Goal: Task Accomplishment & Management: Manage account settings

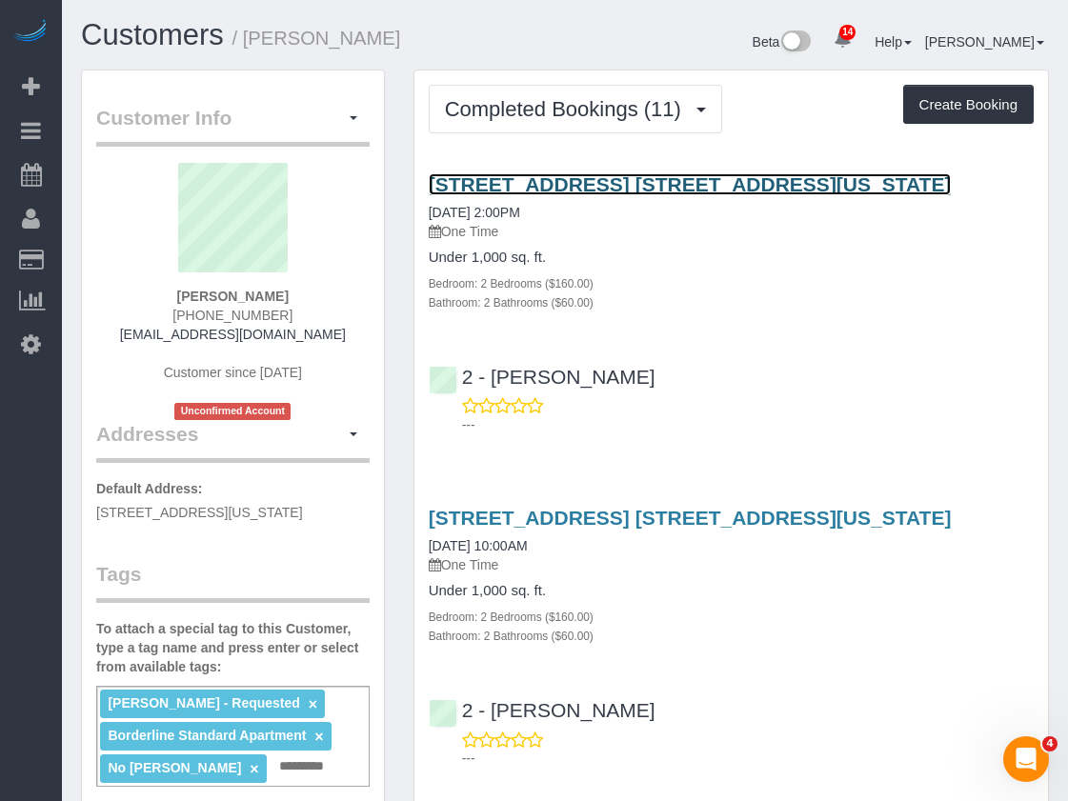
click at [597, 185] on link "435 West 31st Street, Apt. 57p, New York, NY 10001" at bounding box center [690, 184] width 523 height 22
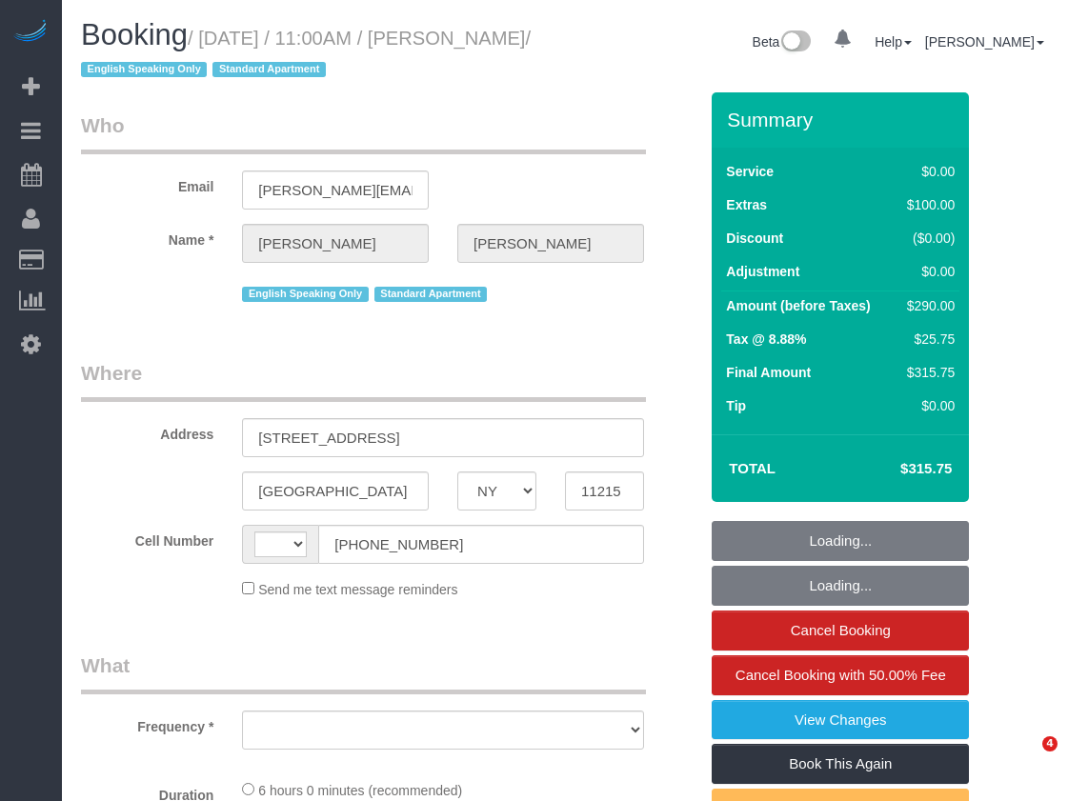
select select "NY"
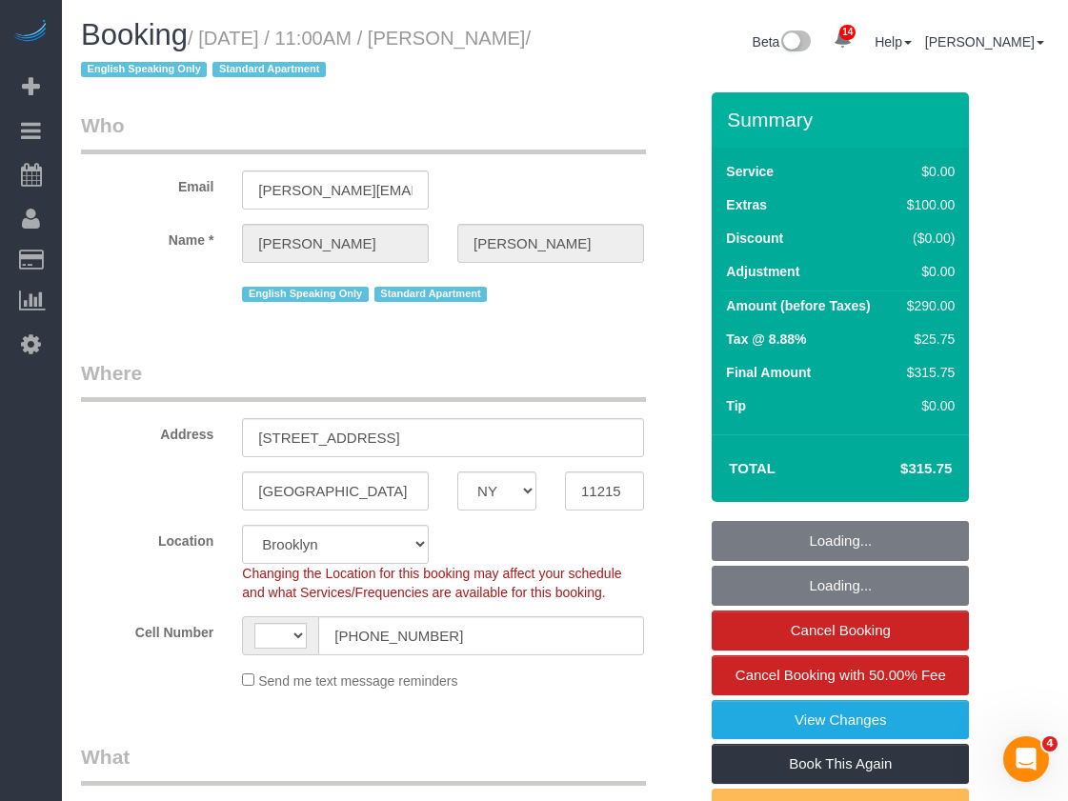
select select "string:[GEOGRAPHIC_DATA]"
select select "object:895"
select select "string:stripe-pm_1S4zIt4VGloSiKo7ck54n1Km"
select select "2"
select select "spot1"
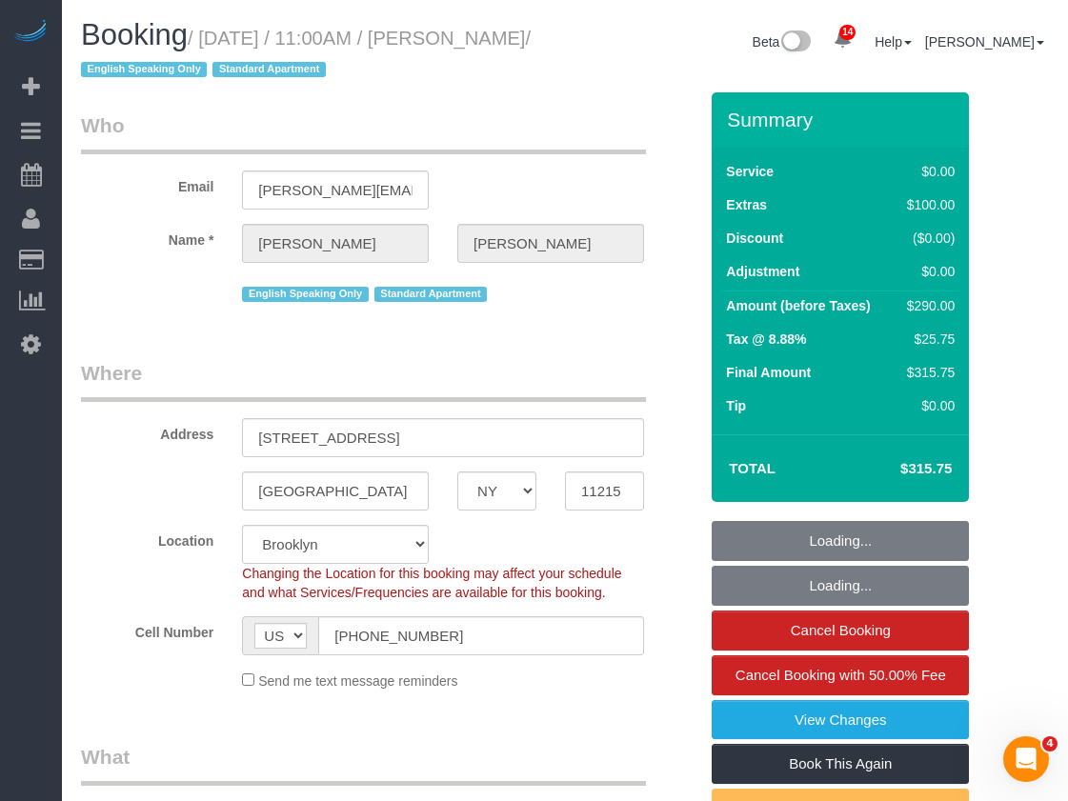
select select "number:89"
select select "number:90"
select select "number:15"
select select "number:5"
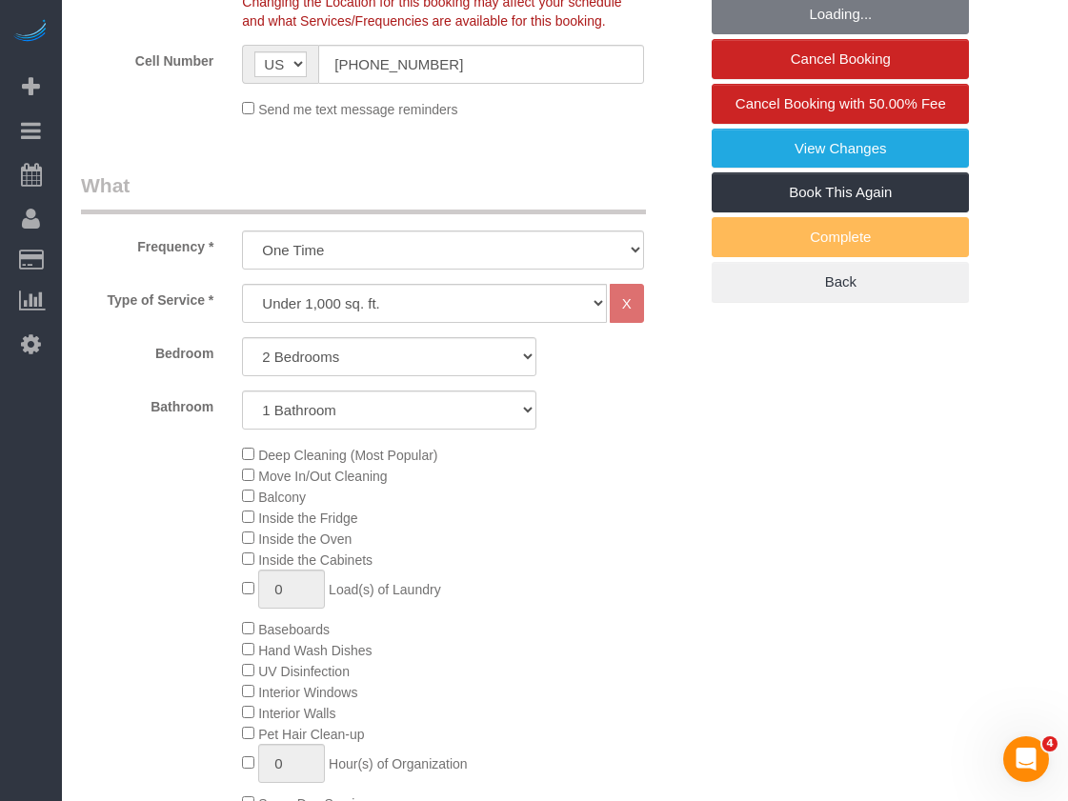
select select "object:1383"
select select "2"
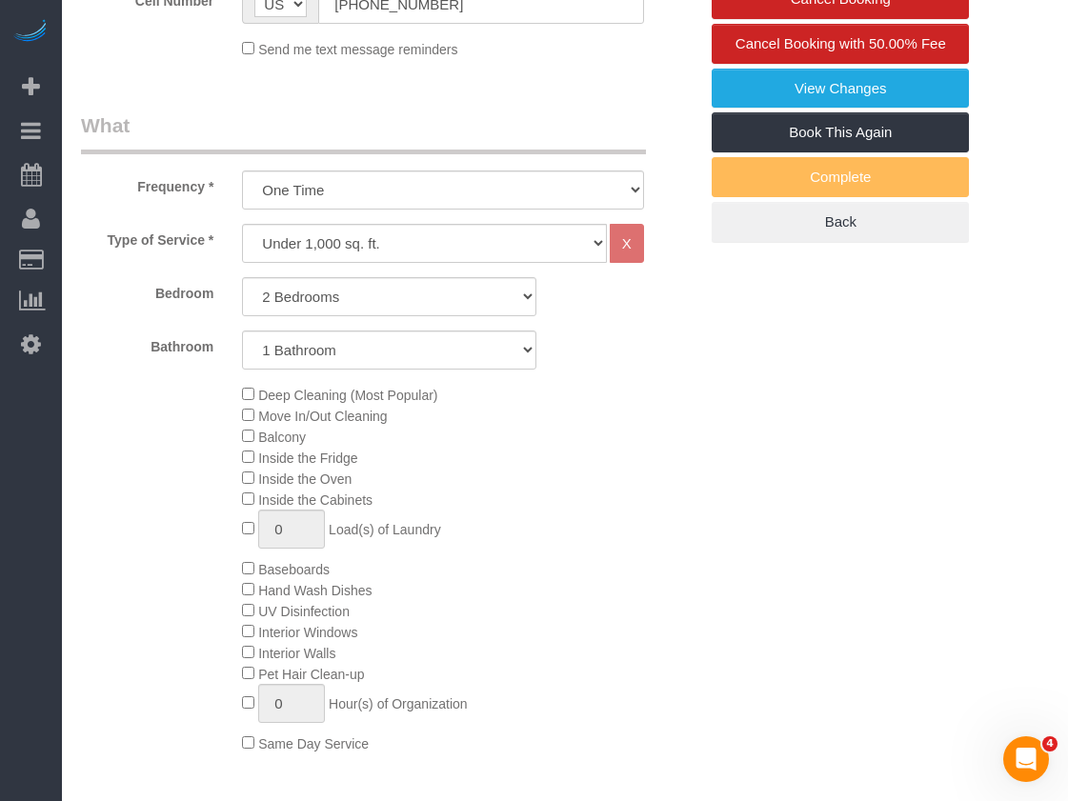
scroll to position [572, 0]
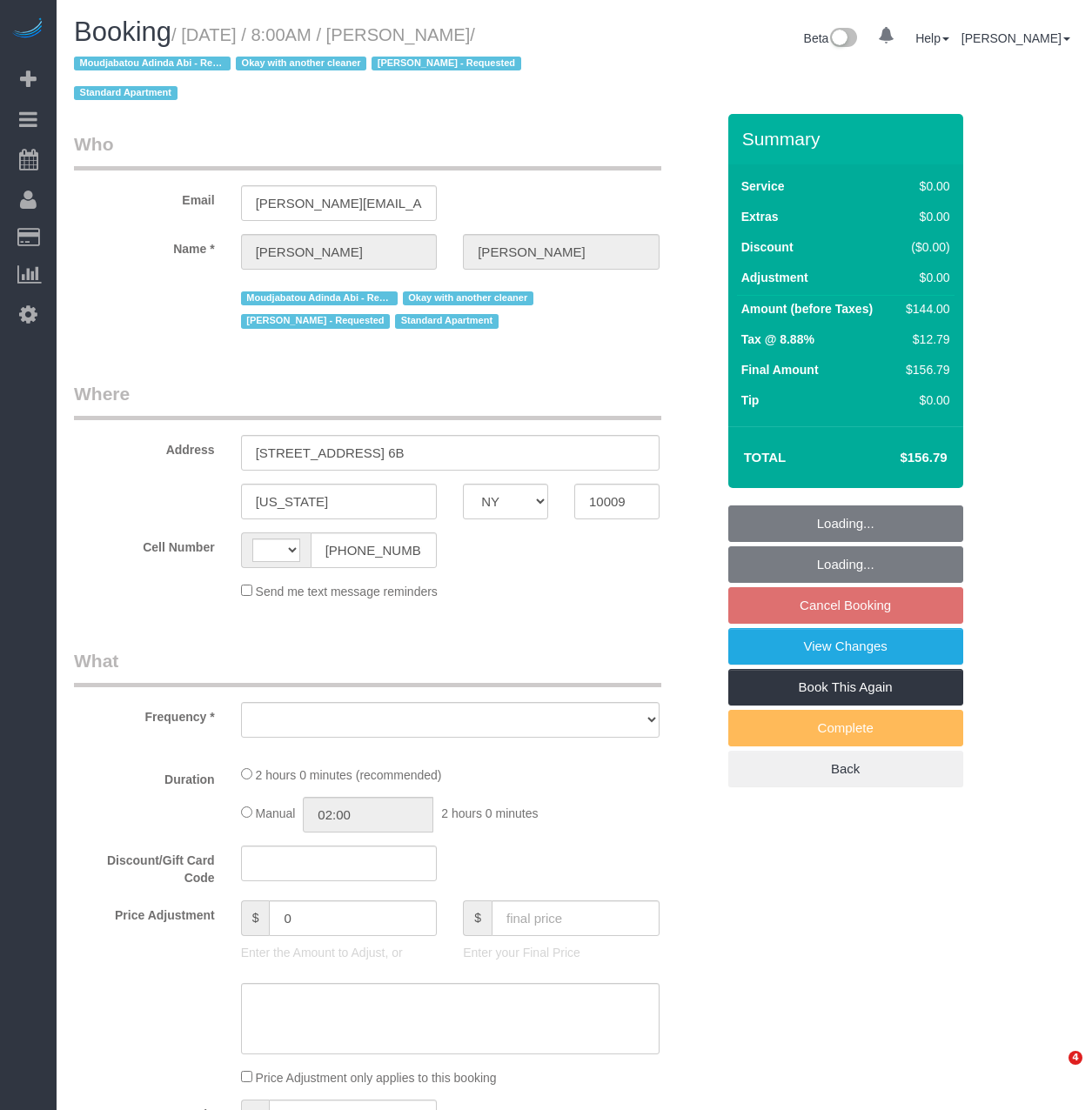
select select "NY"
select select "string:[GEOGRAPHIC_DATA]"
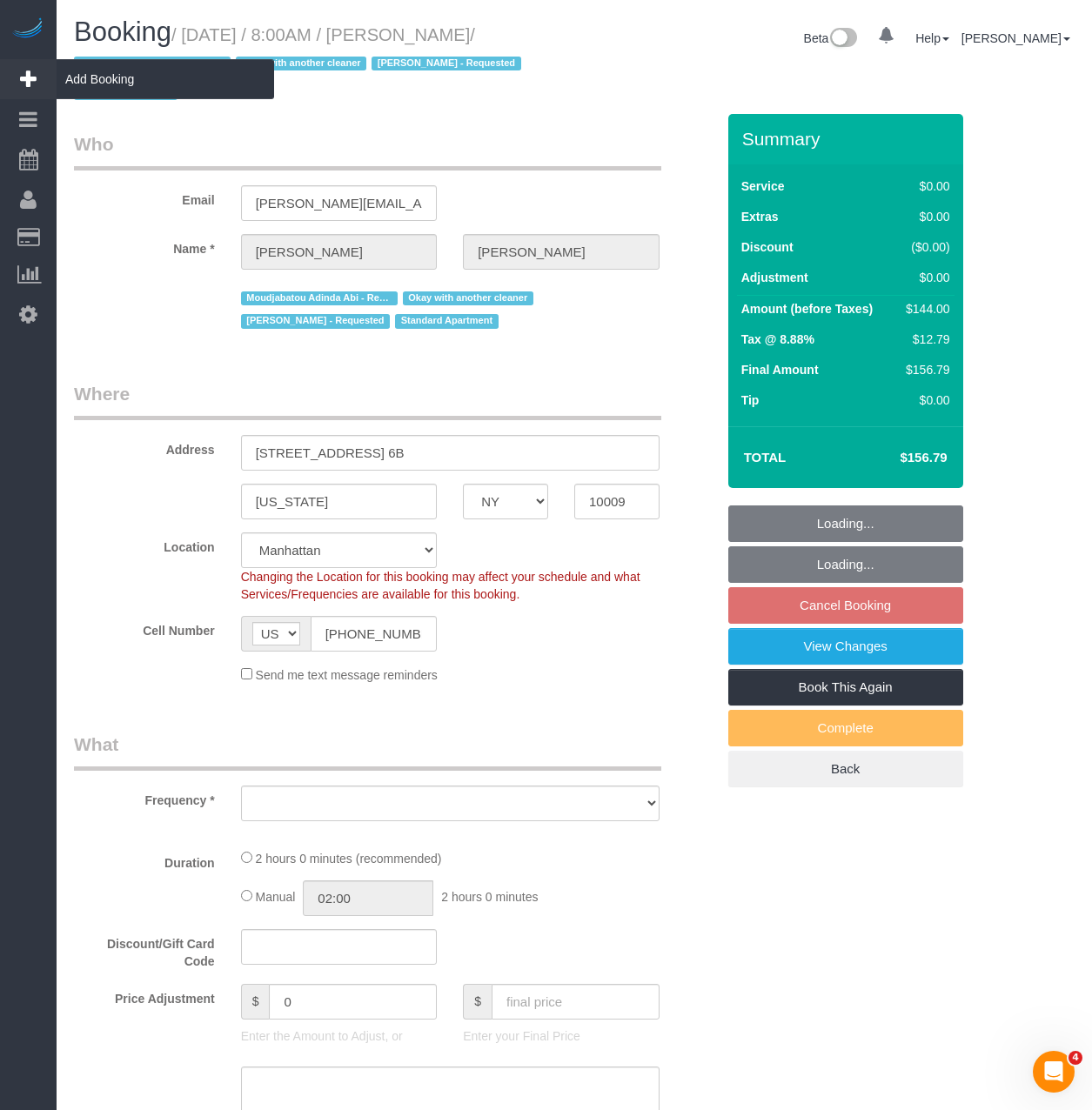
select select "object:871"
select select "string:stripe-pm_1QXpfs4VGloSiKo7Lmgtq2Pm"
select select "1"
select select "spot1"
select select "number:57"
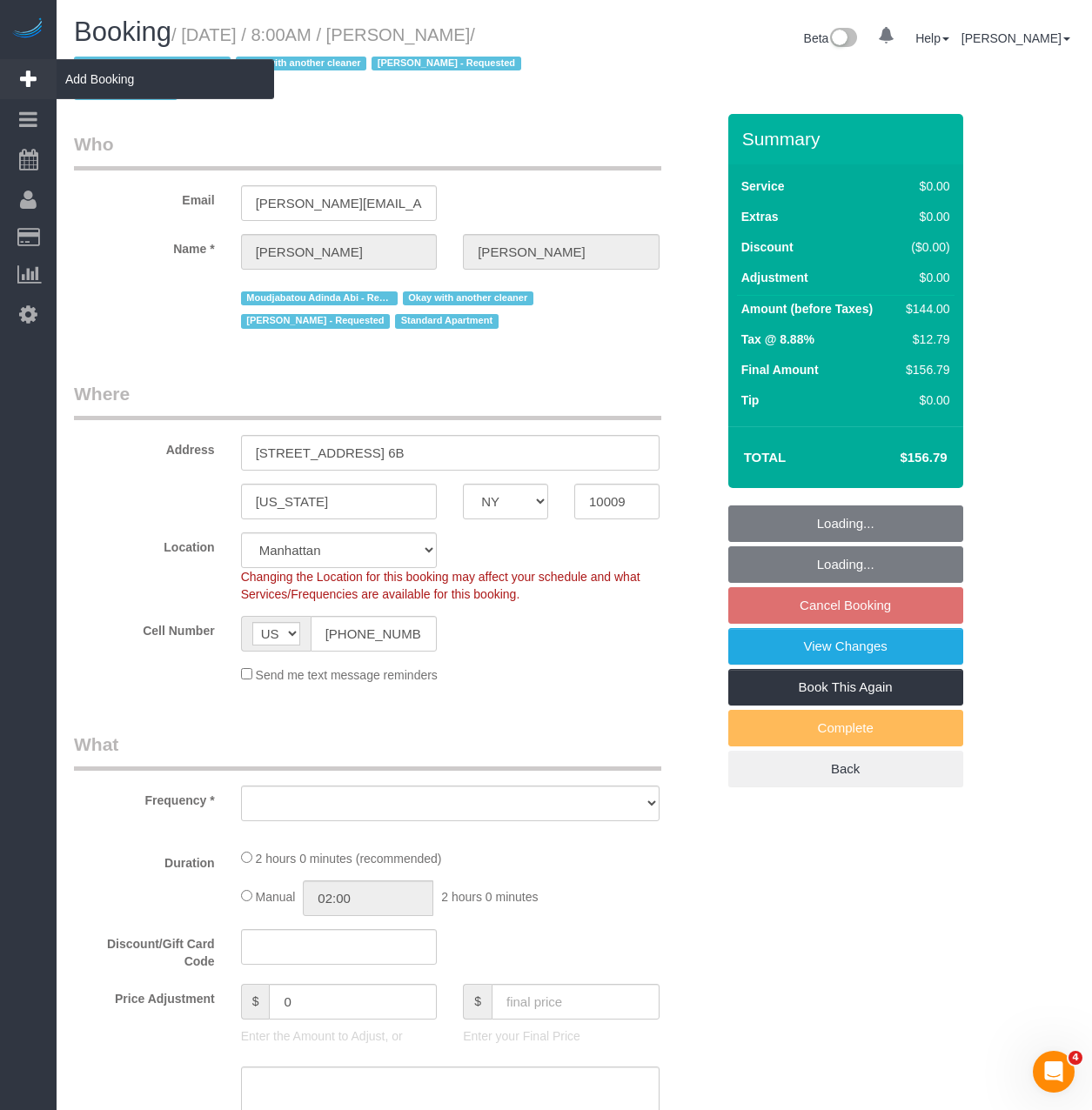
select select "number:72"
select select "number:15"
select select "number:5"
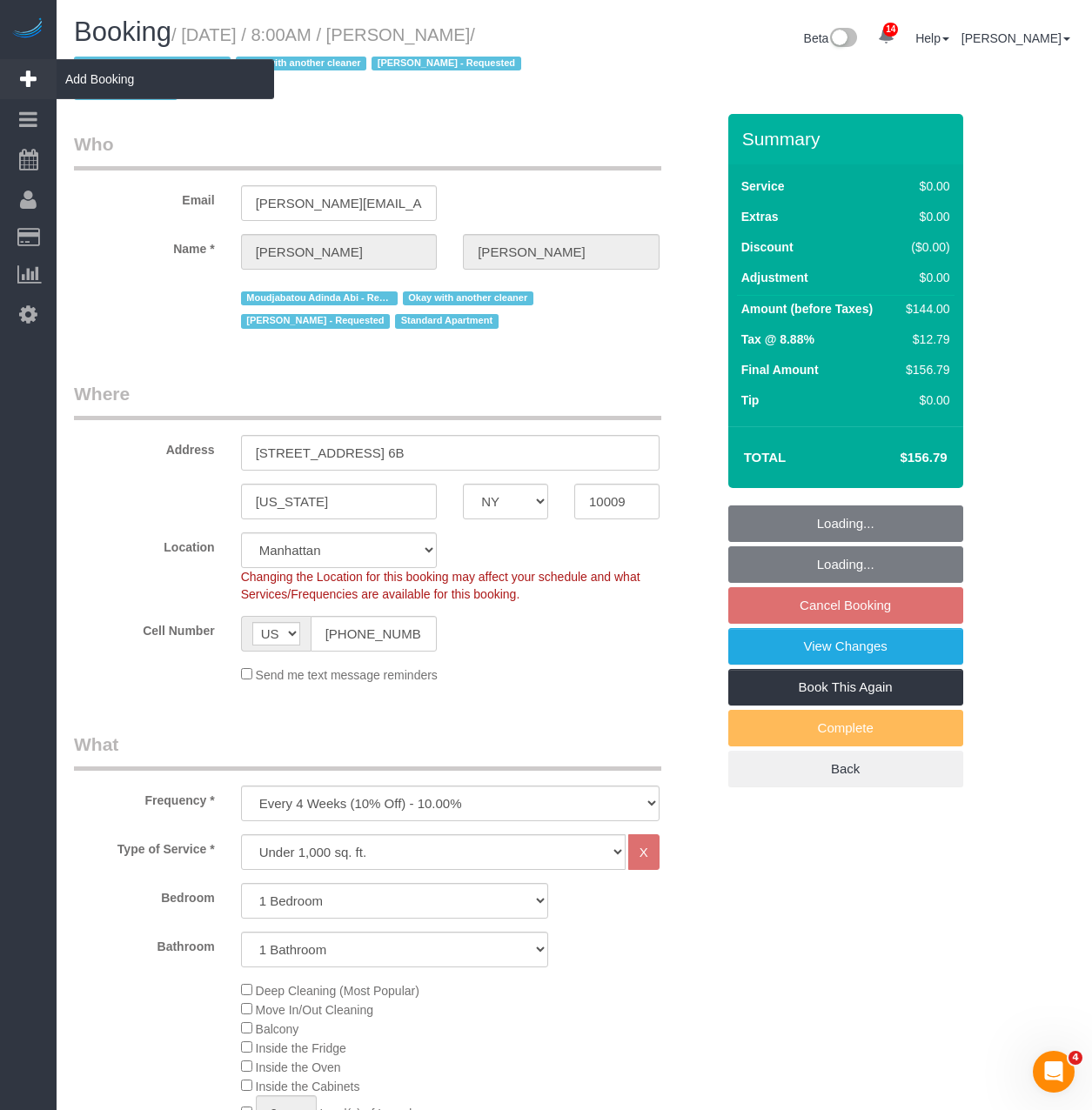
select select "1"
select select "object:1479"
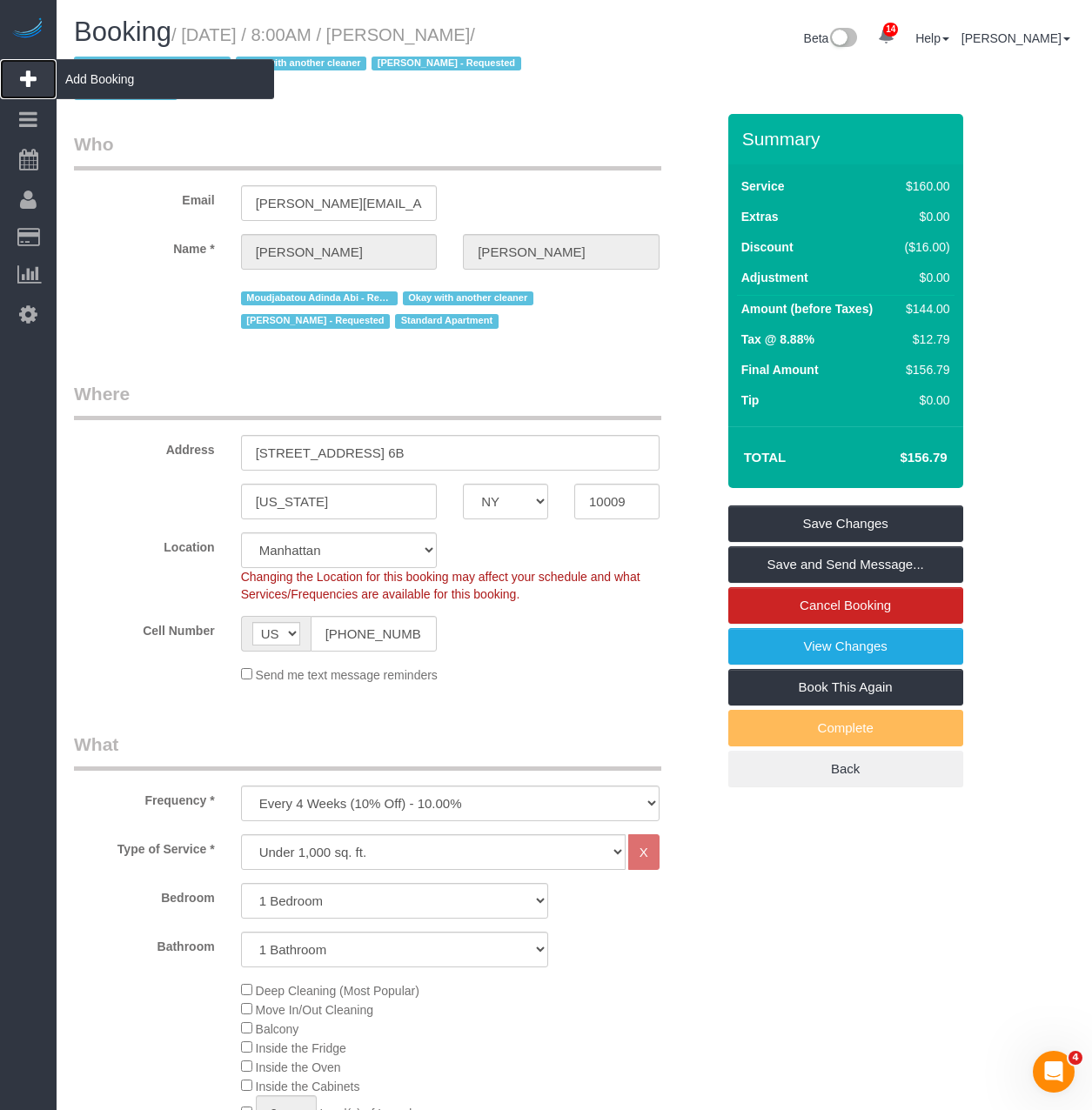
click at [110, 68] on span "Add Booking" at bounding box center [165, 79] width 217 height 40
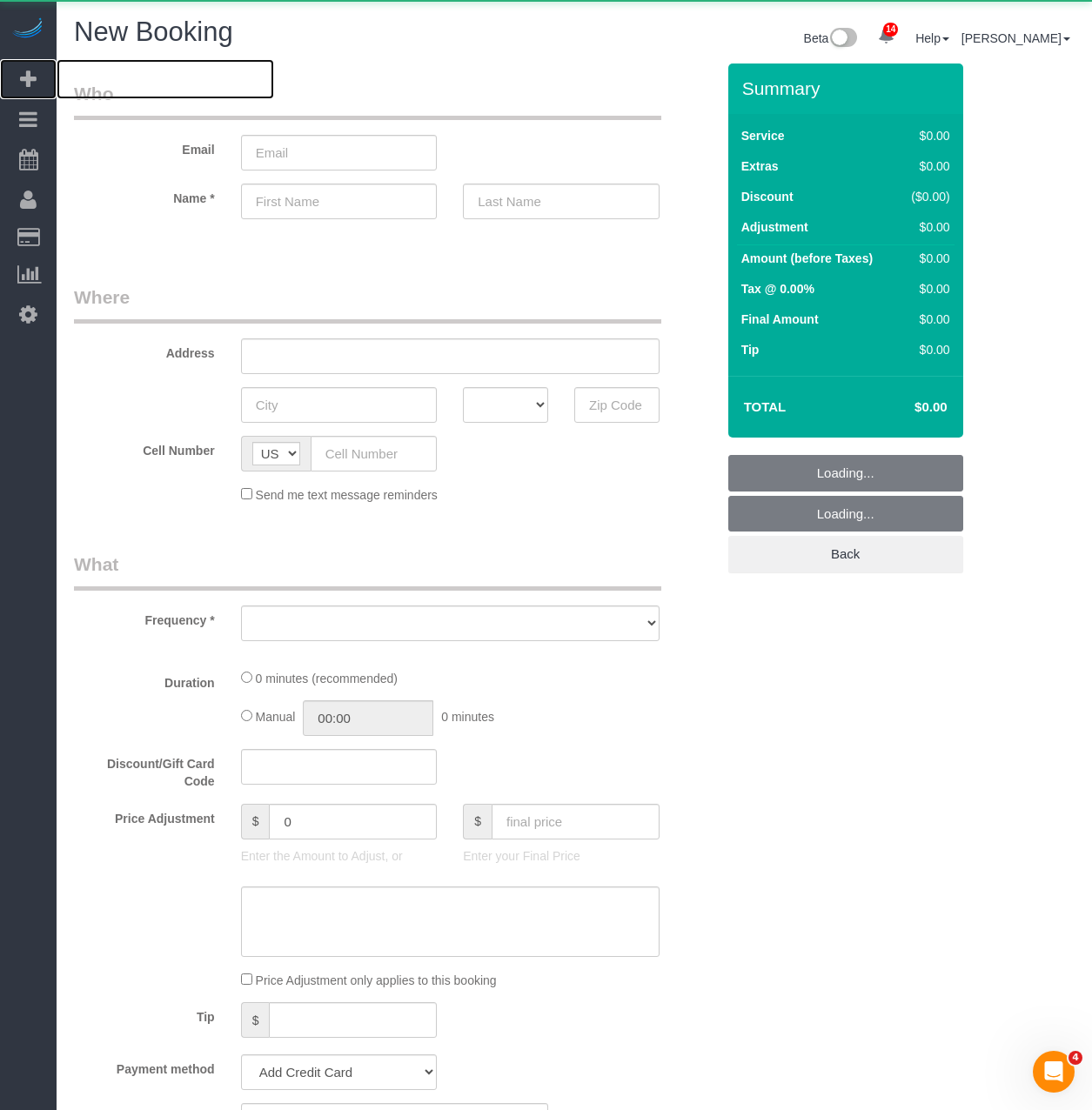
select select "number:89"
select select "number:90"
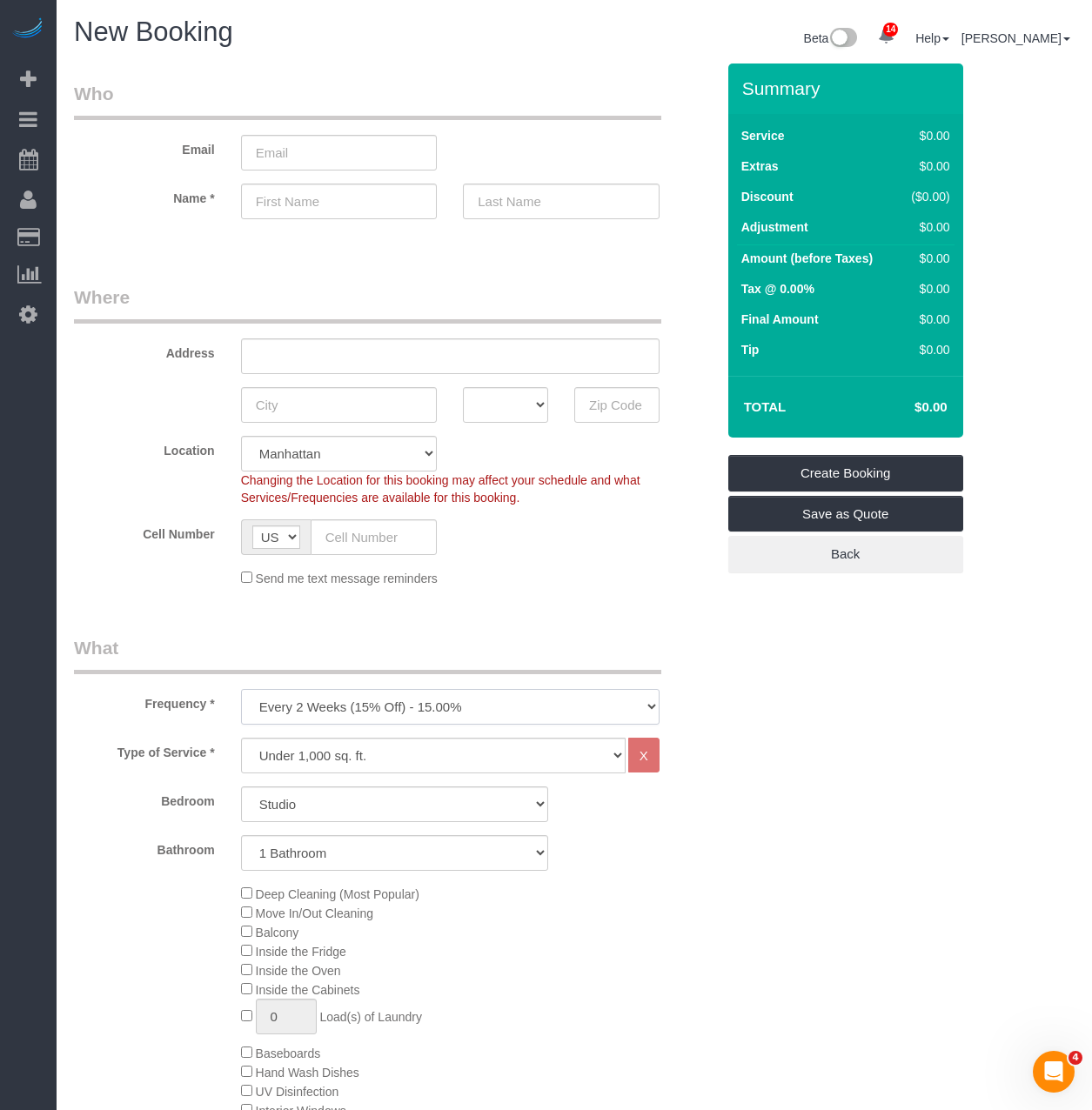
click at [330, 708] on select "One Time Weekly (20% Off) - 20.00% Every 2 Weeks (15% Off) - 15.00% Every 4 Wee…" at bounding box center [450, 707] width 418 height 36
select select "object:2729"
click at [241, 689] on select "One Time Weekly (20% Off) - 20.00% Every 2 Weeks (15% Off) - 15.00% Every 4 Wee…" at bounding box center [450, 707] width 418 height 36
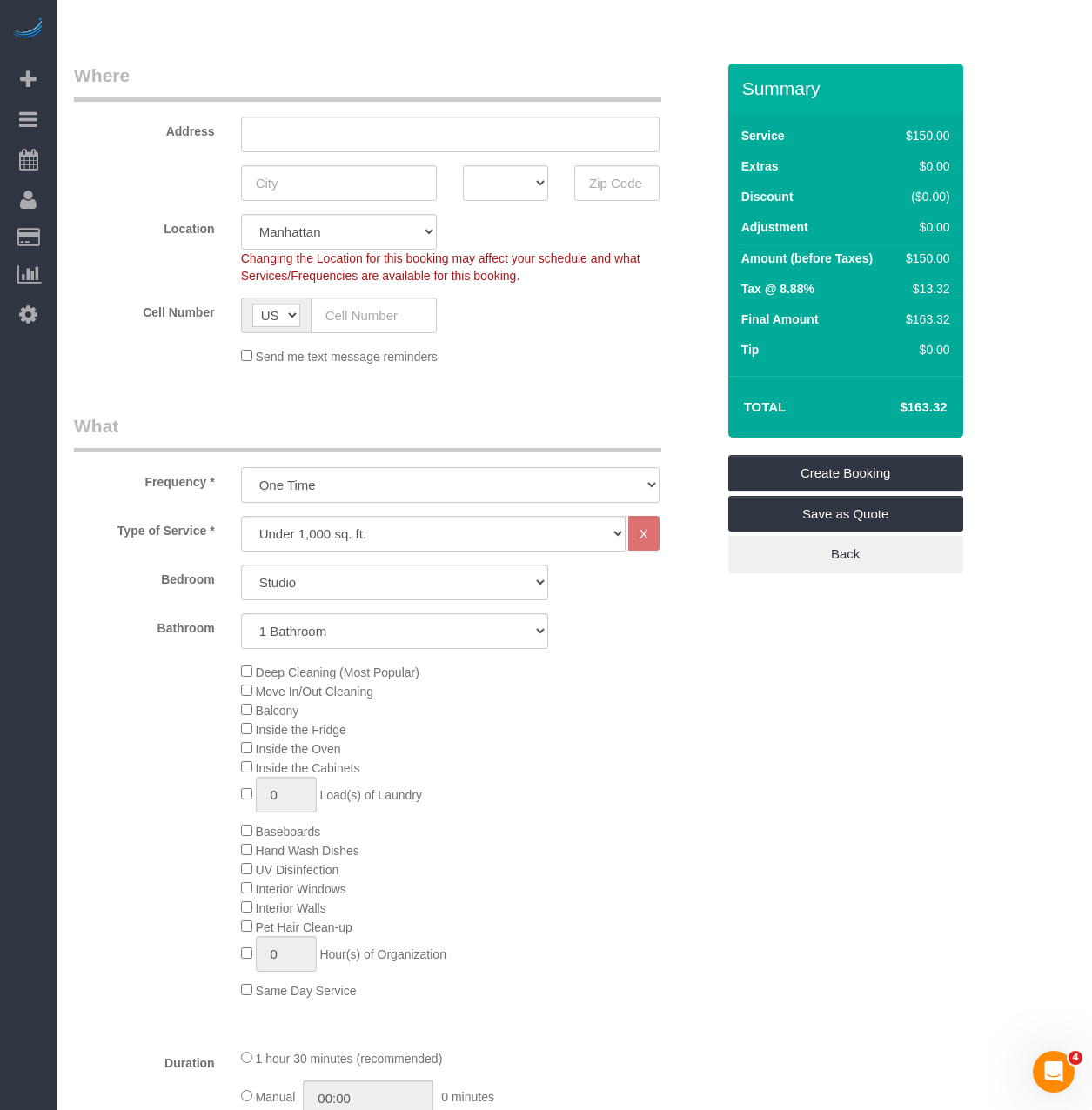
scroll to position [261, 0]
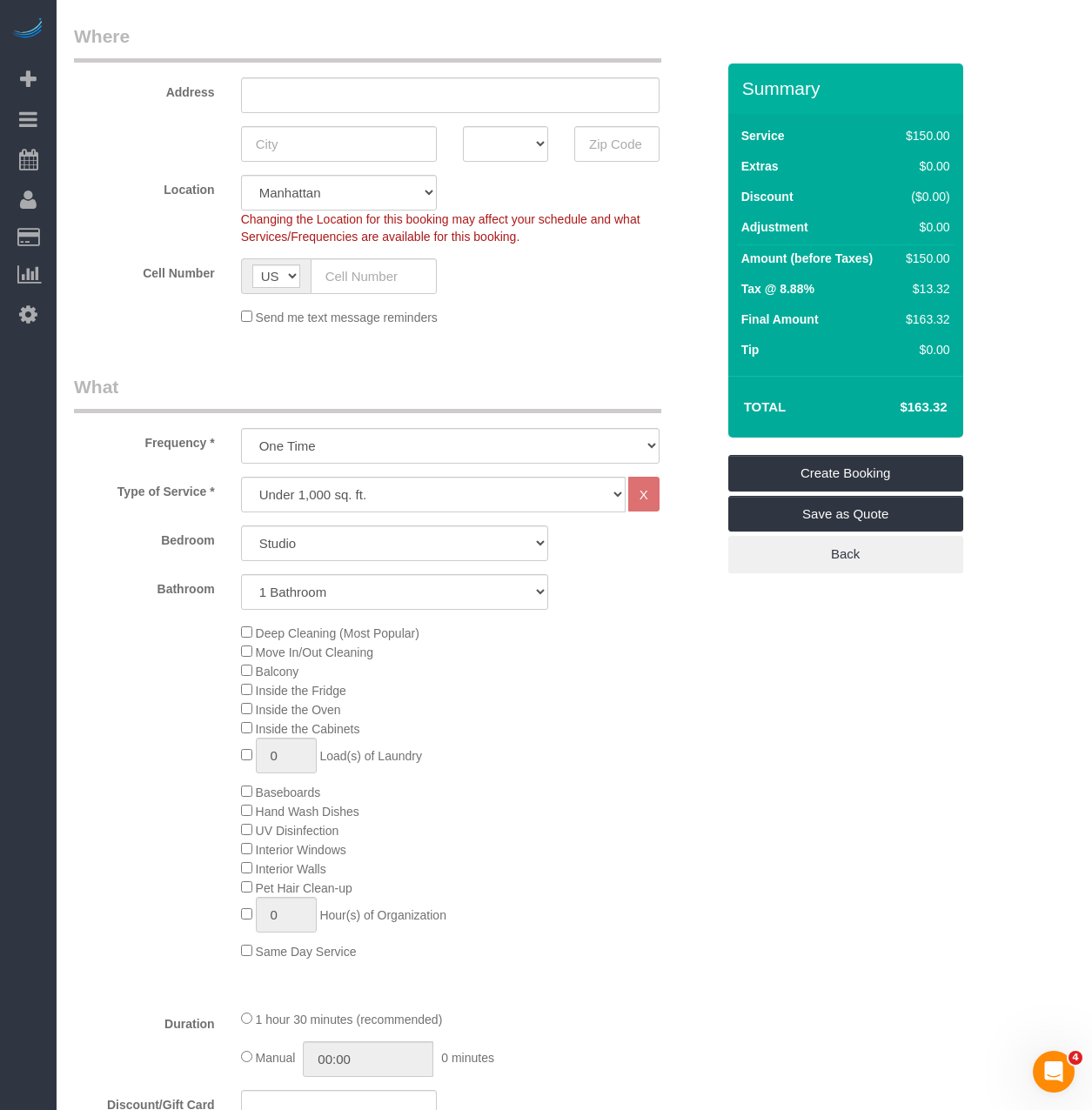
click at [930, 406] on h4 "$163.32" at bounding box center [897, 407] width 100 height 15
copy h4 "163.32"
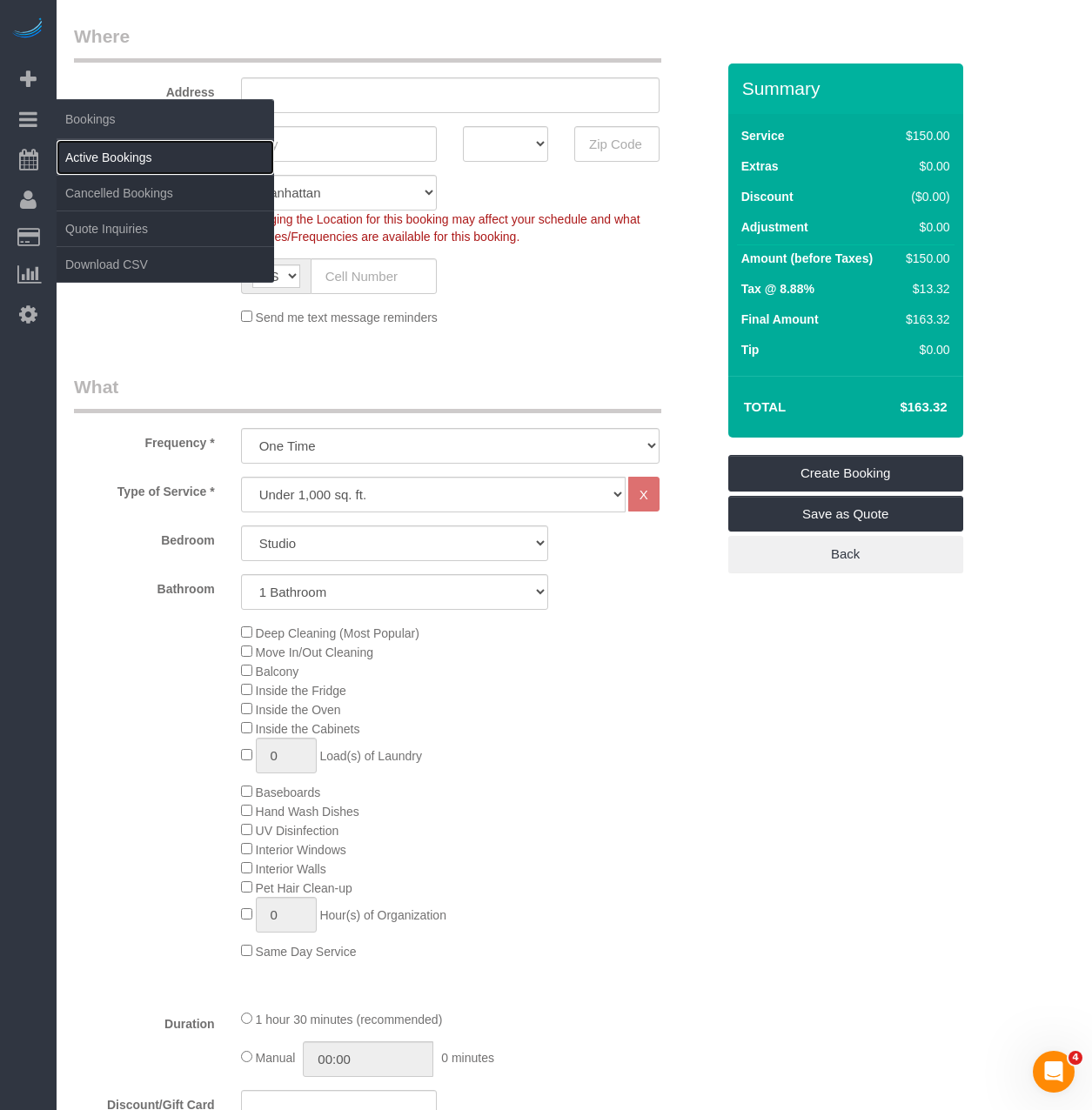
click at [86, 155] on link "Active Bookings" at bounding box center [165, 157] width 217 height 35
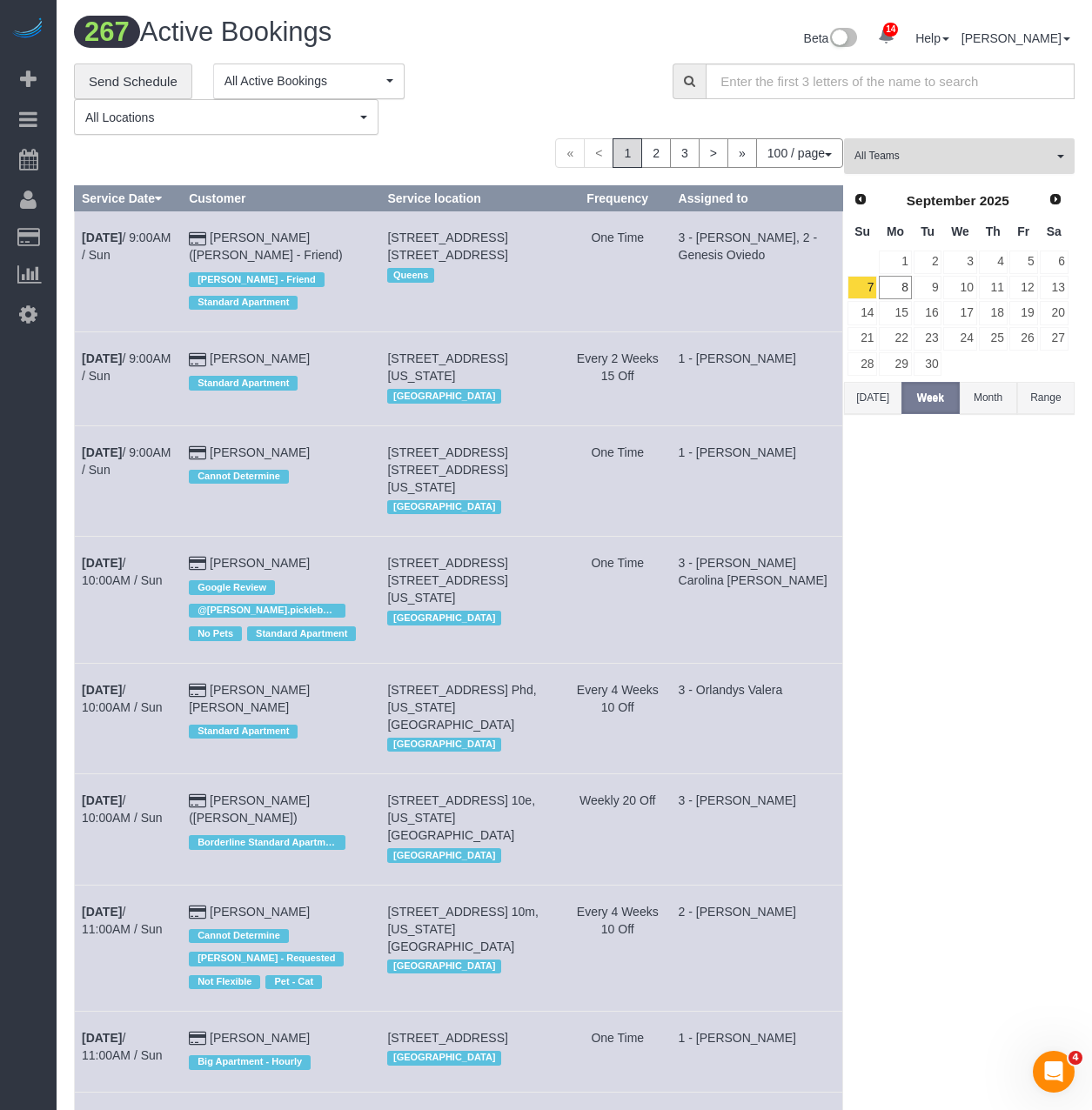
click at [879, 156] on span "All Teams" at bounding box center [953, 156] width 198 height 15
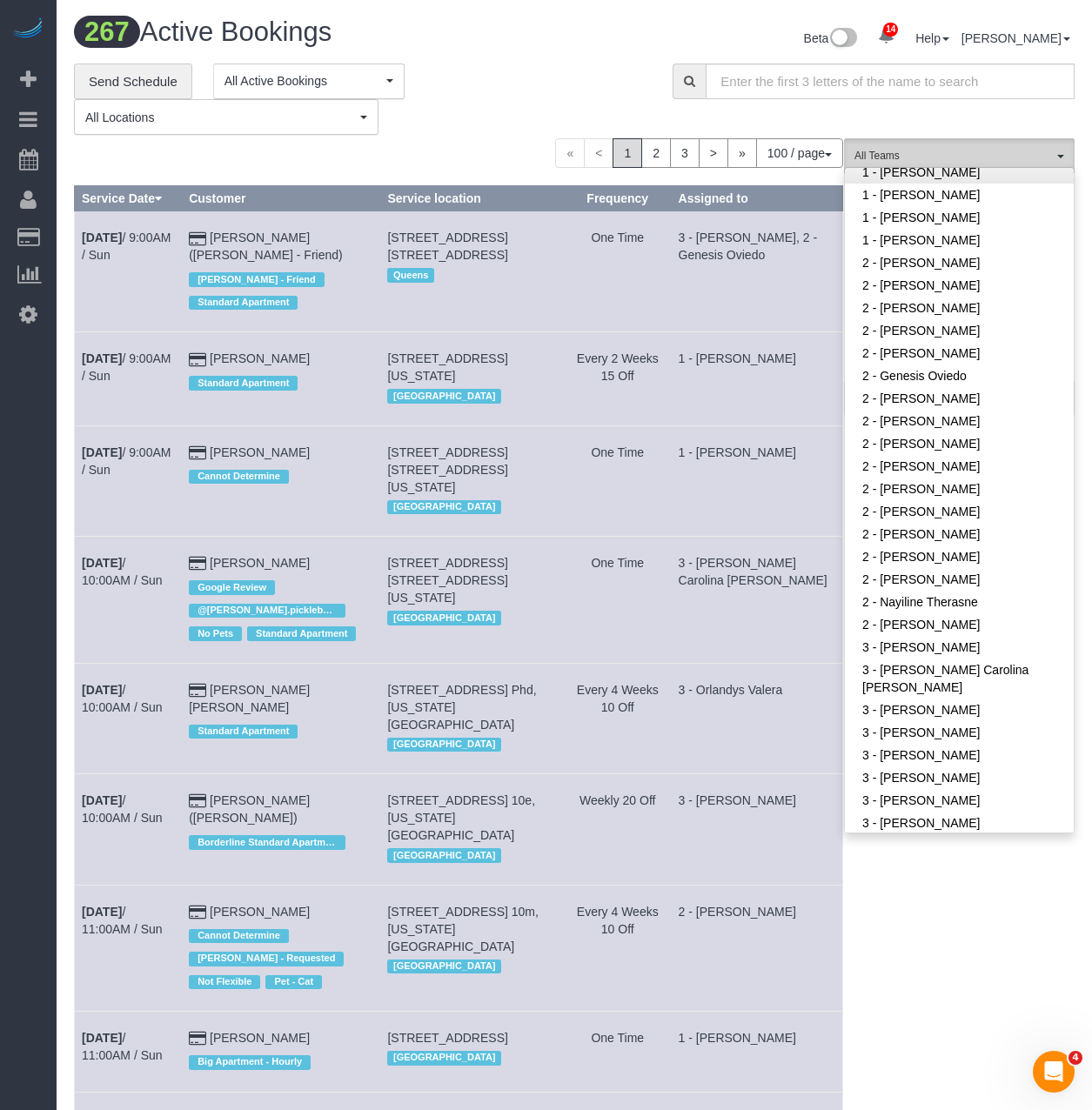
scroll to position [957, 0]
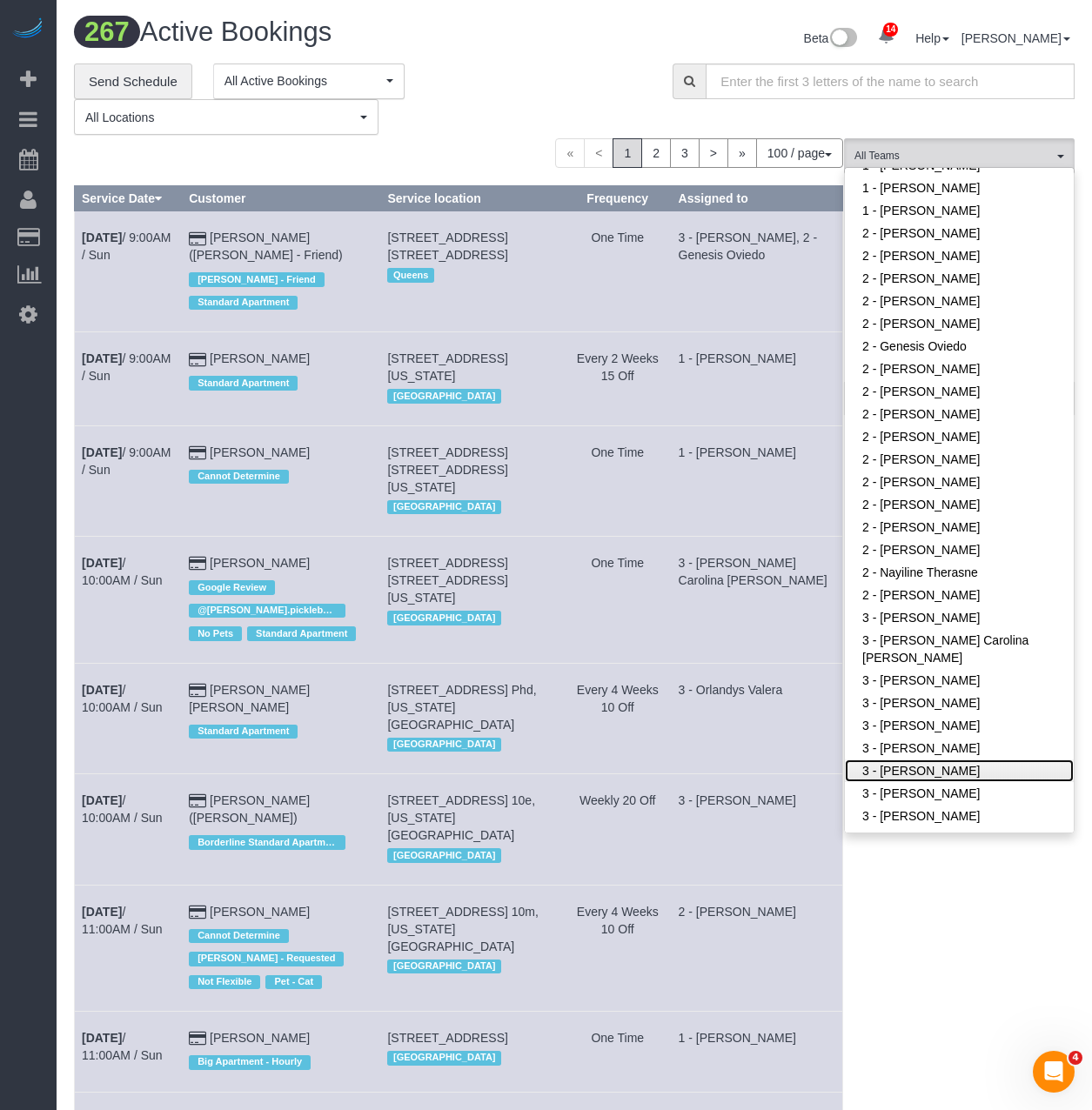
click at [913, 764] on link "3 - [PERSON_NAME]" at bounding box center [959, 770] width 229 height 23
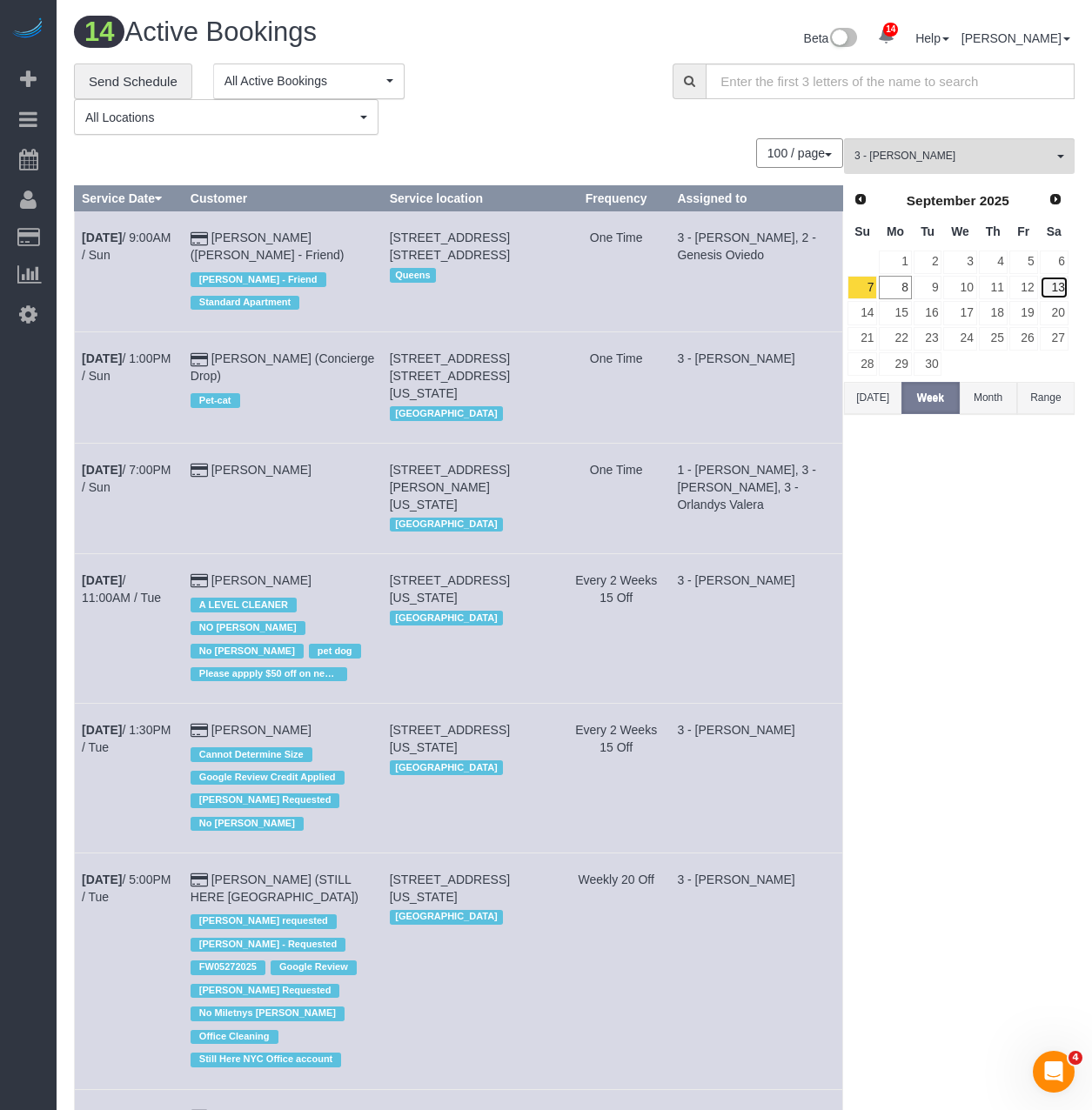
click at [1059, 287] on link "13" at bounding box center [1054, 288] width 28 height 24
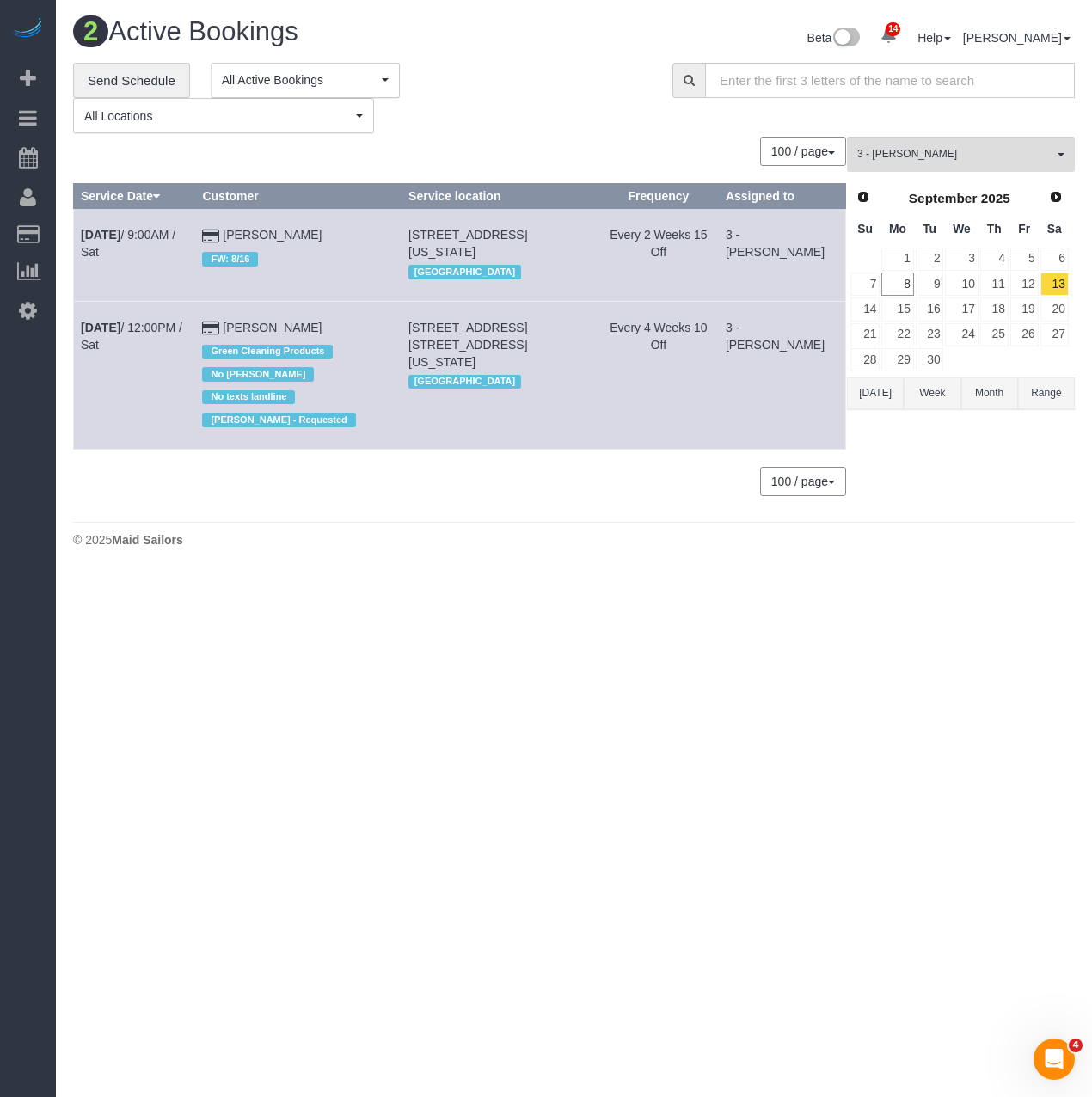
click at [403, 718] on body "14 Beta Your Notifications You have 0 alerts × You have 2 to charge for 09/06/2…" at bounding box center [546, 548] width 1092 height 1097
click at [717, 696] on body "14 Beta Your Notifications You have 0 alerts × You have 2 to charge for 09/06/2…" at bounding box center [546, 548] width 1092 height 1097
click at [68, 77] on span "Add Booking" at bounding box center [163, 78] width 215 height 40
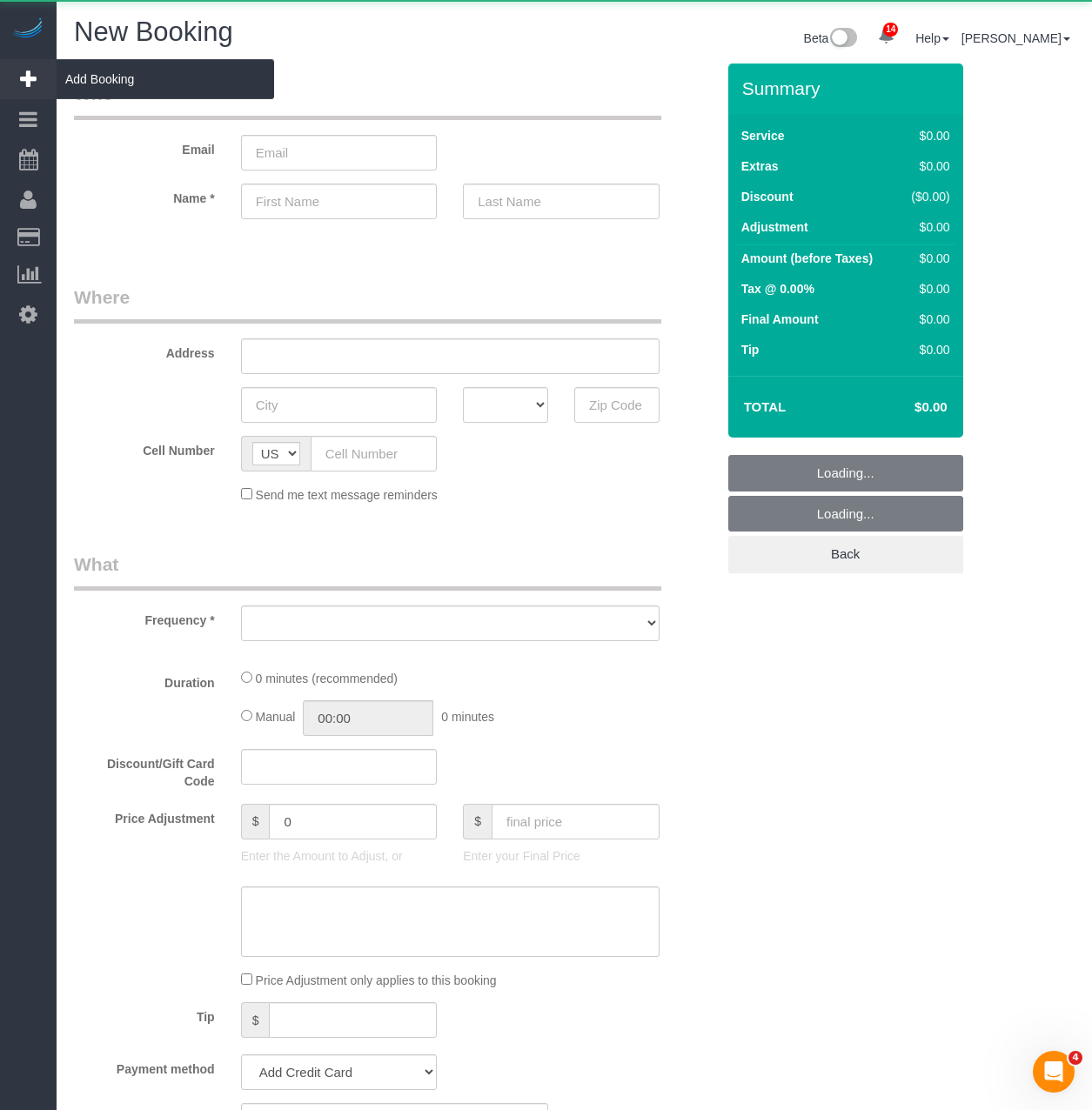
select select "number:89"
select select "number:90"
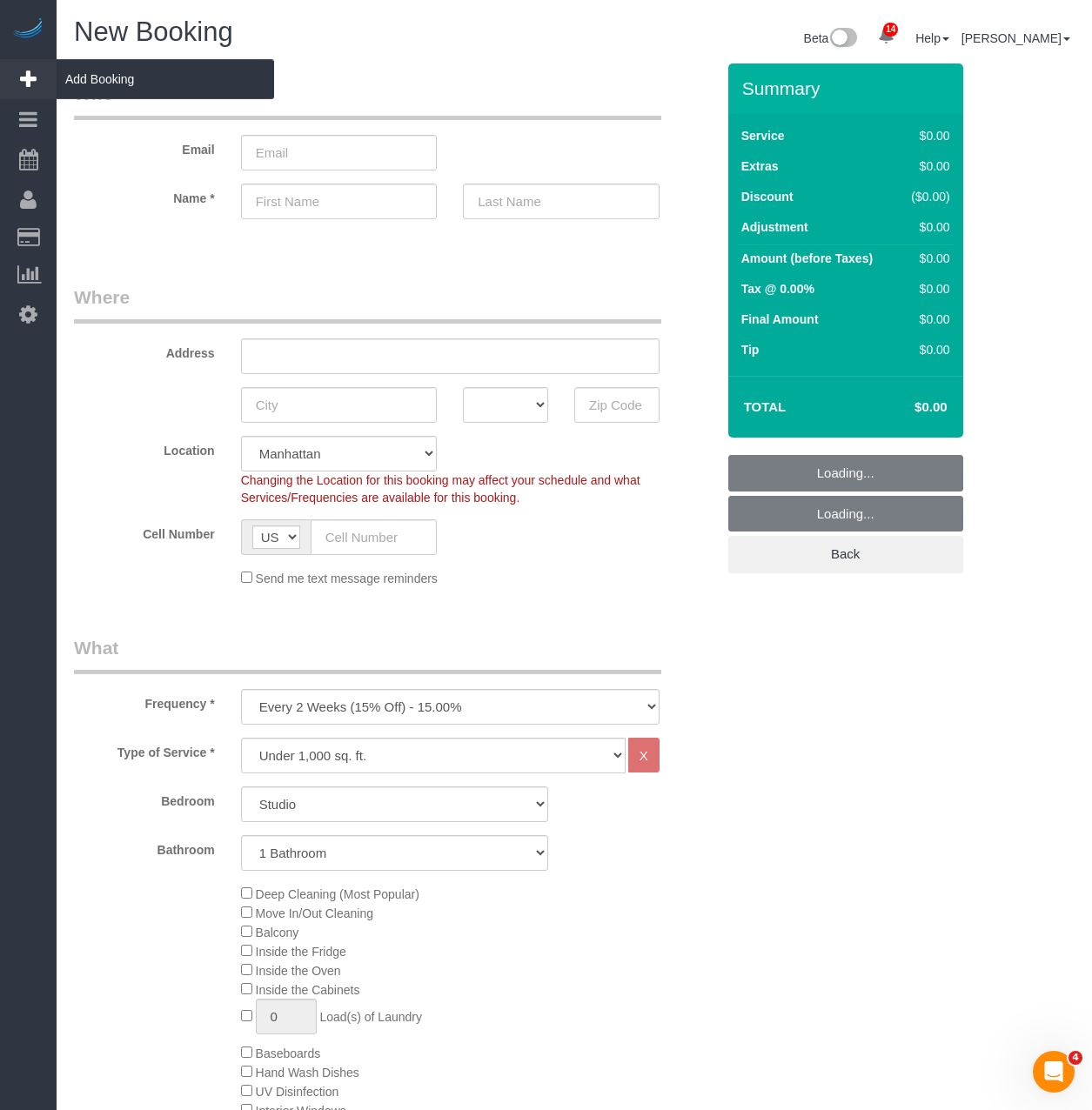
select select "object:6248"
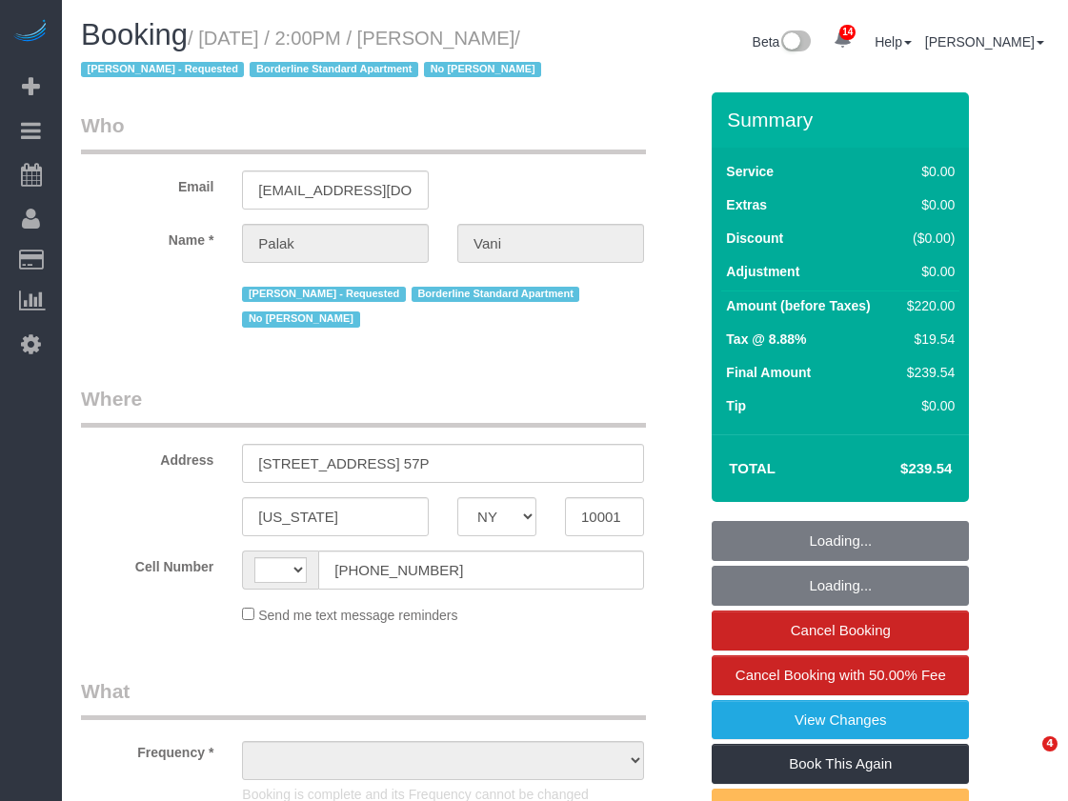
select select "NY"
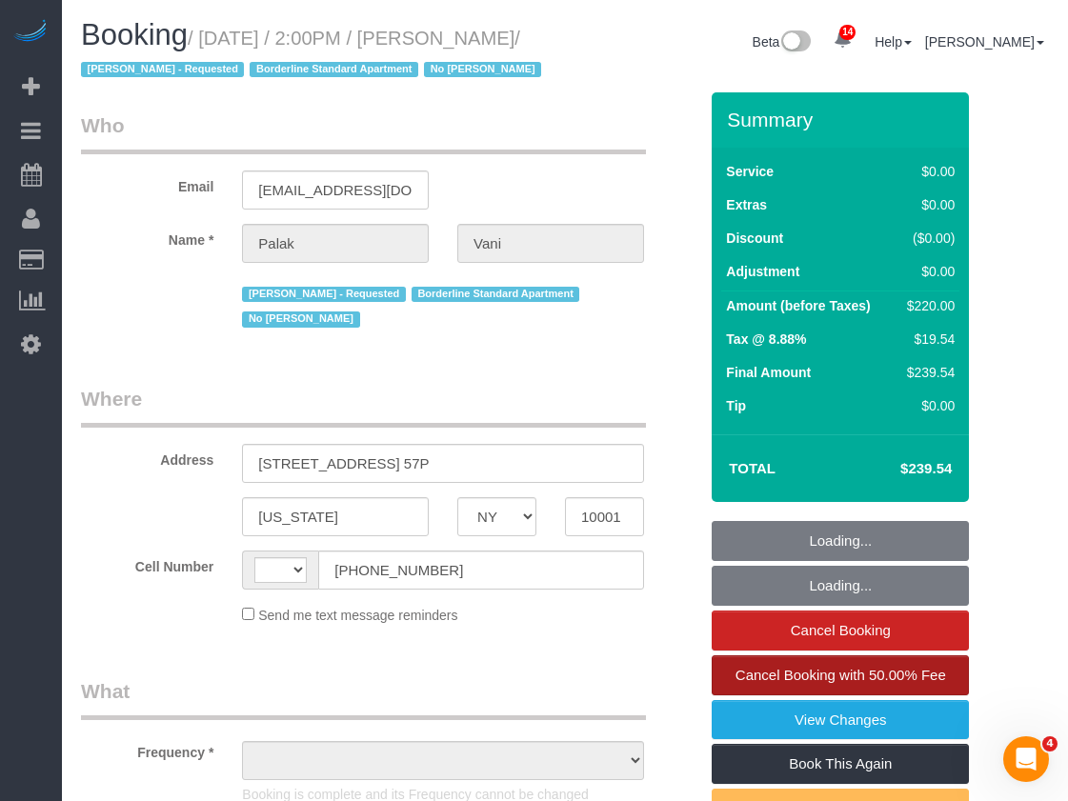
select select "string:[GEOGRAPHIC_DATA]"
select select "object:763"
select select "number:89"
select select "number:90"
select select "number:15"
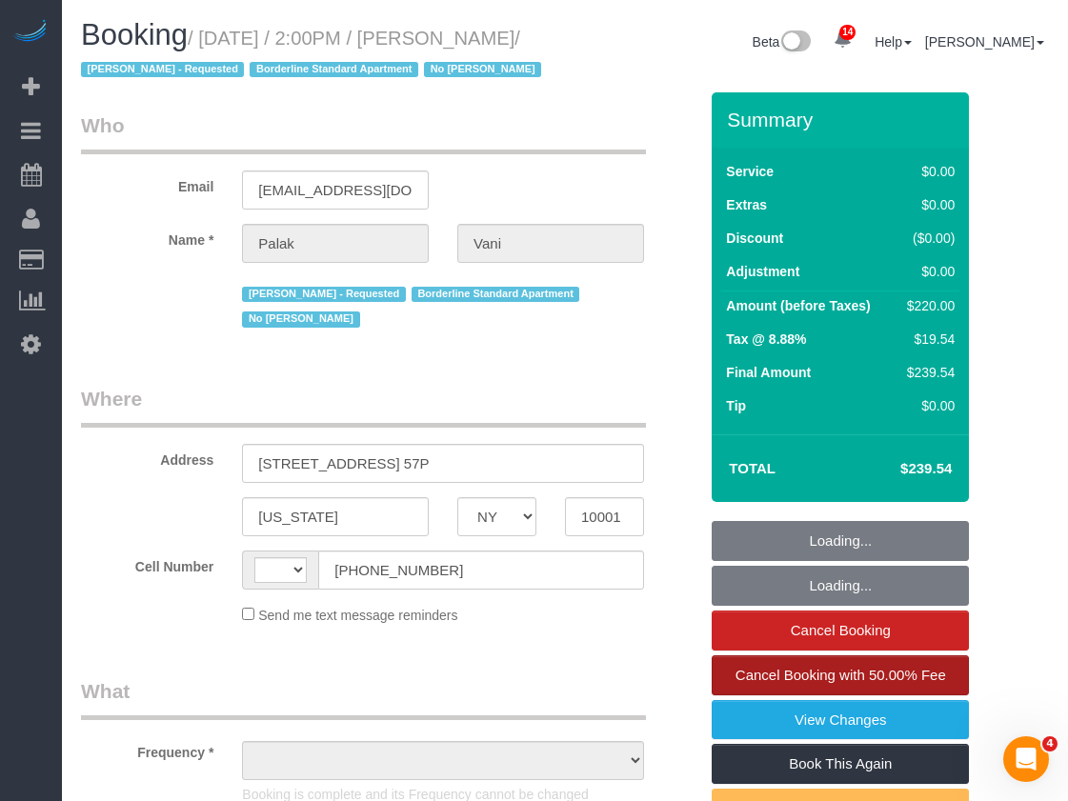
select select "number:6"
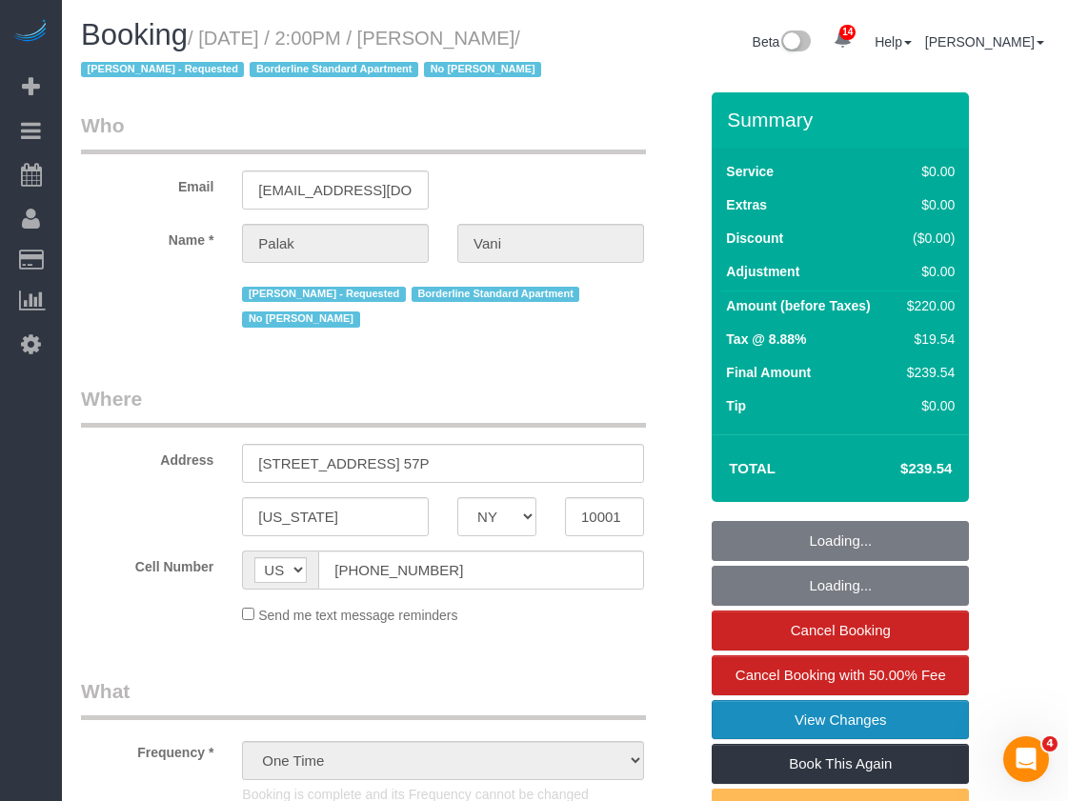
select select "string:stripe-pm_1QKjM94VGloSiKo7iNxGS3kV"
select select "2"
select select "spot1"
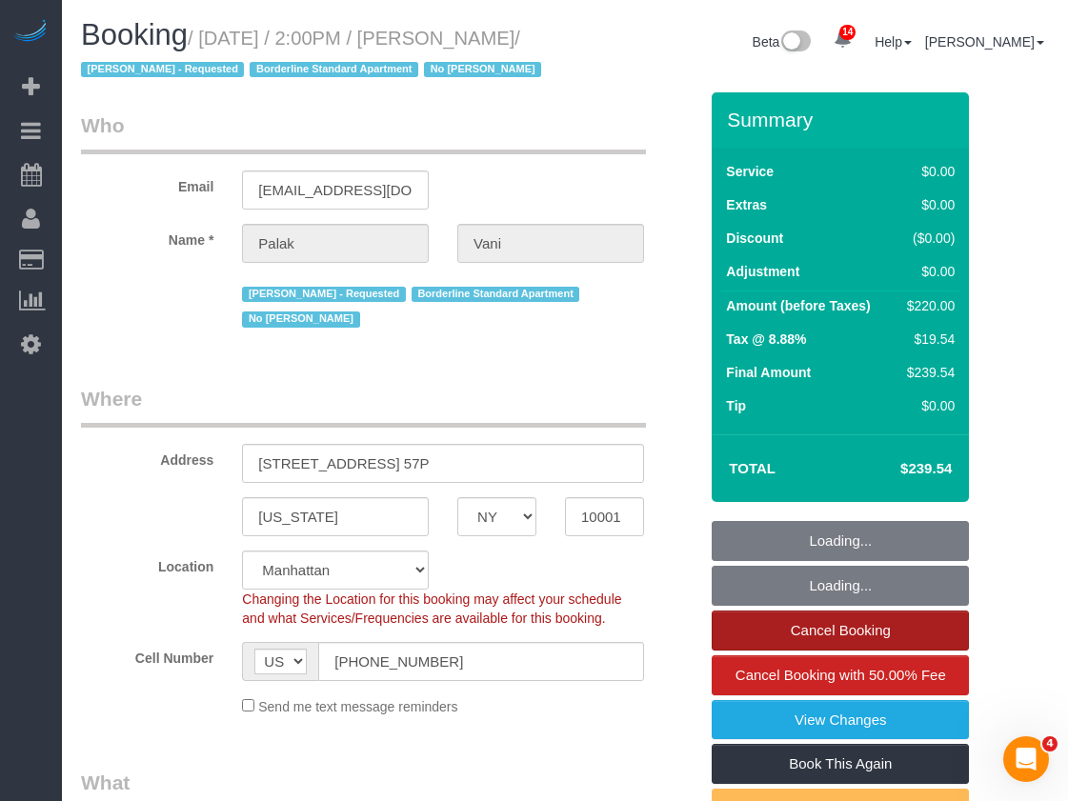
select select "2"
select select "object:1483"
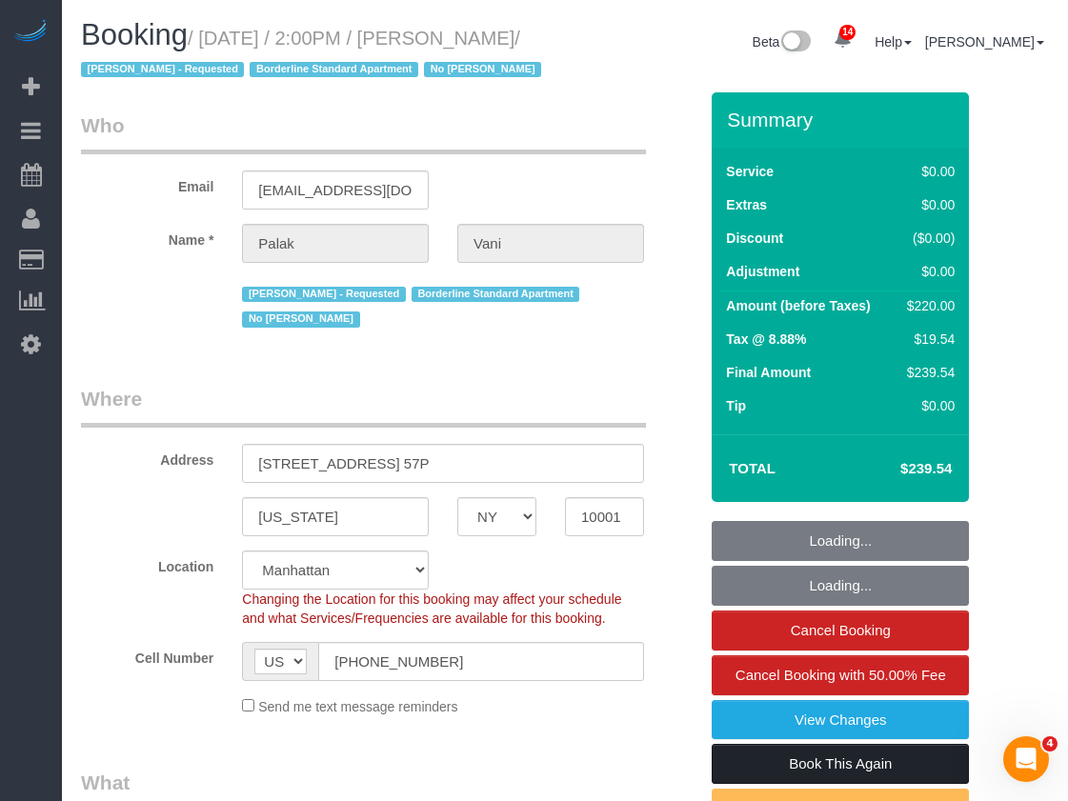
click at [756, 770] on link "Book This Again" at bounding box center [840, 764] width 257 height 40
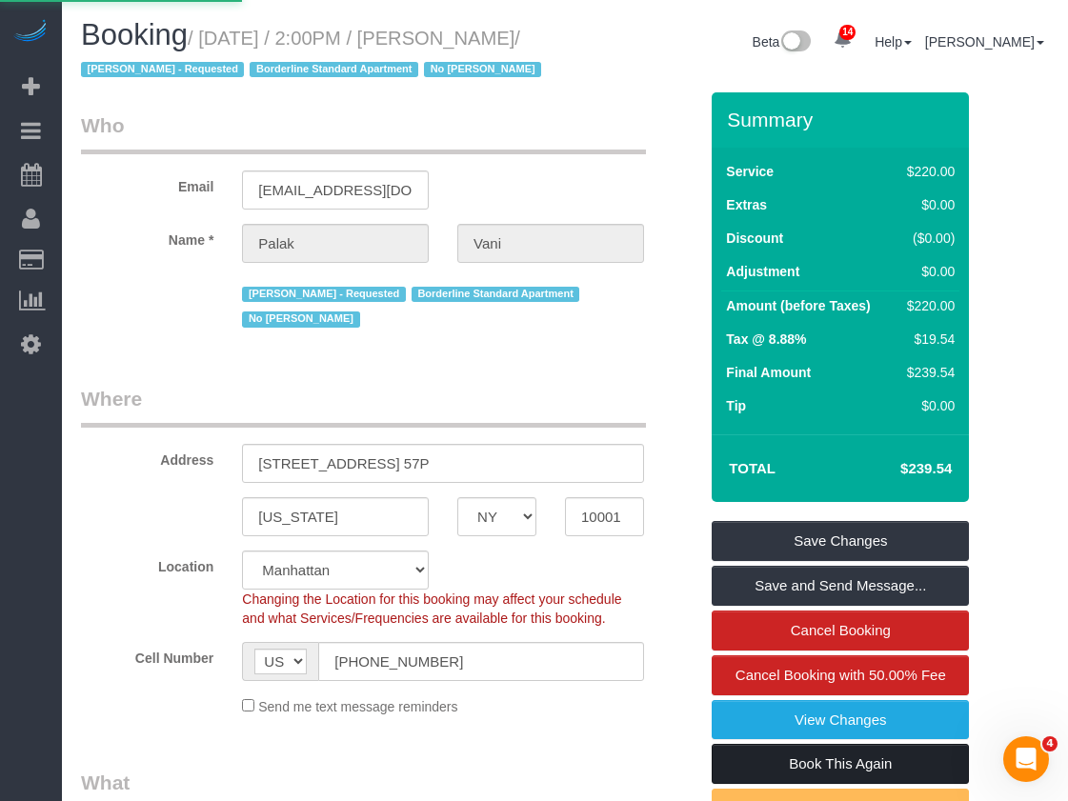
select select "NY"
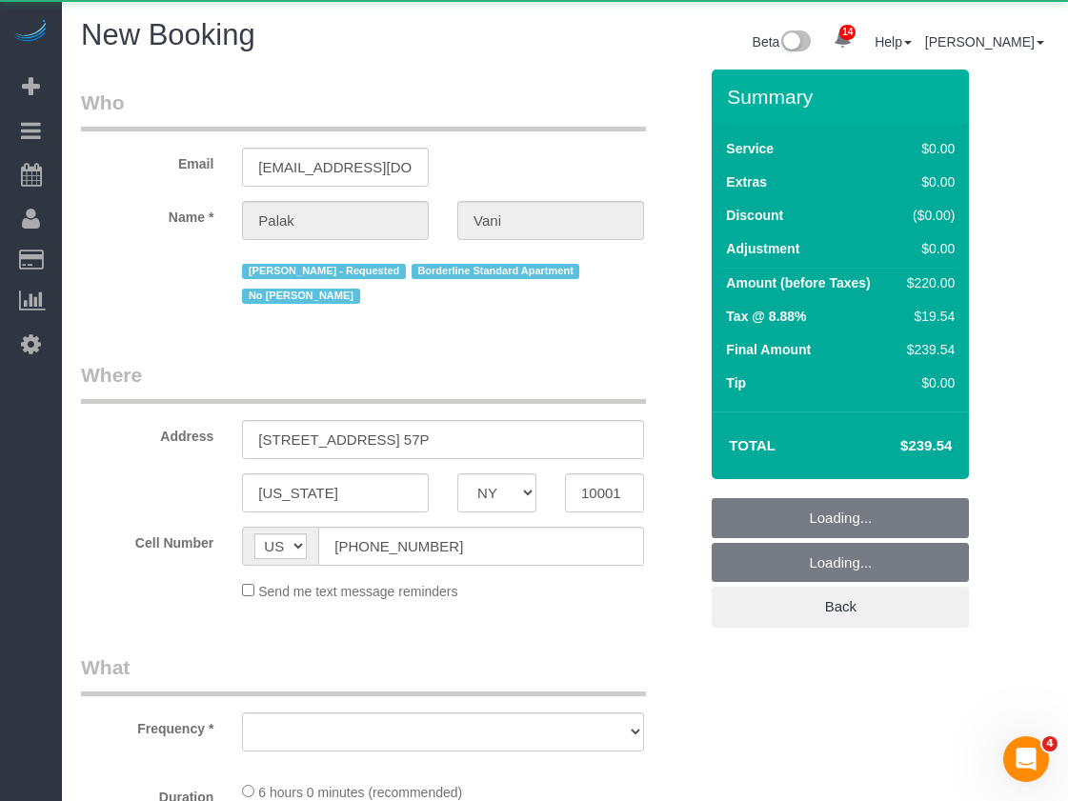
select select "object:2428"
select select "2"
select select "number:89"
select select "number:90"
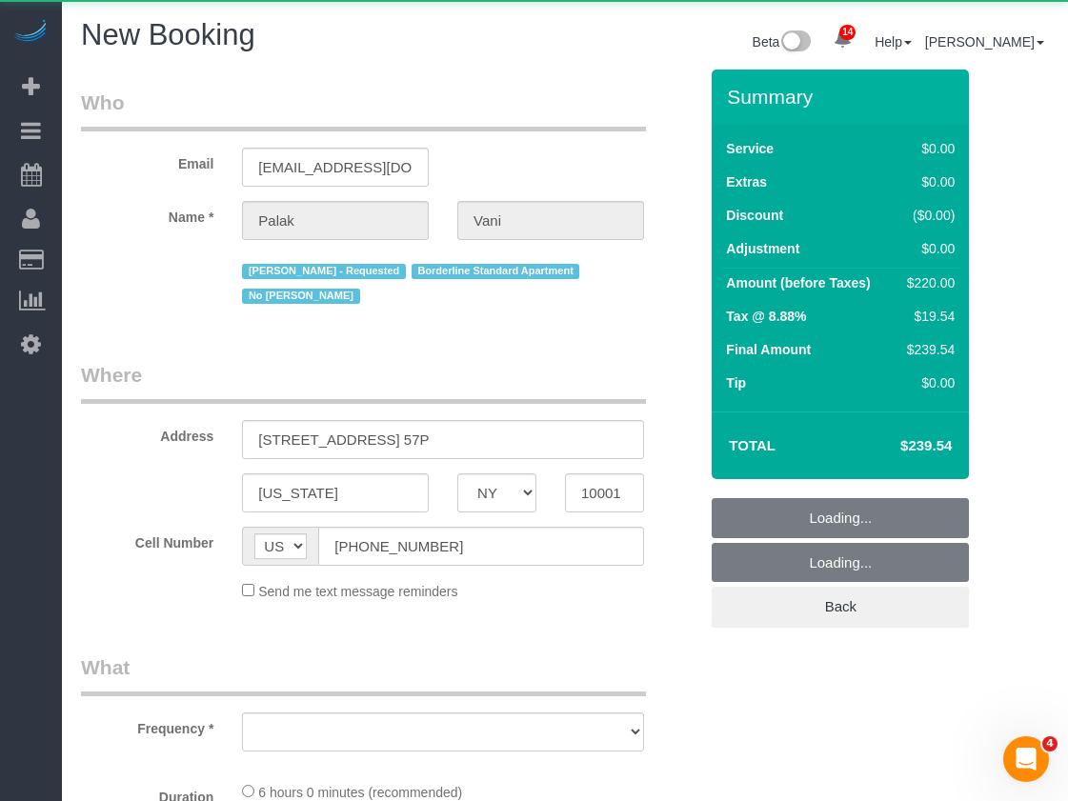
select select "number:15"
select select "number:6"
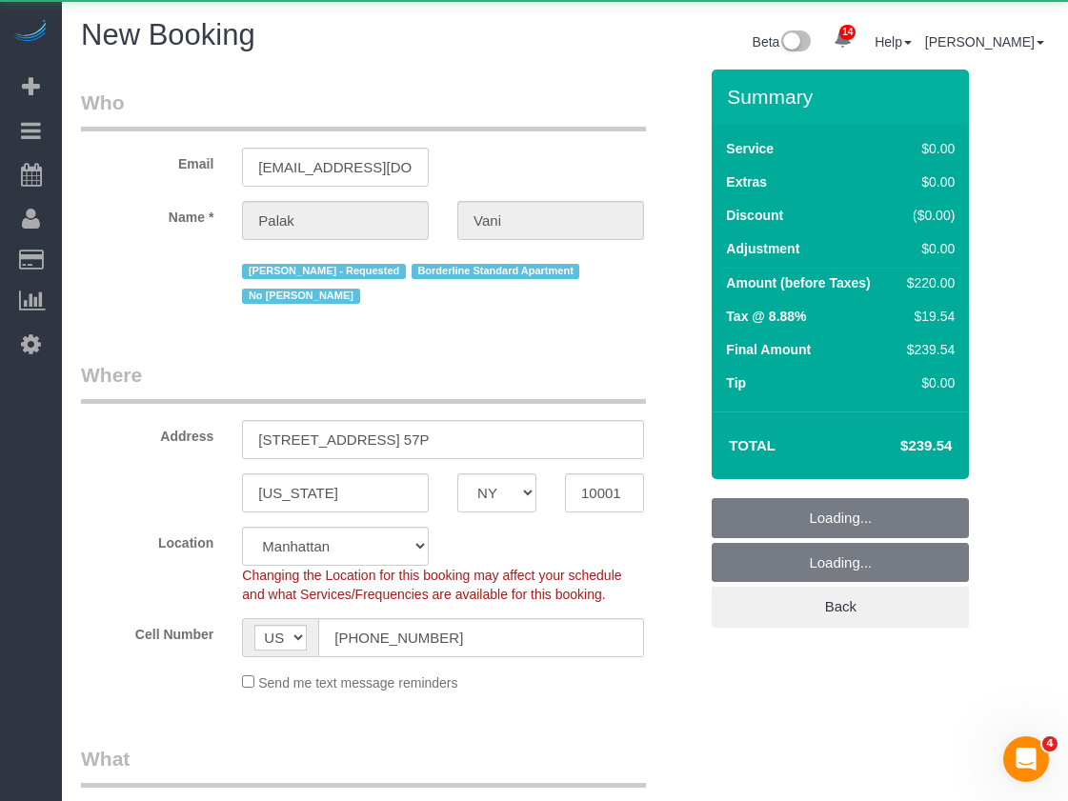
select select "string:stripe-pm_1QKjM94VGloSiKo7iNxGS3kV"
select select "object:2900"
select select "2"
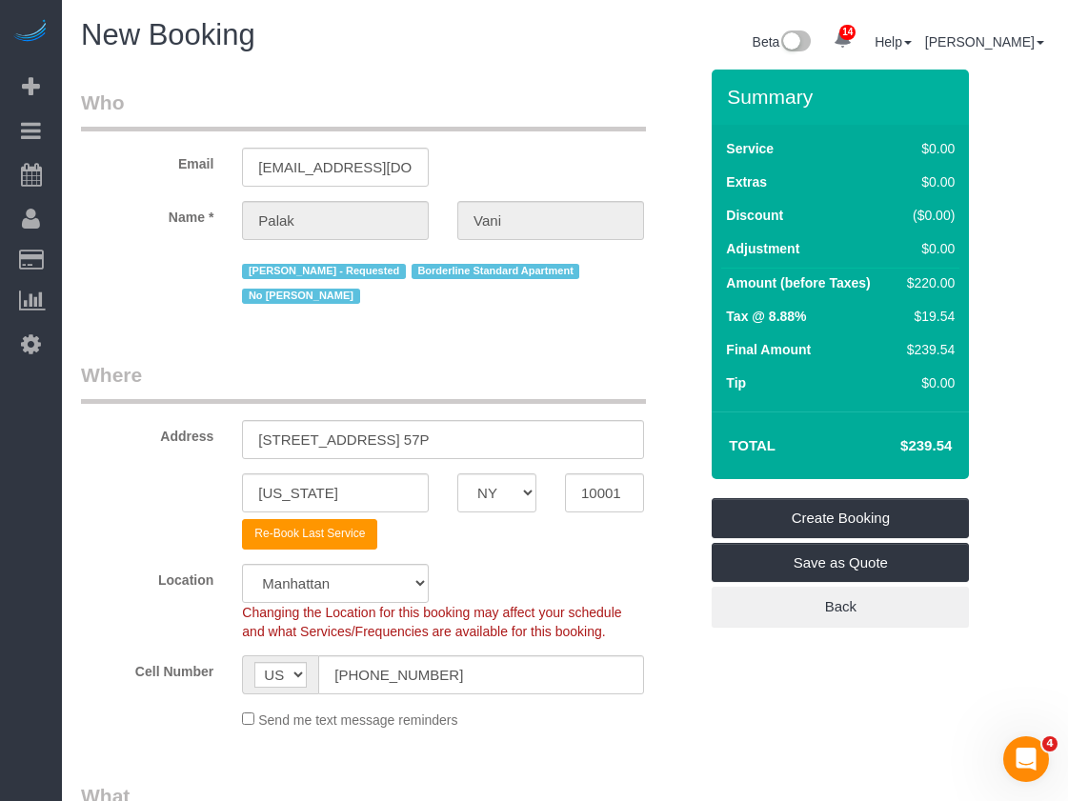
select select "2"
drag, startPoint x: 429, startPoint y: 435, endPoint x: 558, endPoint y: 456, distance: 131.3
click at [557, 456] on input "435 West 31st Street, Apt. 57P" at bounding box center [443, 439] width 402 height 39
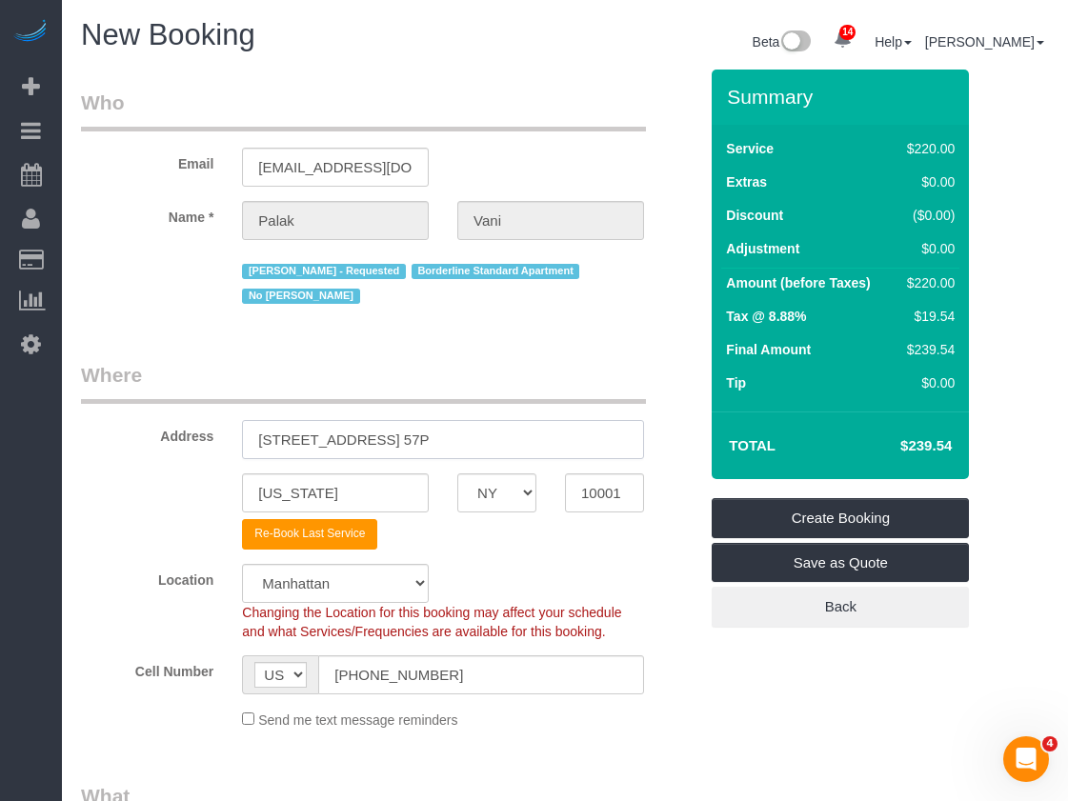
paste input "PH2K"
click at [488, 542] on div "Add to Address Book" at bounding box center [443, 534] width 431 height 30
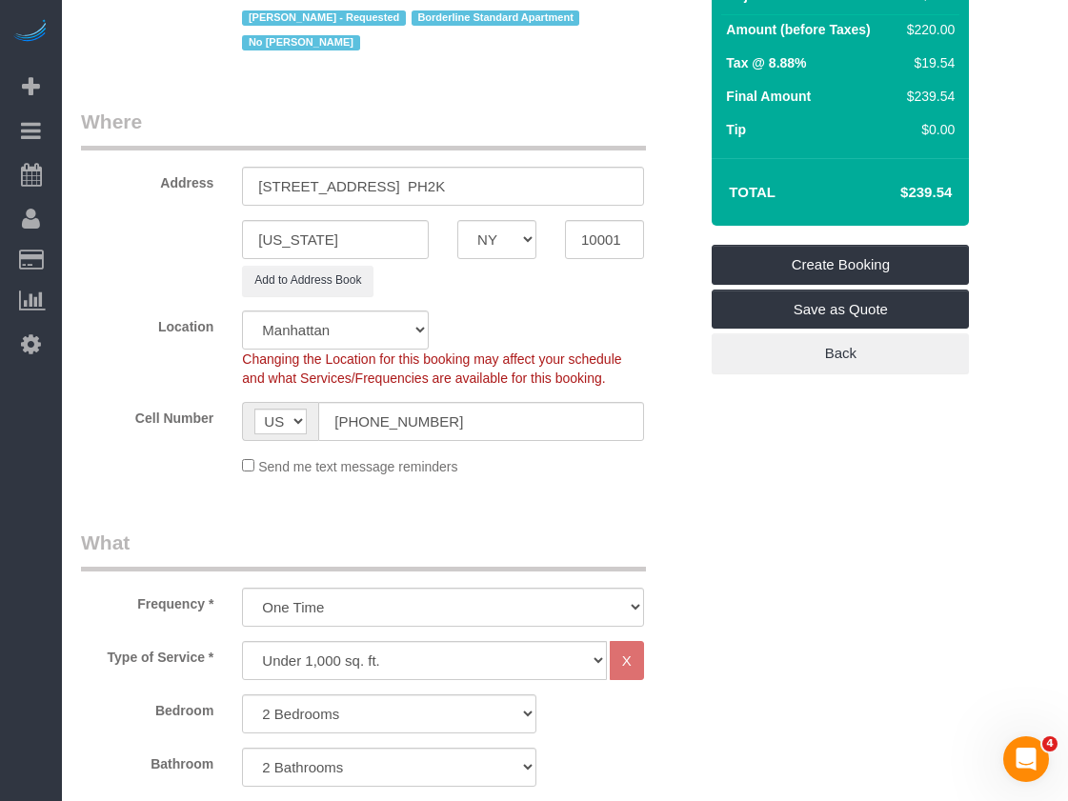
scroll to position [286, 0]
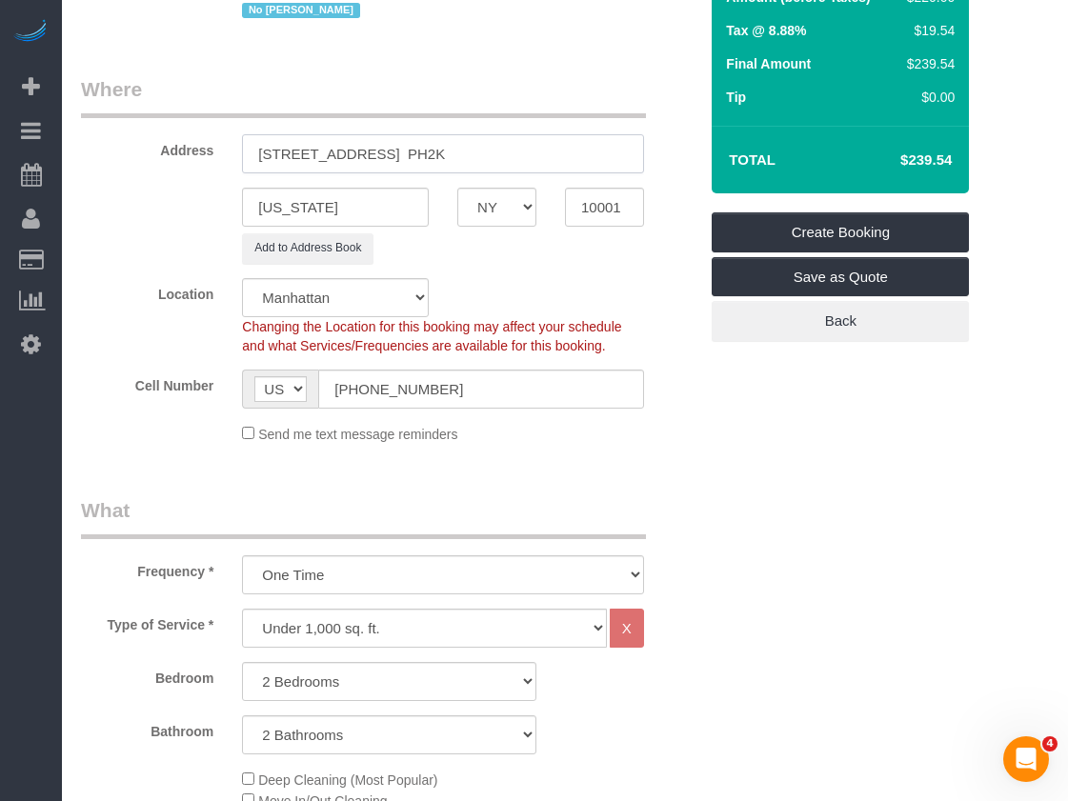
click at [426, 152] on input "435 West 31st Street, Apt. PH2K" at bounding box center [443, 153] width 402 height 39
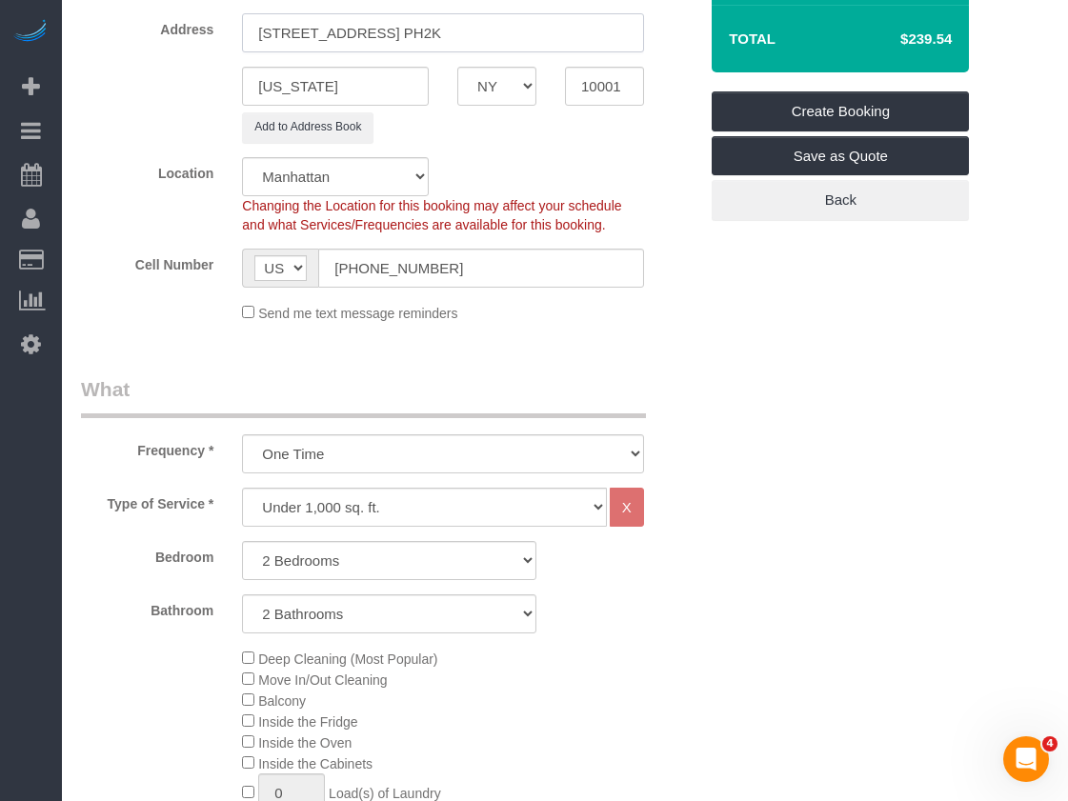
scroll to position [381, 0]
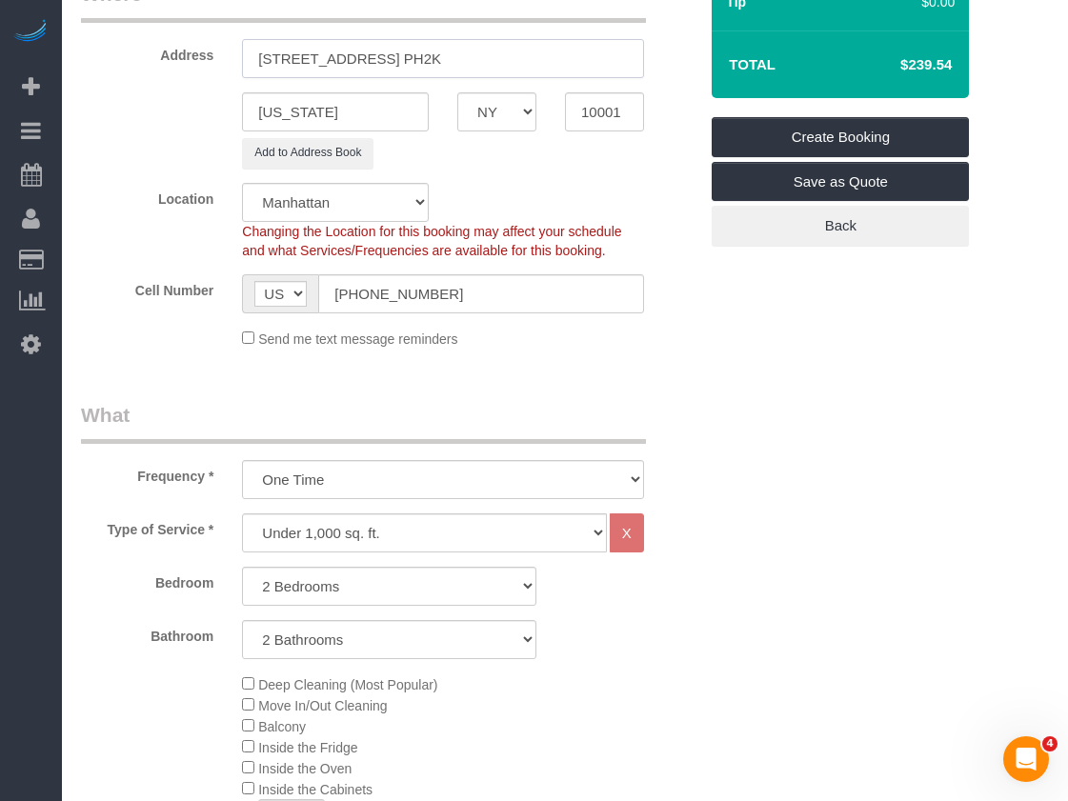
type input "435 West 31st Street, Apt. PH2K"
click at [358, 539] on select "Under 1,000 sq. ft. 1,001 - 1,500 sq. ft. 1,500+ sq. ft. Custom Cleaning Office…" at bounding box center [424, 533] width 365 height 39
select select "308"
click at [242, 514] on select "Under 1,000 sq. ft. 1,001 - 1,500 sq. ft. 1,500+ sq. ft. Custom Cleaning Office…" at bounding box center [424, 533] width 365 height 39
select select "1"
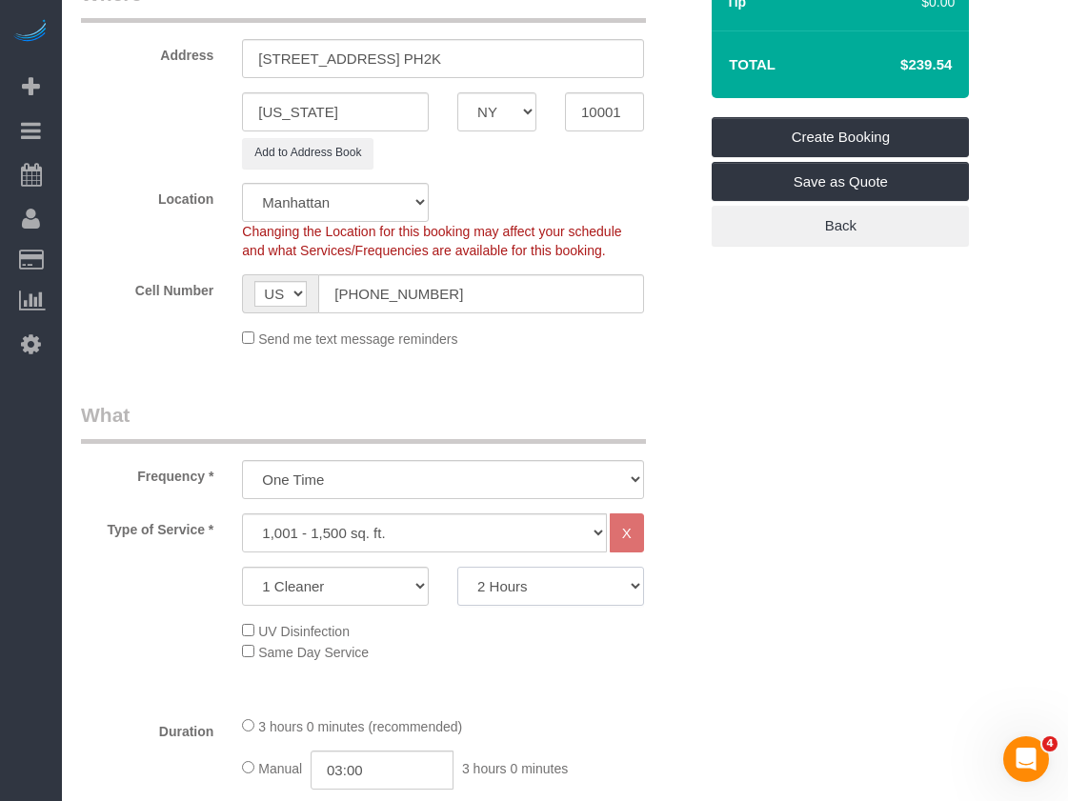
click at [482, 579] on select "2 Hours 2.5 Hours 3 Hours 3.5 Hours 4 Hours 4.5 Hours 5 Hours 5.5 Hours 6 Hours…" at bounding box center [550, 586] width 187 height 39
select select "240"
click at [457, 567] on select "2 Hours 2.5 Hours 3 Hours 3.5 Hours 4 Hours 4.5 Hours 5 Hours 5.5 Hours 6 Hours…" at bounding box center [550, 586] width 187 height 39
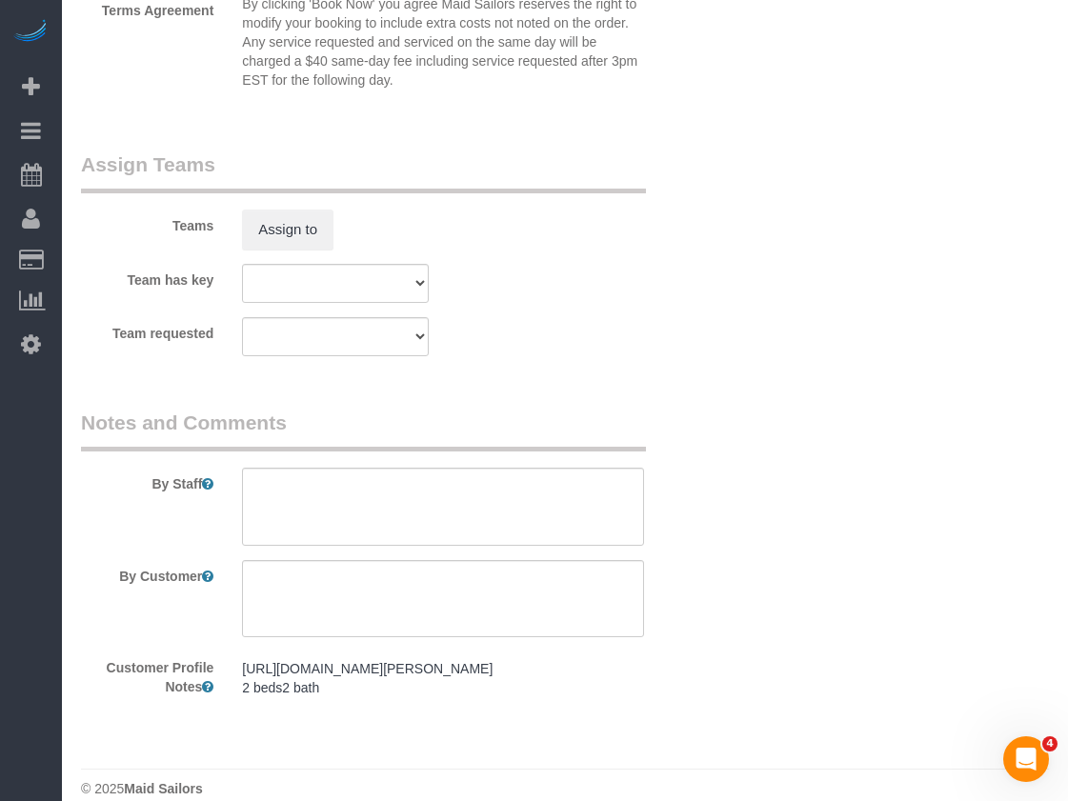
scroll to position [2132, 0]
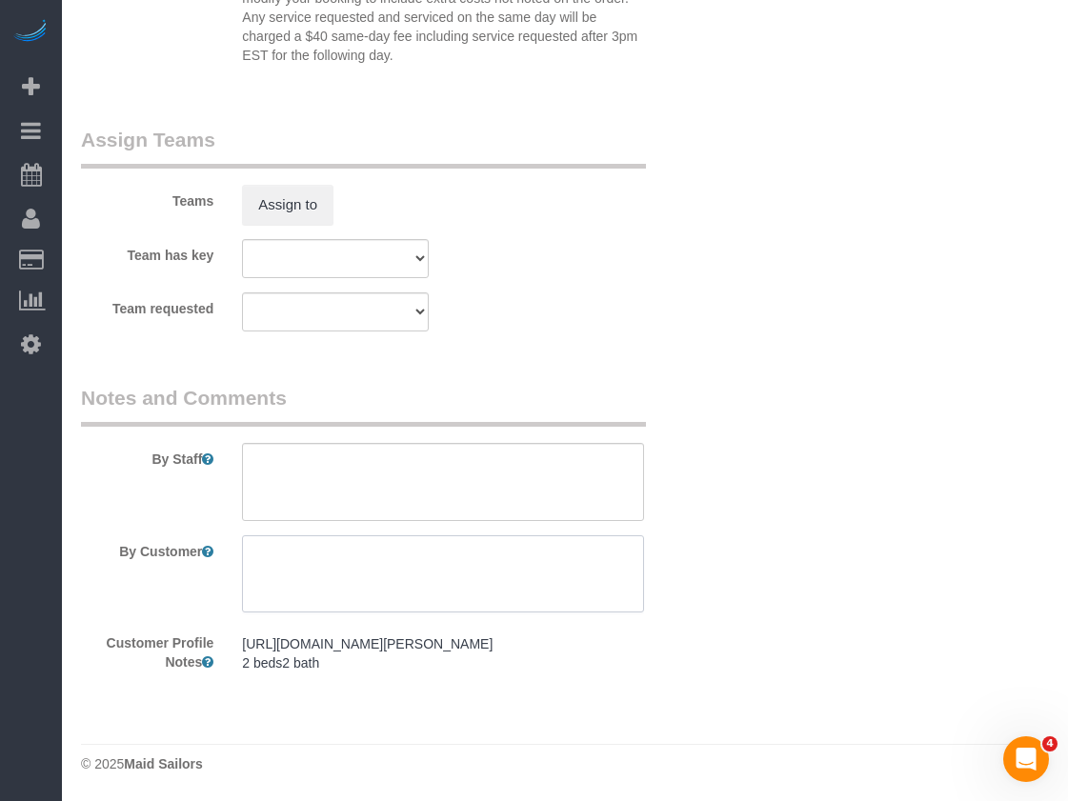
click at [322, 592] on textarea at bounding box center [443, 575] width 402 height 78
type textarea "3br/2ba standard cleaning including: Interior and exterior of cabinets, drawers…"
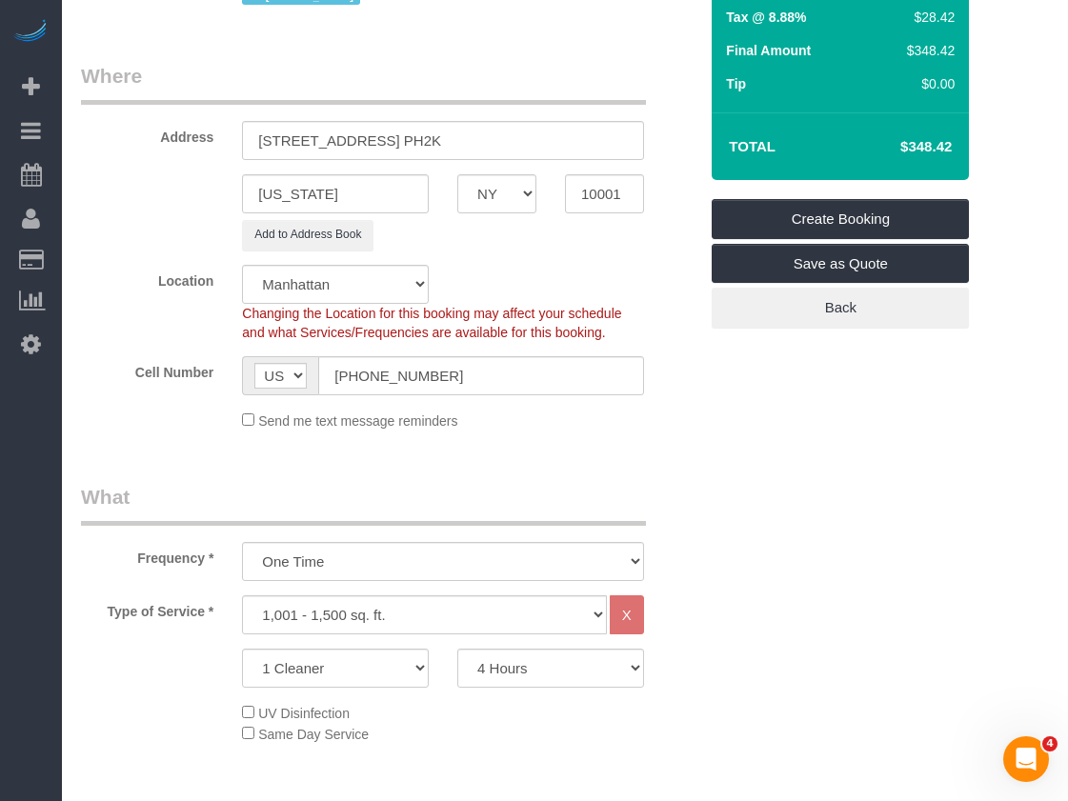
scroll to position [35, 0]
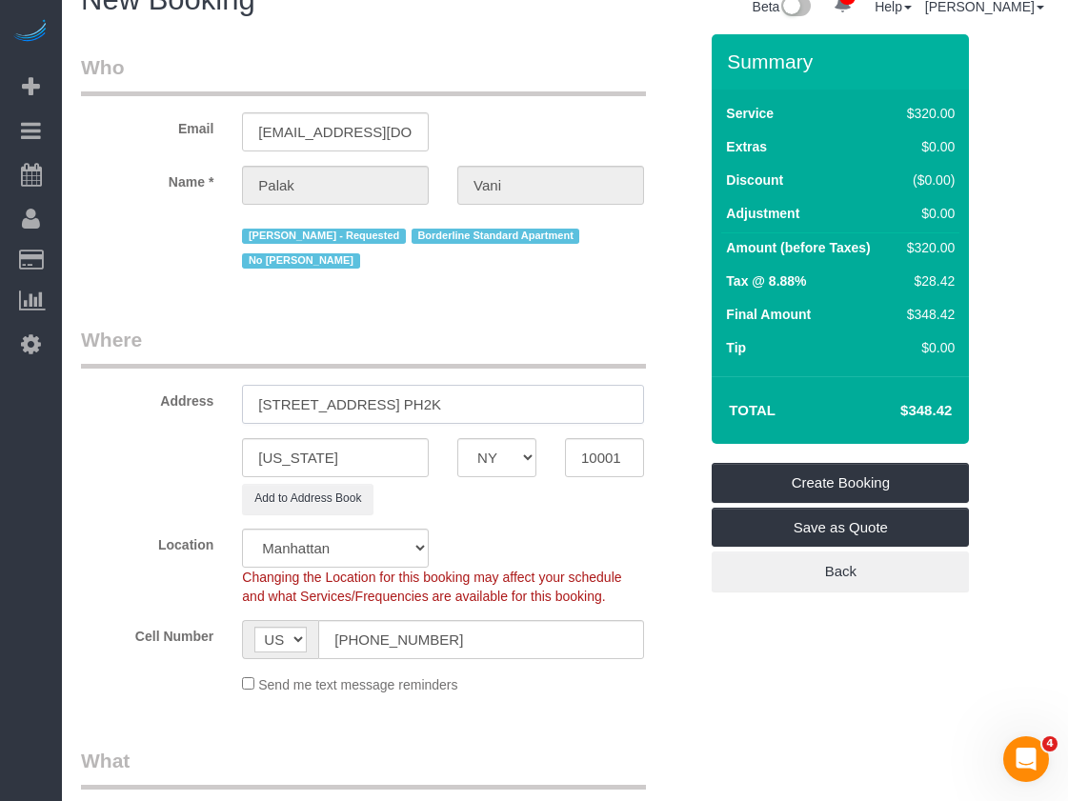
drag, startPoint x: 195, startPoint y: 402, endPoint x: 8, endPoint y: 396, distance: 187.8
drag, startPoint x: 456, startPoint y: 35, endPoint x: 444, endPoint y: 35, distance: 12.4
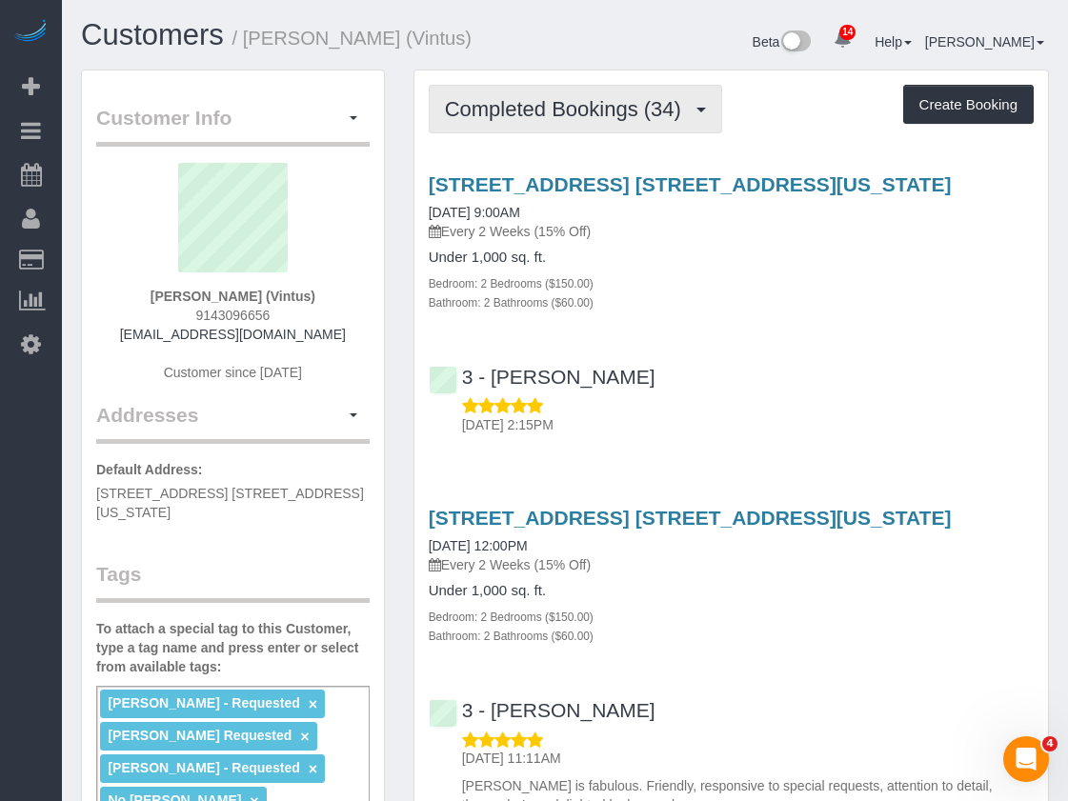
click at [637, 121] on button "Completed Bookings (34)" at bounding box center [575, 109] width 293 height 49
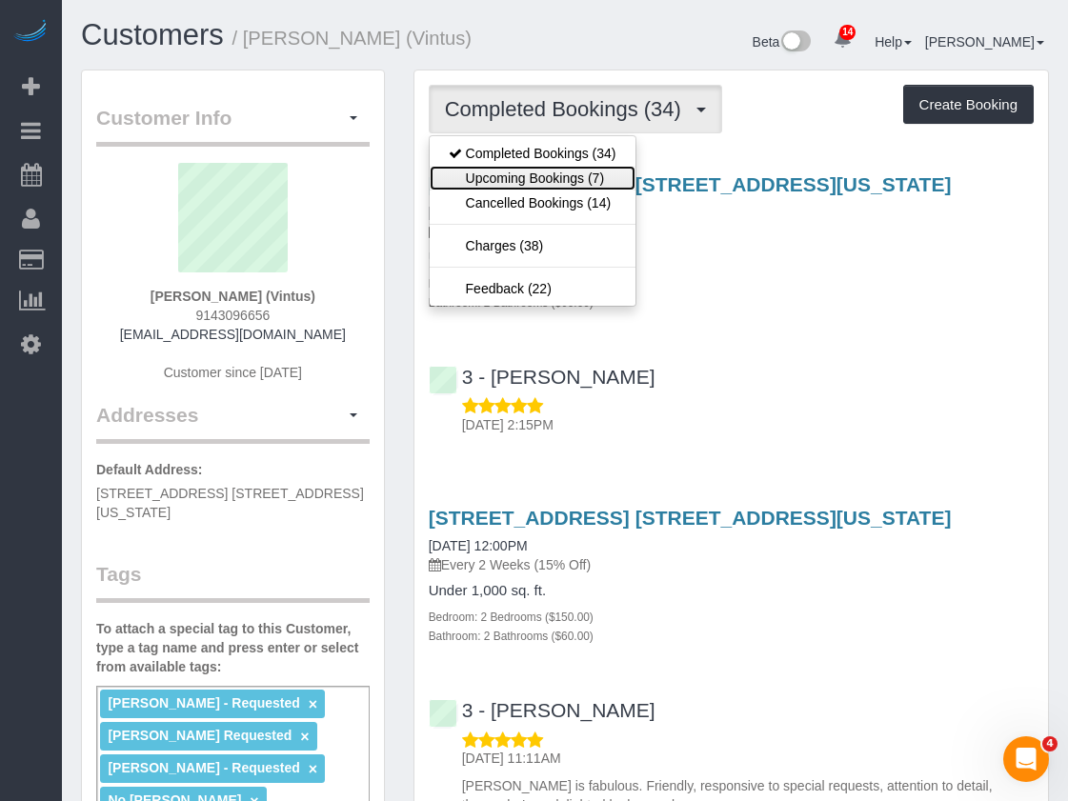
click at [600, 174] on link "Upcoming Bookings (7)" at bounding box center [533, 178] width 206 height 25
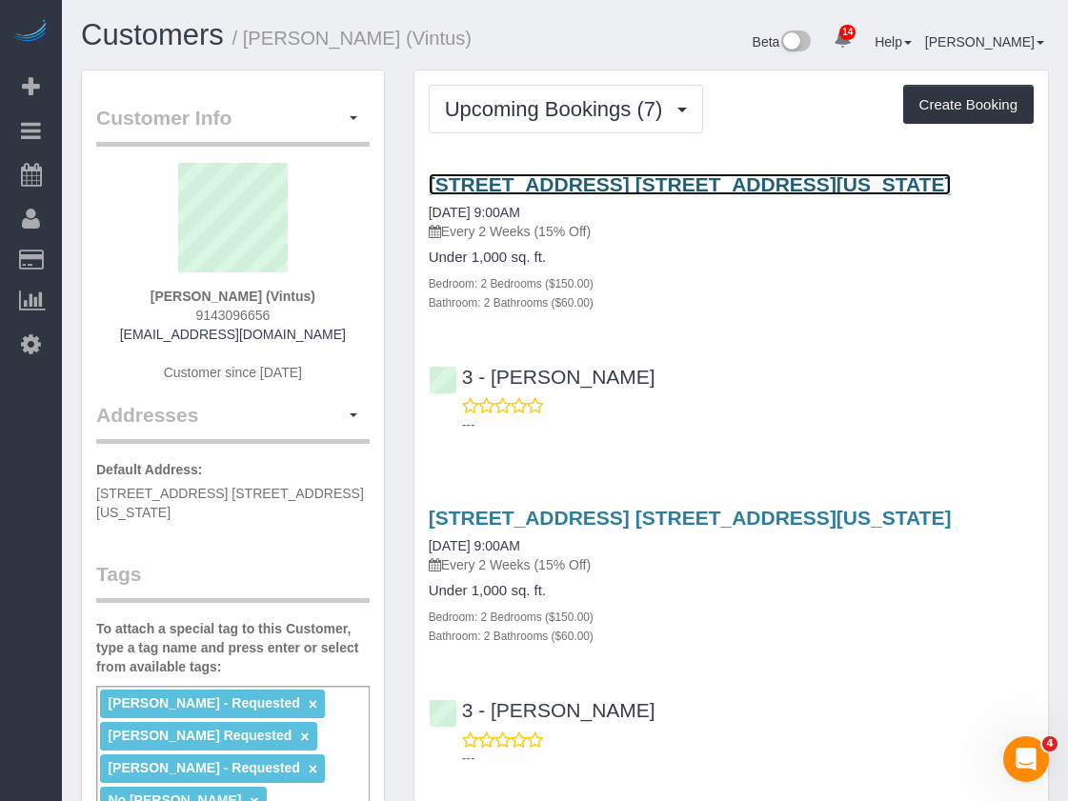
click at [666, 187] on link "305 West 72nd Street, Apt. 11c, New York, NY 10023" at bounding box center [690, 184] width 523 height 22
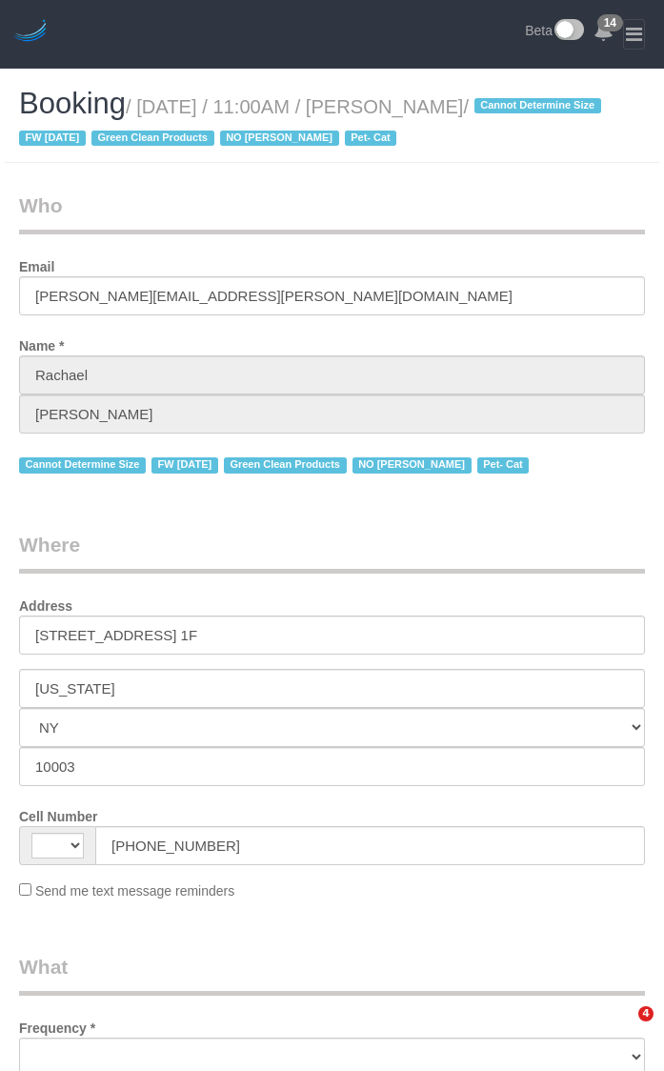
select select "NY"
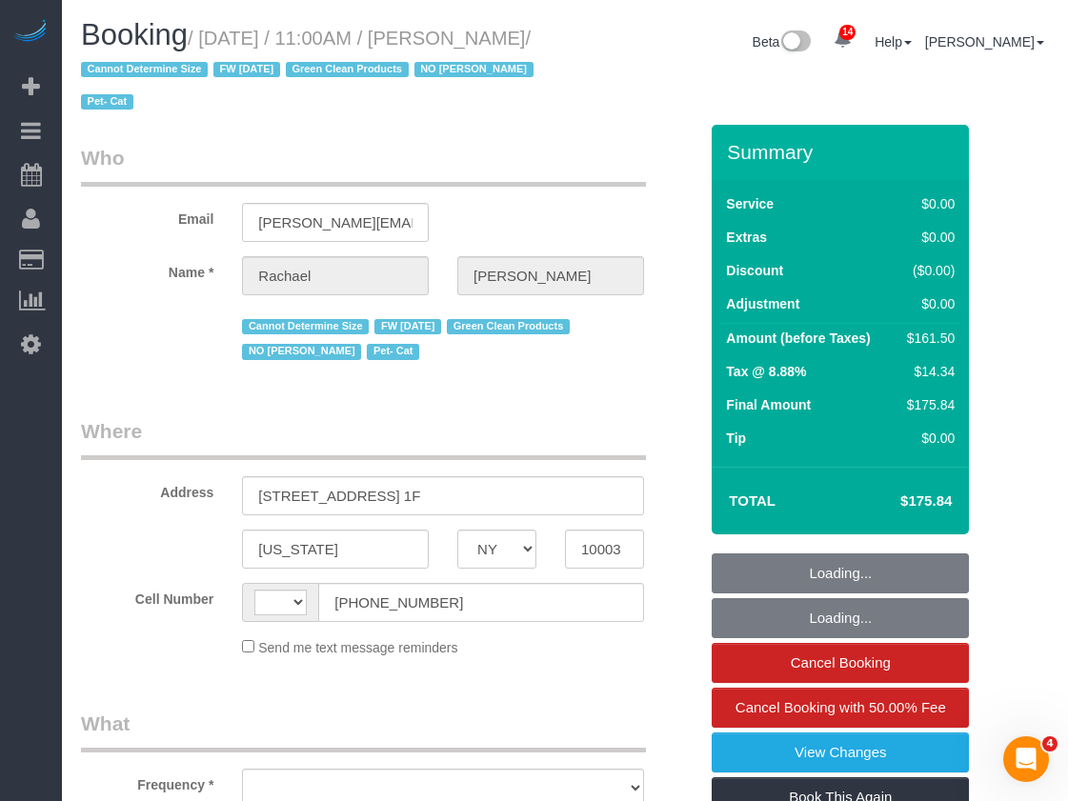
select select "string:[GEOGRAPHIC_DATA]"
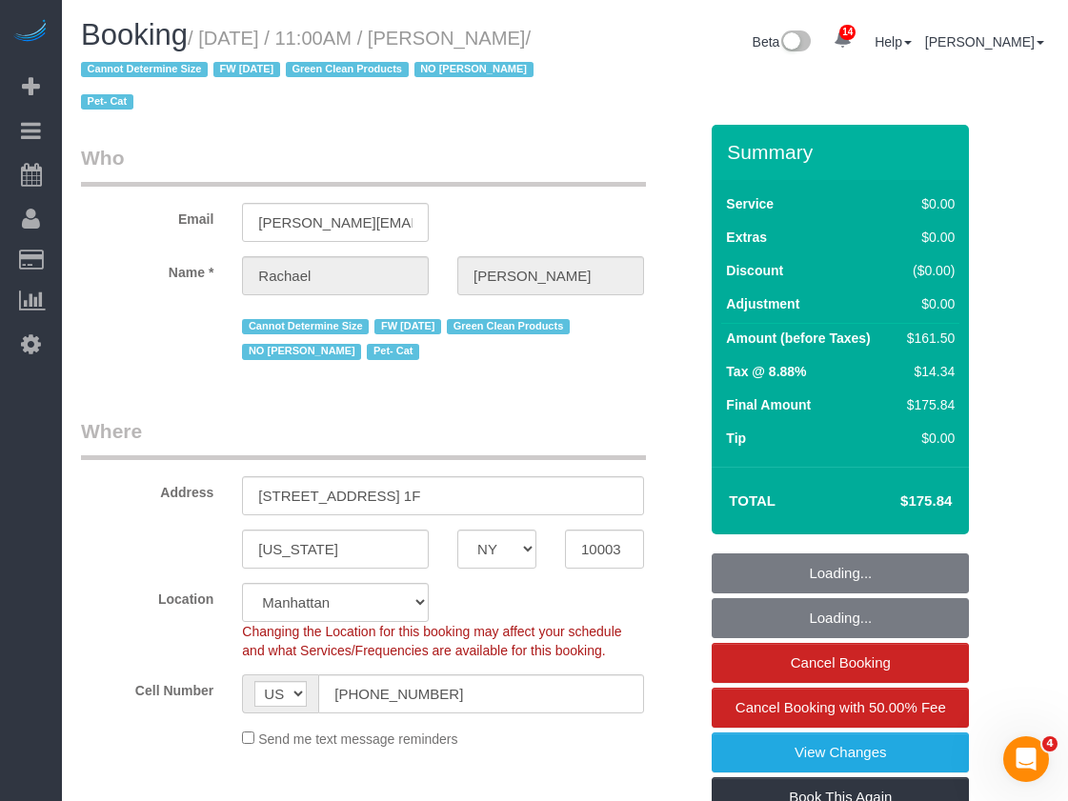
select select "object:768"
select select "string:stripe-pm_1NoShw4VGloSiKo7y0svge8q"
select select "2"
select select "spot1"
select select "number:89"
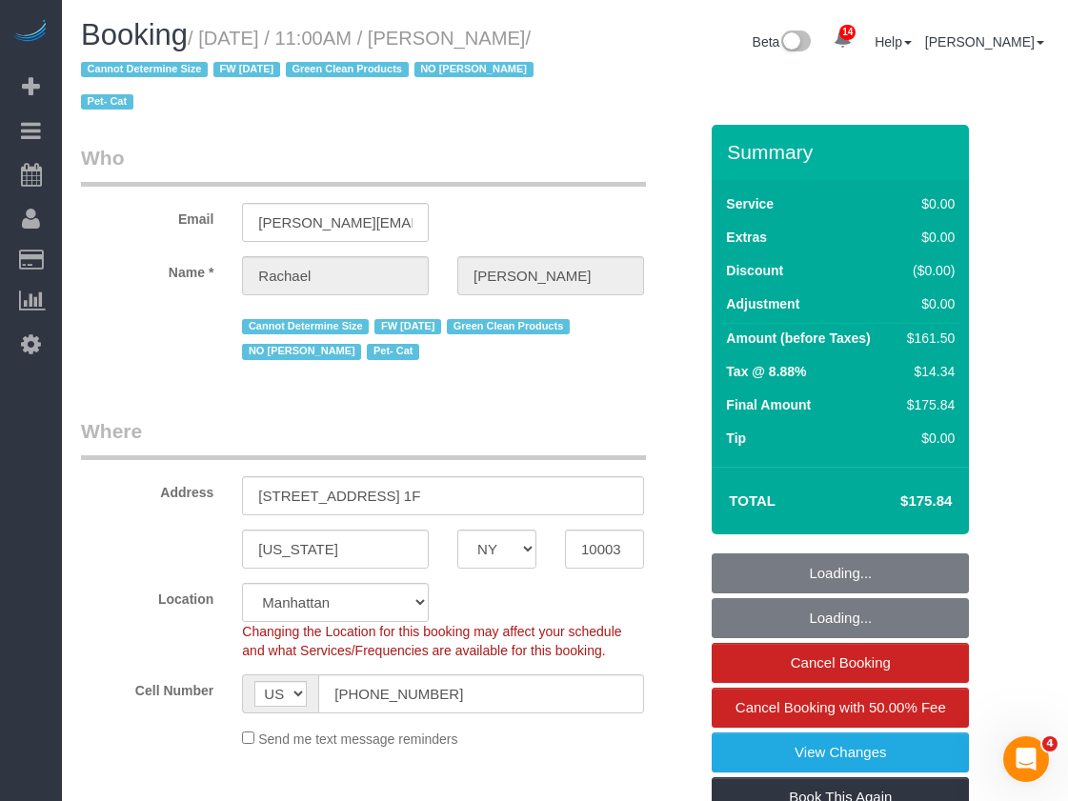
select select "number:90"
select select "number:14"
select select "number:5"
select select "object:1448"
select select "2"
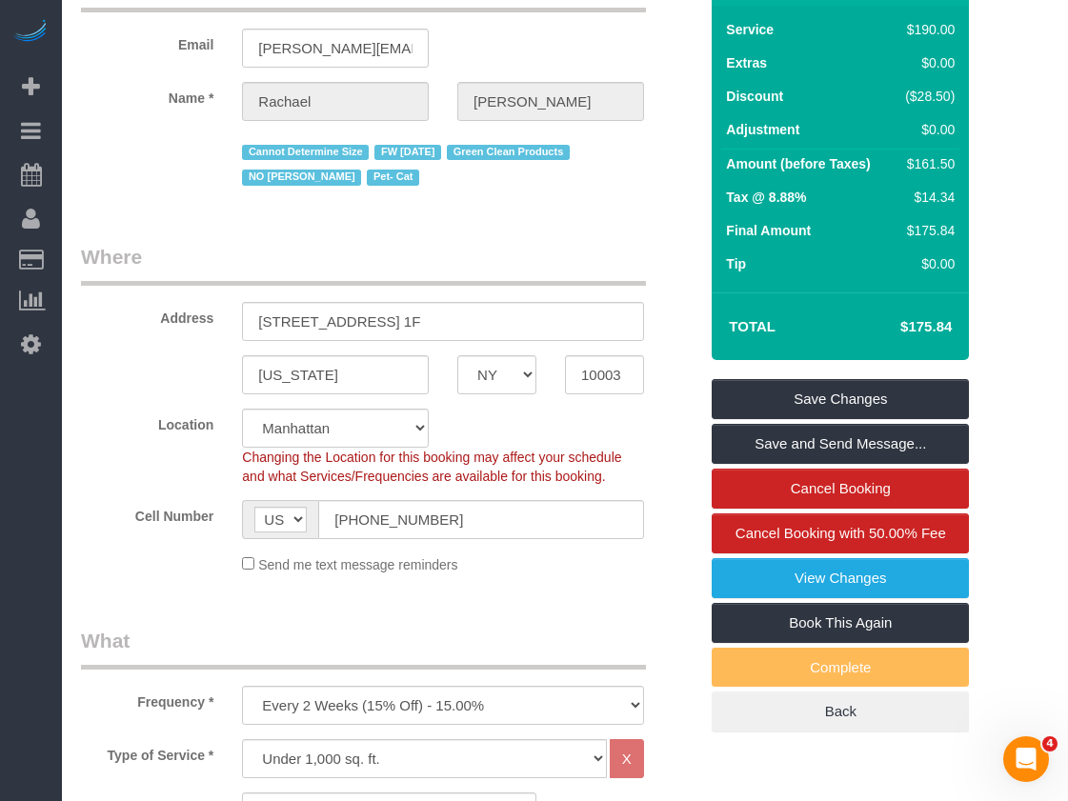
scroll to position [95, 0]
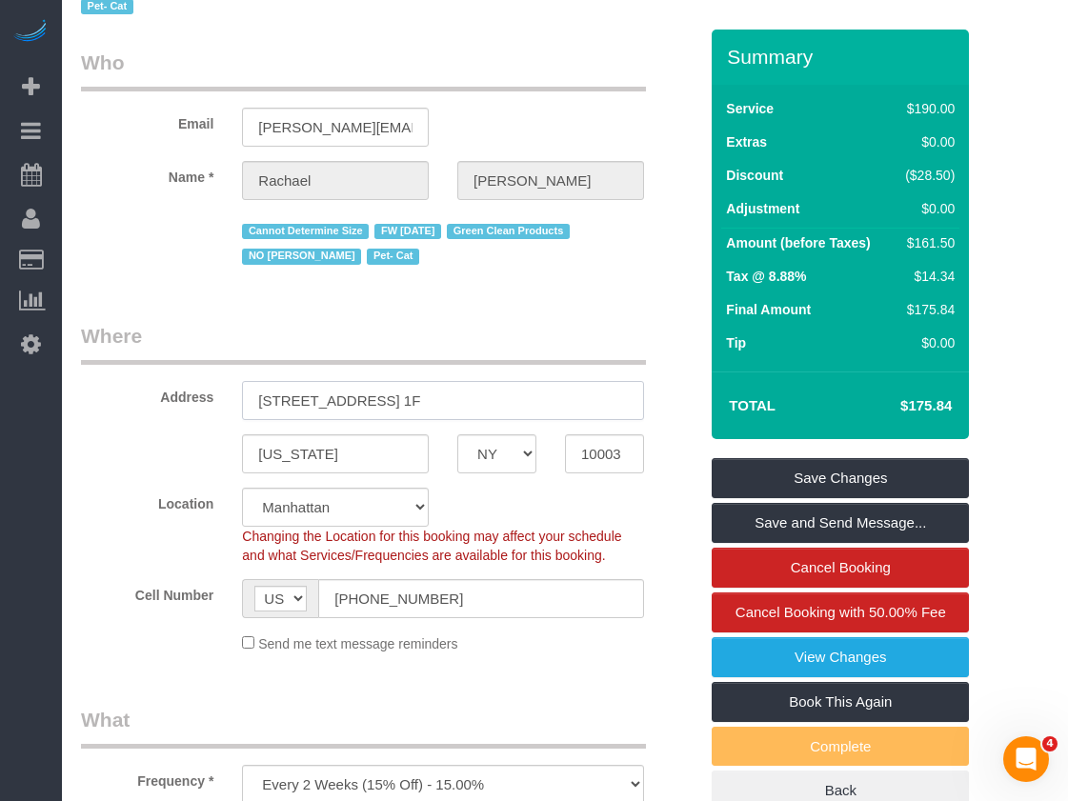
drag, startPoint x: 446, startPoint y: 397, endPoint x: 194, endPoint y: 397, distance: 251.6
click at [194, 397] on div "Address [STREET_ADDRESS] 1F" at bounding box center [389, 371] width 645 height 98
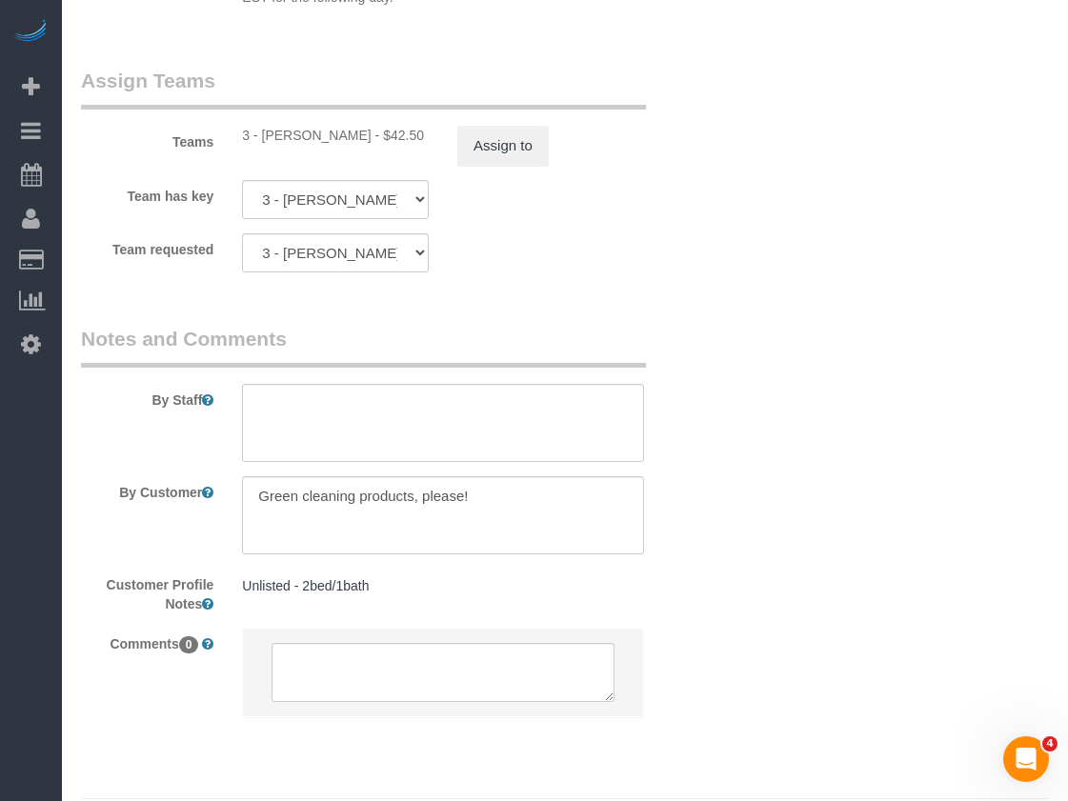
scroll to position [2698, 0]
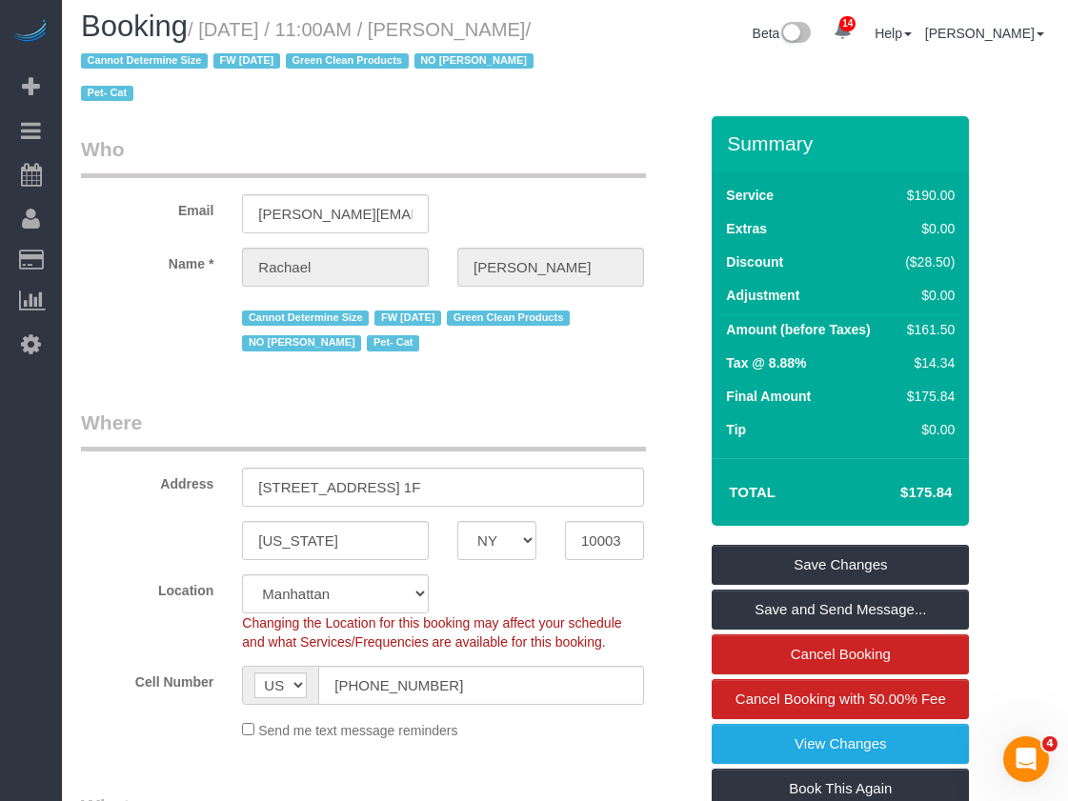
scroll to position [0, 0]
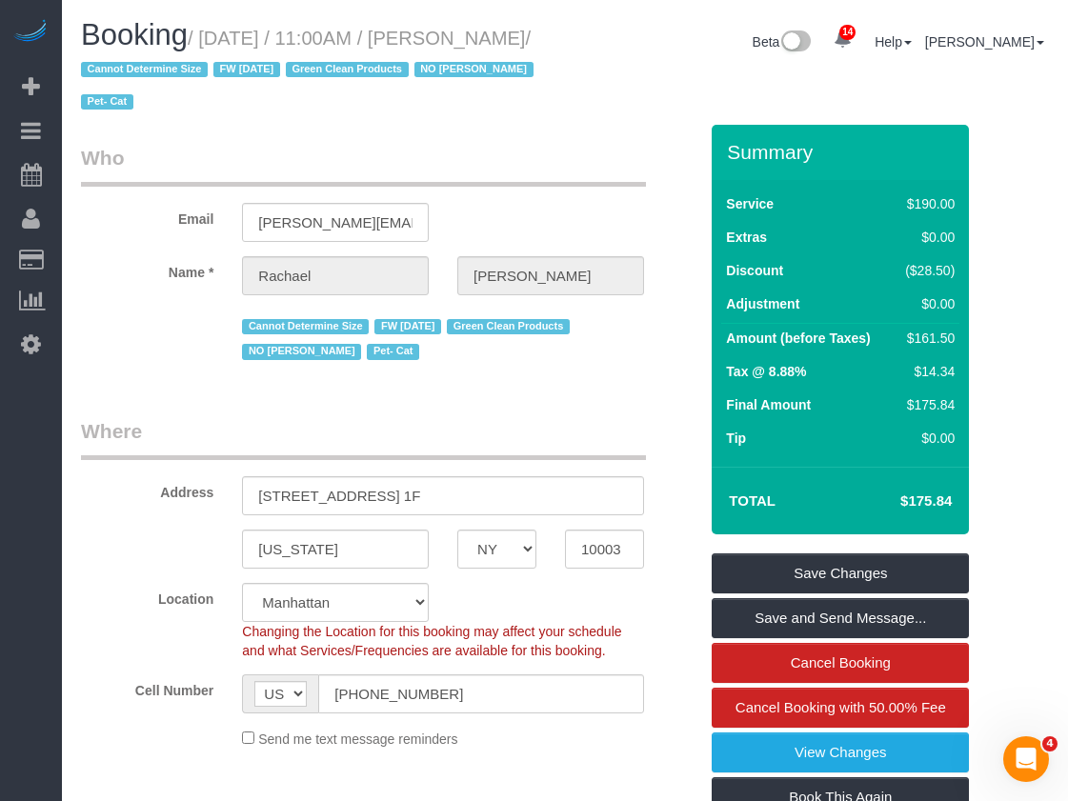
click at [663, 91] on div "Booking / September 08, 2025 / 11:00AM / Rachael Hobbs / Cannot Determine Size …" at bounding box center [565, 72] width 997 height 106
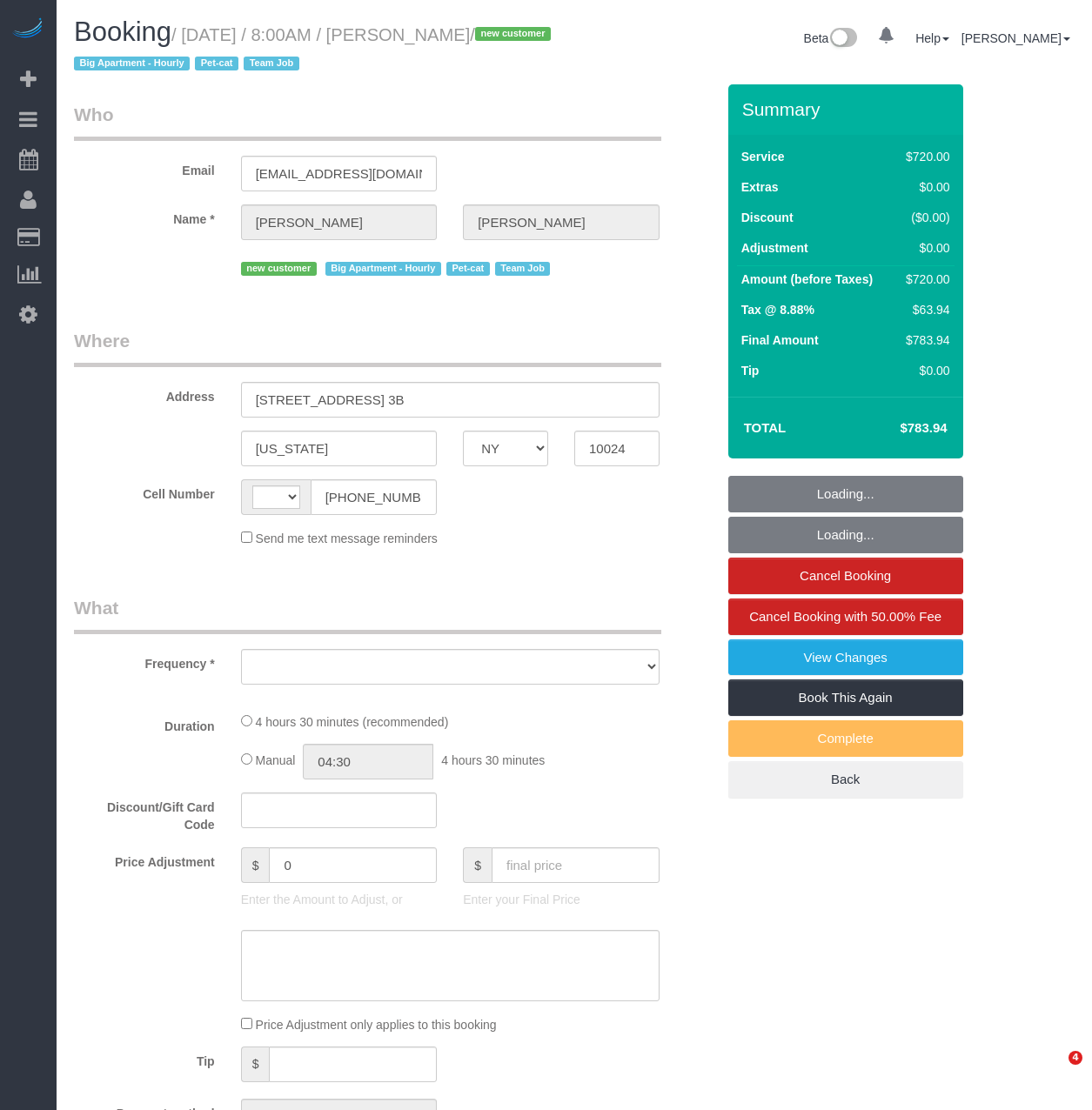
select select "NY"
select select "string:[GEOGRAPHIC_DATA]"
select select "object:766"
select select "string:stripe-pm_1S2x4Y4VGloSiKo7I9q49Hh7"
select select "270"
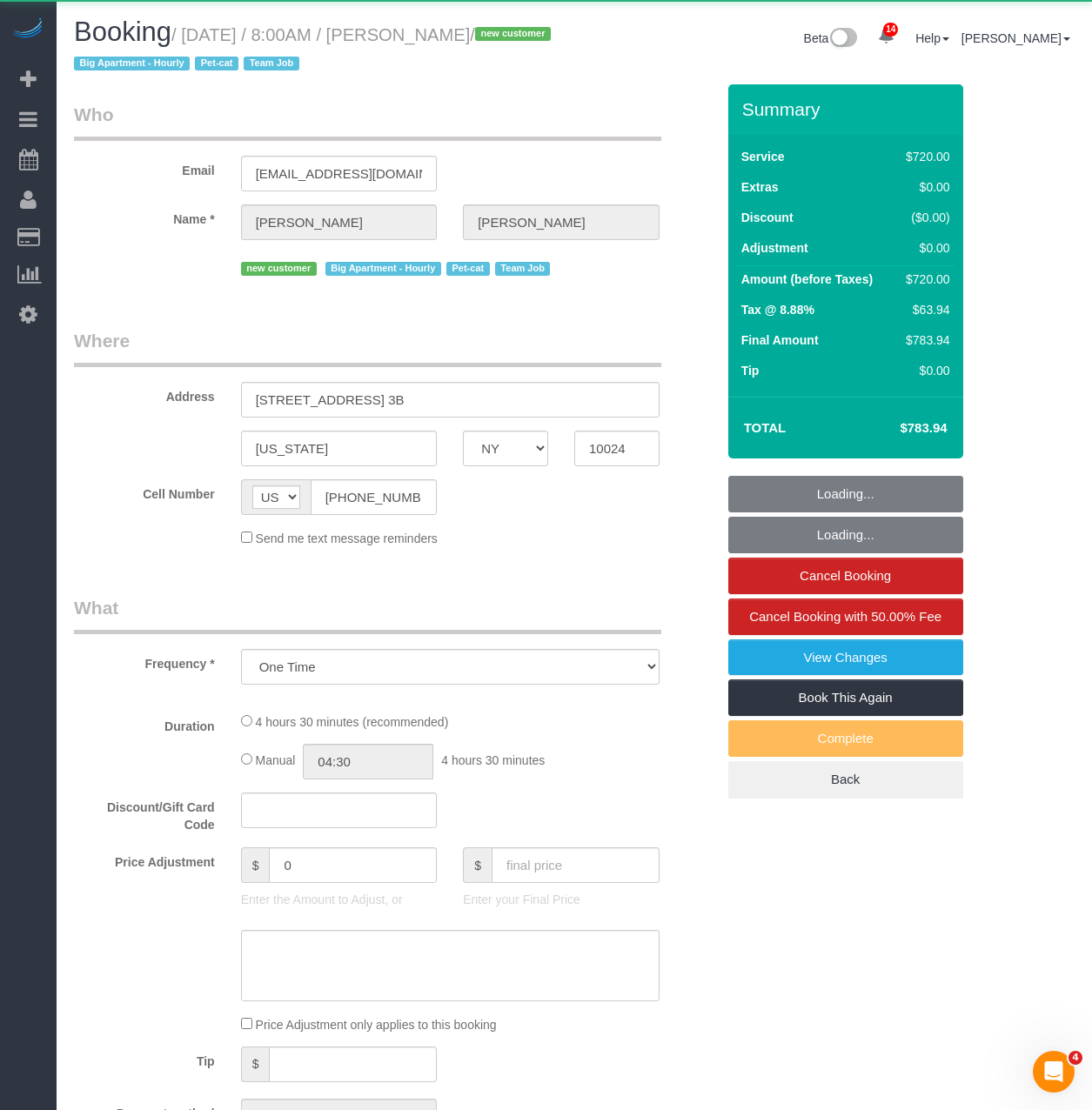
select select "number:56"
select select "number:68"
select select "number:14"
select select "number:5"
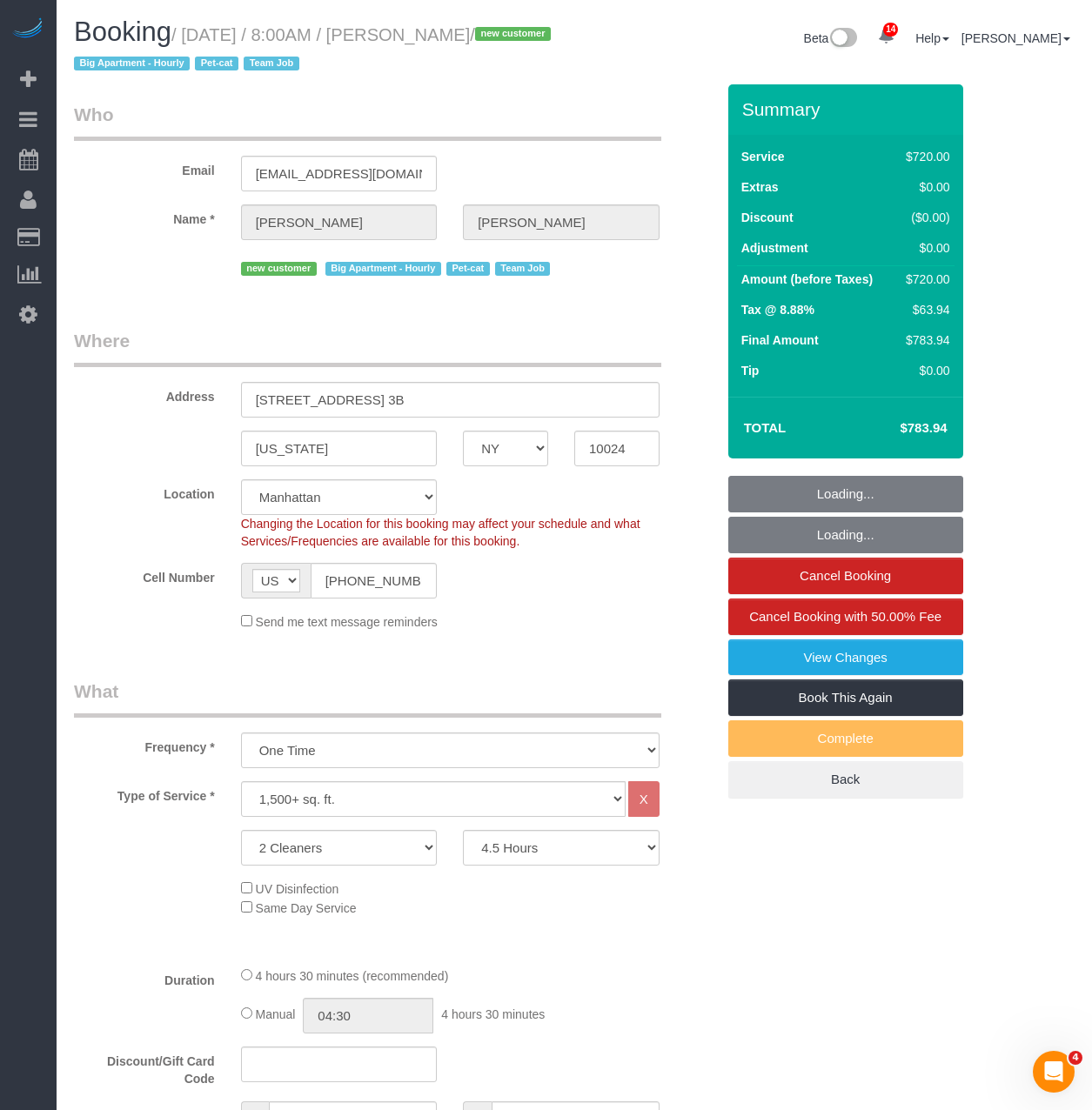
select select "spot1"
select select "object:1438"
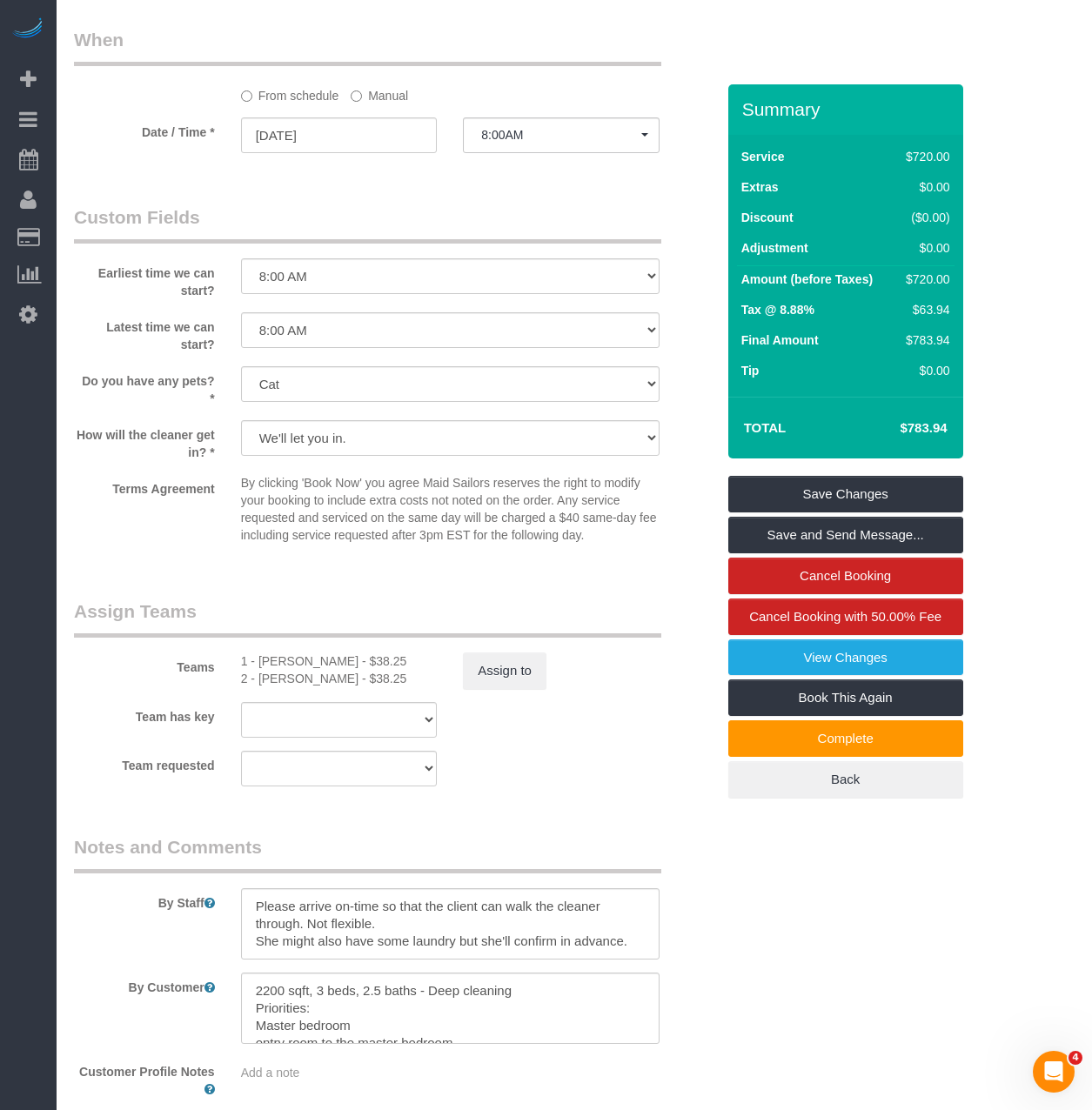
scroll to position [1479, 0]
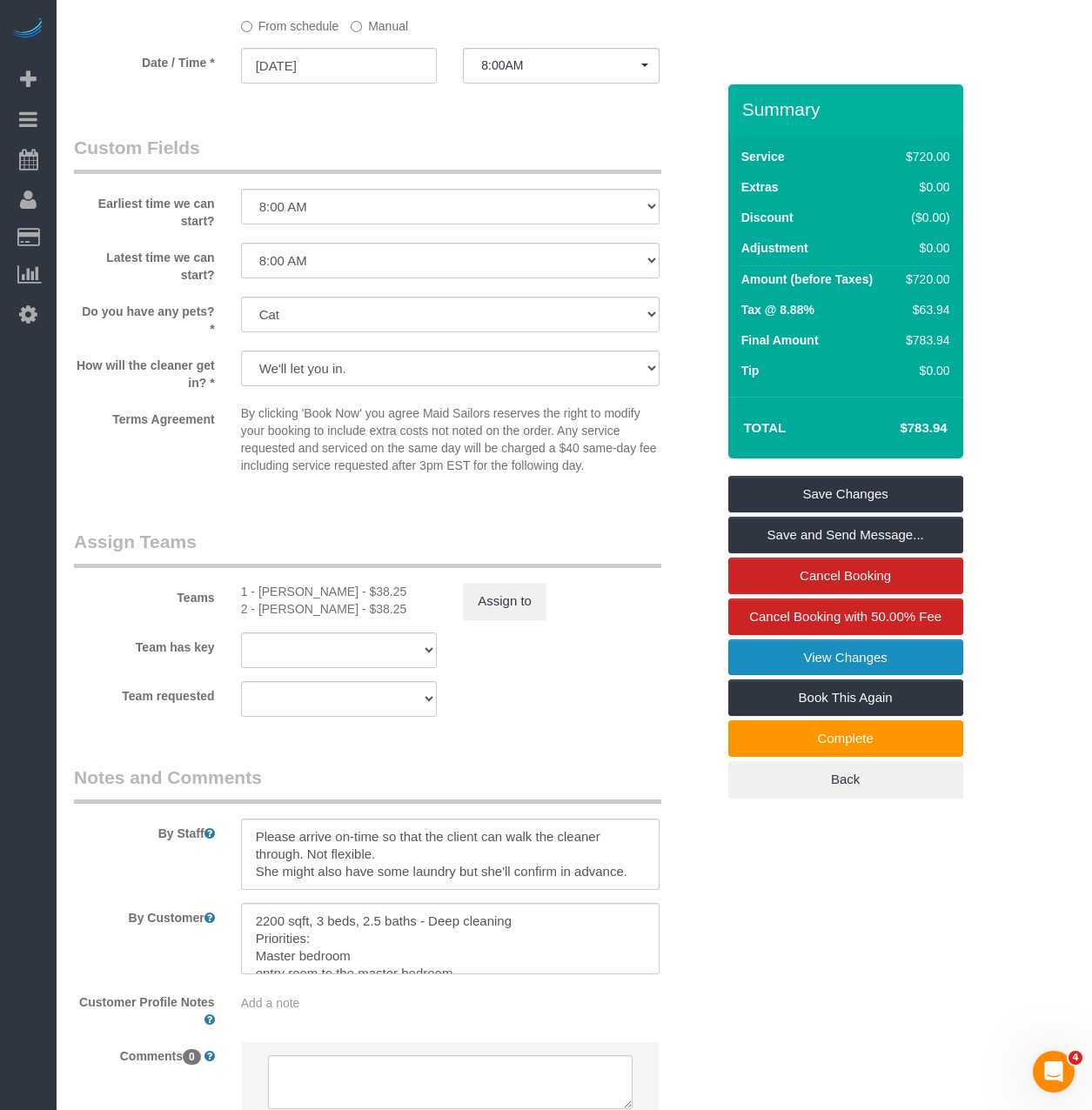
click at [813, 661] on link "View Changes" at bounding box center [845, 657] width 235 height 37
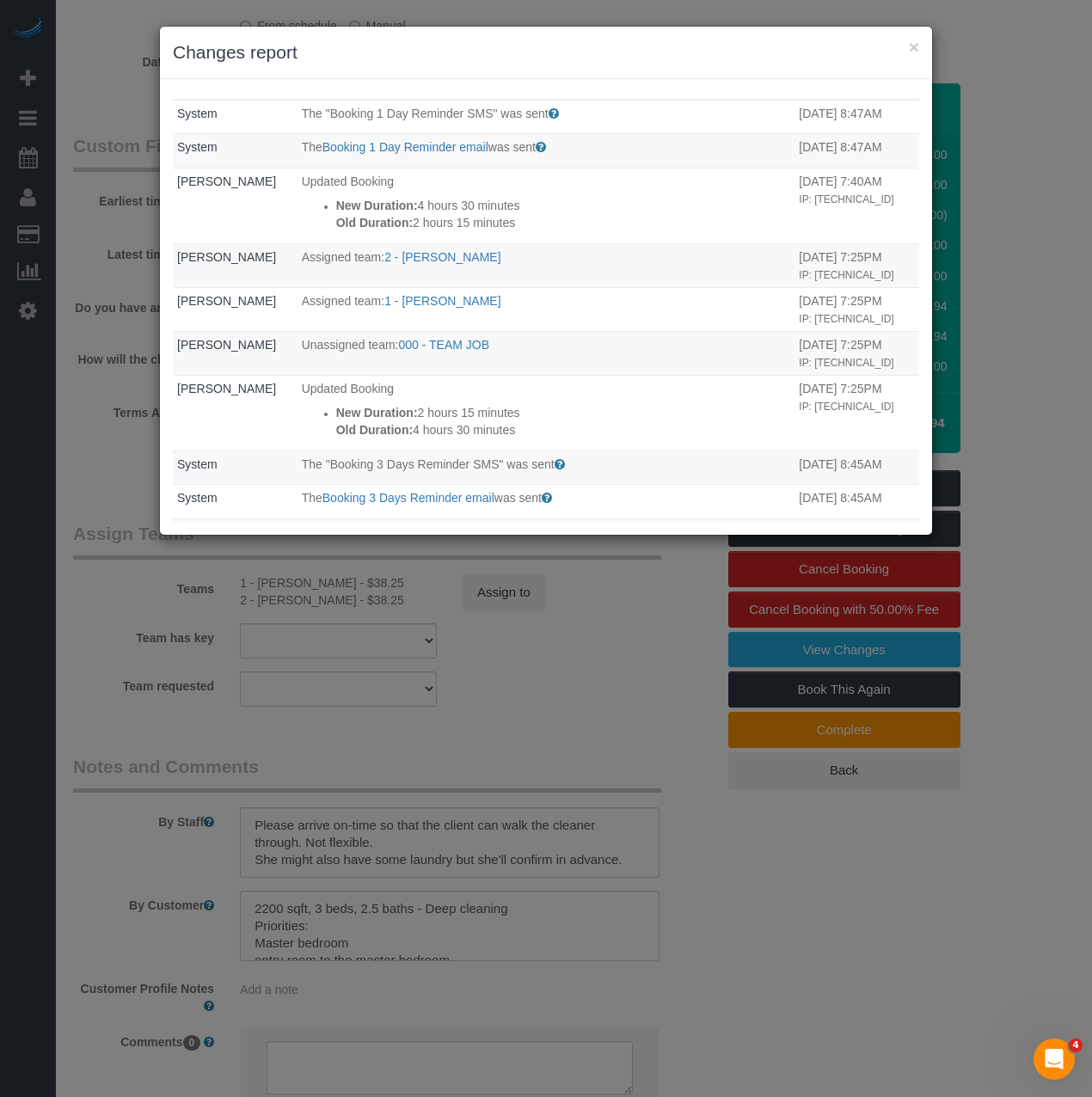
scroll to position [0, 0]
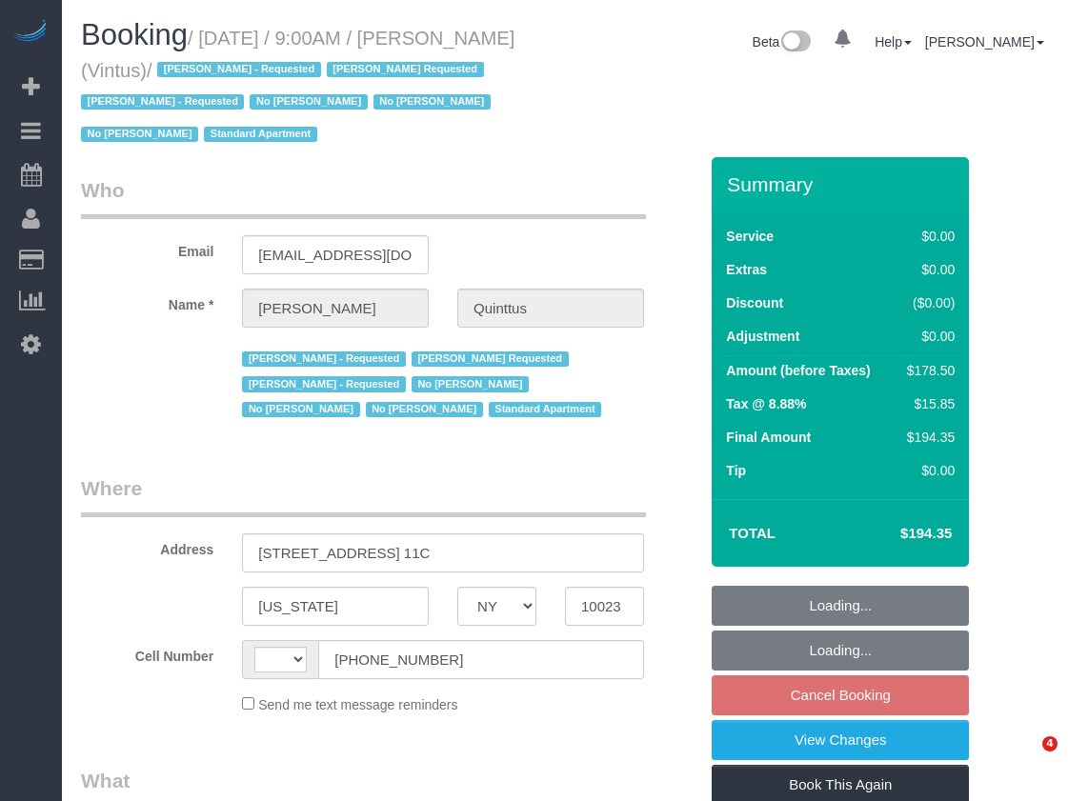
select select "NY"
select select "string:[GEOGRAPHIC_DATA]"
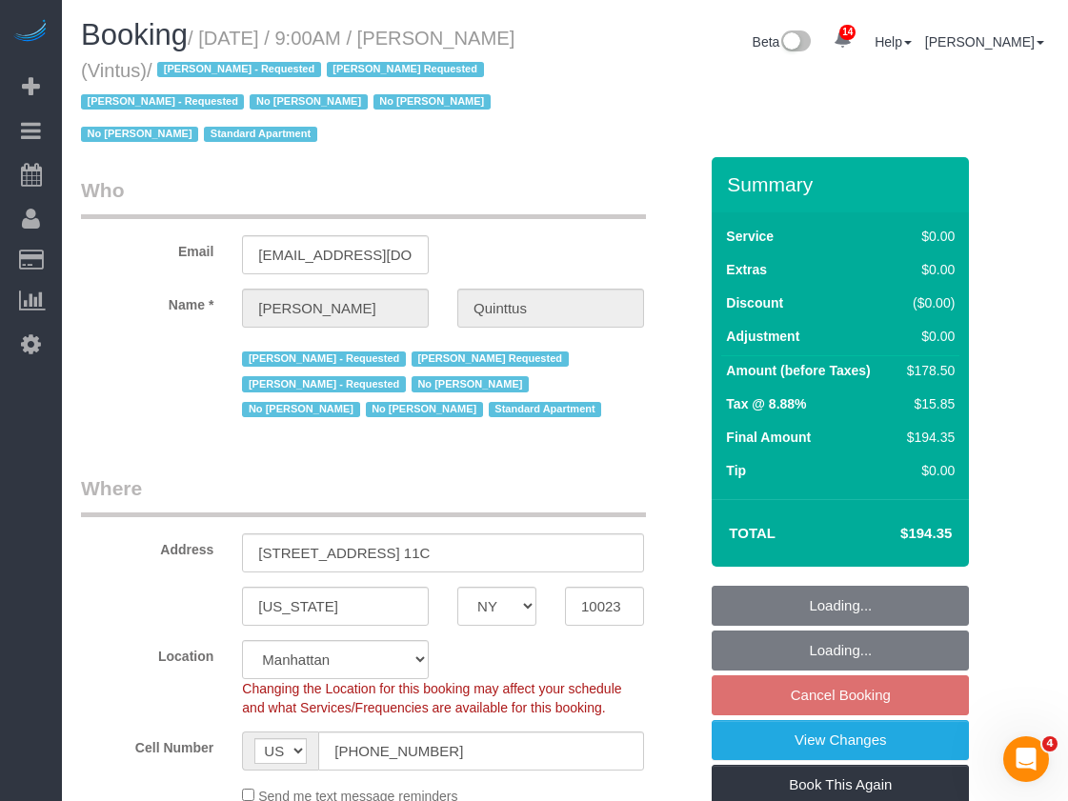
select select "number:57"
select select "number:75"
select select "number:15"
select select "number:6"
select select "number:21"
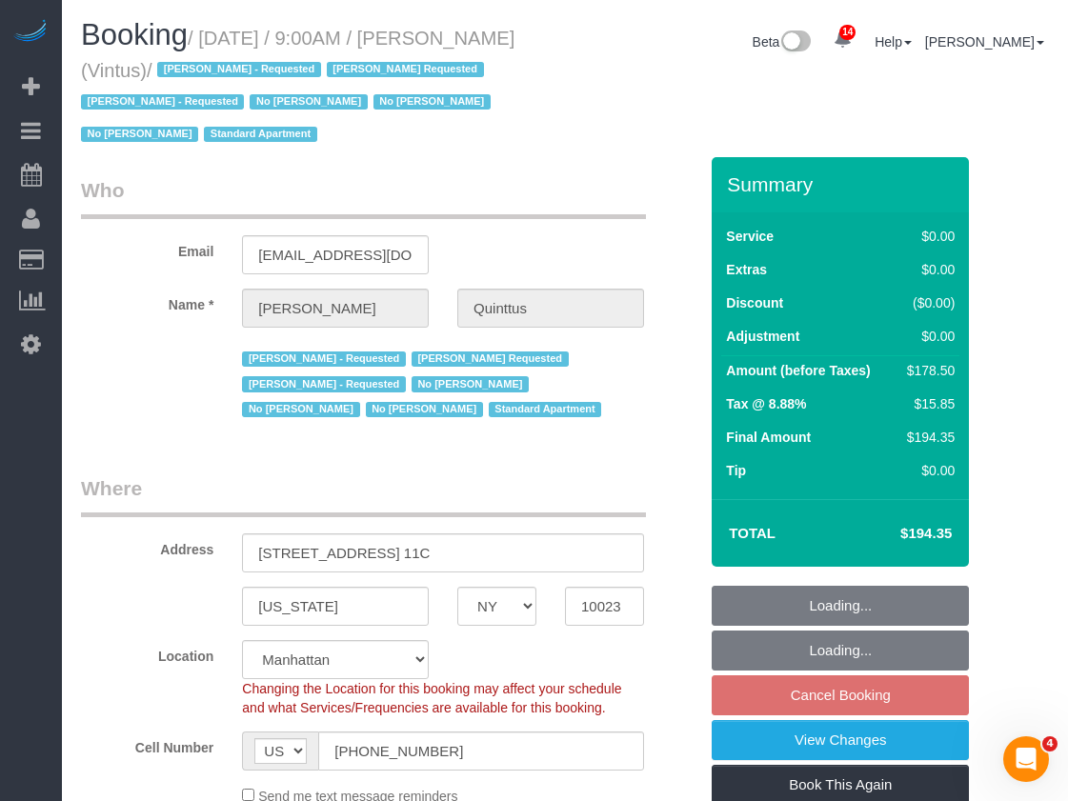
select select "object:1058"
select select "2"
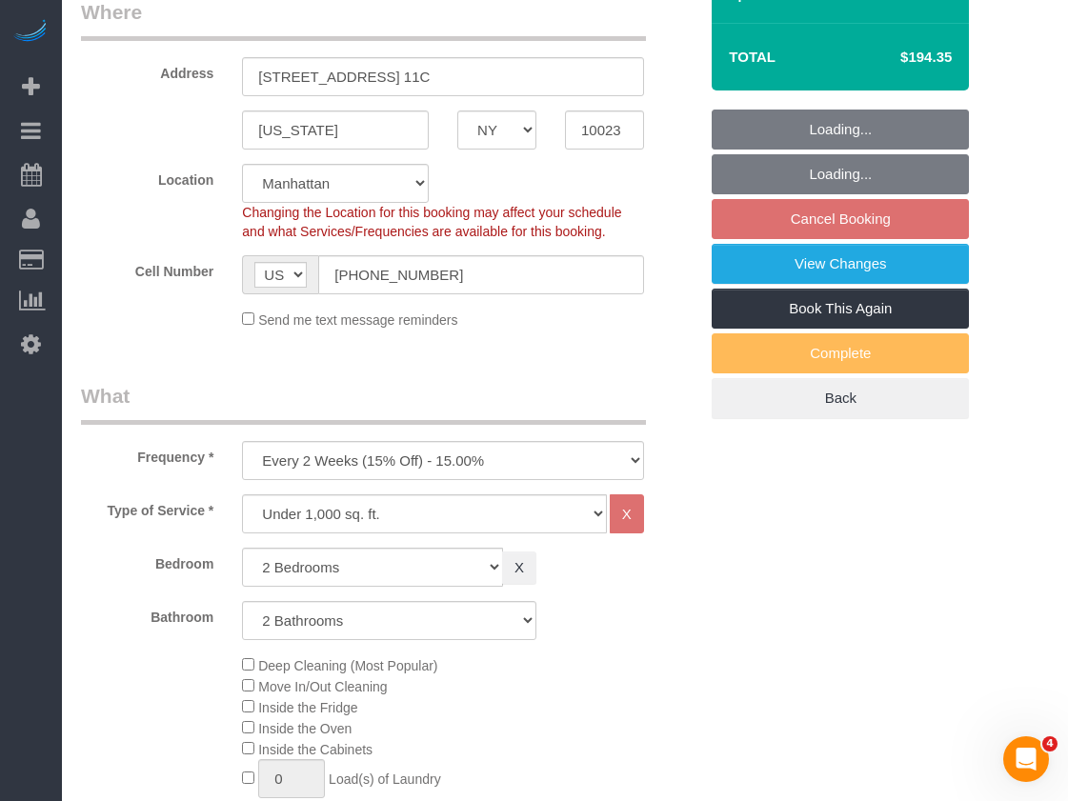
select select "spot2"
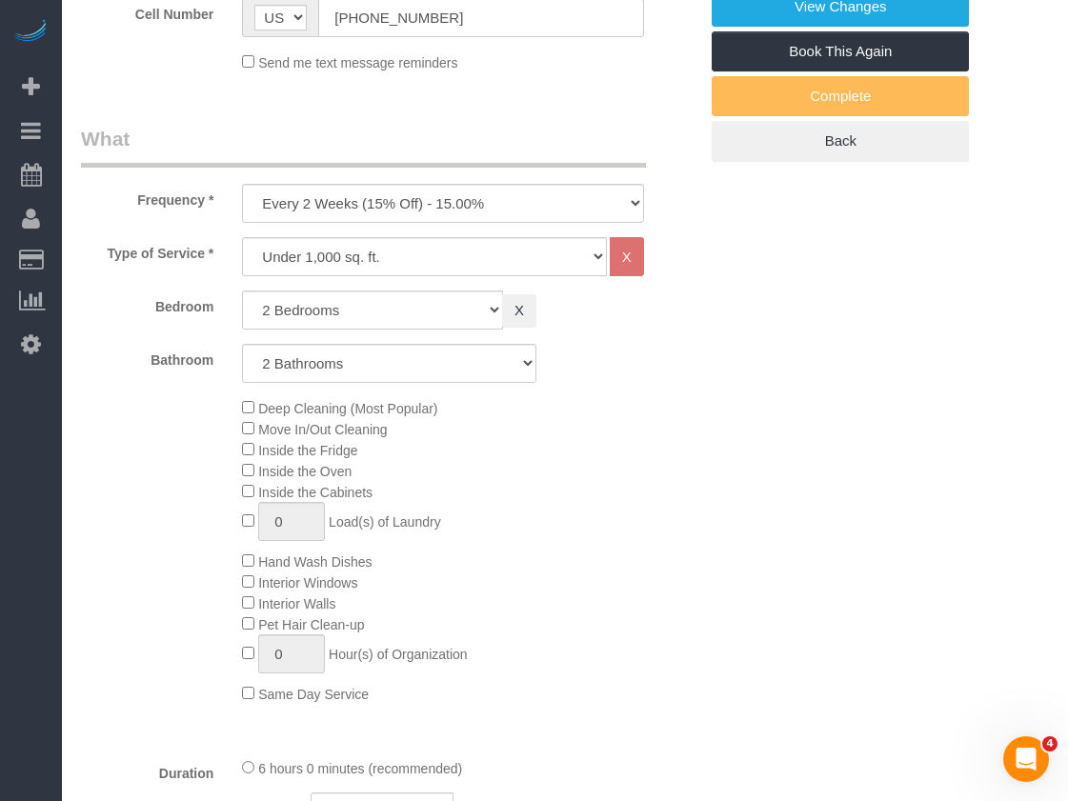
select select "string:stripe-pm_1Ja6tG4VGloSiKo7QF40GMO6"
select select "2"
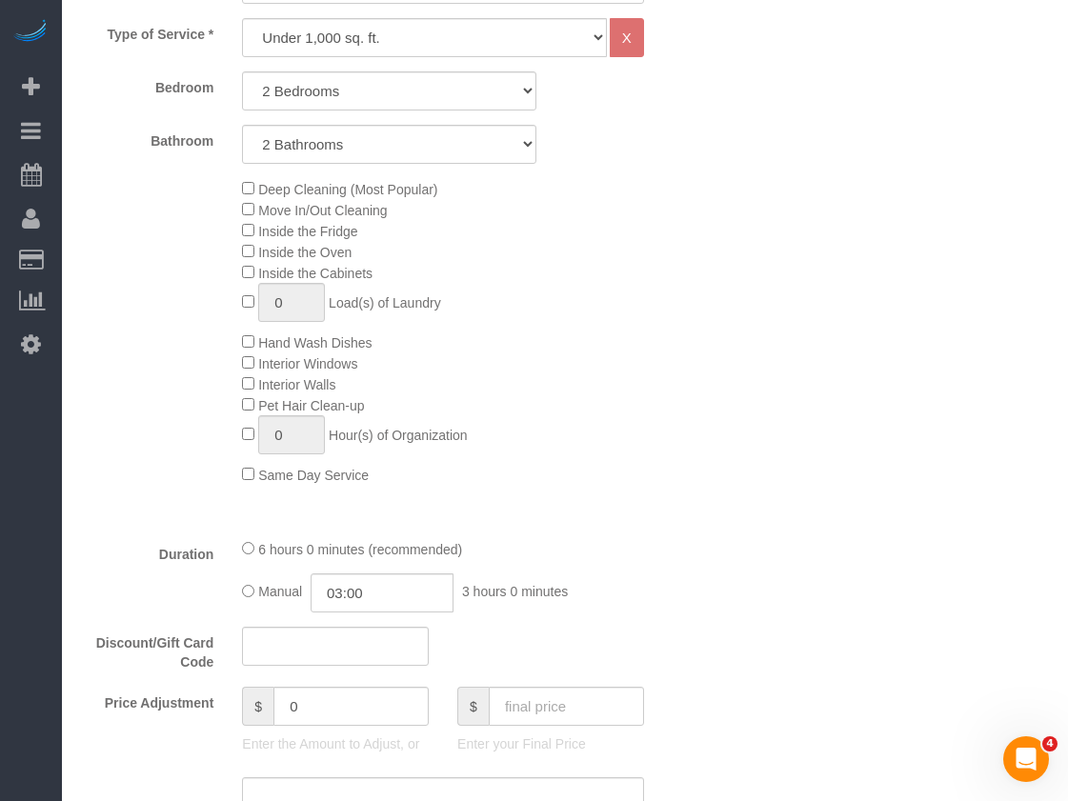
select select "object:1525"
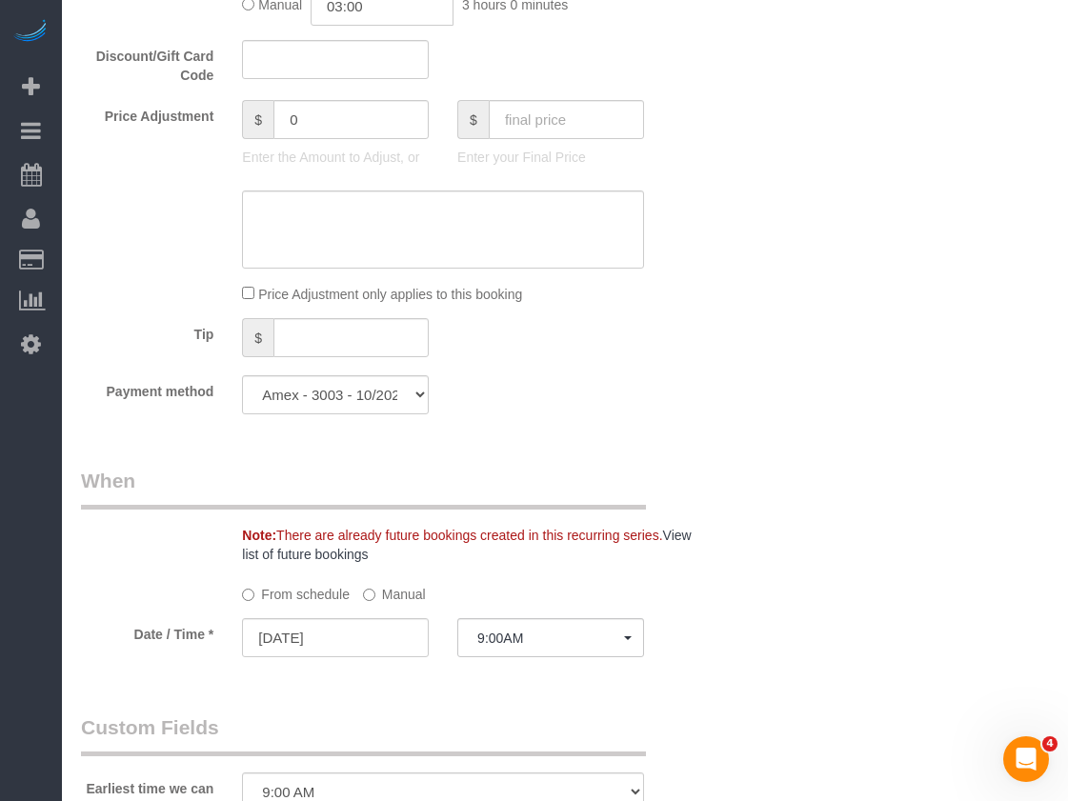
scroll to position [1525, 0]
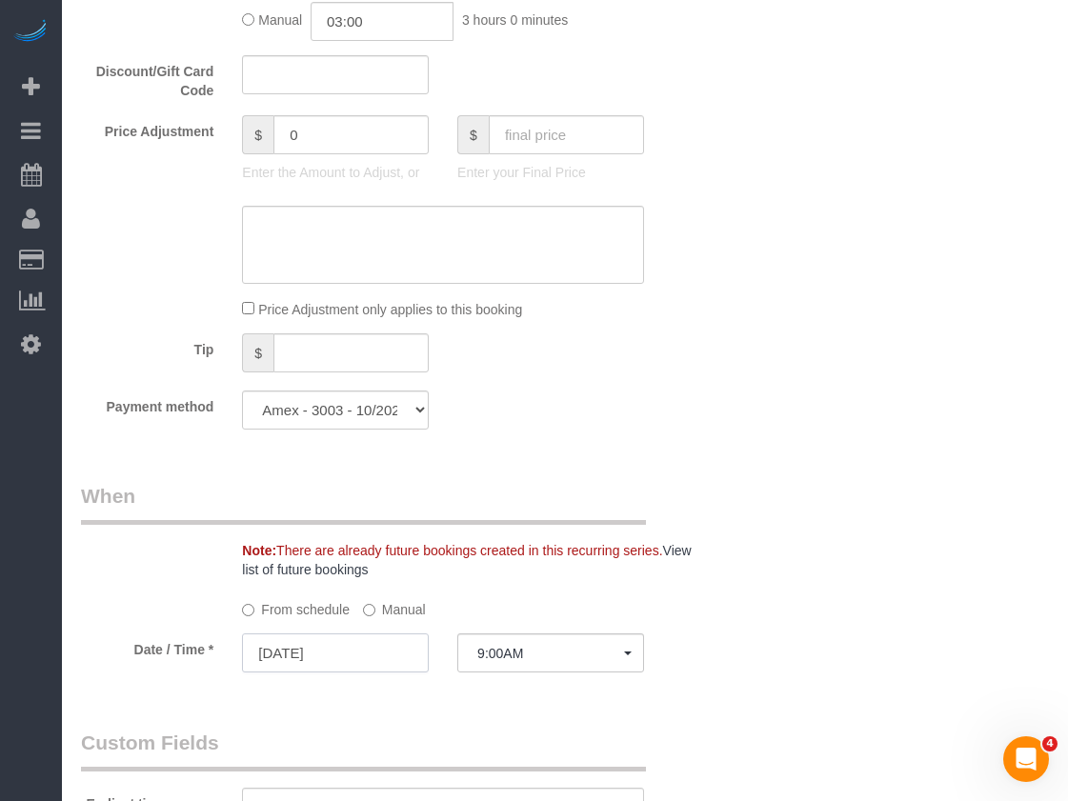
click at [335, 662] on input "09/11/2025" at bounding box center [335, 653] width 187 height 39
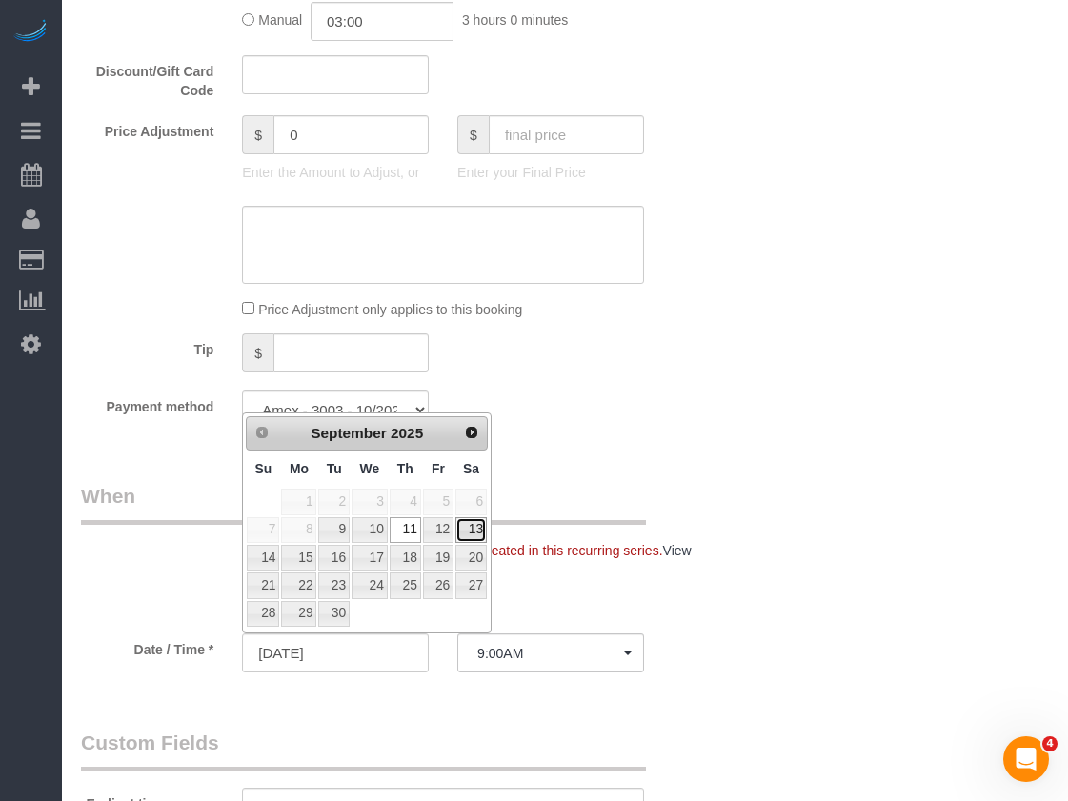
click at [476, 531] on link "13" at bounding box center [470, 530] width 31 height 26
type input "09/13/2025"
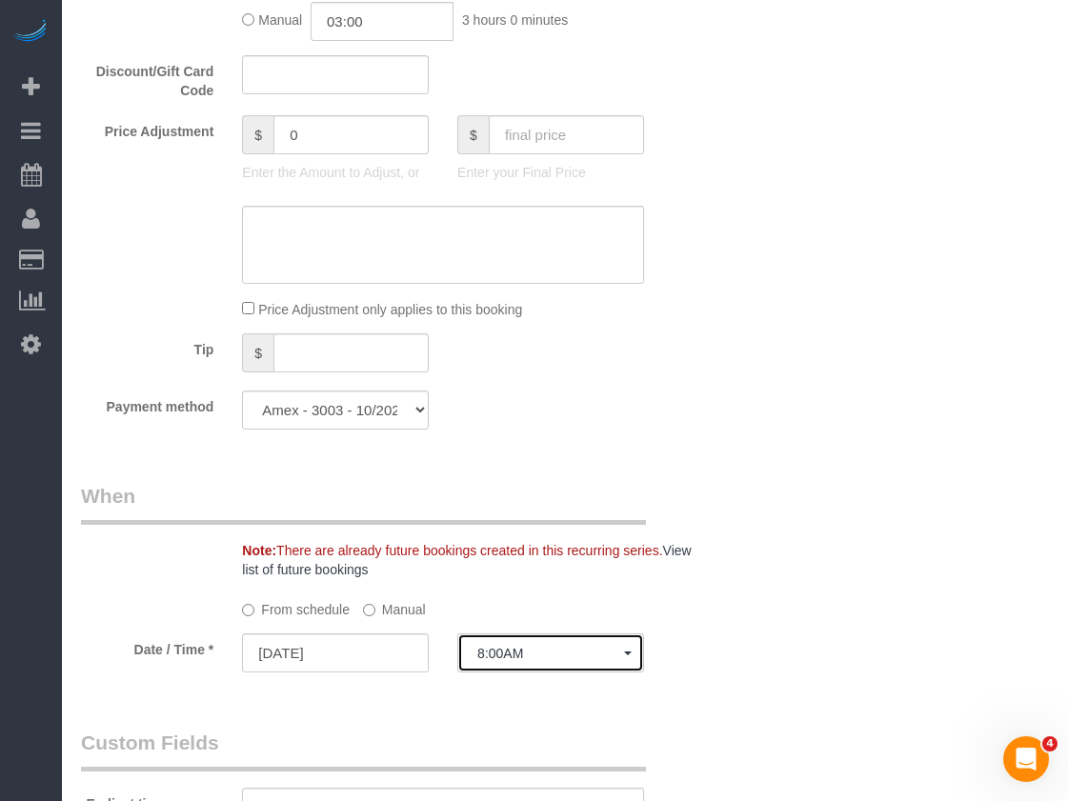
click at [503, 644] on button "8:00AM" at bounding box center [550, 653] width 187 height 39
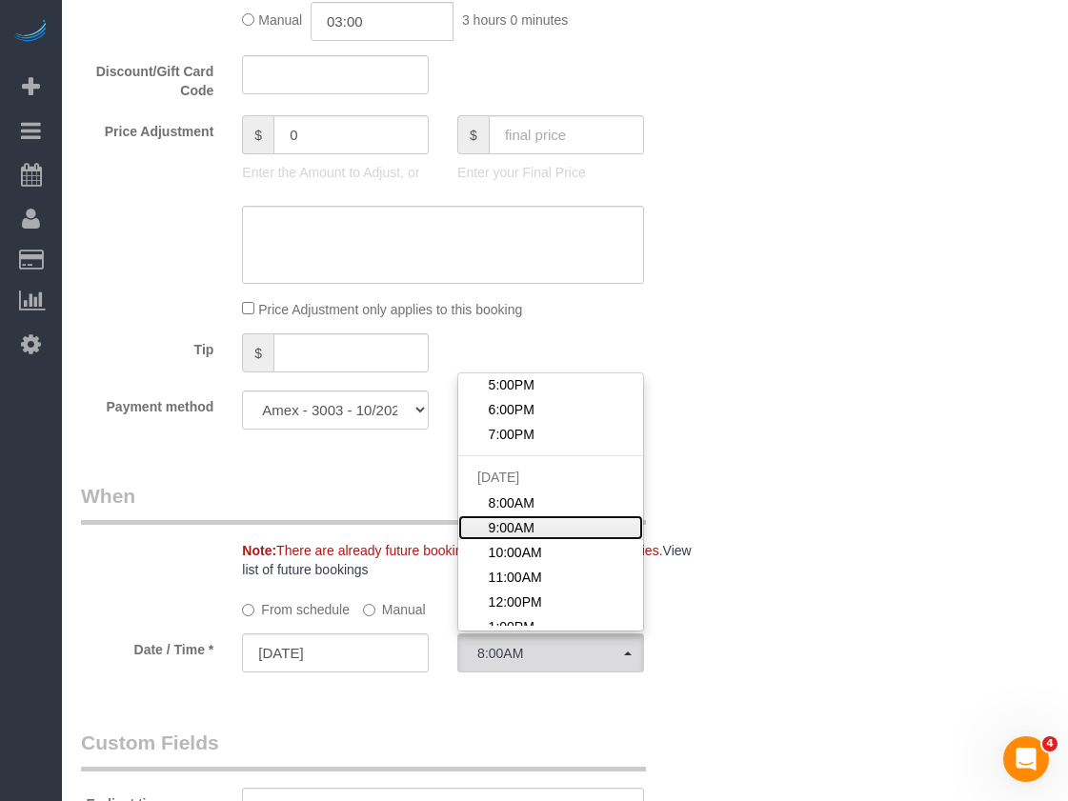
click at [506, 520] on span "9:00AM" at bounding box center [512, 527] width 46 height 19
select select "spot26"
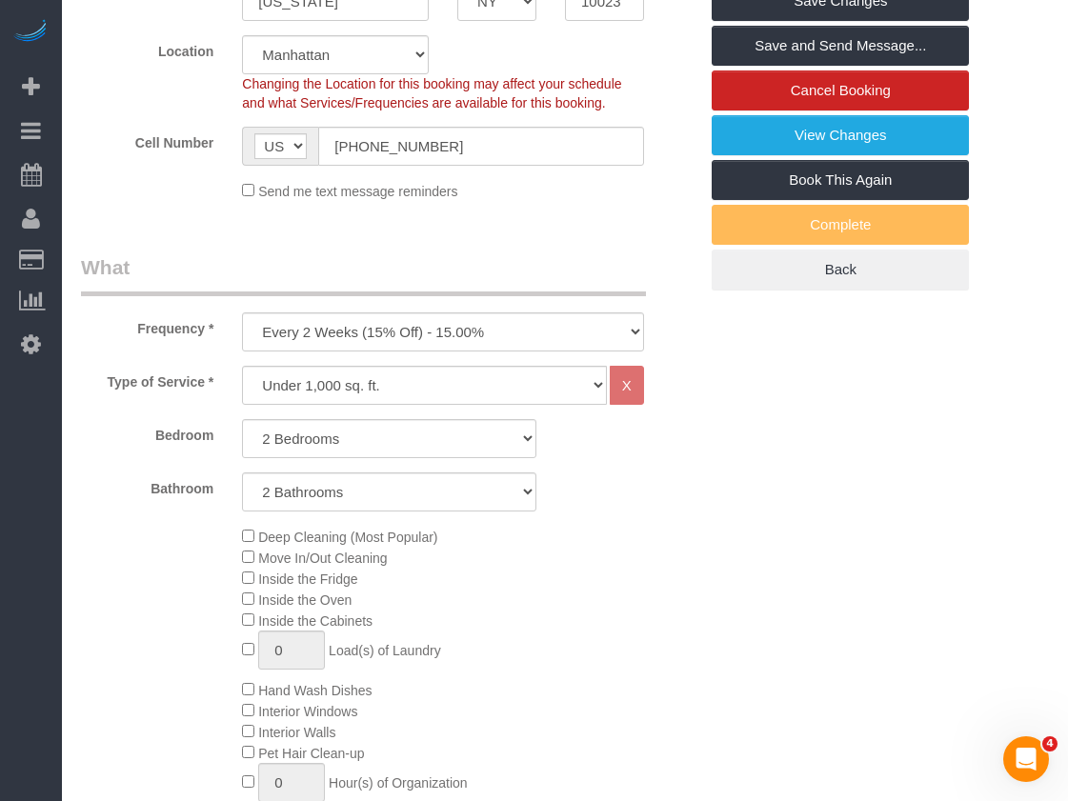
scroll to position [286, 0]
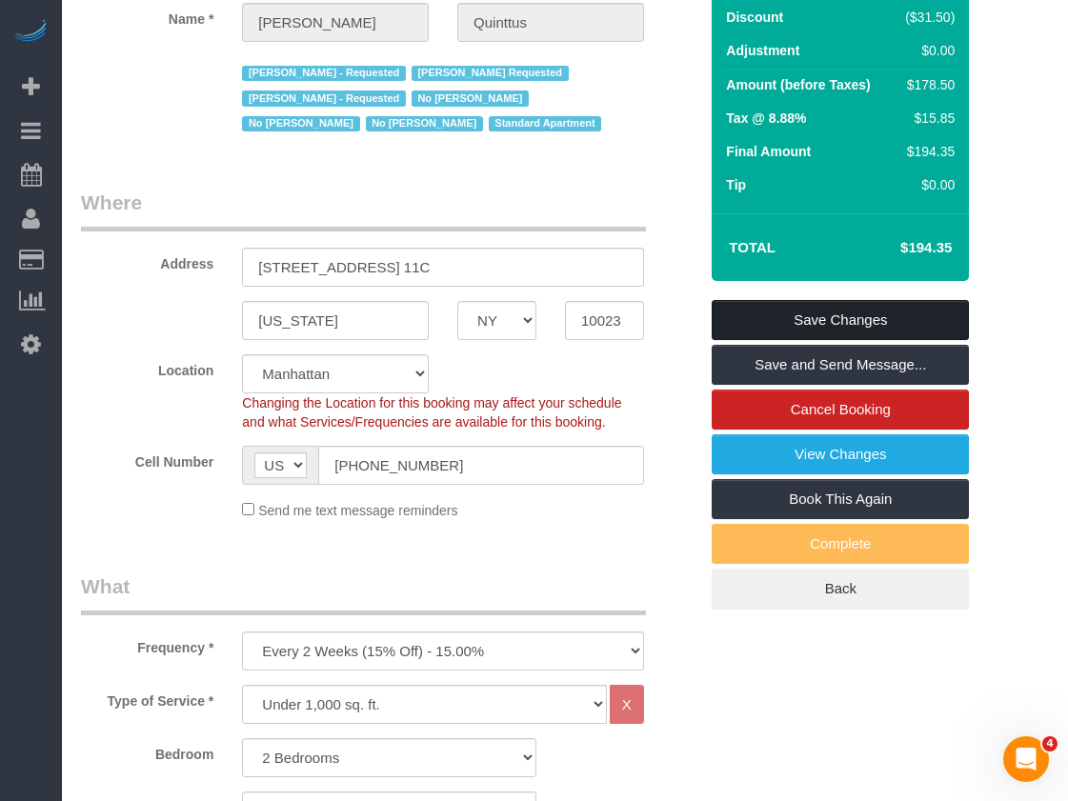
click at [848, 319] on link "Save Changes" at bounding box center [840, 320] width 257 height 40
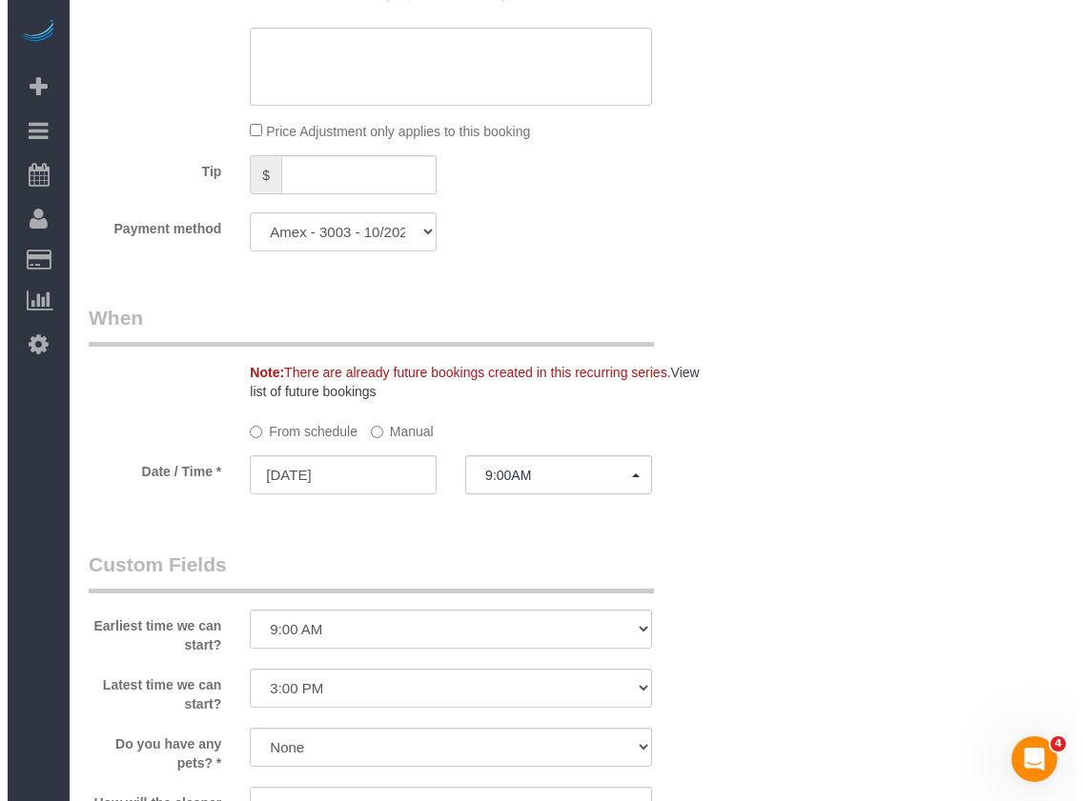
scroll to position [1715, 0]
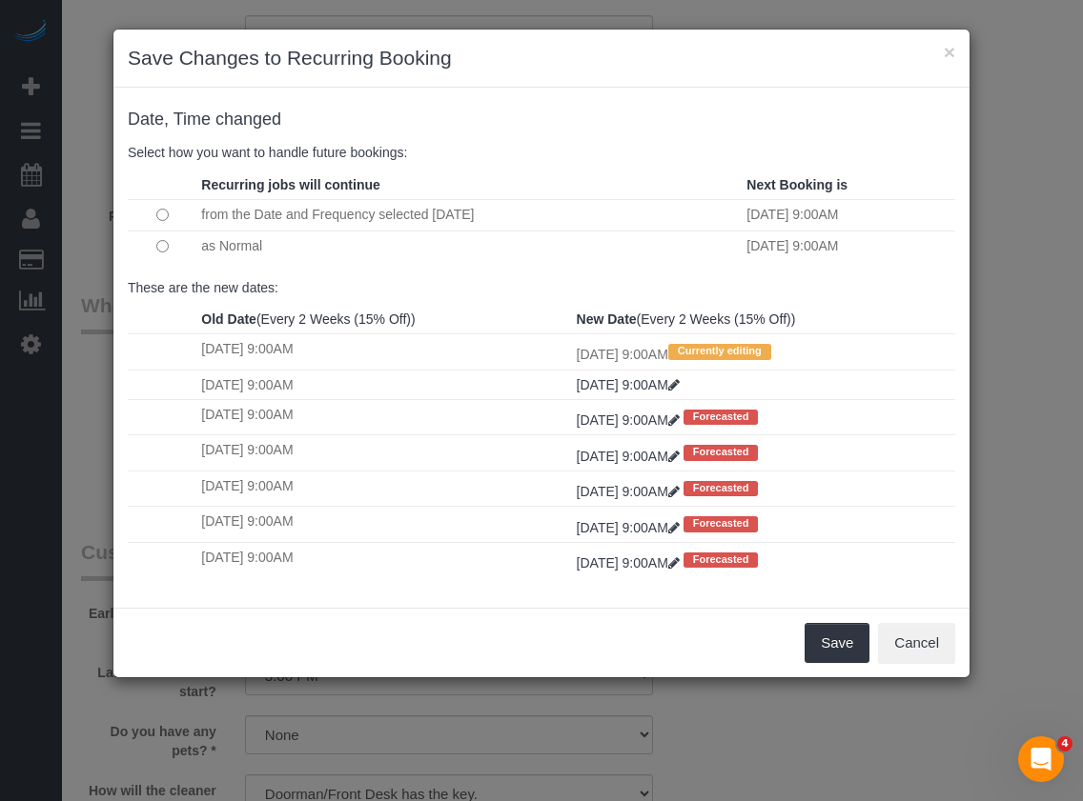
click at [169, 247] on td at bounding box center [162, 246] width 69 height 31
click at [817, 645] on button "Save" at bounding box center [836, 643] width 65 height 40
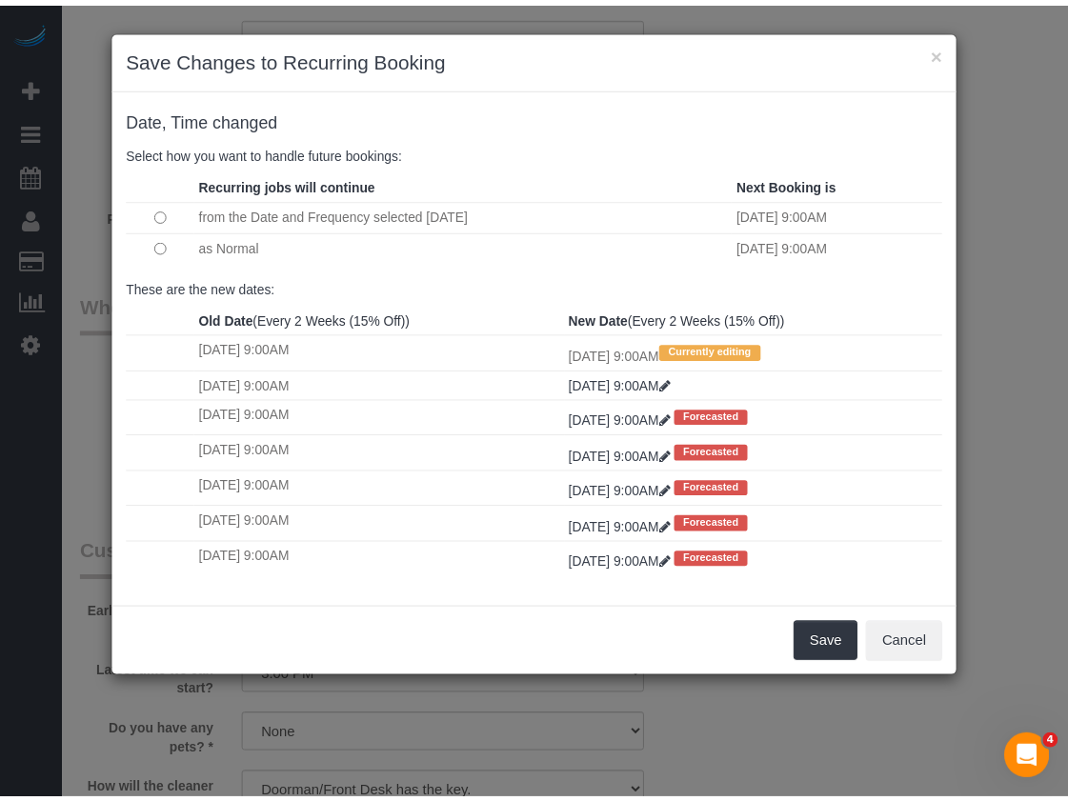
scroll to position [205, 0]
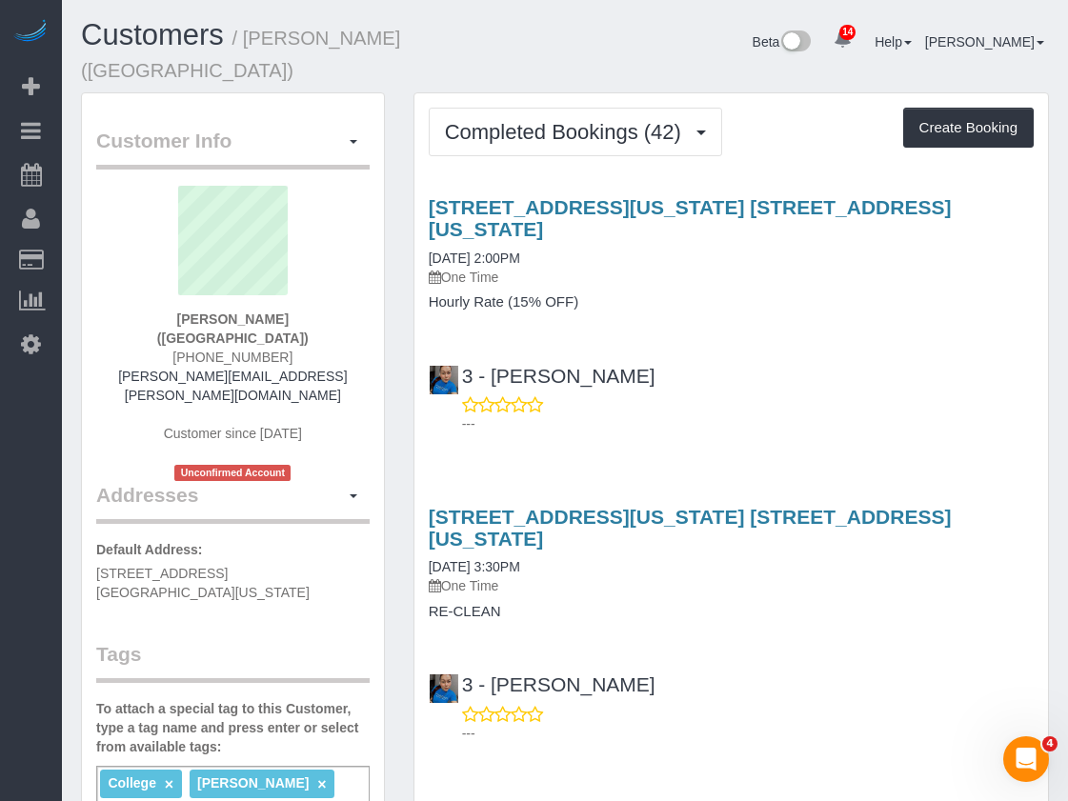
click at [741, 277] on div "3 Washington Square Village, Apt. 12k, New York, NY 10012 08/25/2025 2:00PM One…" at bounding box center [732, 311] width 634 height 262
click at [714, 349] on div "3 - Geraldin Bastidas ---" at bounding box center [732, 392] width 634 height 86
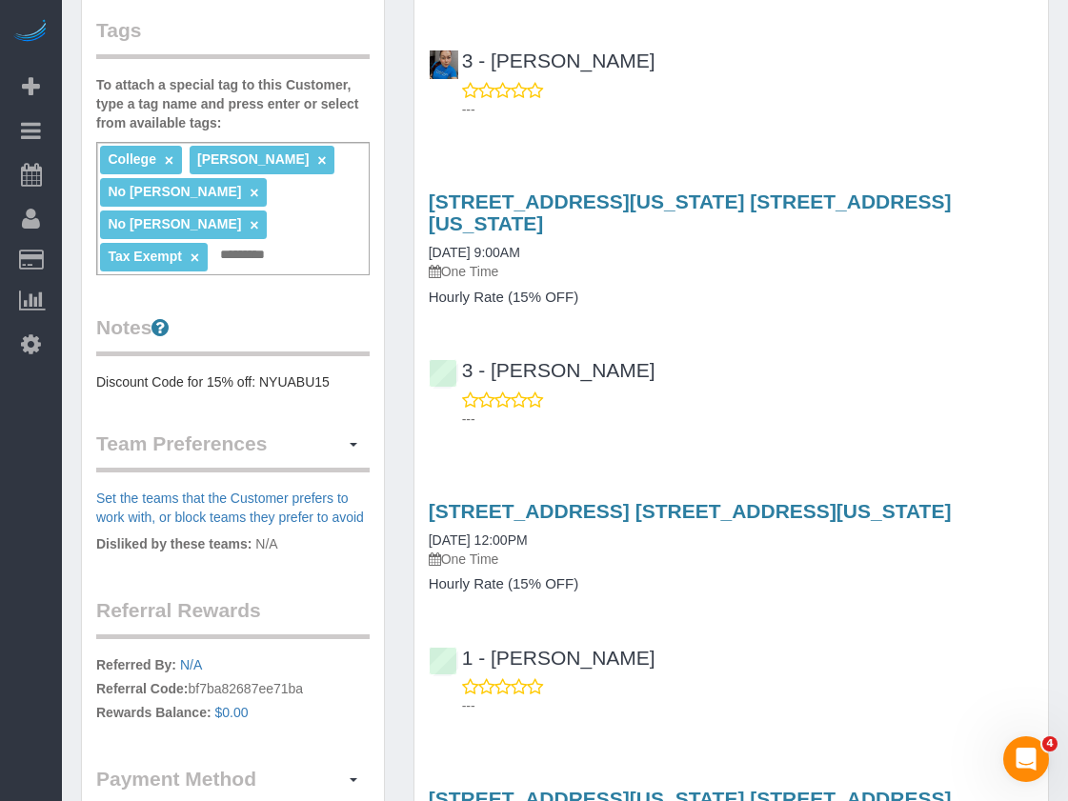
scroll to position [667, 0]
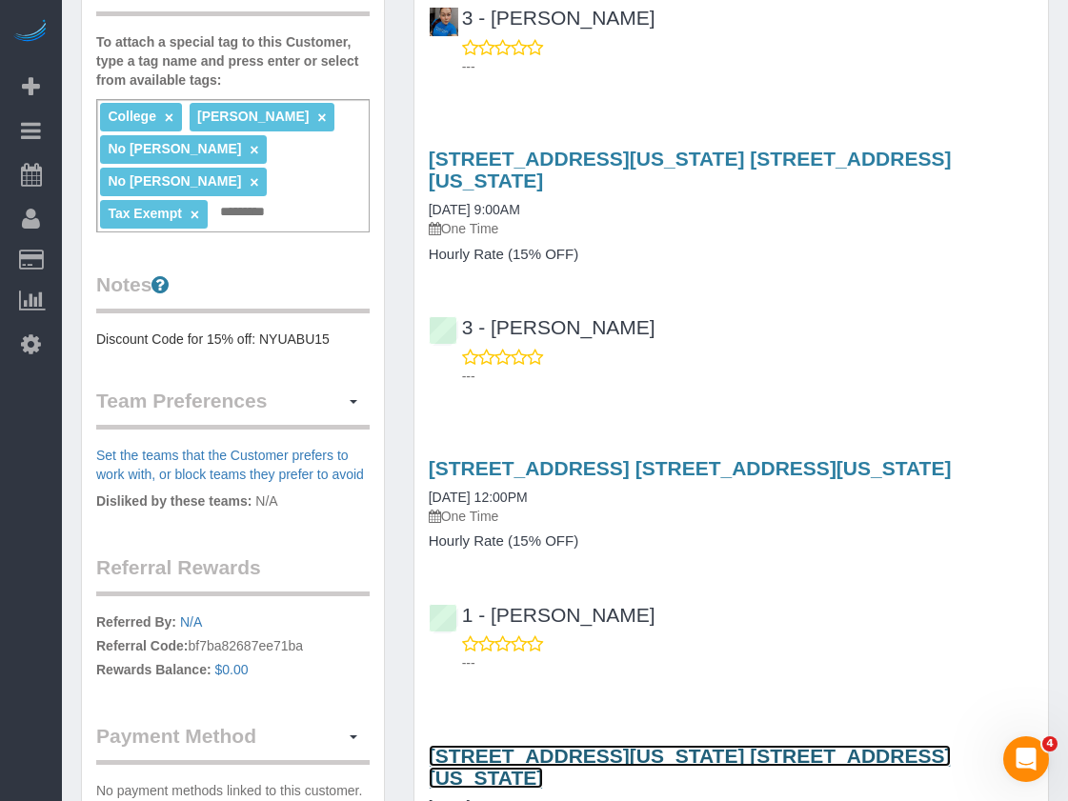
click at [739, 745] on link "2 Washington Square Village, Apt. 2b, New York, NY 10012" at bounding box center [690, 767] width 523 height 44
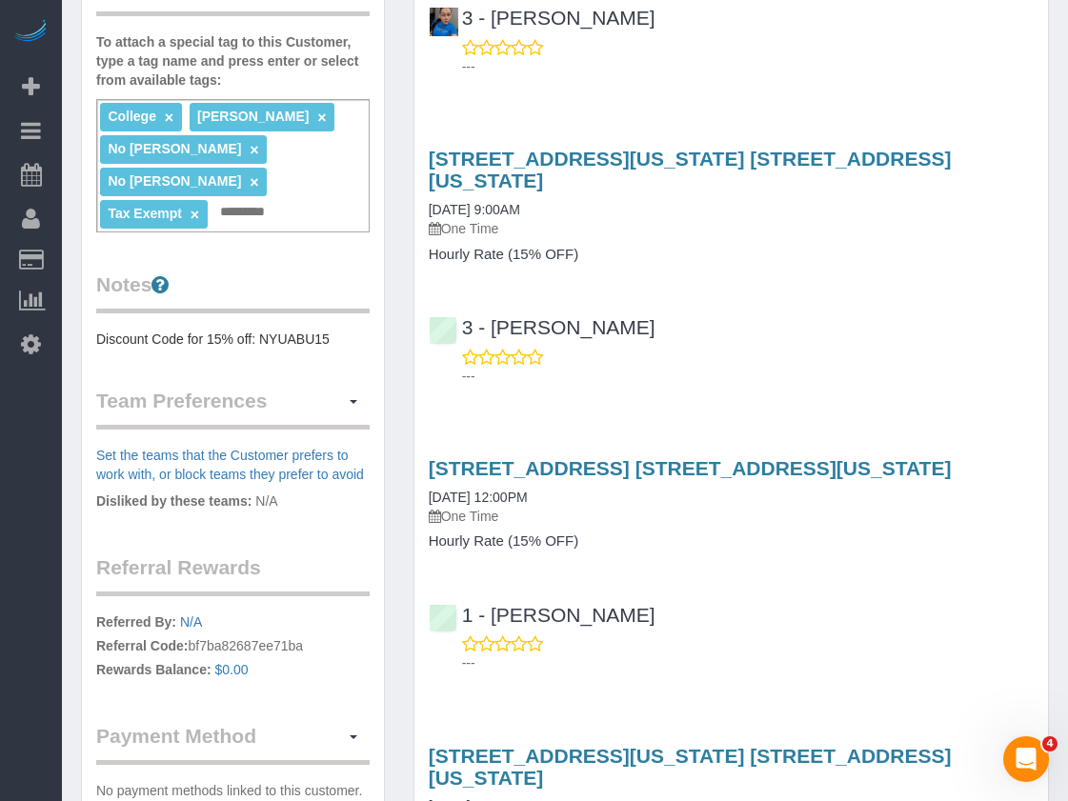
click at [795, 304] on div "3 Washington Square Village, Apt. 12k, New York, NY 10012 08/18/2025 9:00AM One…" at bounding box center [732, 263] width 634 height 262
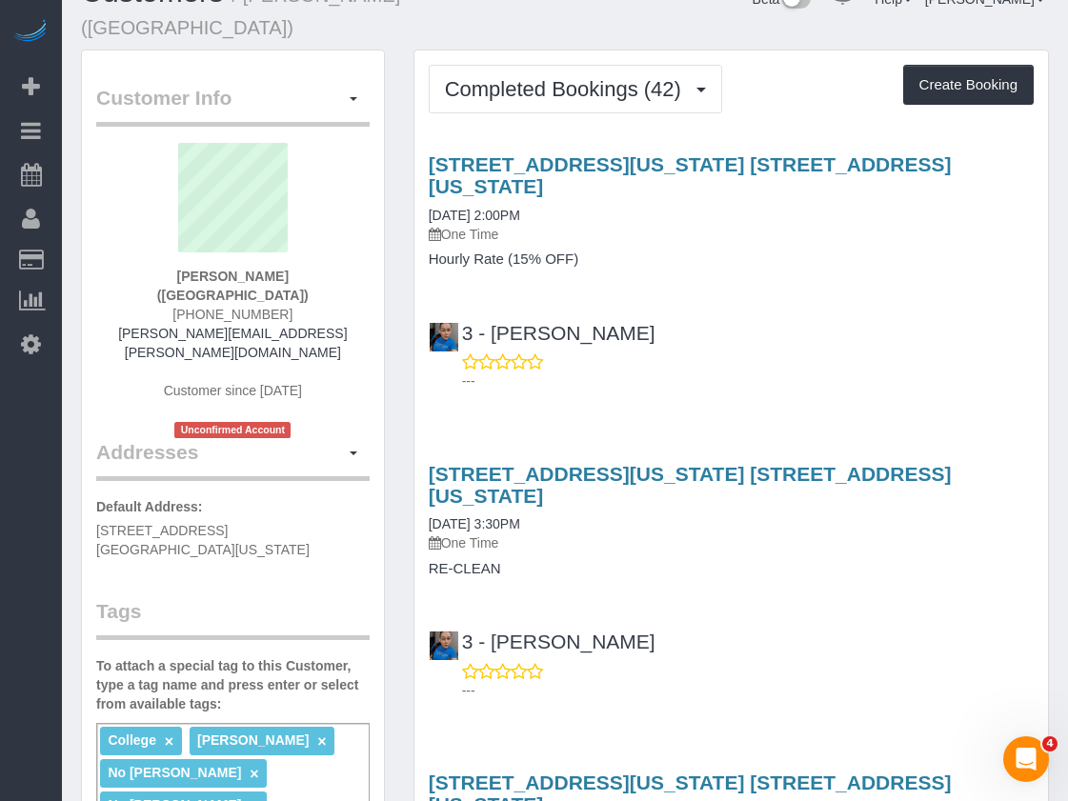
scroll to position [0, 0]
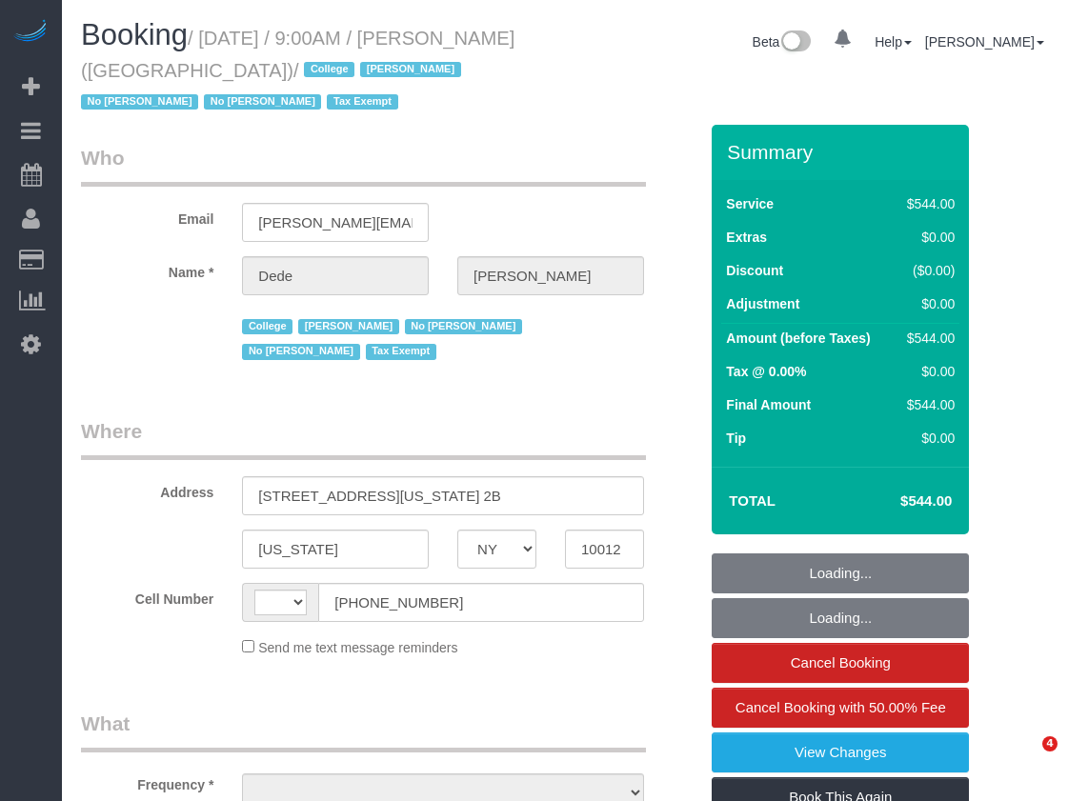
select select "NY"
select select "number:56"
select select "number:79"
select select "number:15"
select select "number:6"
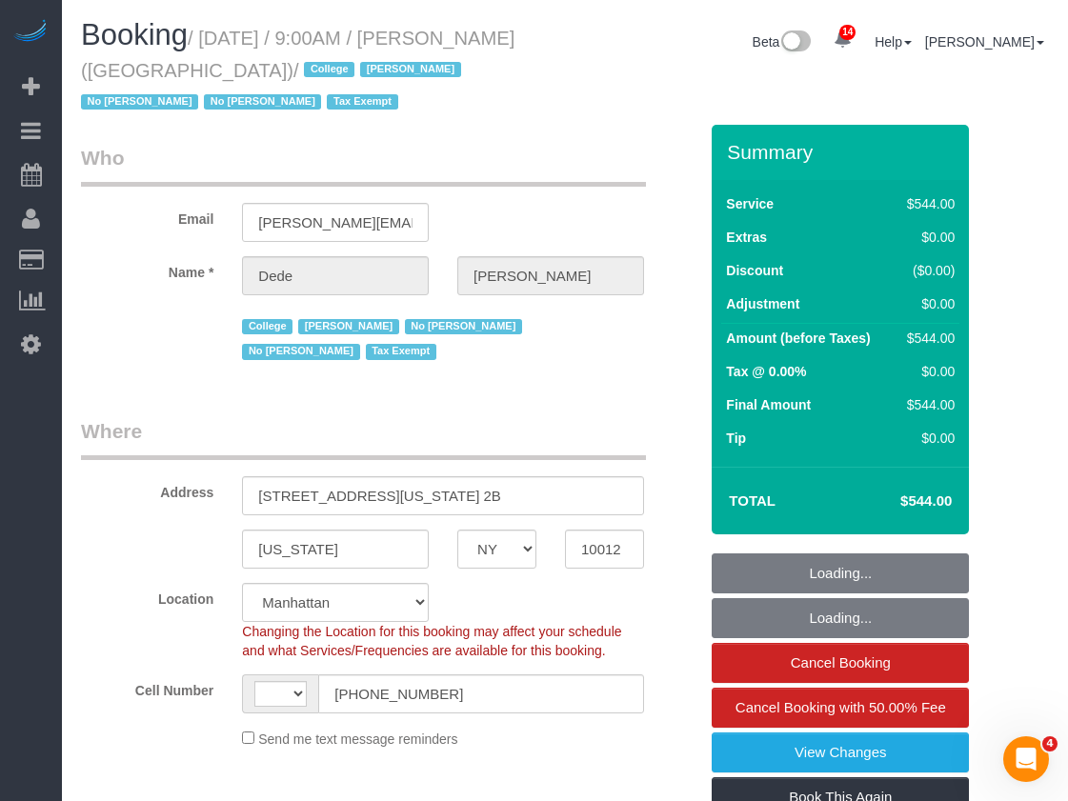
select select "2"
select select "240"
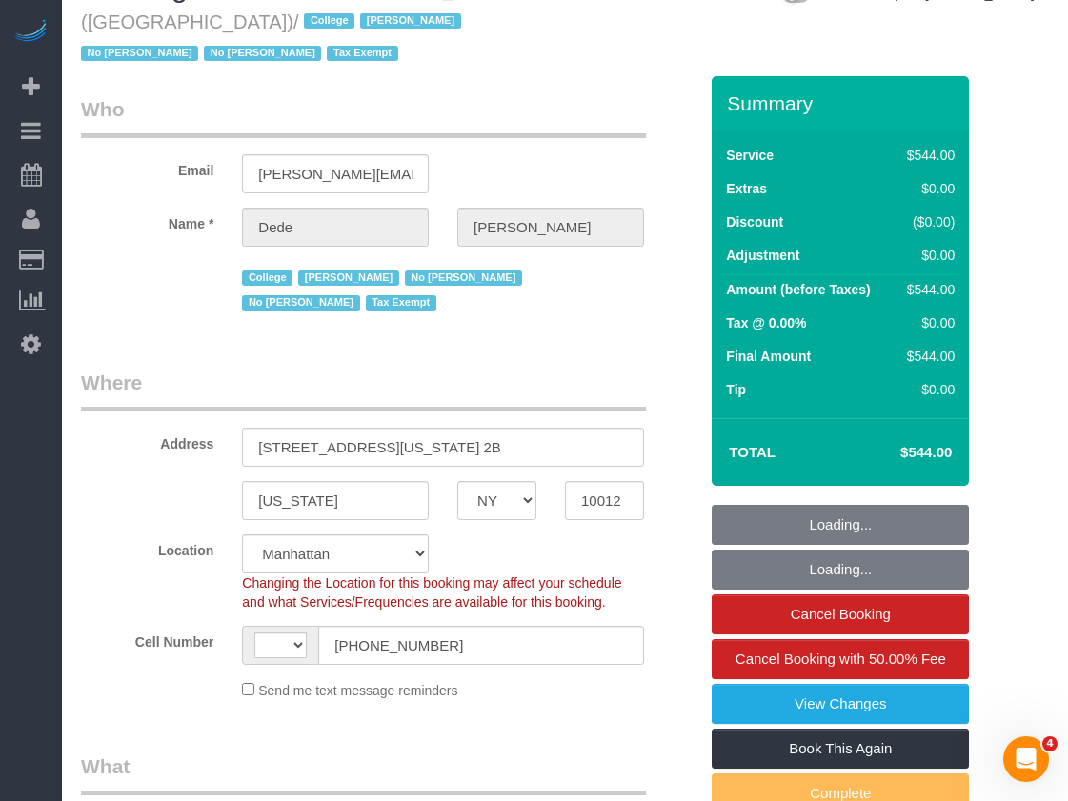
select select "string:[GEOGRAPHIC_DATA]"
select select "object:1221"
select select "spot1"
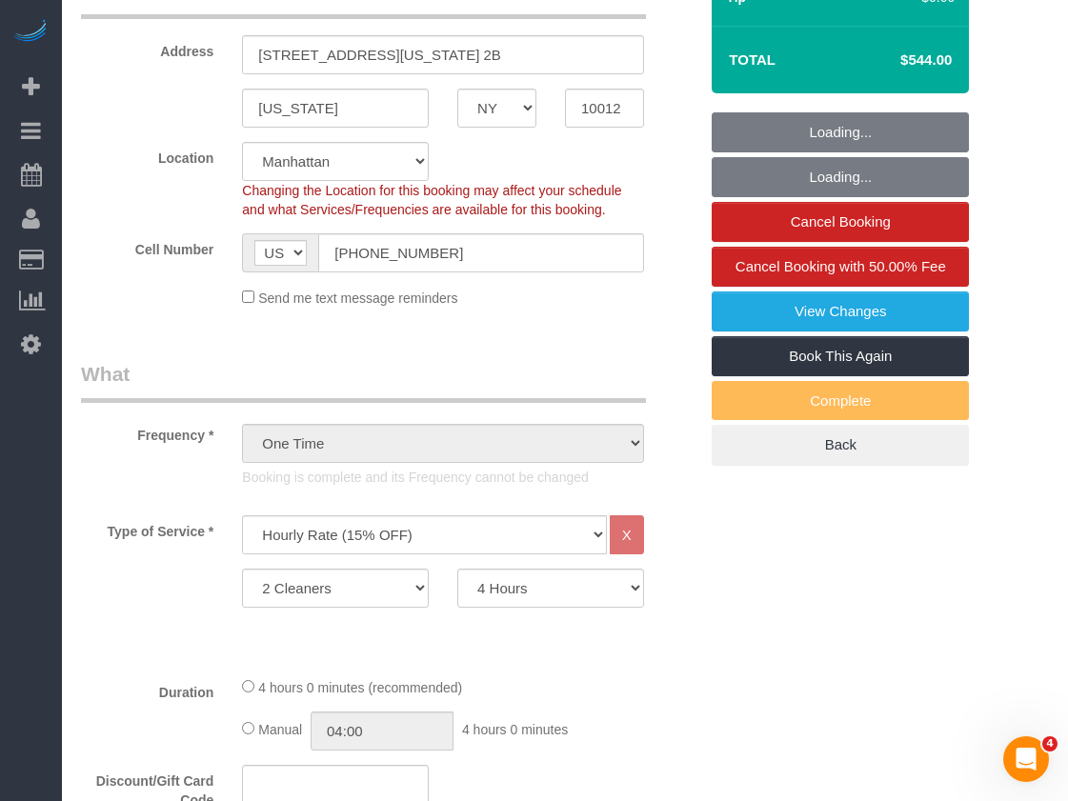
select select "object:1657"
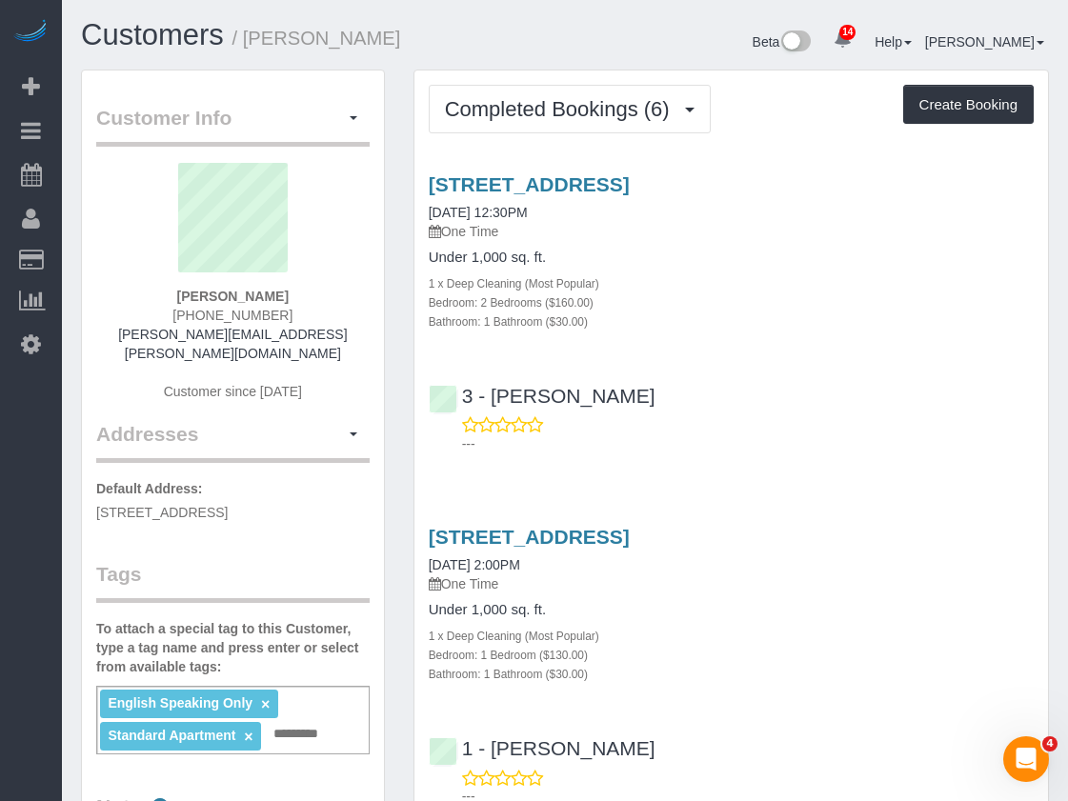
click at [718, 343] on div "430 7th Street, Apt 2, Brooklyn, NY 11215 08/17/2025 12:30PM One Time Under 1,0…" at bounding box center [732, 309] width 634 height 305
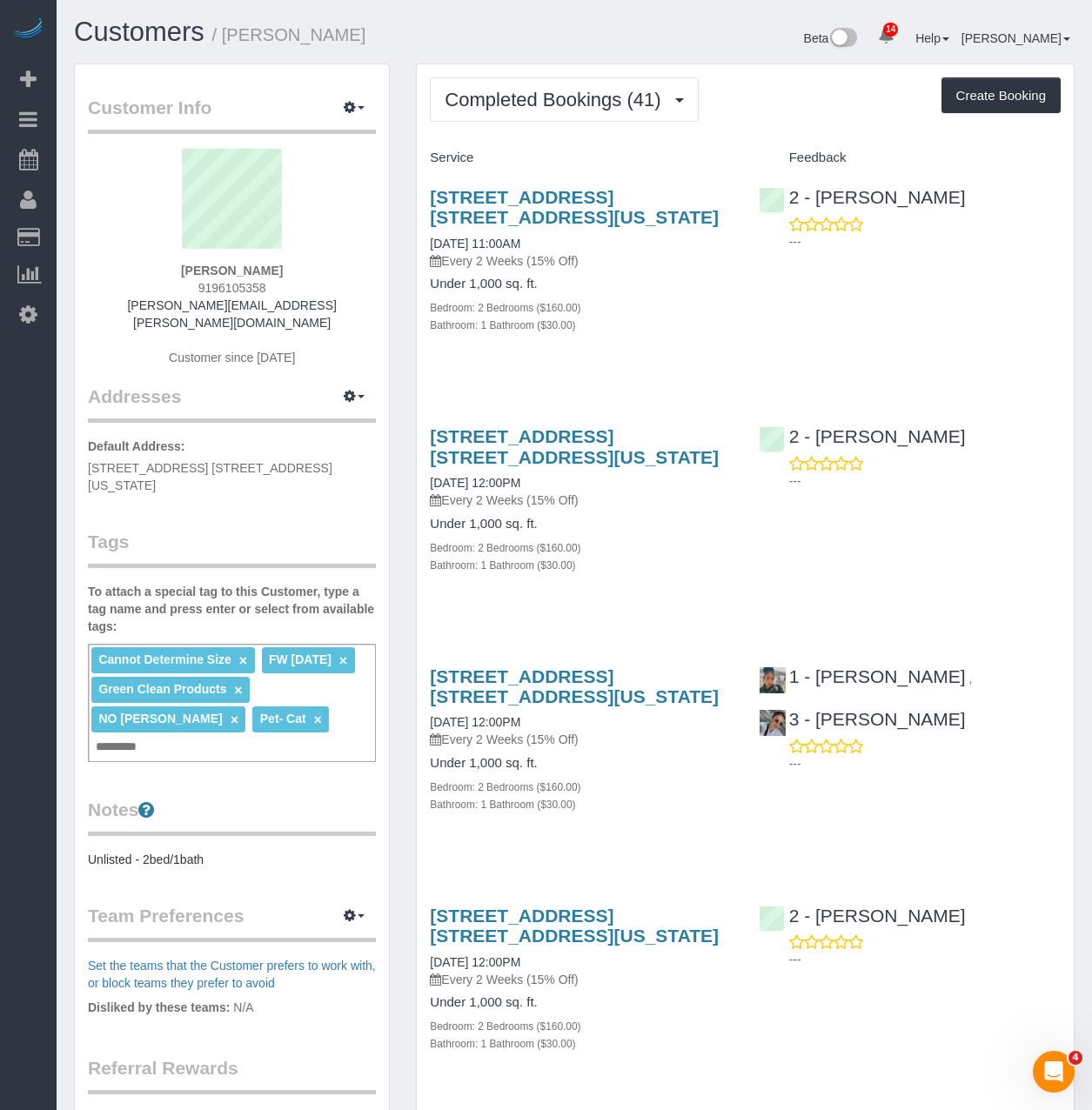
drag, startPoint x: 572, startPoint y: 213, endPoint x: 426, endPoint y: 185, distance: 148.7
click at [426, 185] on div "101 East 16th Street, Apt. 1f, New York, NY 10003 08/22/2025 11:00AM Every 2 We…" at bounding box center [580, 270] width 328 height 195
copy link "101 East 16th Street, Apt. 1f, New York, NY 10003"
click at [501, 218] on link "101 East 16th Street, Apt. 1f, New York, NY 10003" at bounding box center [574, 207] width 289 height 40
click at [646, 115] on button "Completed Bookings (41)" at bounding box center [563, 99] width 268 height 45
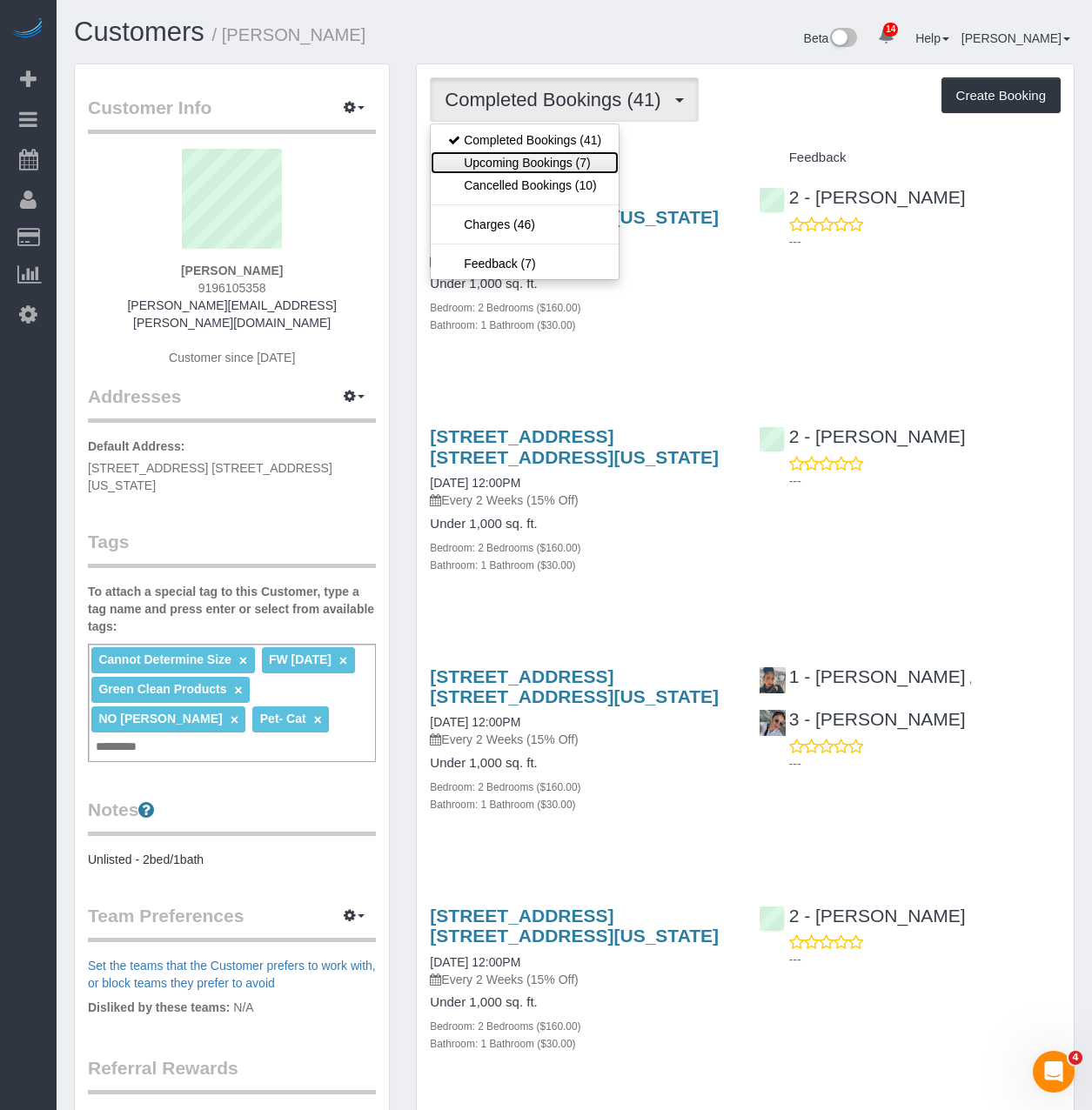
click at [583, 159] on link "Upcoming Bookings (7)" at bounding box center [525, 162] width 188 height 23
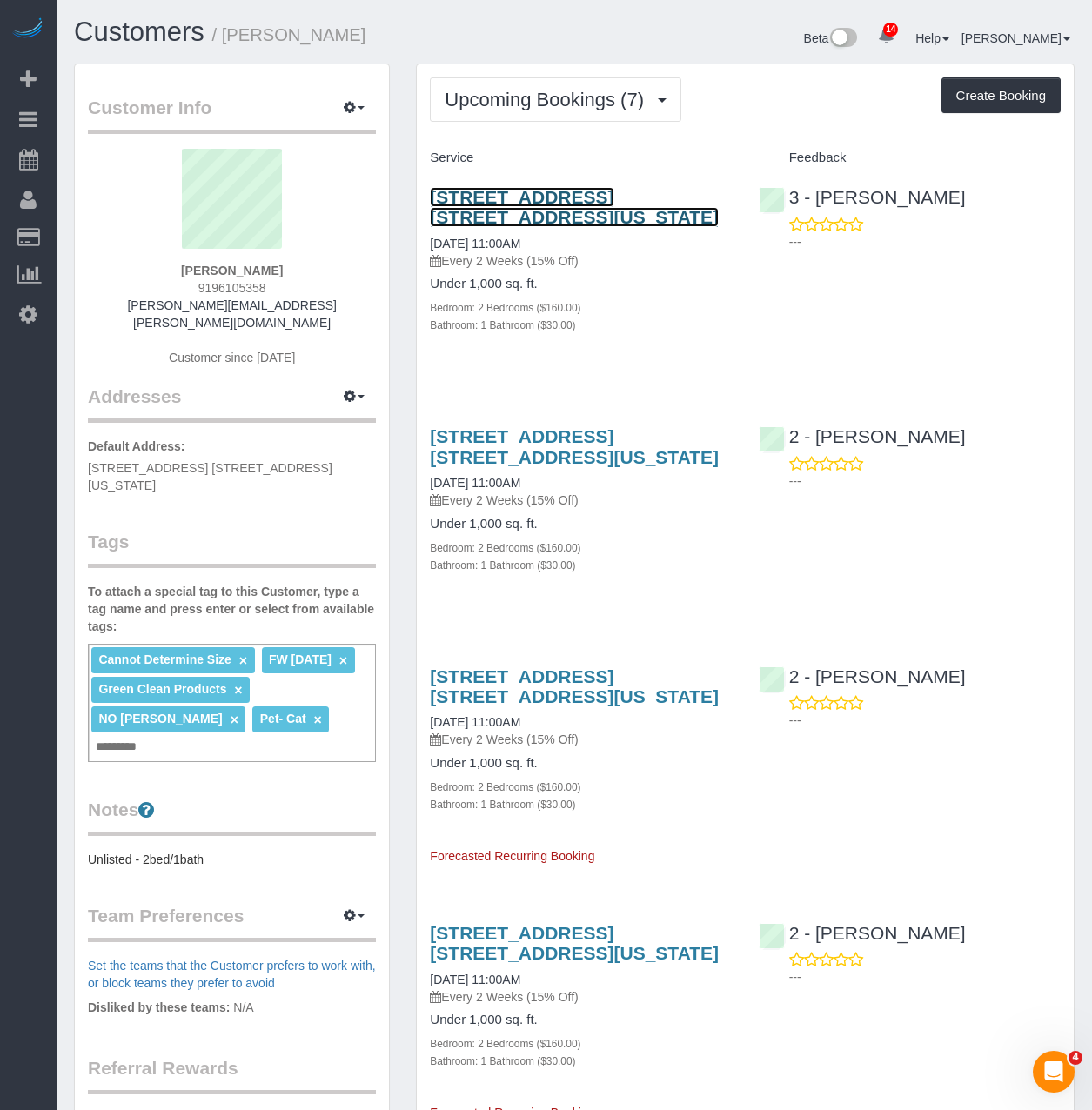
click at [583, 201] on link "101 East 16th Street, Apt. 1f, New York, NY 10003" at bounding box center [574, 207] width 289 height 40
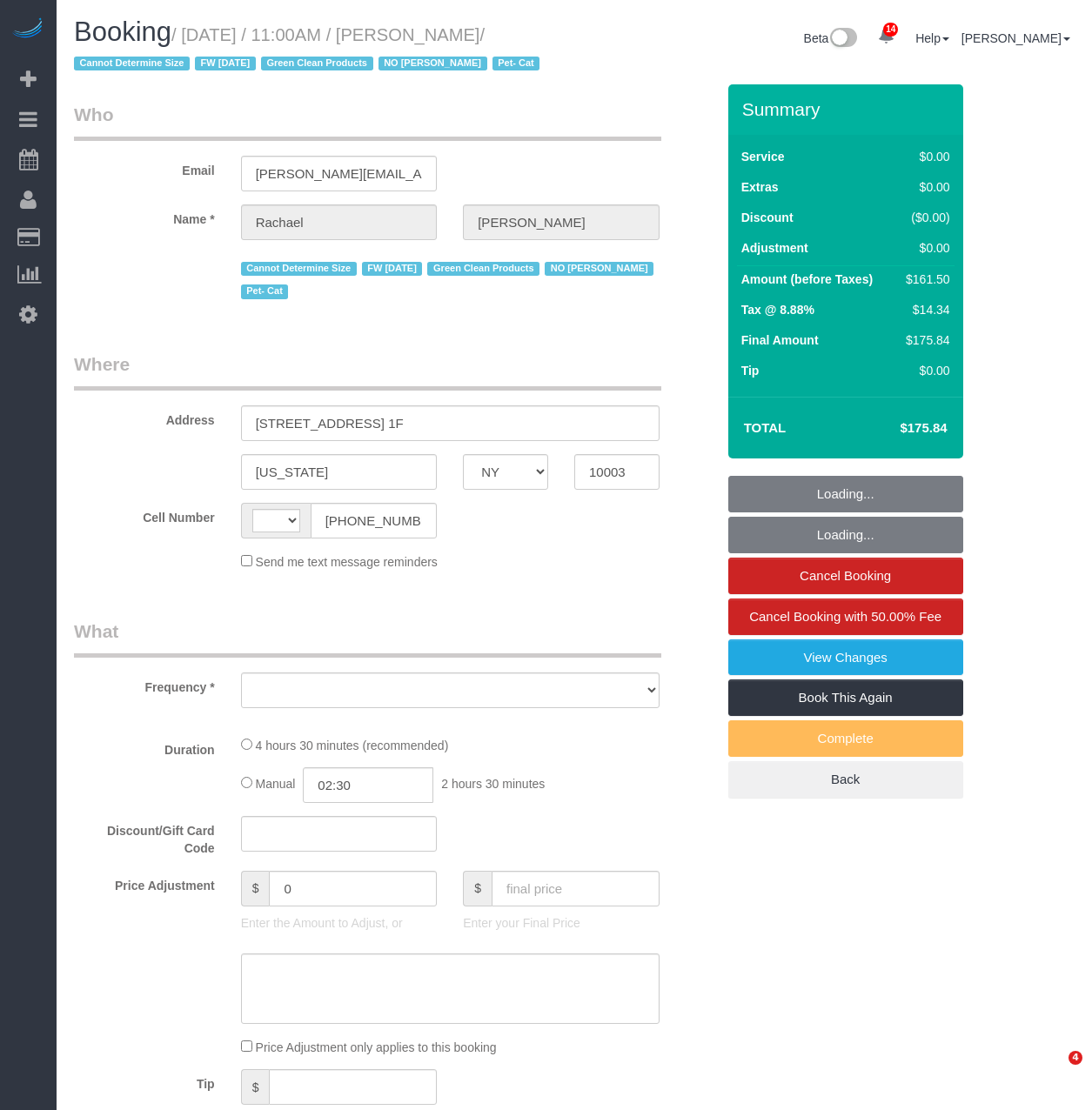
select select "NY"
select select "object:477"
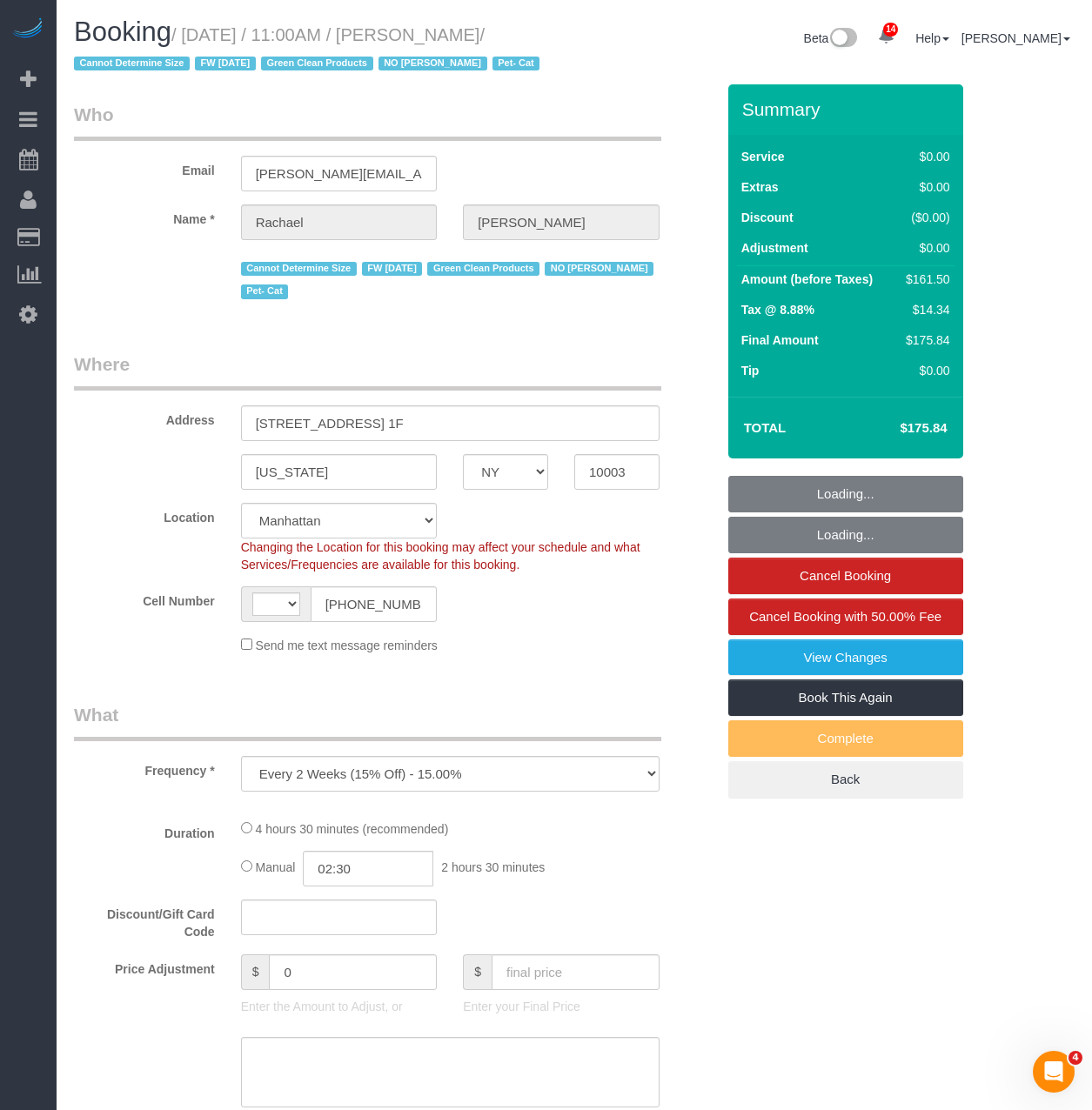
select select "string:stripe-pm_1NoShw4VGloSiKo7y0svge8q"
select select "2"
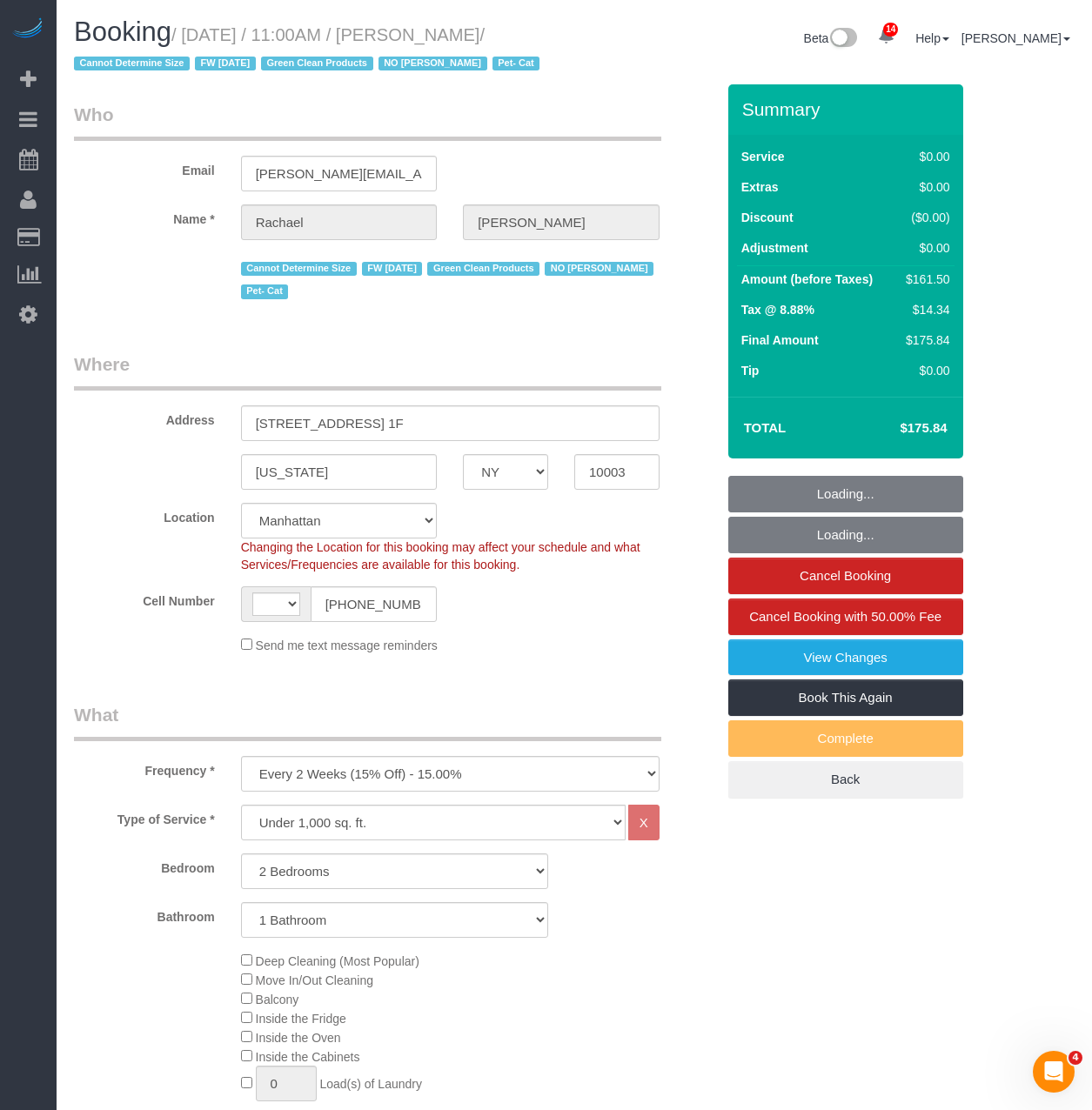
select select "object:879"
select select "string:[GEOGRAPHIC_DATA]"
select select "spot1"
select select "number:89"
select select "number:90"
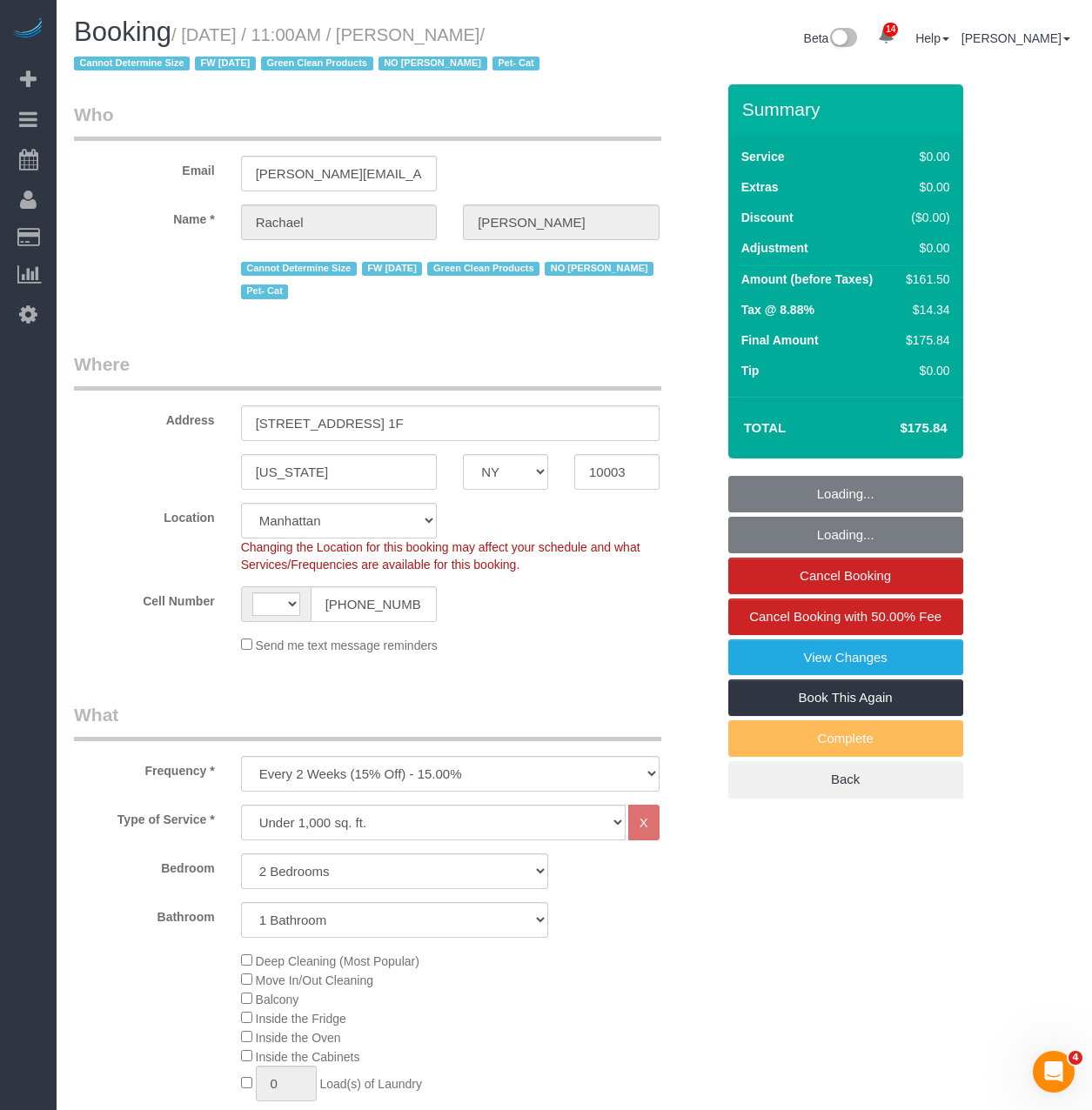
select select "number:14"
select select "number:5"
select select "2"
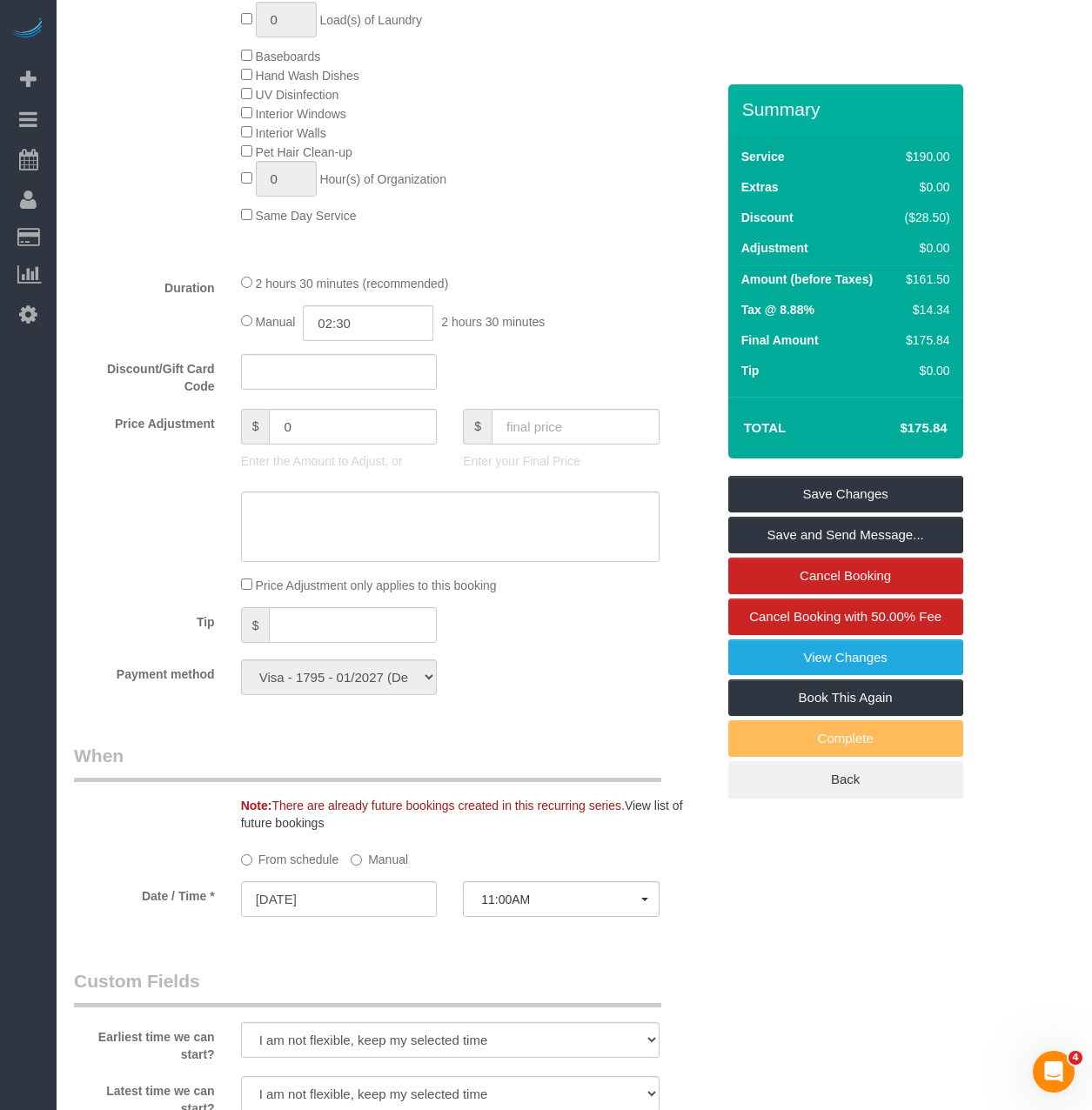
scroll to position [1304, 0]
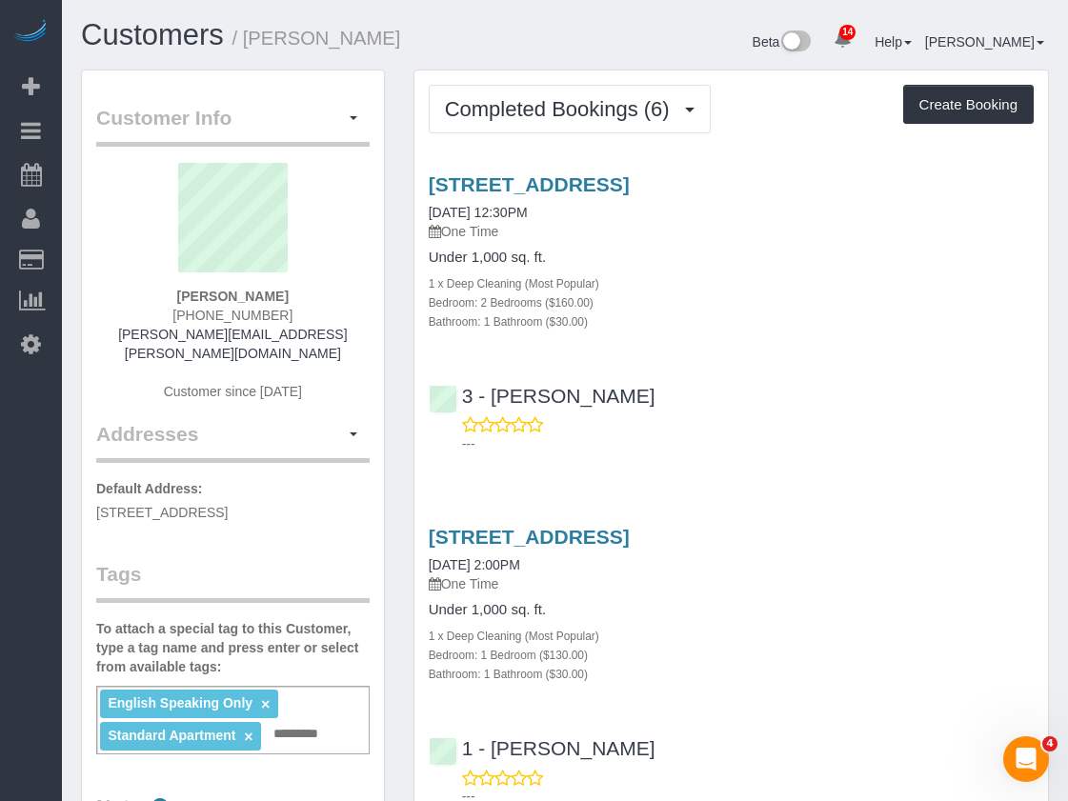
click at [307, 722] on input "text" at bounding box center [301, 734] width 65 height 25
type input "**********"
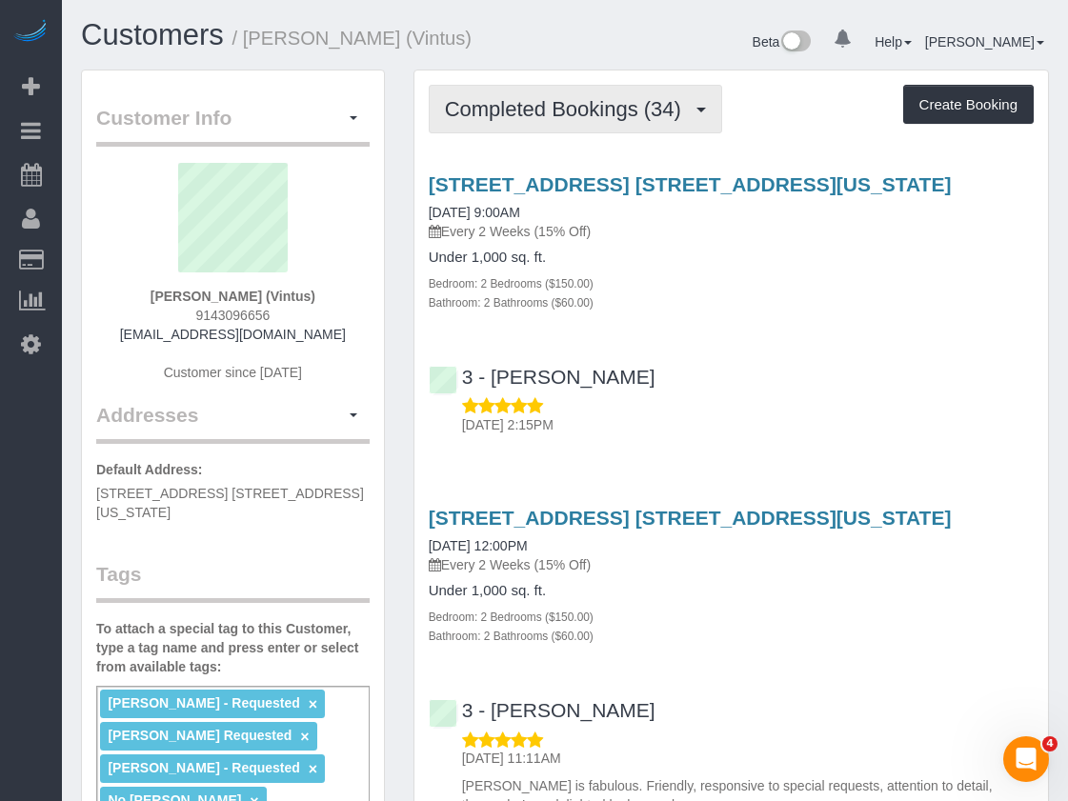
click at [605, 109] on span "Completed Bookings (34)" at bounding box center [568, 109] width 246 height 24
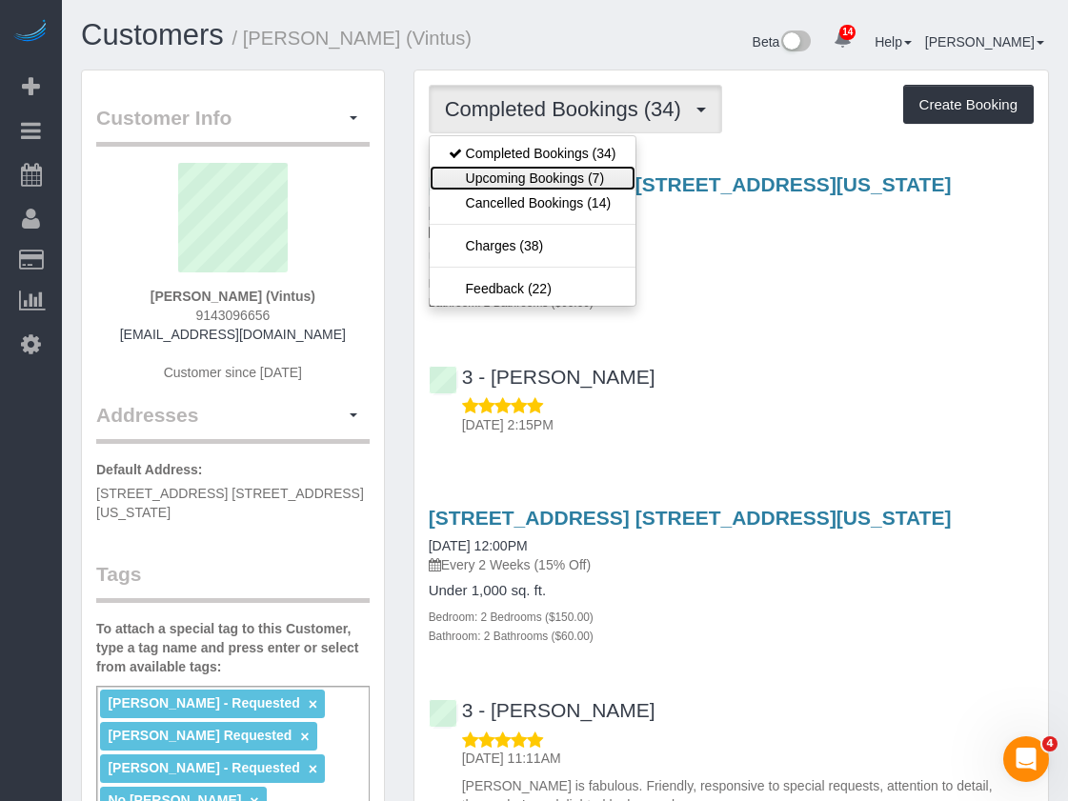
click at [567, 187] on link "Upcoming Bookings (7)" at bounding box center [533, 178] width 206 height 25
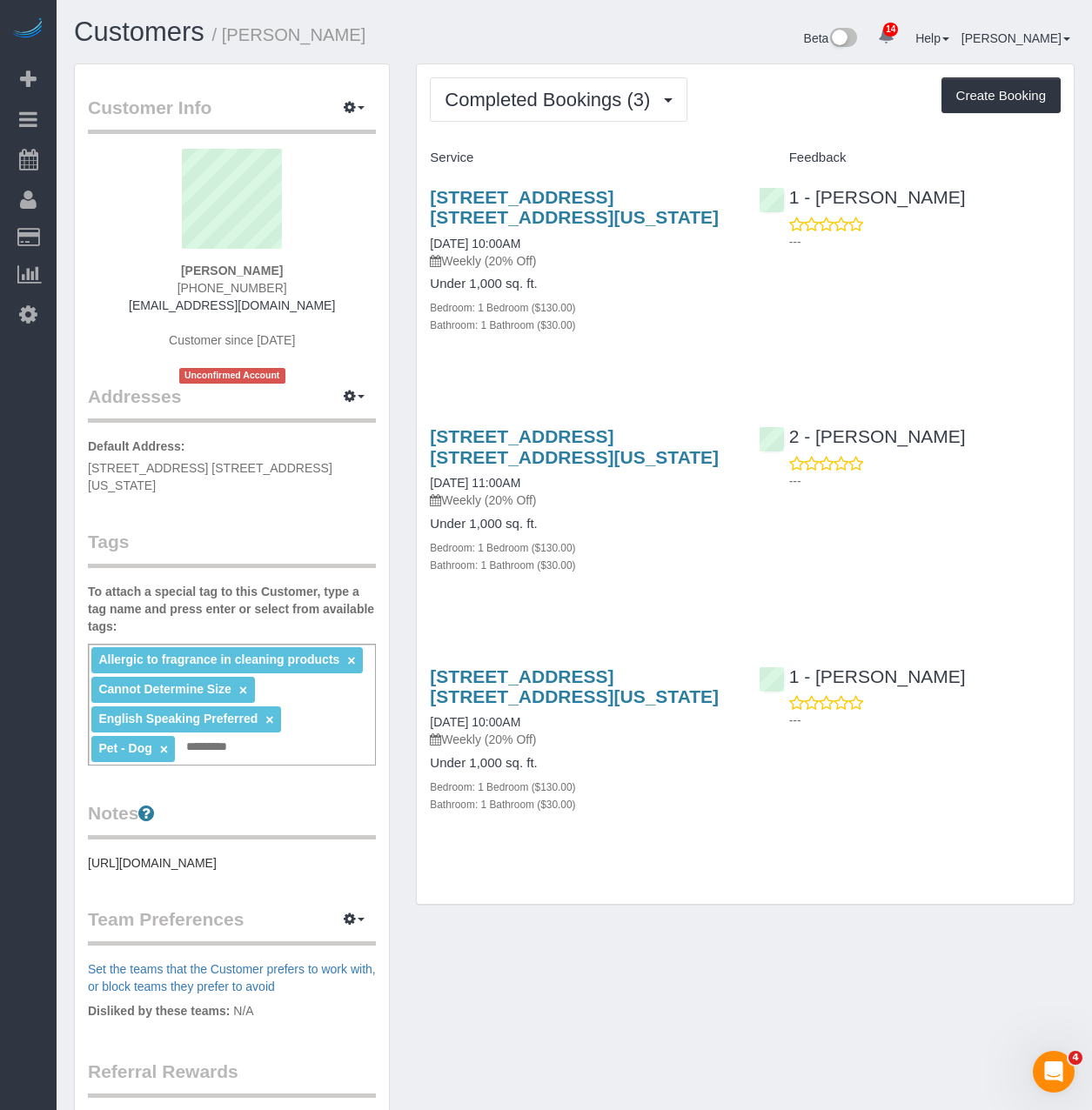
click at [605, 147] on div "Service" at bounding box center [580, 158] width 328 height 29
click at [614, 115] on button "Completed Bookings (3)" at bounding box center [559, 99] width 257 height 45
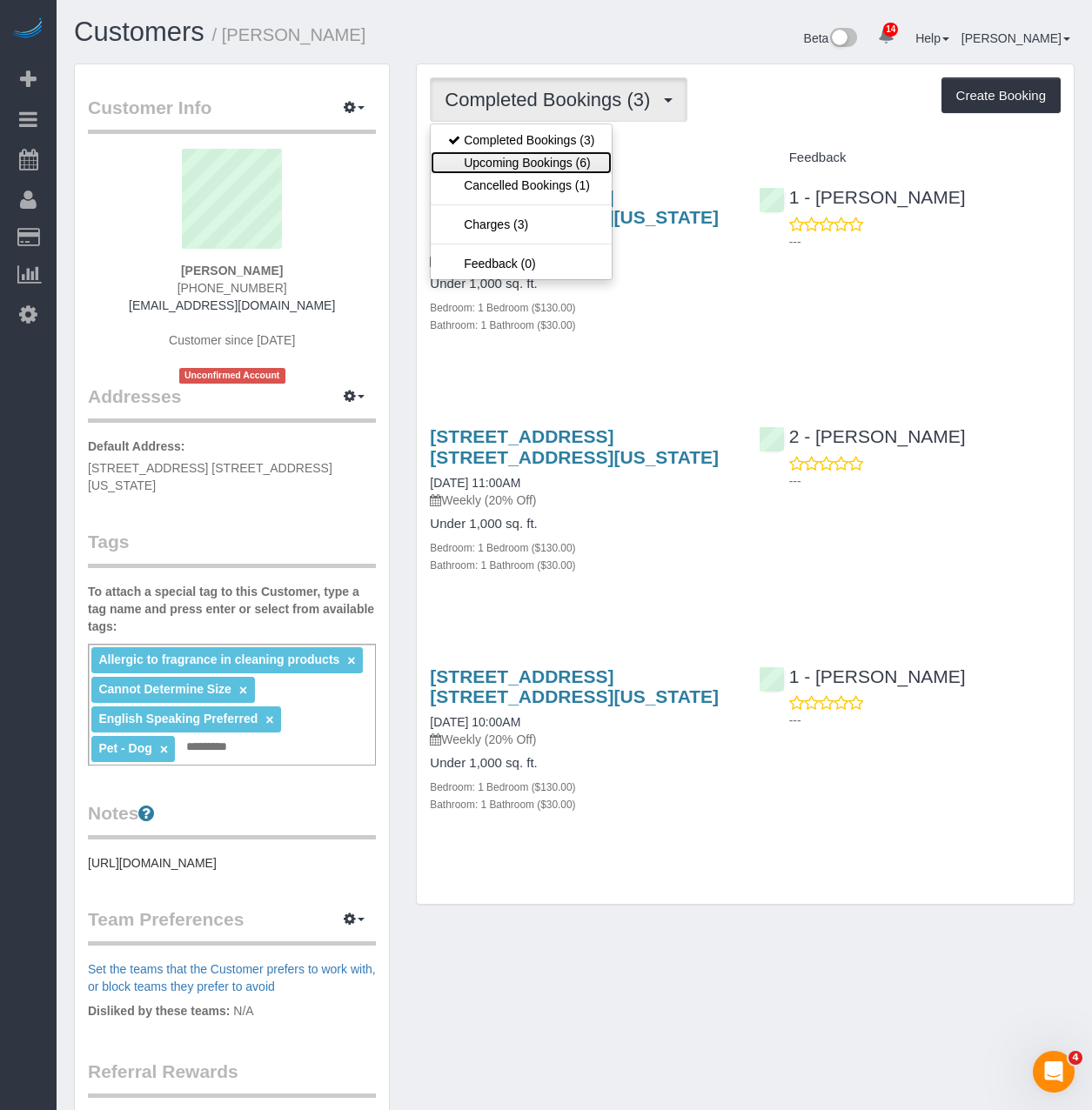
click at [532, 162] on link "Upcoming Bookings (6)" at bounding box center [521, 162] width 181 height 23
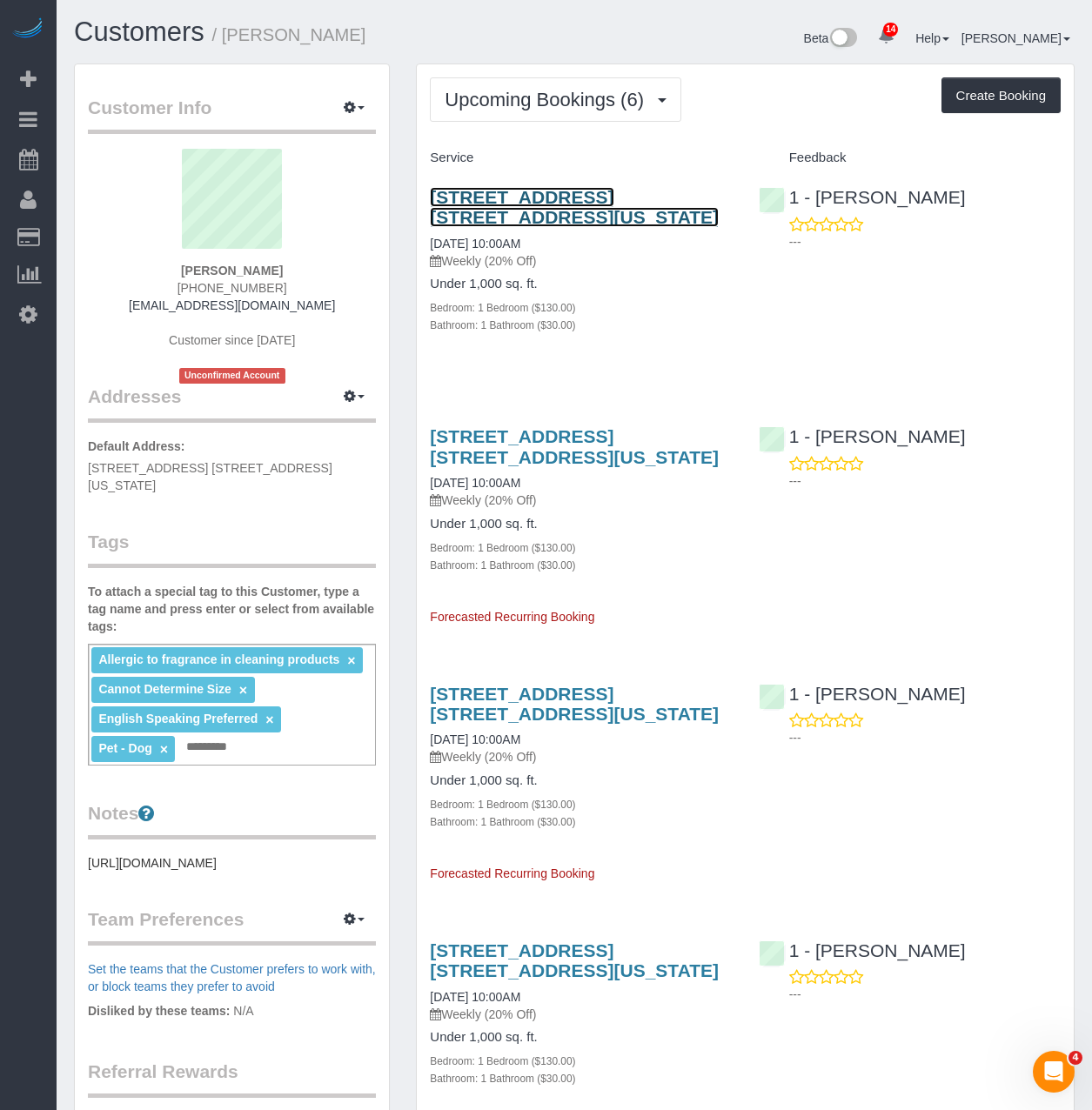
click at [487, 203] on link "7 East 85th Street, Apt. 6d, New York, NY 10028" at bounding box center [574, 207] width 289 height 40
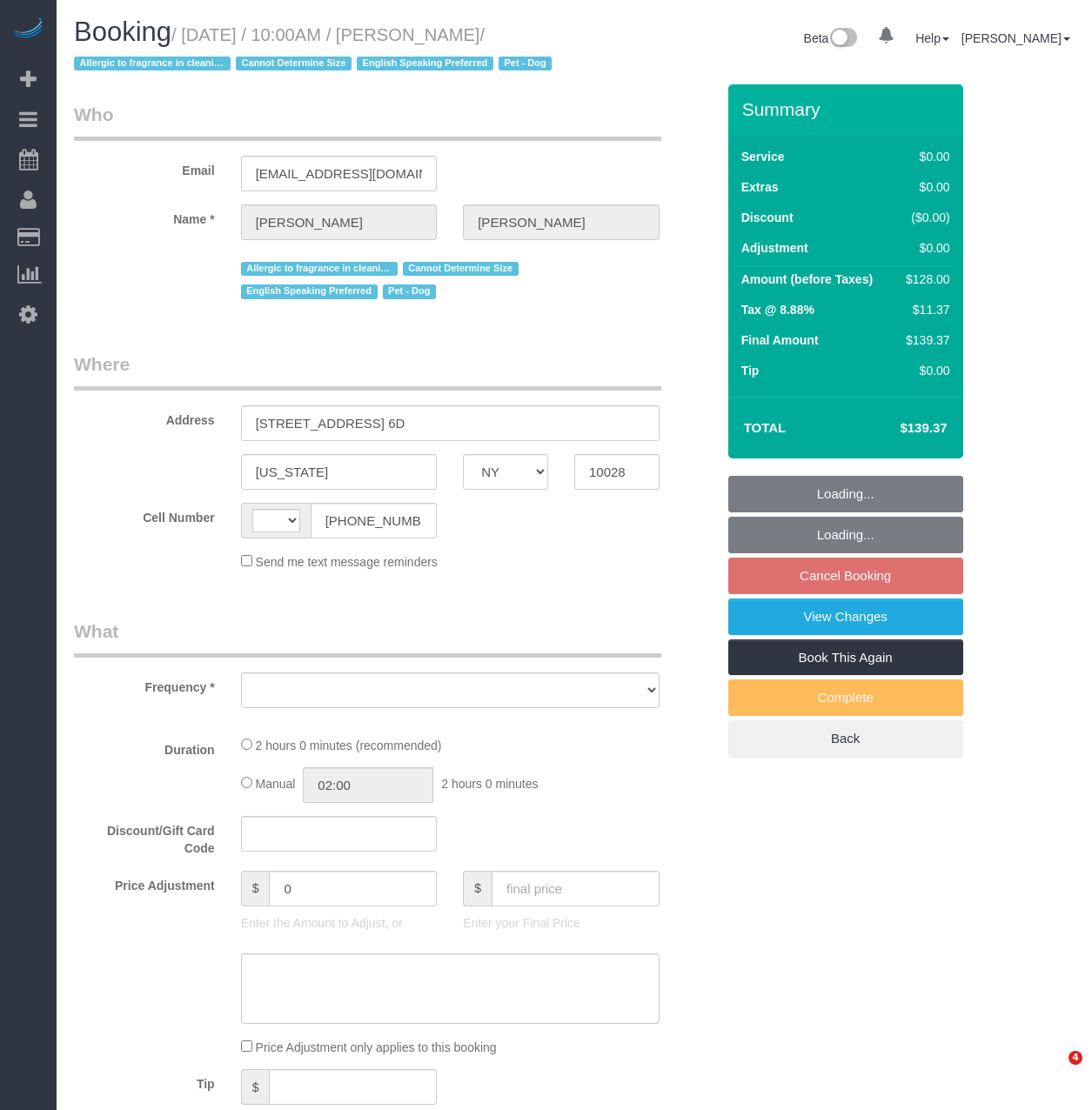
select select "NY"
select select "string:US"
click at [196, 35] on div "Booking / September 11, 2025 / 10:00AM / Kelly McKenna / Allergic to fragrance …" at bounding box center [318, 50] width 513 height 67
select select "object:758"
select select "spot3"
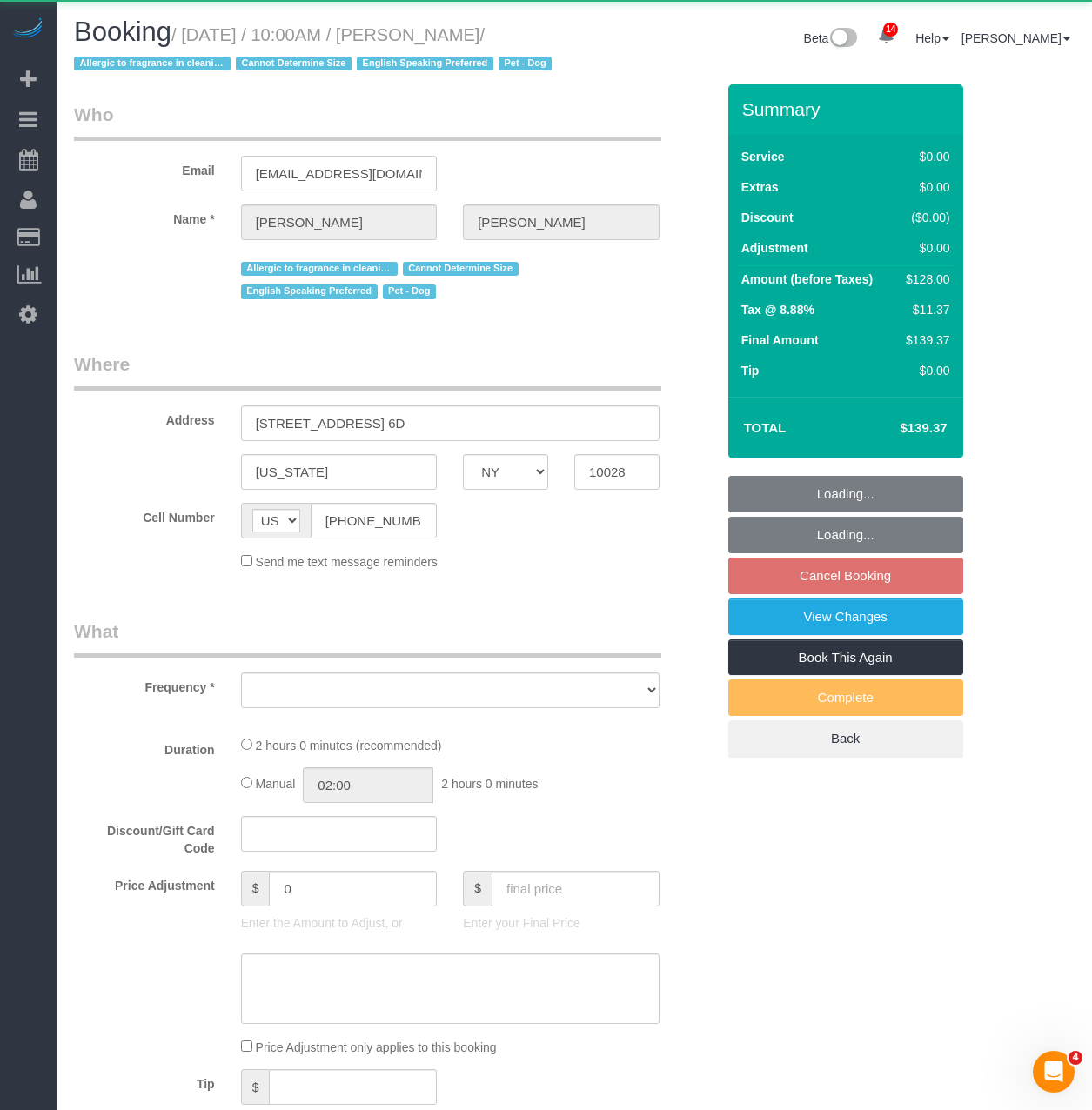
select select "number:57"
select select "number:76"
select select "number:13"
select select "number:5"
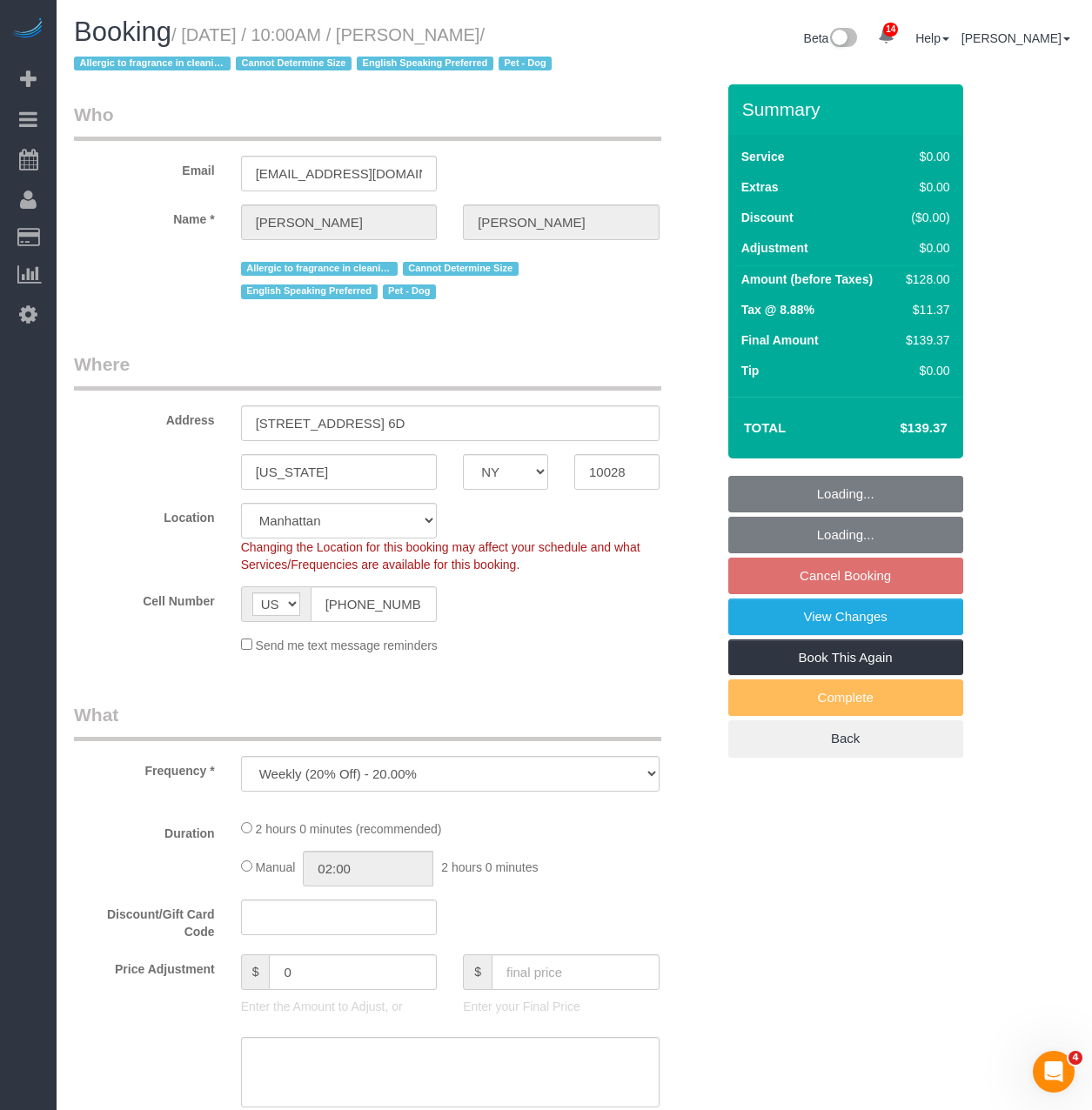
select select "string:stripe-pm_1RuITc4VGloSiKo7L867WxHG"
select select "1"
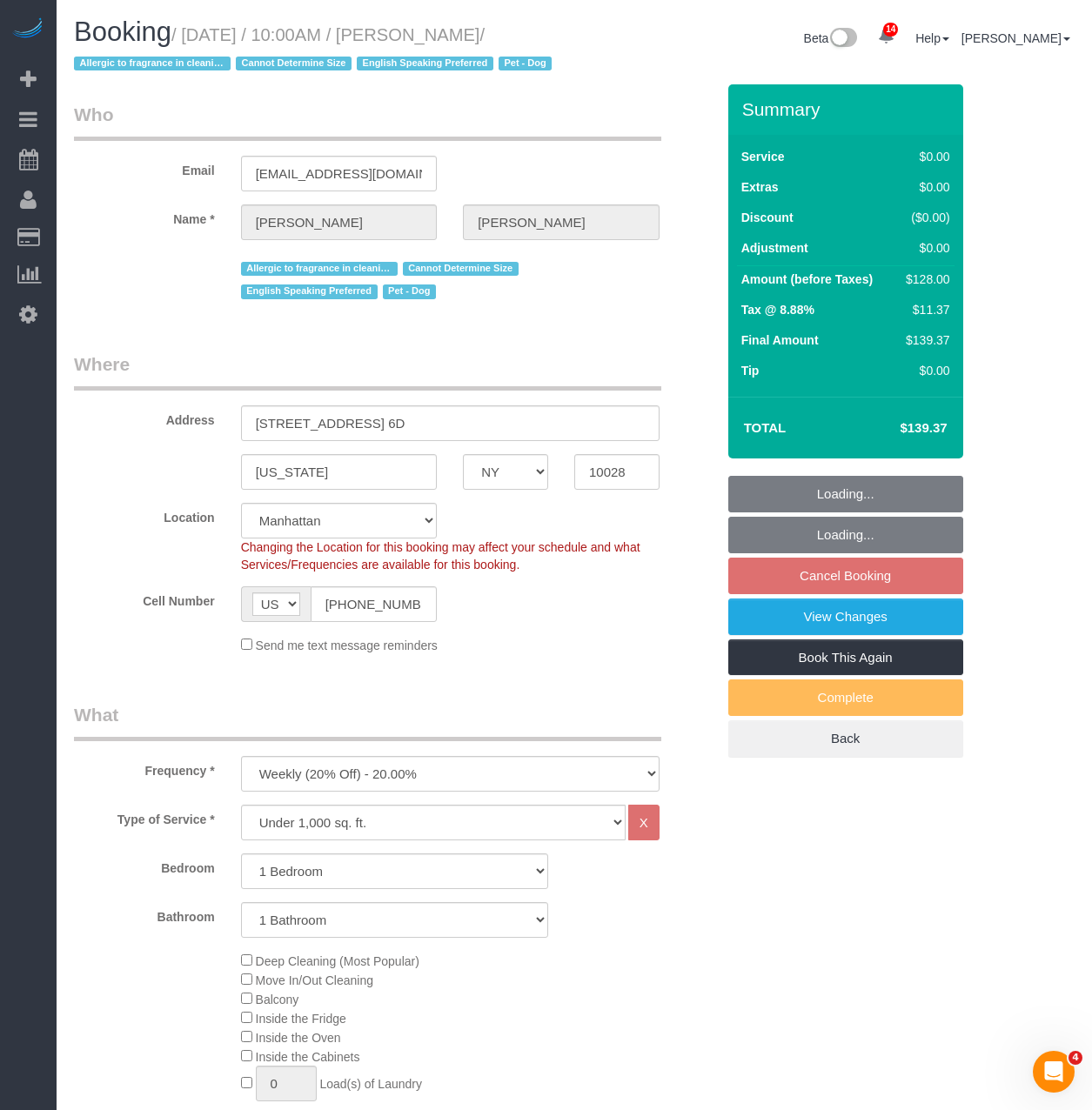
select select "object:1440"
click at [150, 63] on small "/ September 11, 2025 / 10:00AM / Kelly McKenna / Allergic to fragrance in clean…" at bounding box center [315, 49] width 483 height 48
select select "1"
click at [150, 63] on small "/ September 11, 2025 / 10:00AM / Kelly McKenna / Allergic to fragrance in clean…" at bounding box center [315, 49] width 483 height 48
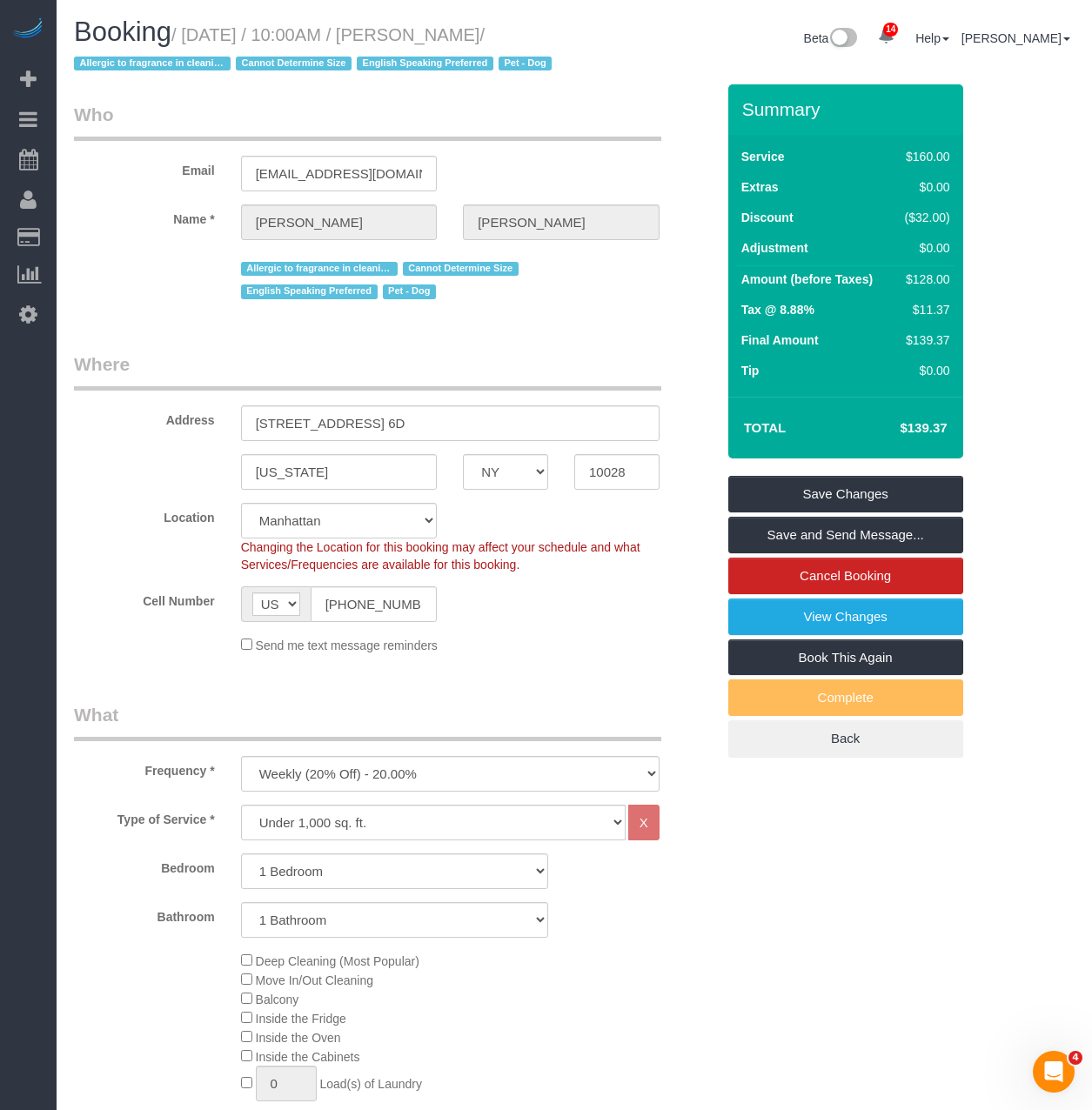
drag, startPoint x: 191, startPoint y: 32, endPoint x: 150, endPoint y: 65, distance: 52.6
click at [150, 65] on small "/ September 11, 2025 / 10:00AM / Kelly McKenna / Allergic to fragrance in clean…" at bounding box center [315, 49] width 483 height 48
copy small "September 11, 2025 / 10:00AM / Kelly McKenna"
click at [793, 594] on link "Cancel Booking" at bounding box center [845, 576] width 235 height 37
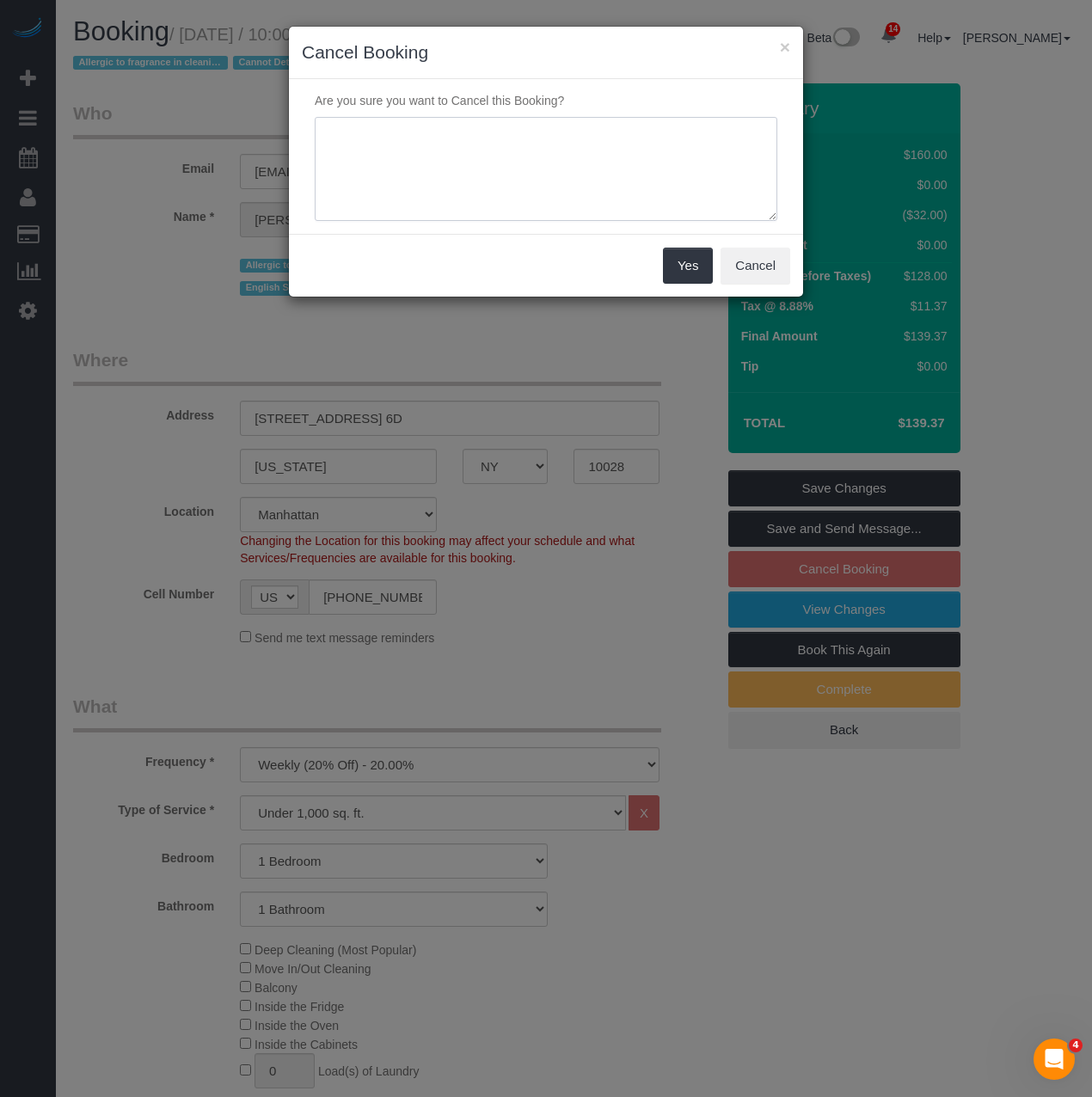
click at [531, 161] on textarea at bounding box center [546, 170] width 463 height 105
type textarea "Customer Requested"
click at [673, 257] on button "Yes" at bounding box center [688, 265] width 50 height 36
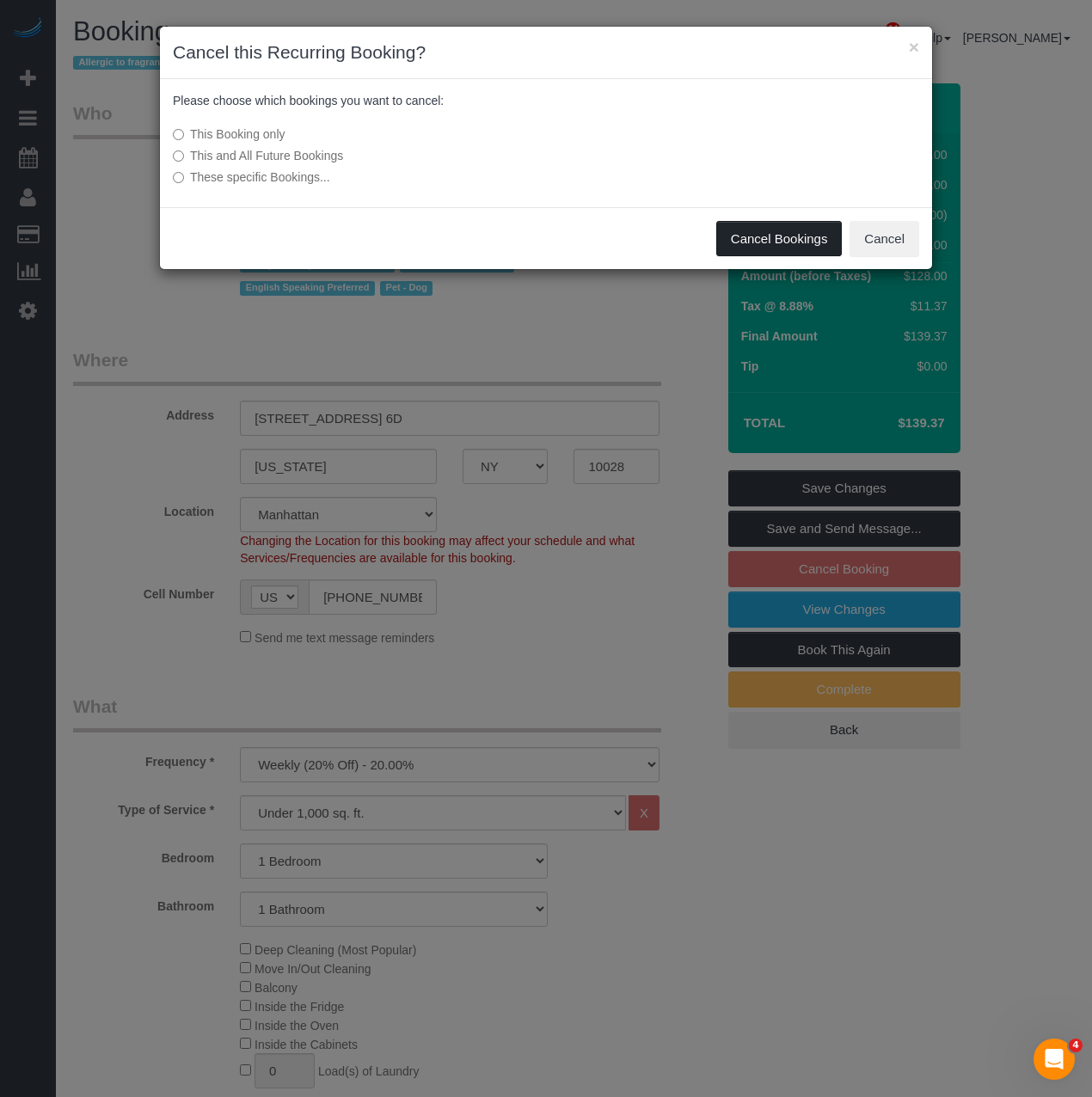
click at [785, 235] on button "Cancel Bookings" at bounding box center [780, 239] width 126 height 36
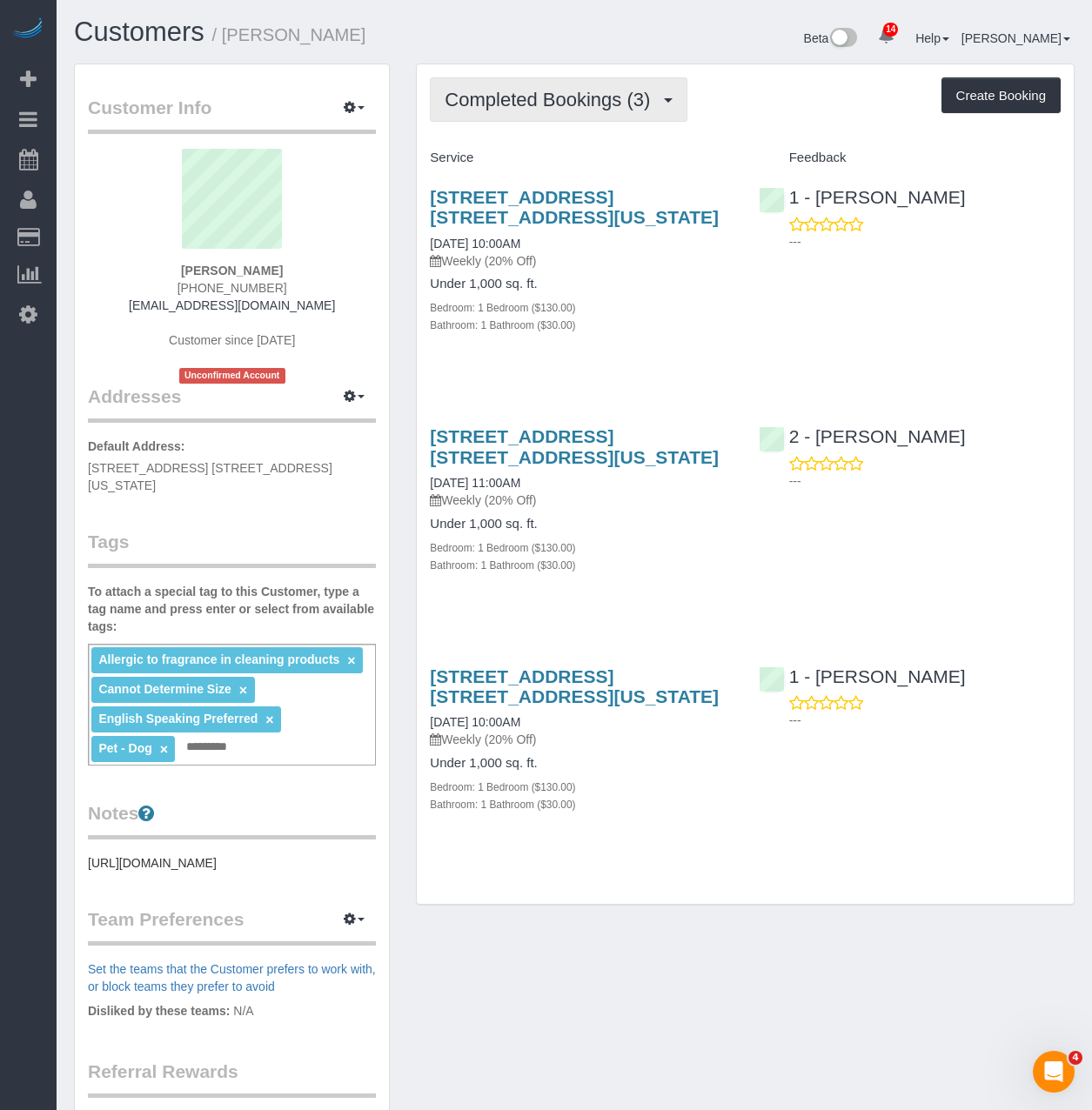
click at [470, 101] on span "Completed Bookings (3)" at bounding box center [551, 99] width 214 height 22
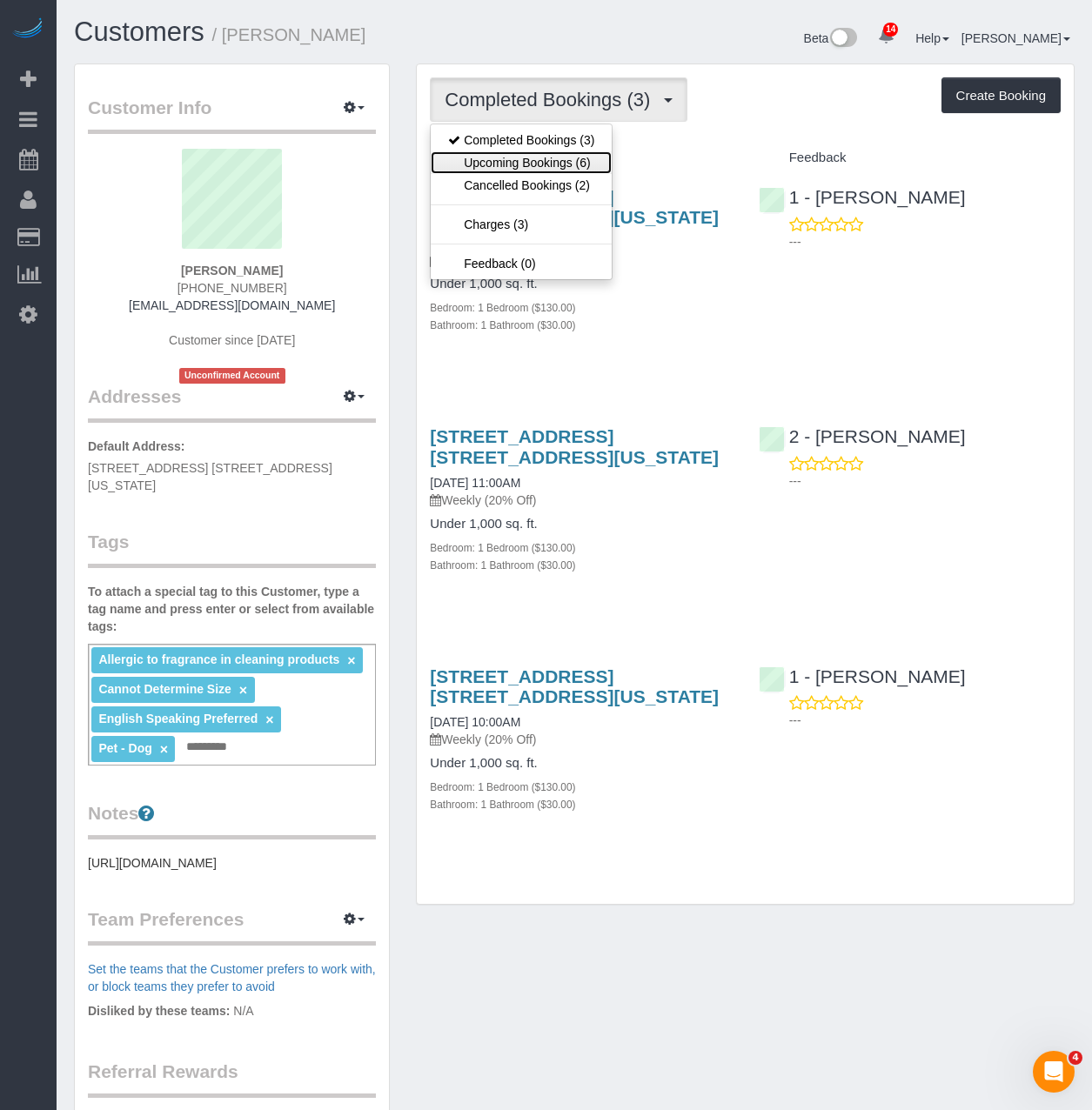
click at [483, 172] on link "Upcoming Bookings (6)" at bounding box center [521, 162] width 181 height 23
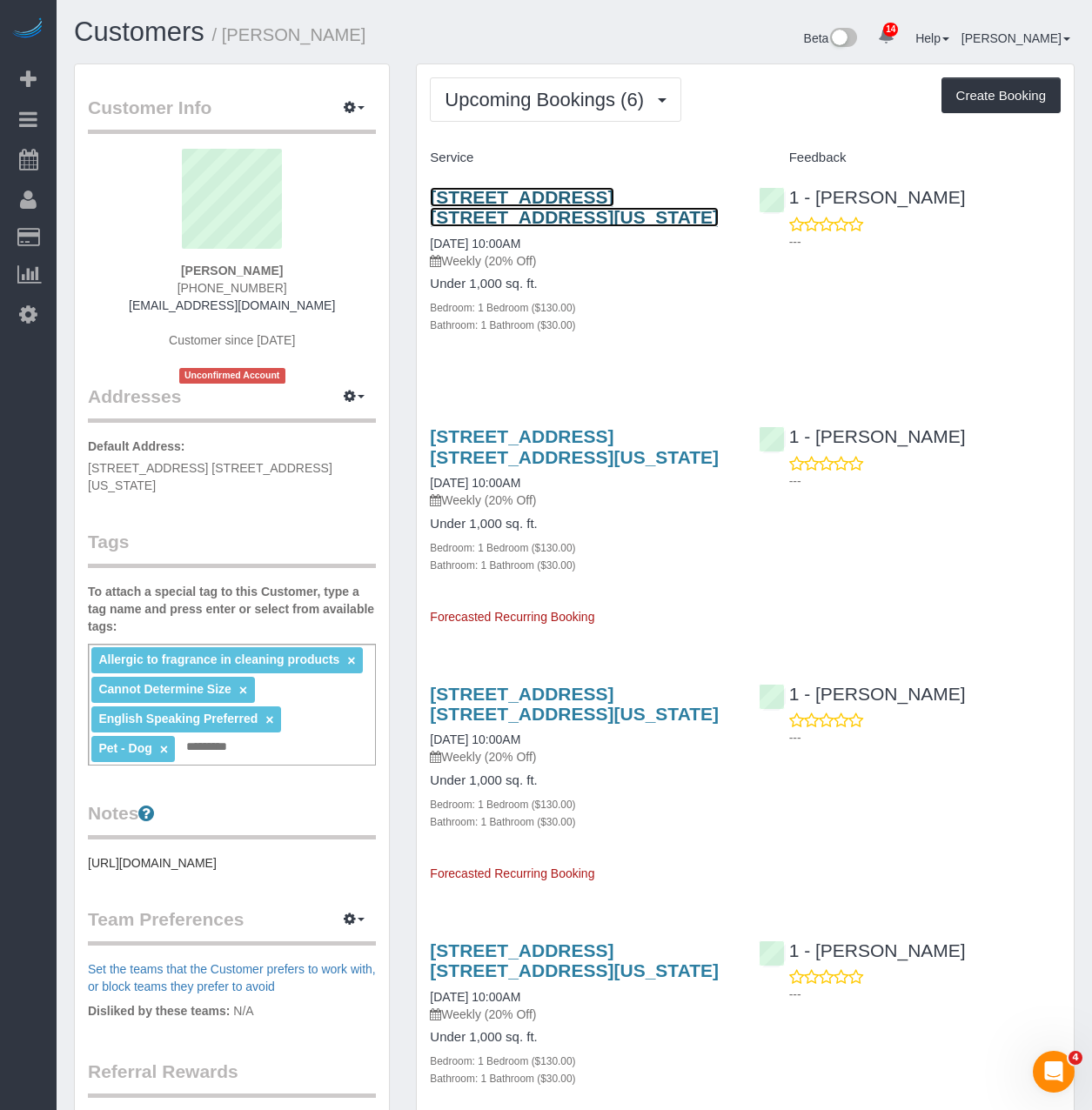
click at [582, 195] on link "7 East 85th Street, Apt. 6d, New York, NY 10028" at bounding box center [574, 207] width 289 height 40
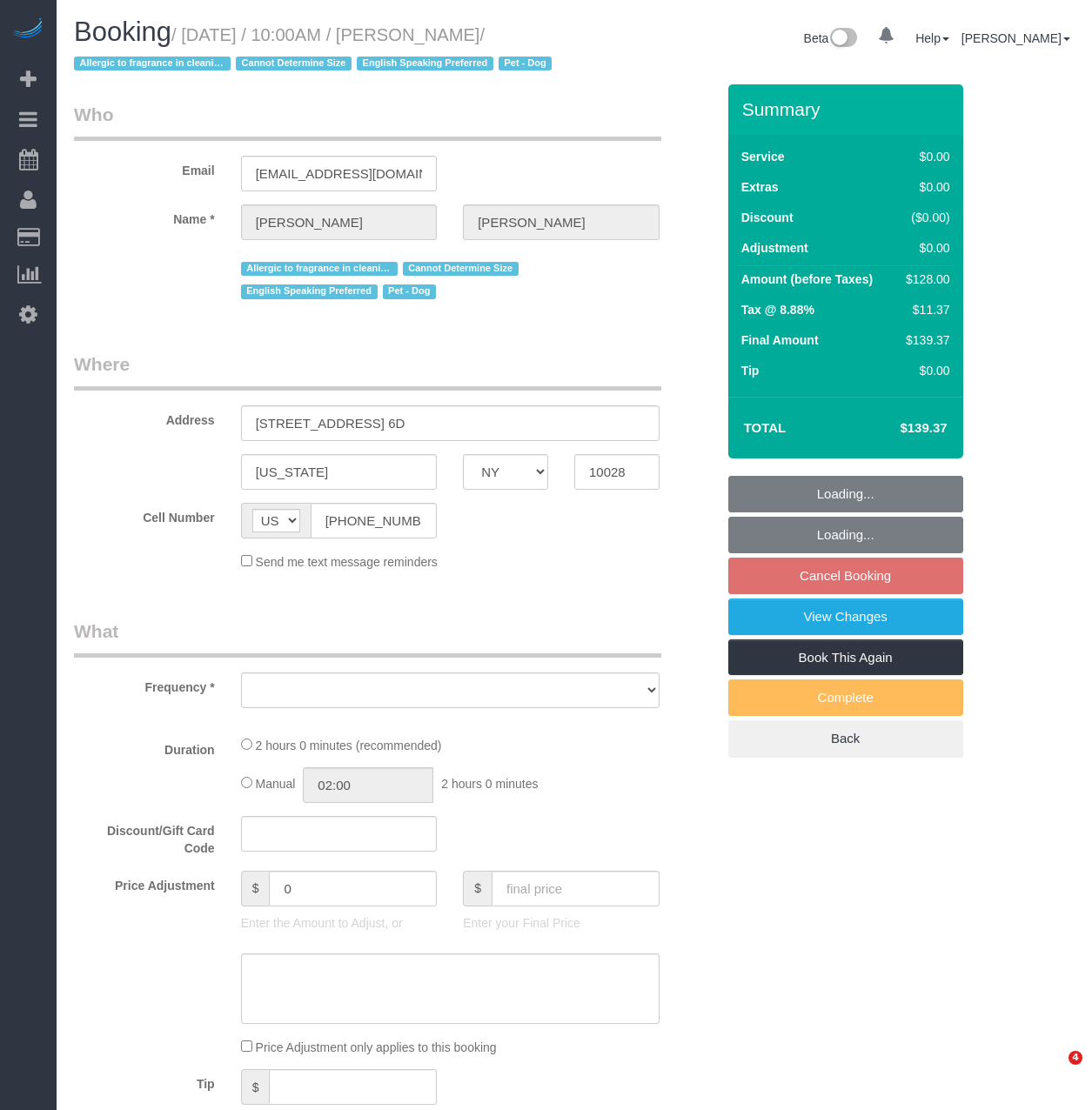
select select "NY"
select select "object:1476"
select select "string:stripe-pm_1RuITc4VGloSiKo7L867WxHG"
select select "1"
select select "number:57"
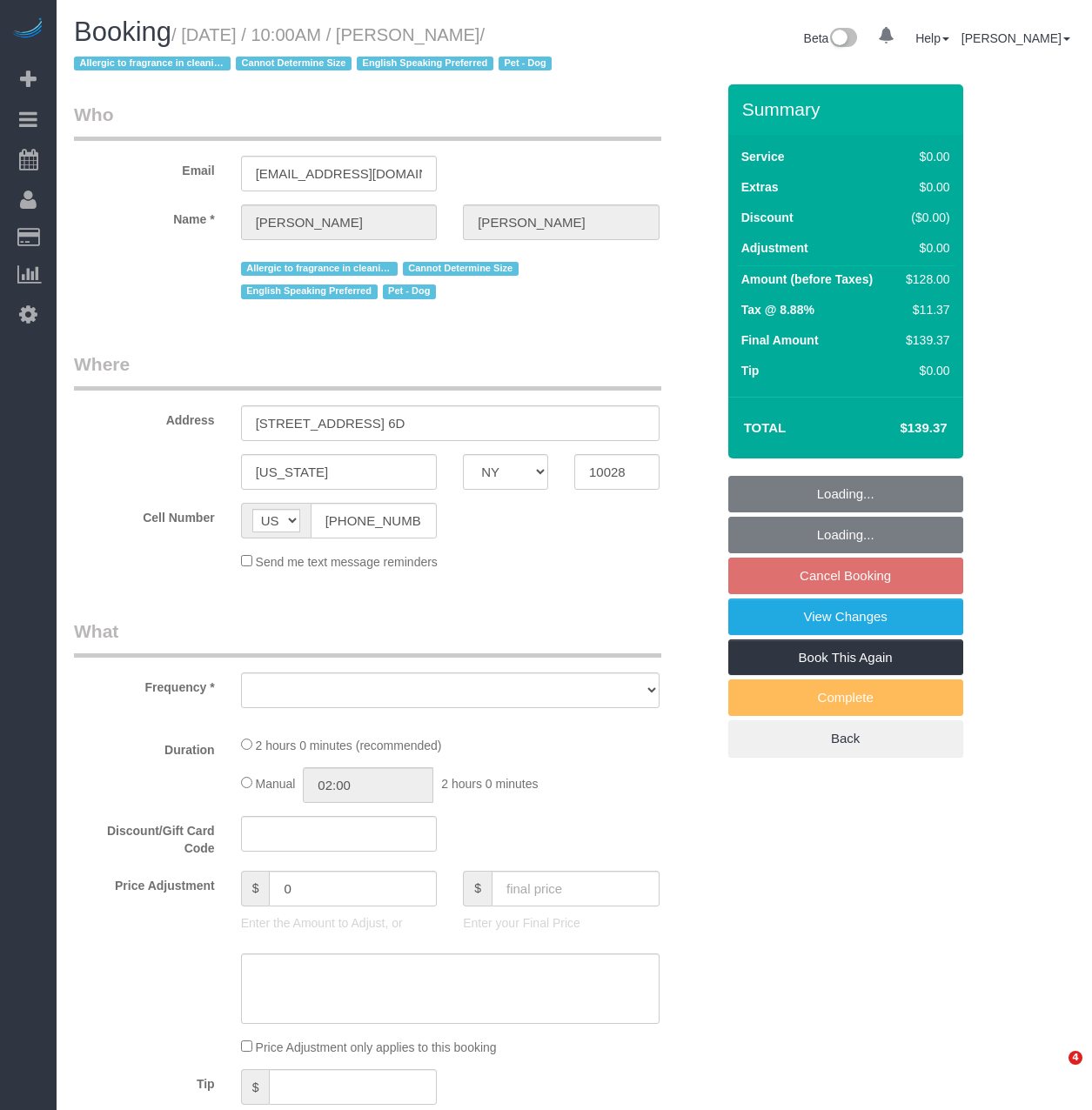
select select "number:76"
select select "number:13"
select select "number:5"
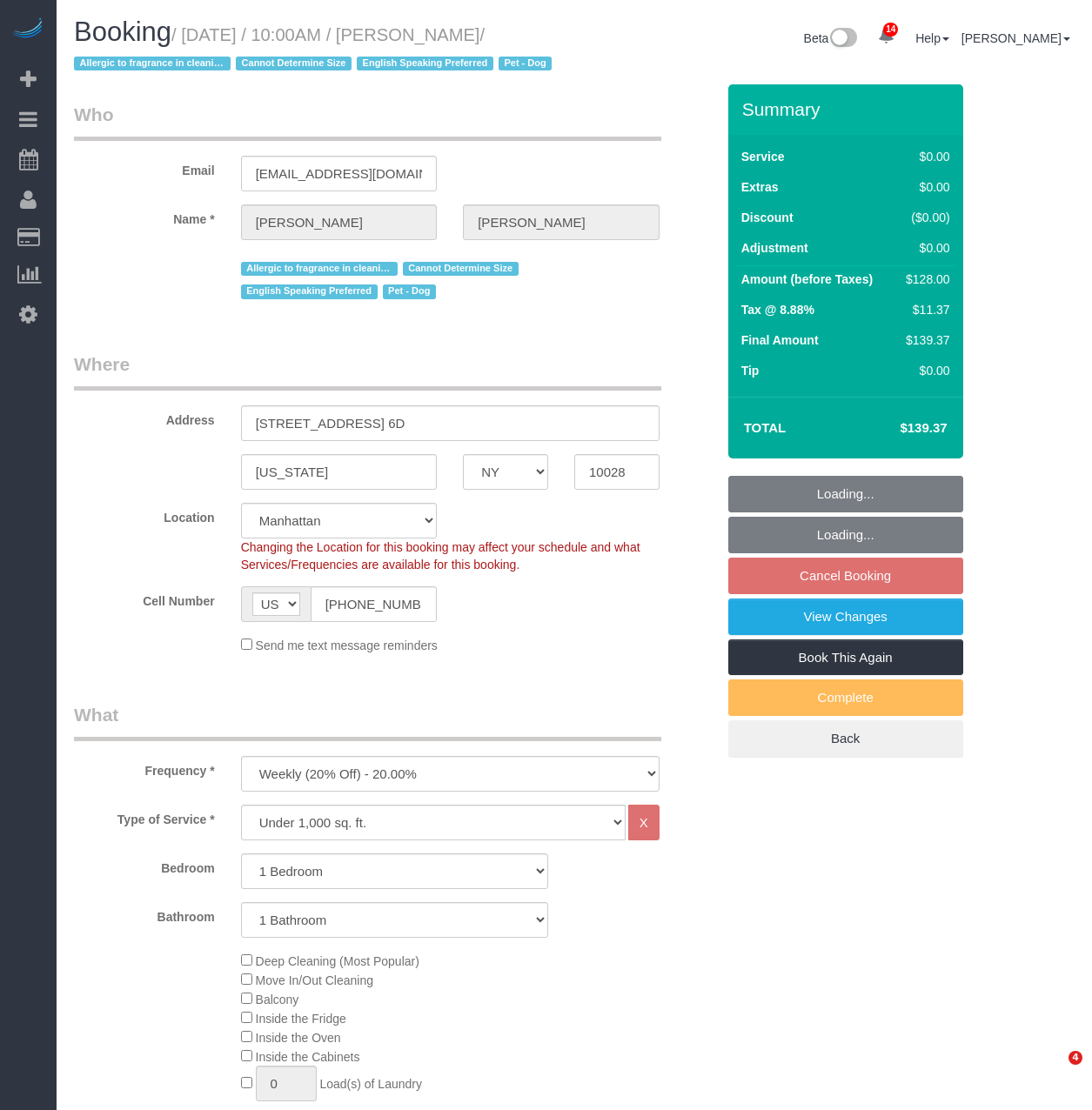
select select "spot3"
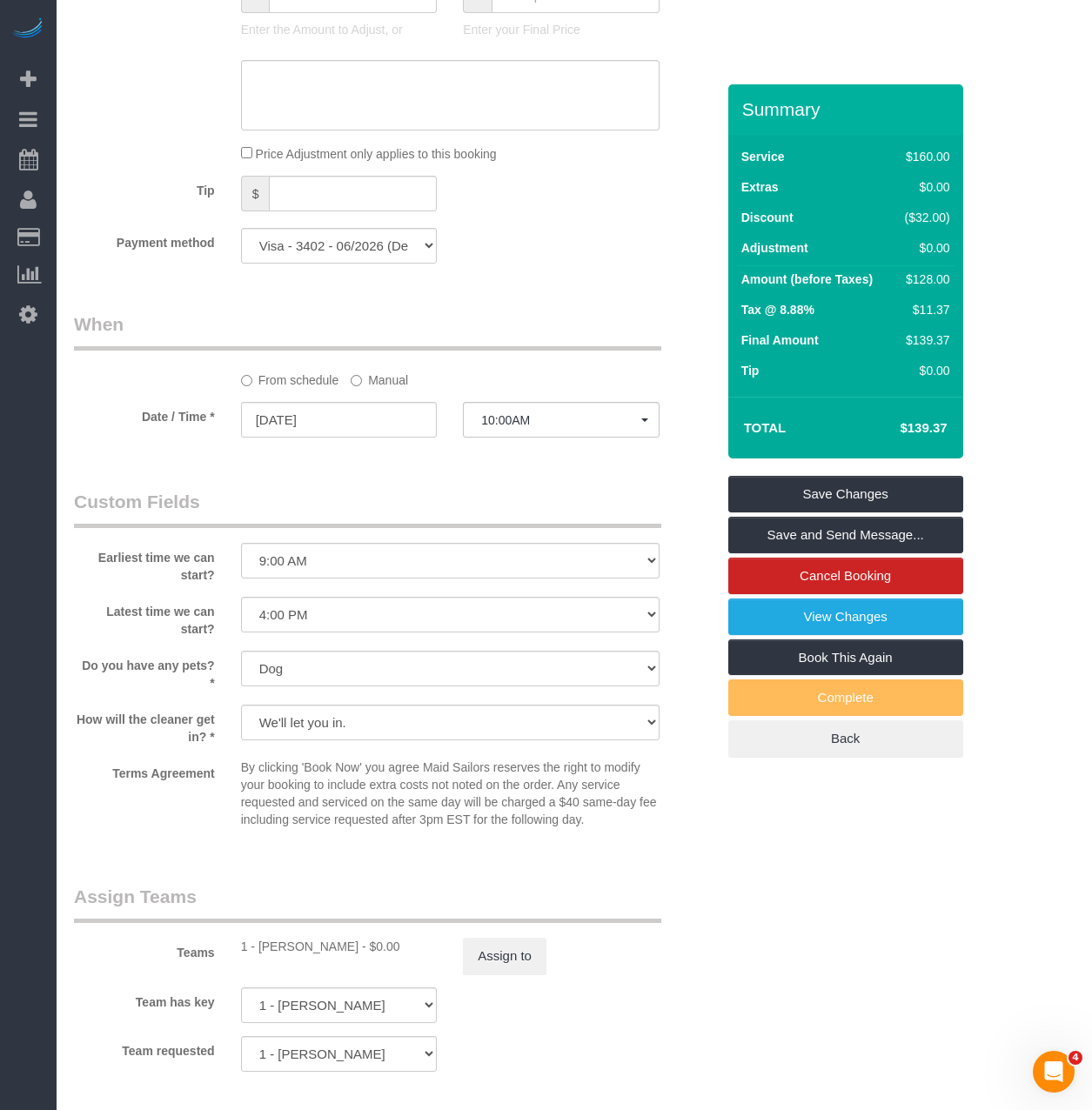
scroll to position [1653, 0]
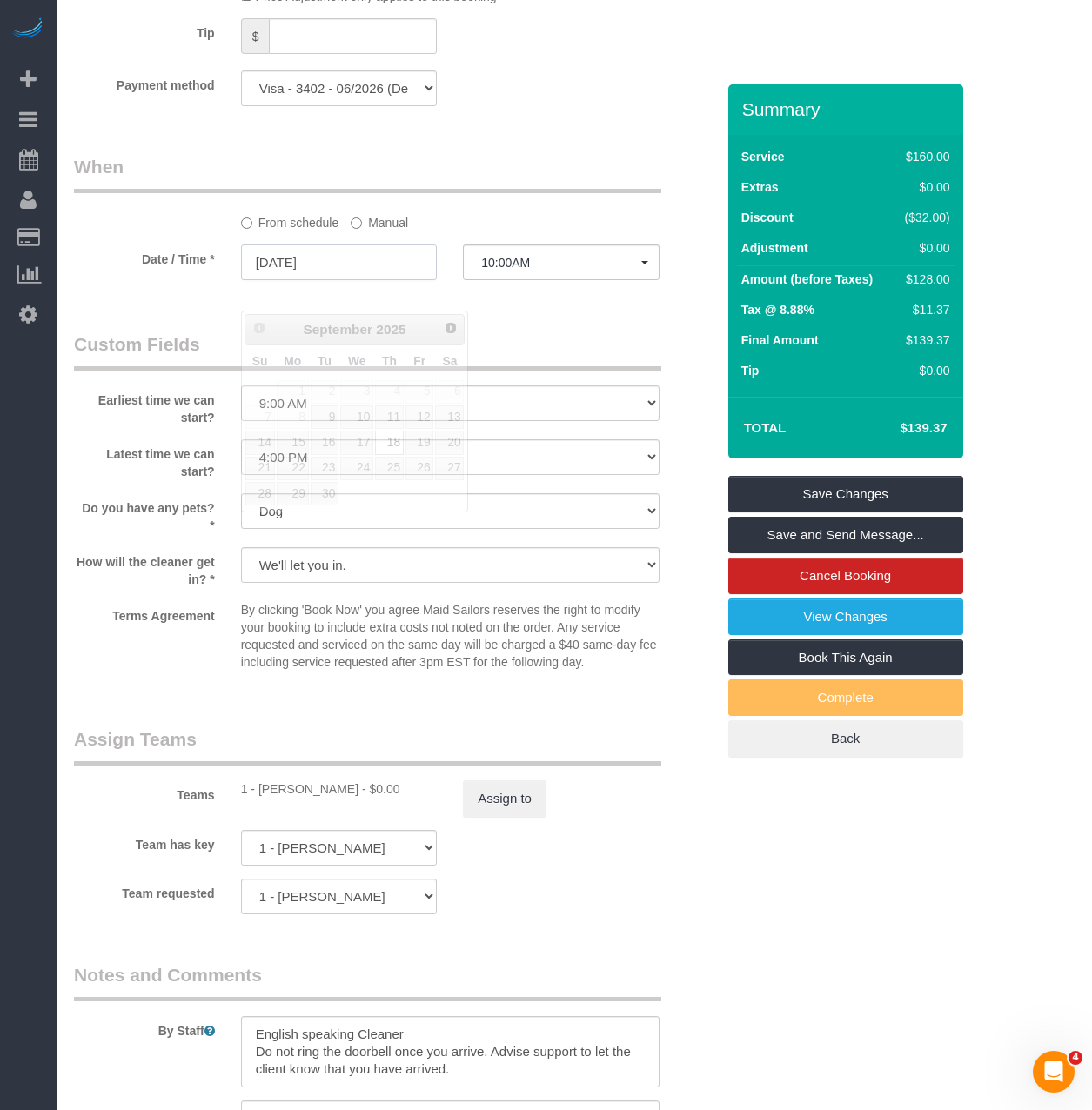
click at [305, 274] on input "09/18/2025" at bounding box center [339, 262] width 196 height 36
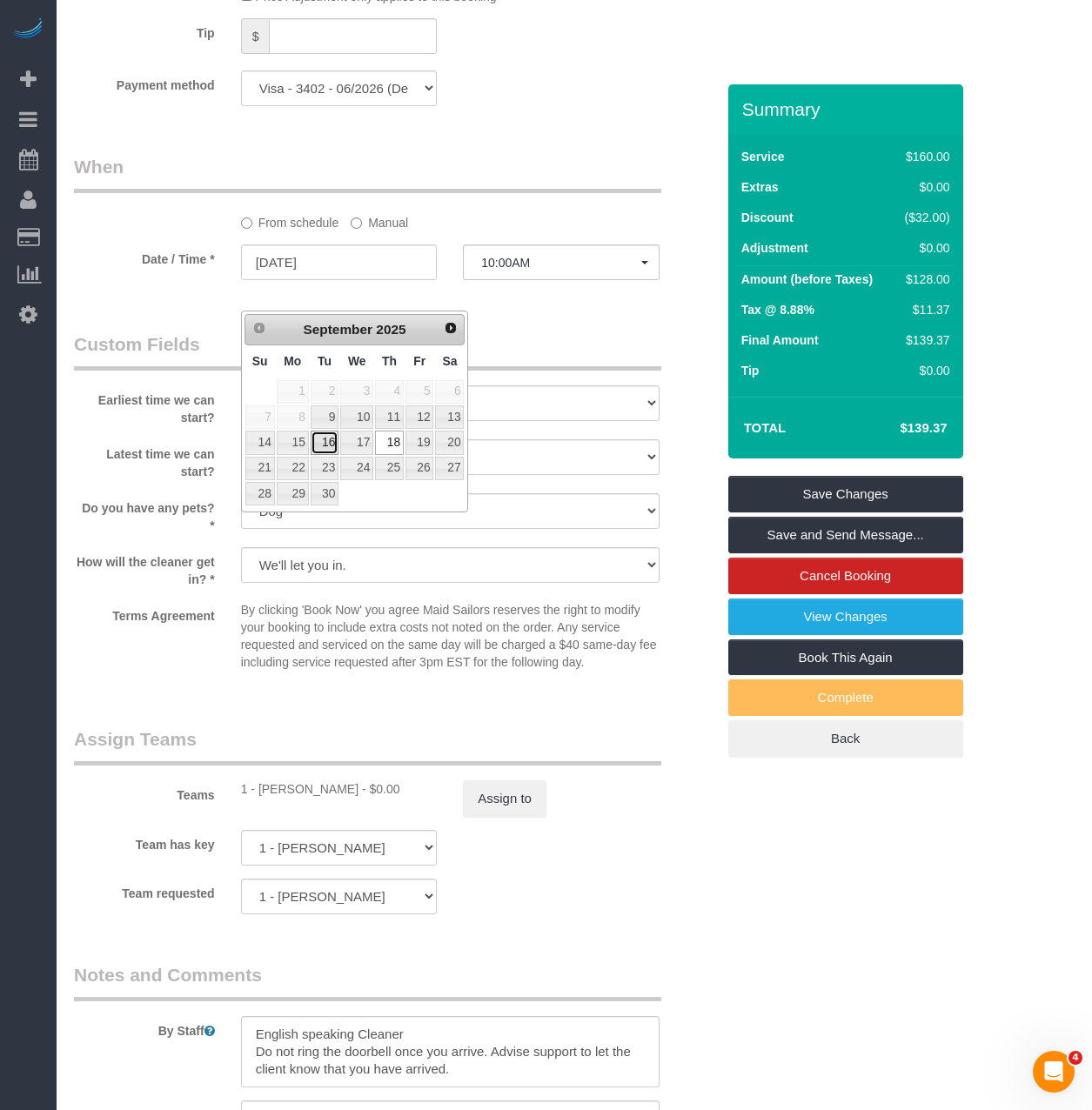
click at [323, 440] on link "16" at bounding box center [324, 443] width 27 height 24
type input "09/16/2025"
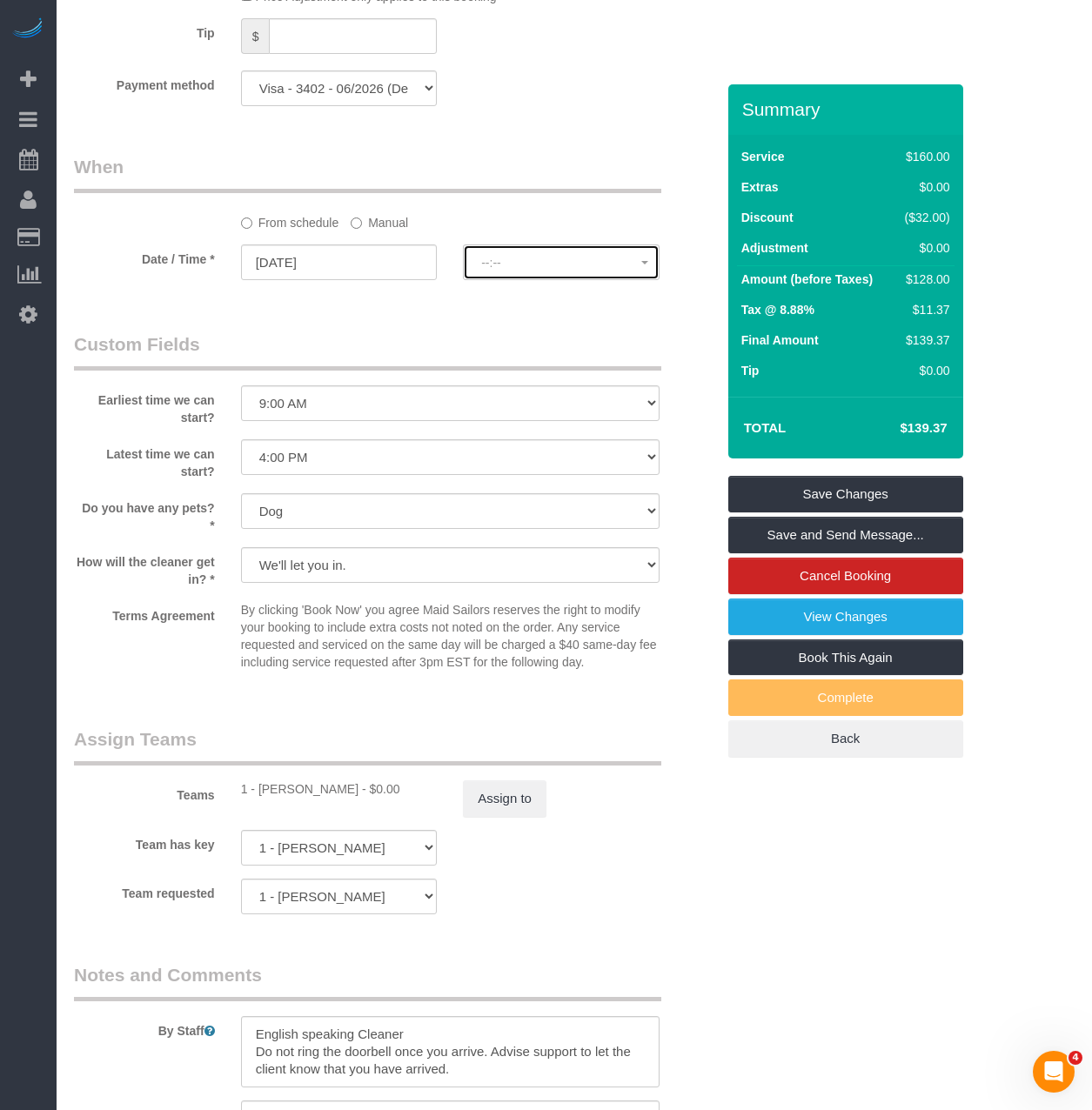
click at [484, 269] on span "--:--" at bounding box center [561, 262] width 160 height 14
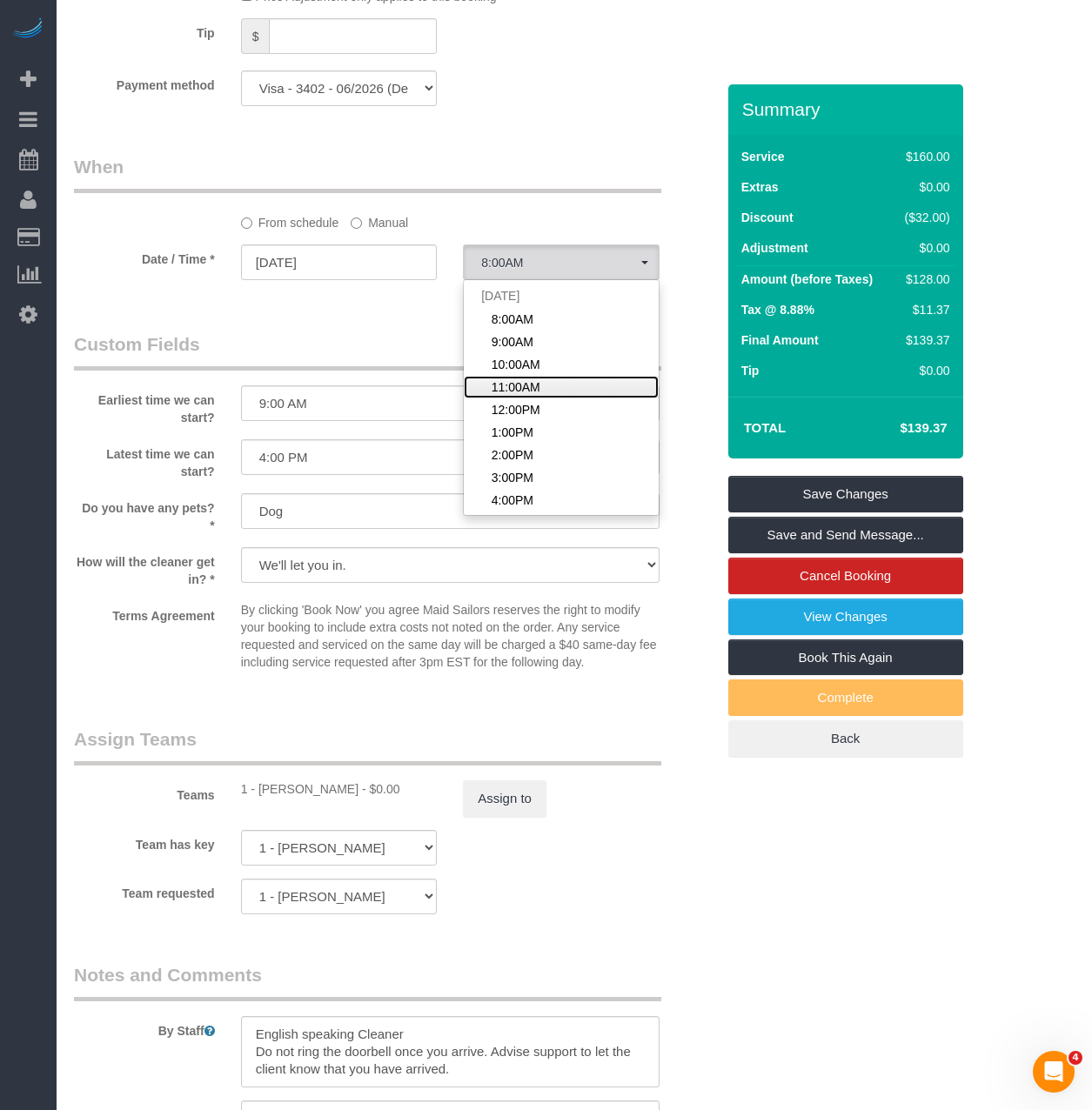
click at [498, 396] on span "11:00AM" at bounding box center [515, 387] width 48 height 17
select select "spot60"
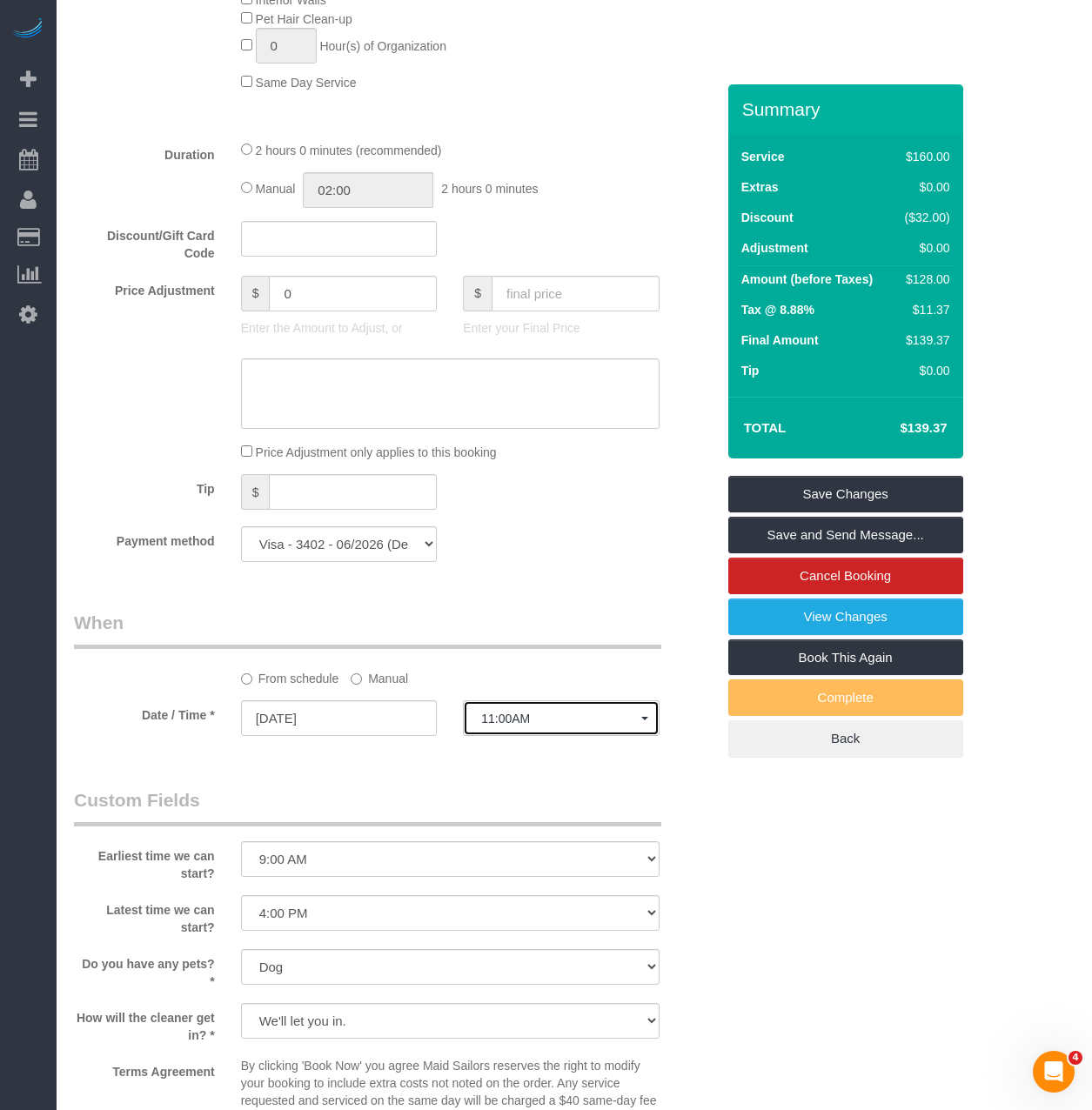
scroll to position [1566, 0]
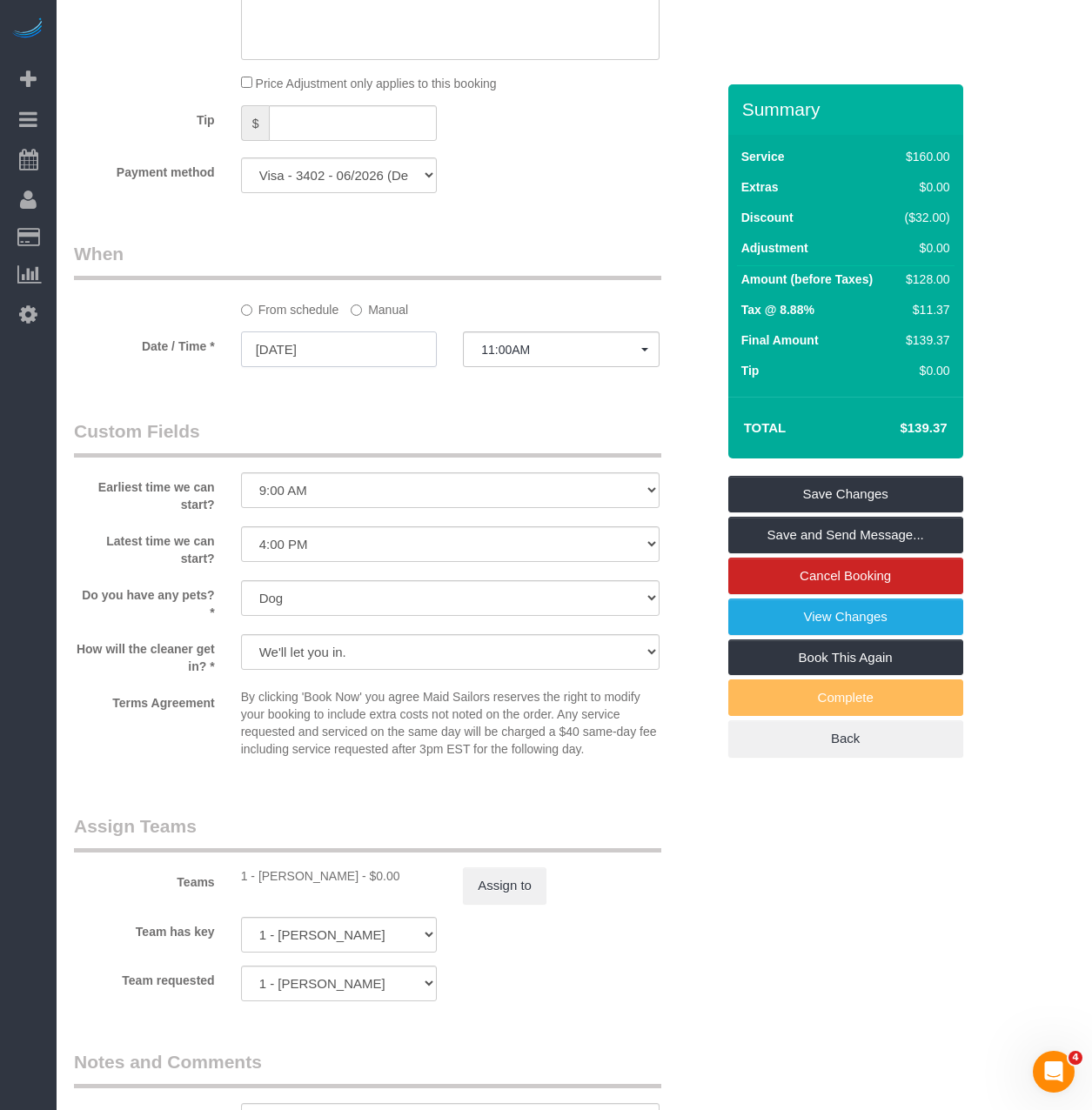
click at [369, 367] on input "09/16/2025" at bounding box center [339, 349] width 196 height 36
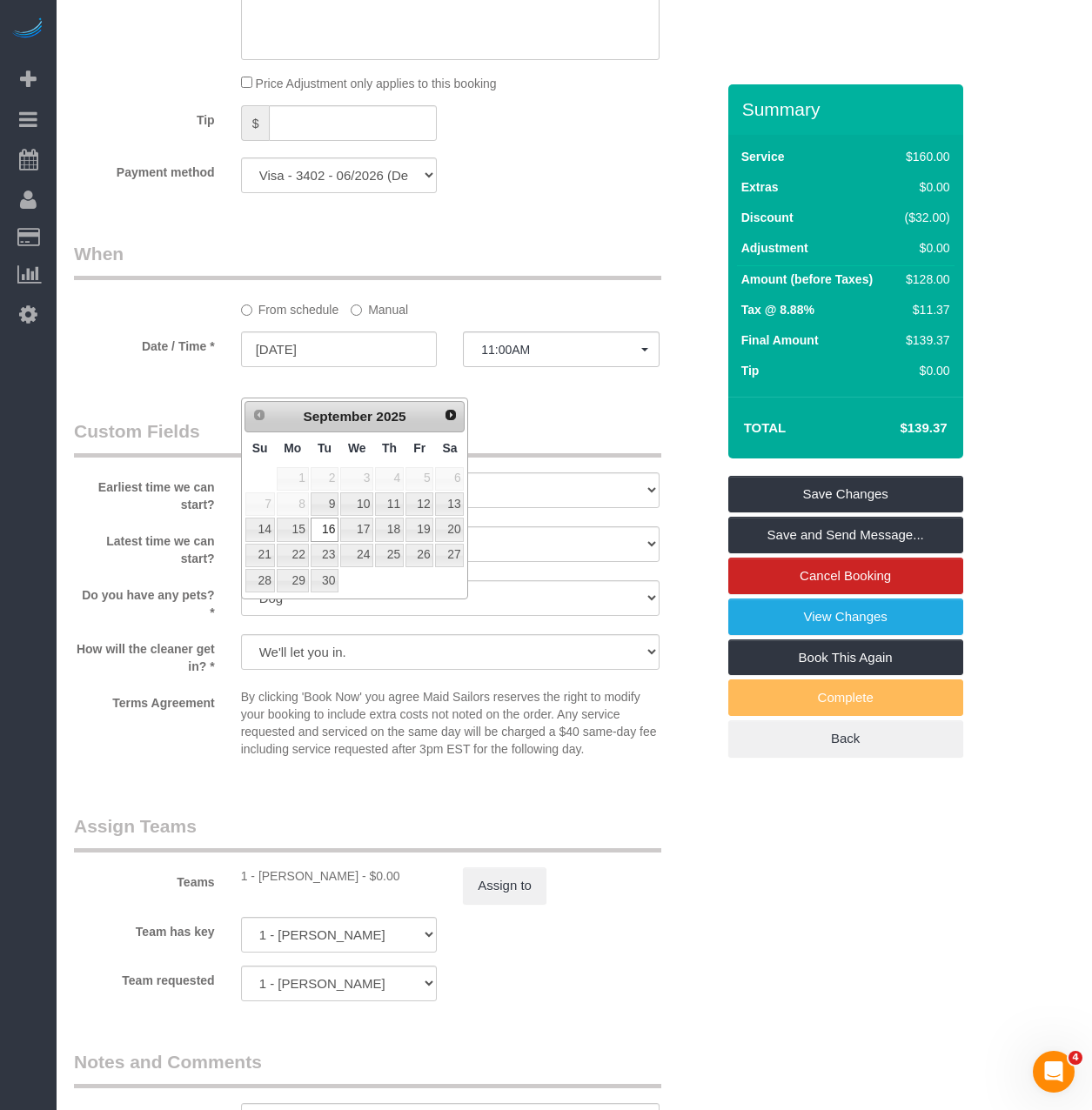
click at [583, 457] on legend "Custom Fields" at bounding box center [367, 437] width 587 height 39
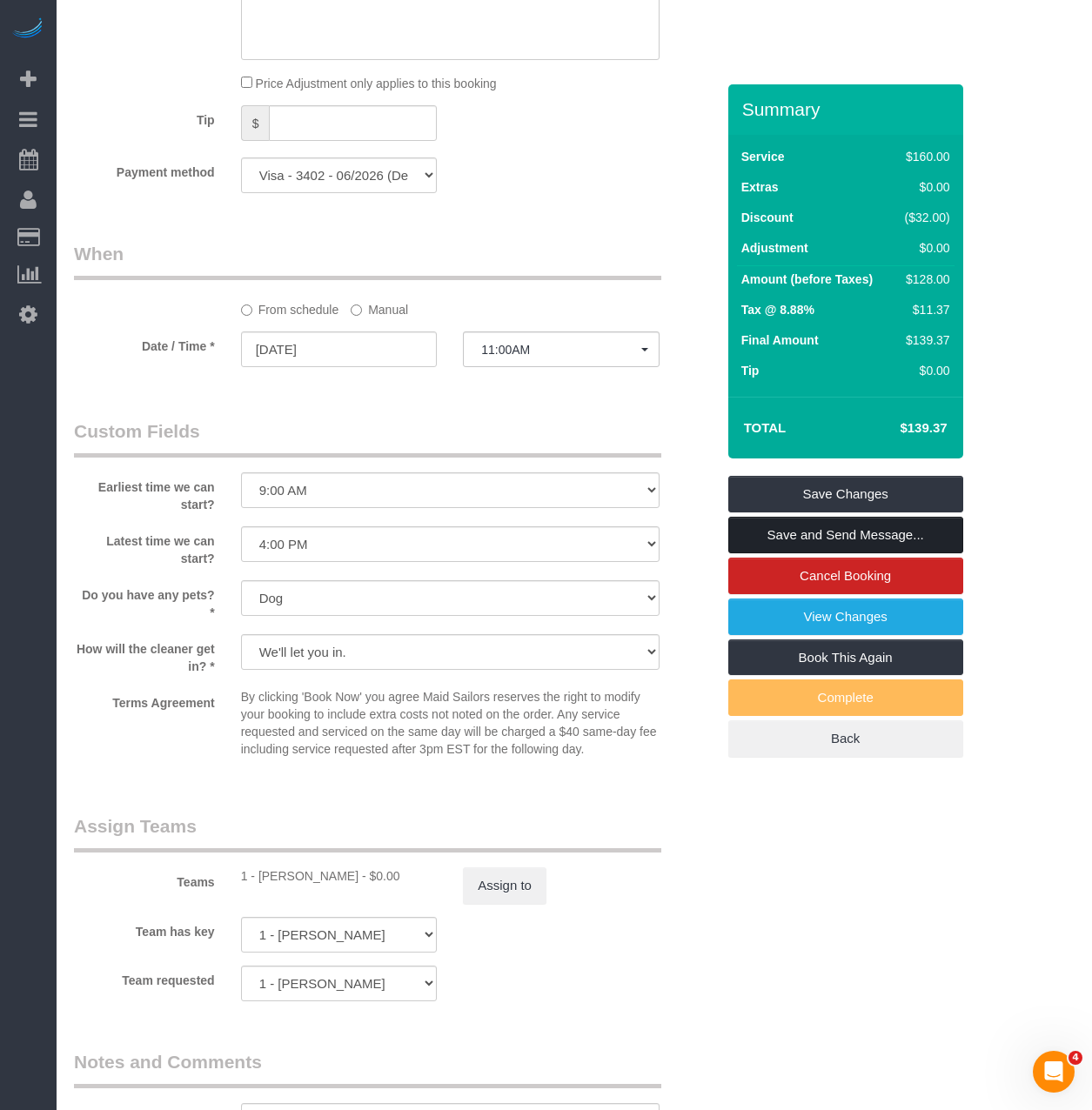
click at [878, 553] on link "Save and Send Message..." at bounding box center [845, 535] width 235 height 37
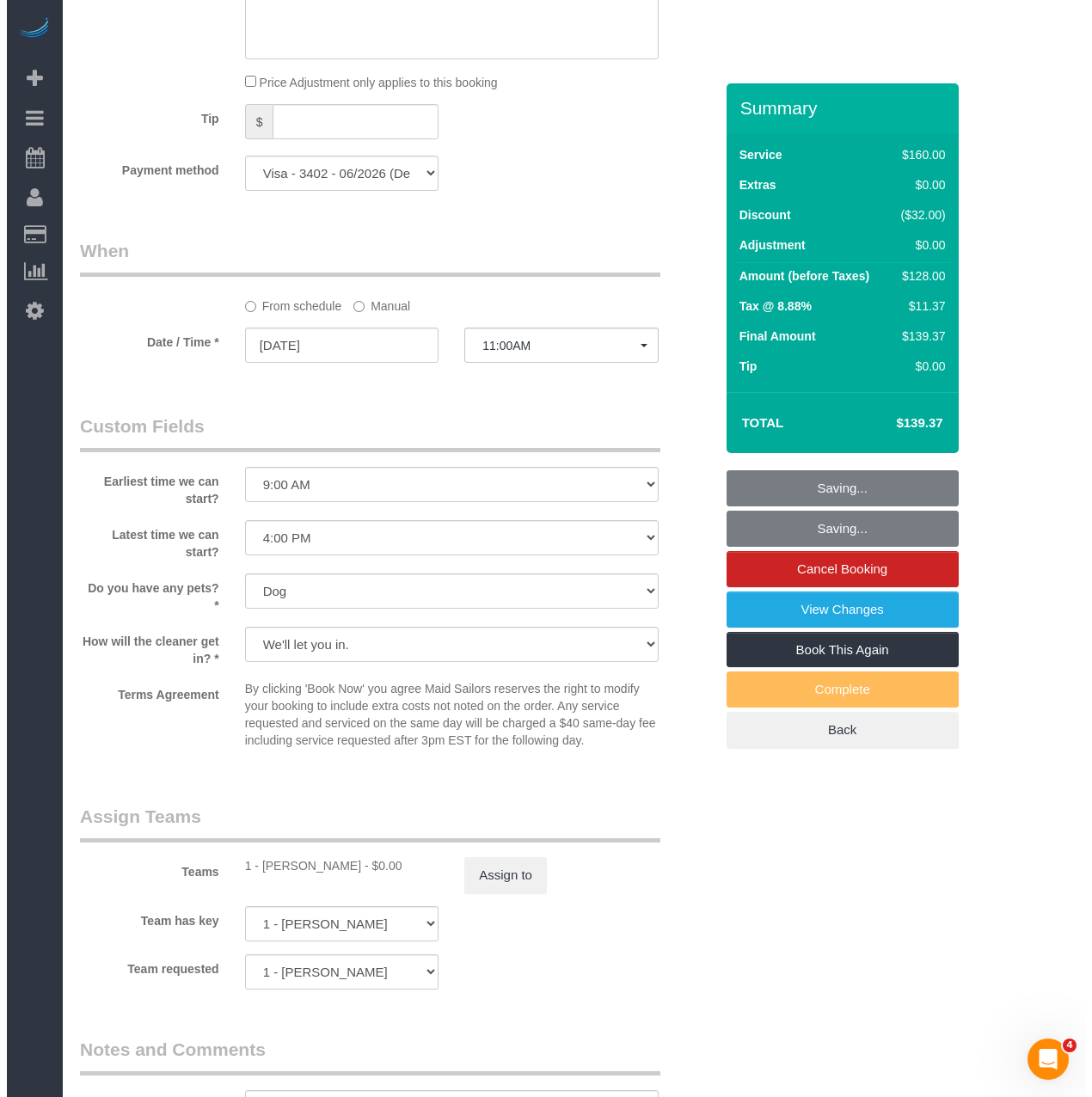
scroll to position [1513, 0]
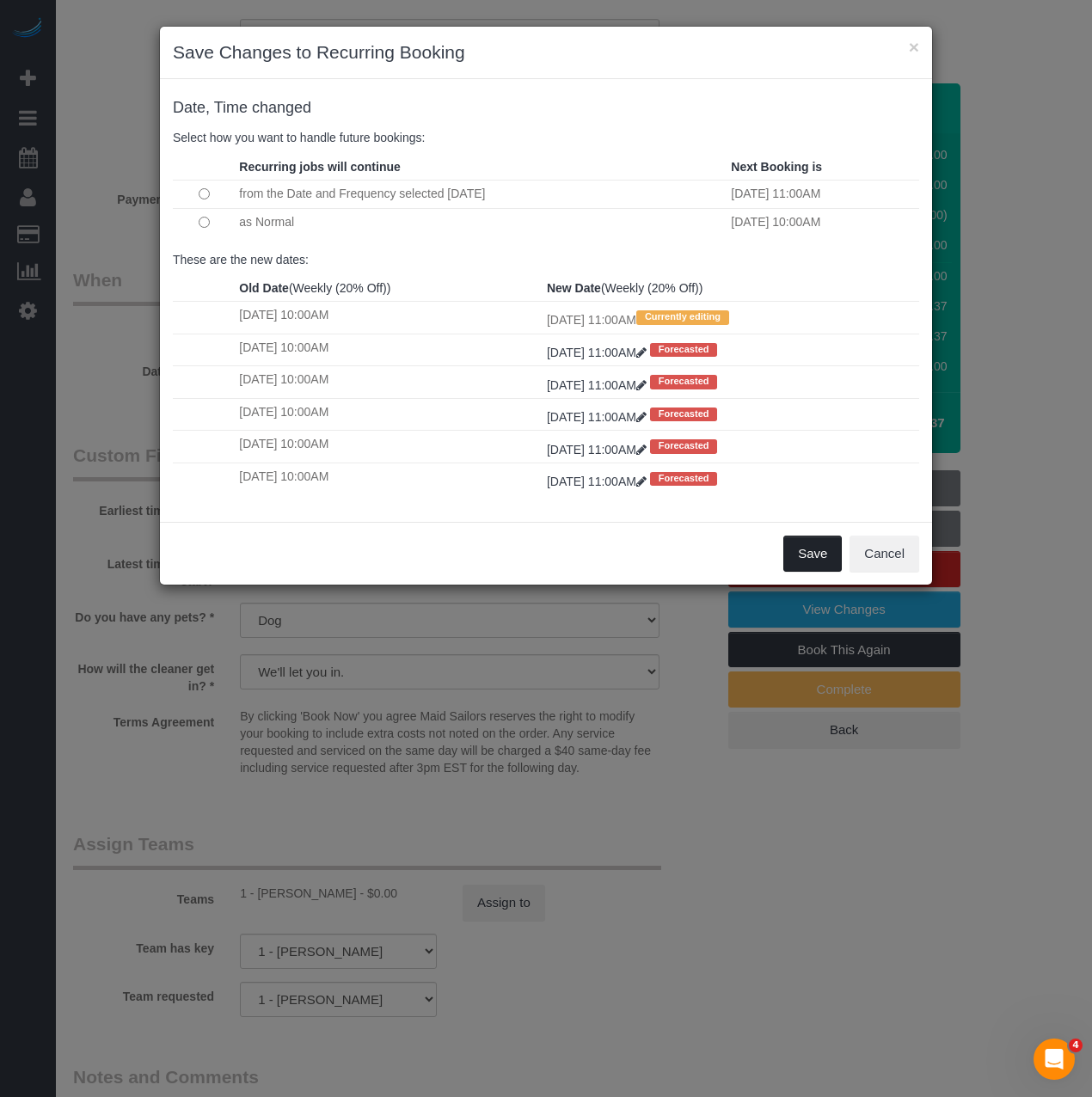
click at [800, 542] on button "Save" at bounding box center [812, 554] width 59 height 36
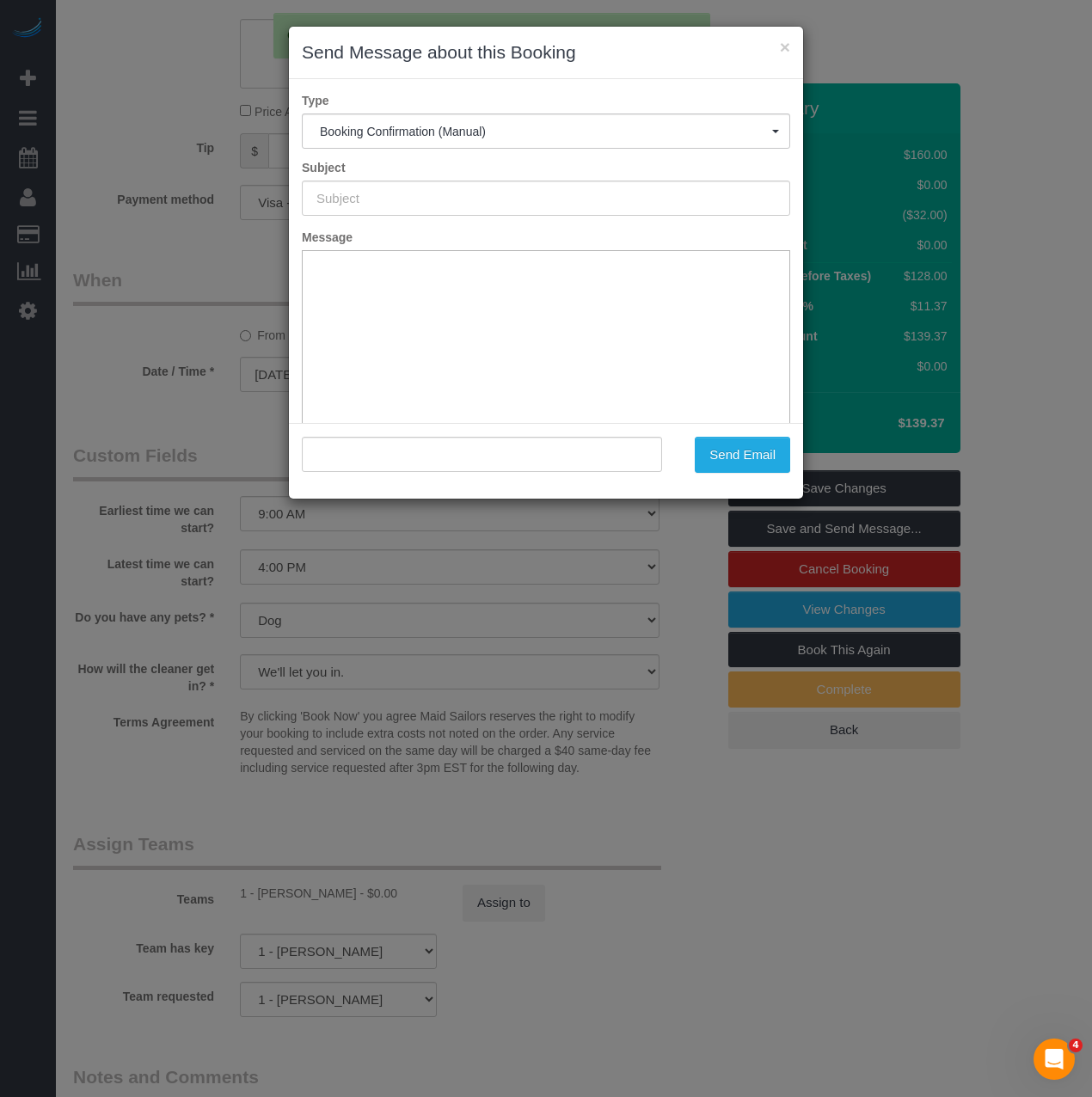
scroll to position [0, 0]
type input "Cleaning Confirmed for 09/16/2025 at 11:00am"
type input ""Kelly McKenna" <kellycarolinemckenna@gmail.com>"
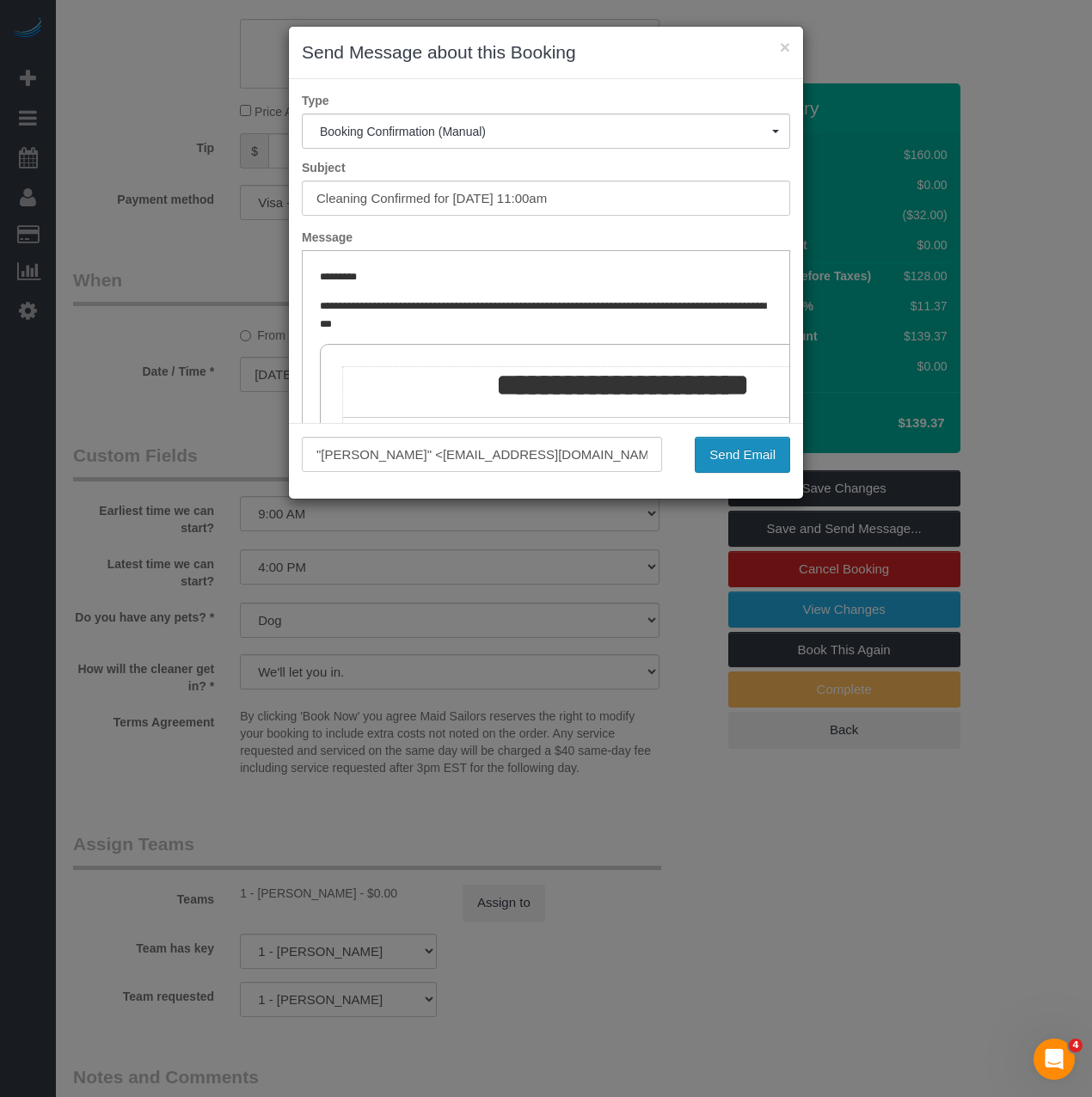
drag, startPoint x: 728, startPoint y: 456, endPoint x: 10, endPoint y: 166, distance: 774.4
click at [728, 456] on button "Send Email" at bounding box center [743, 455] width 96 height 36
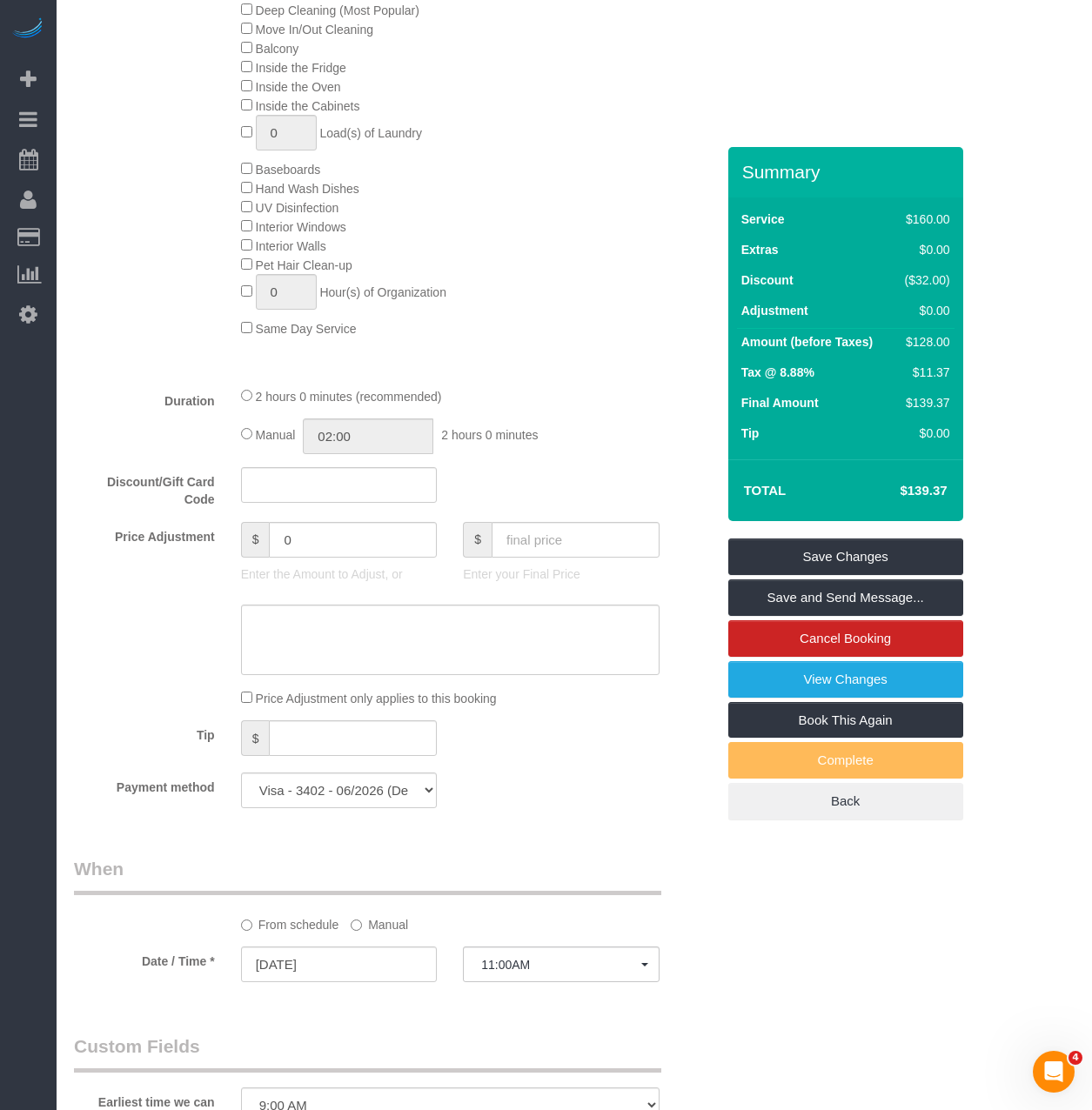
scroll to position [845, 0]
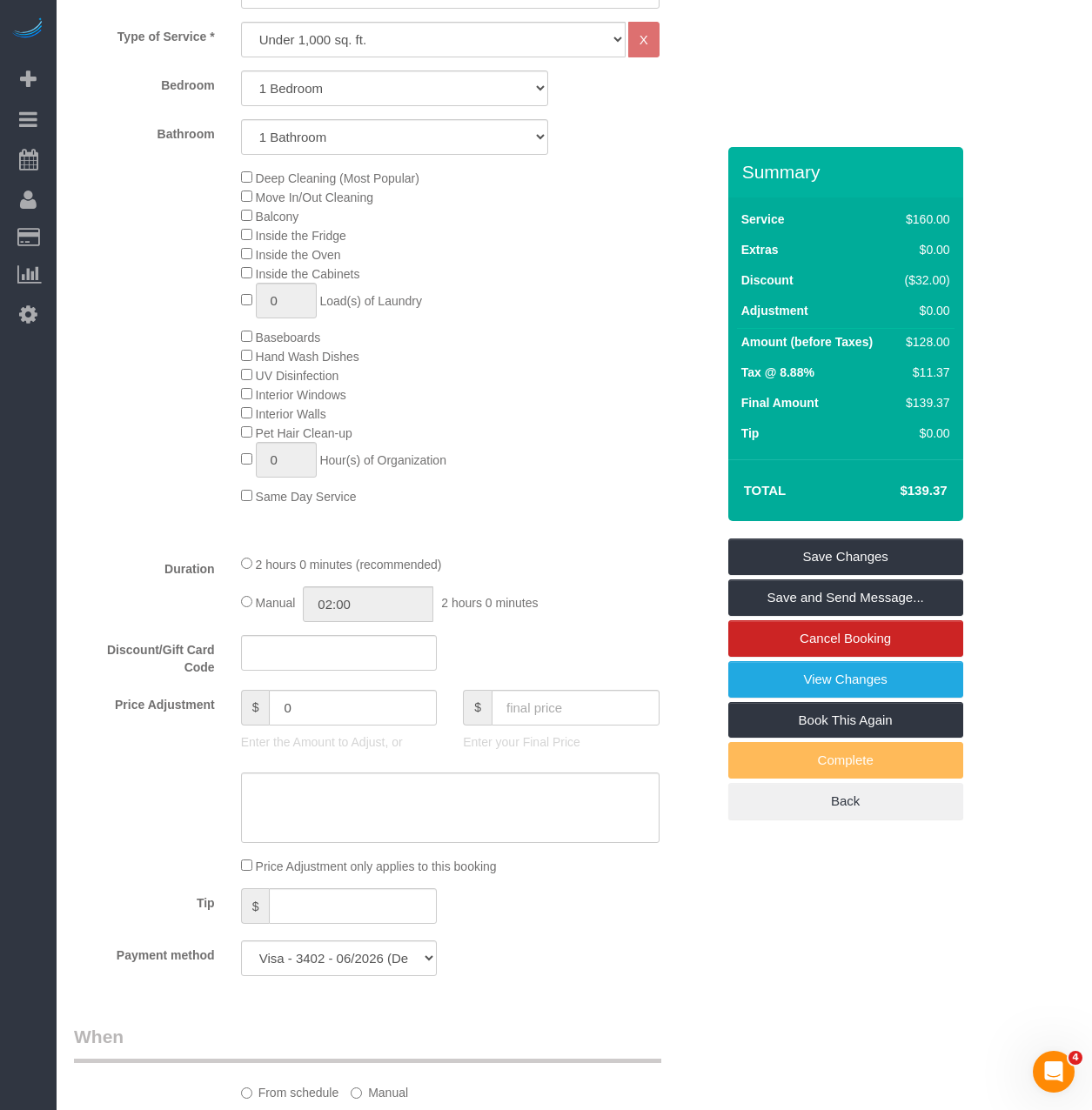
click at [106, 915] on fieldset "What Frequency * One Time Weekly (20% Off) - 20.00% Every 2 Weeks (15% Off) - 1…" at bounding box center [394, 454] width 641 height 1071
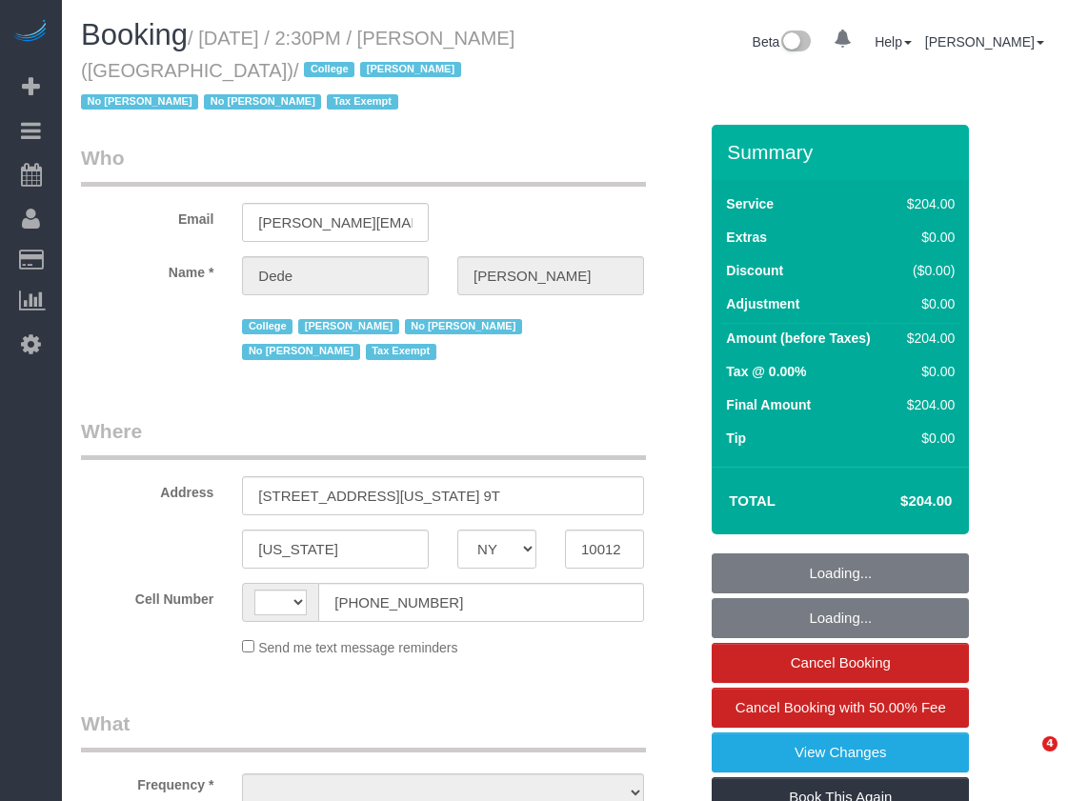
select select "NY"
select select "string:[GEOGRAPHIC_DATA]"
select select "object:508"
select select "180"
select select "number:56"
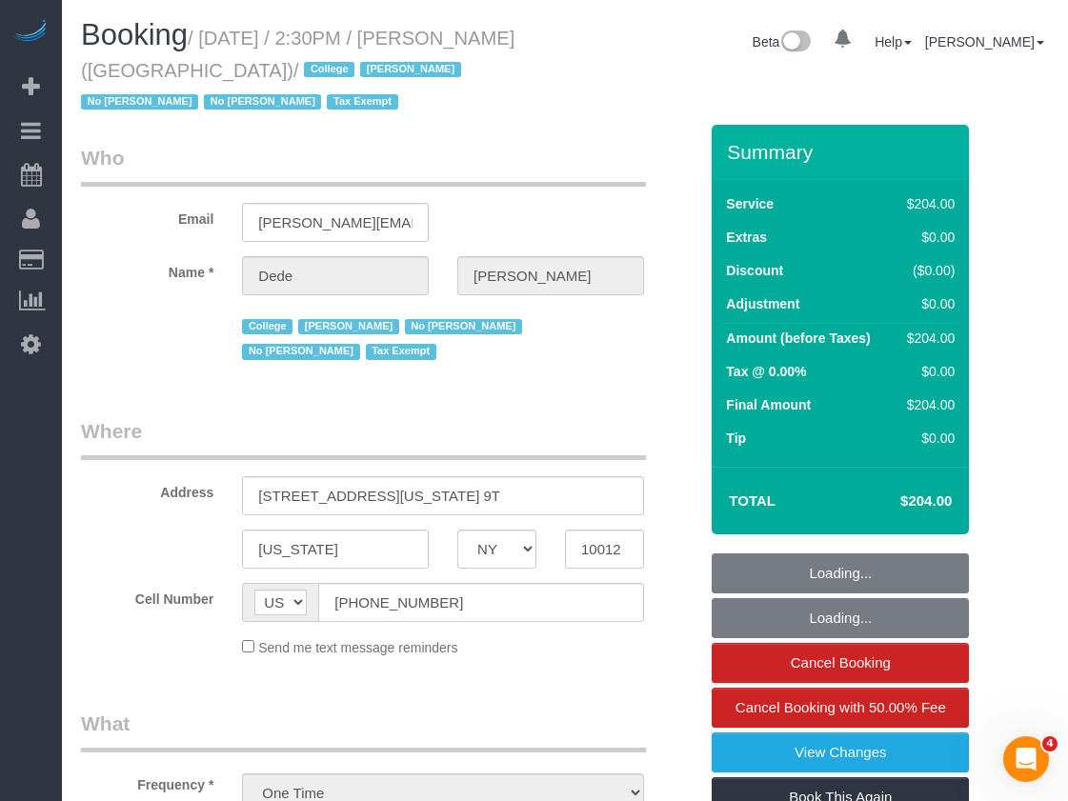
select select "number:79"
select select "number:15"
select select "number:6"
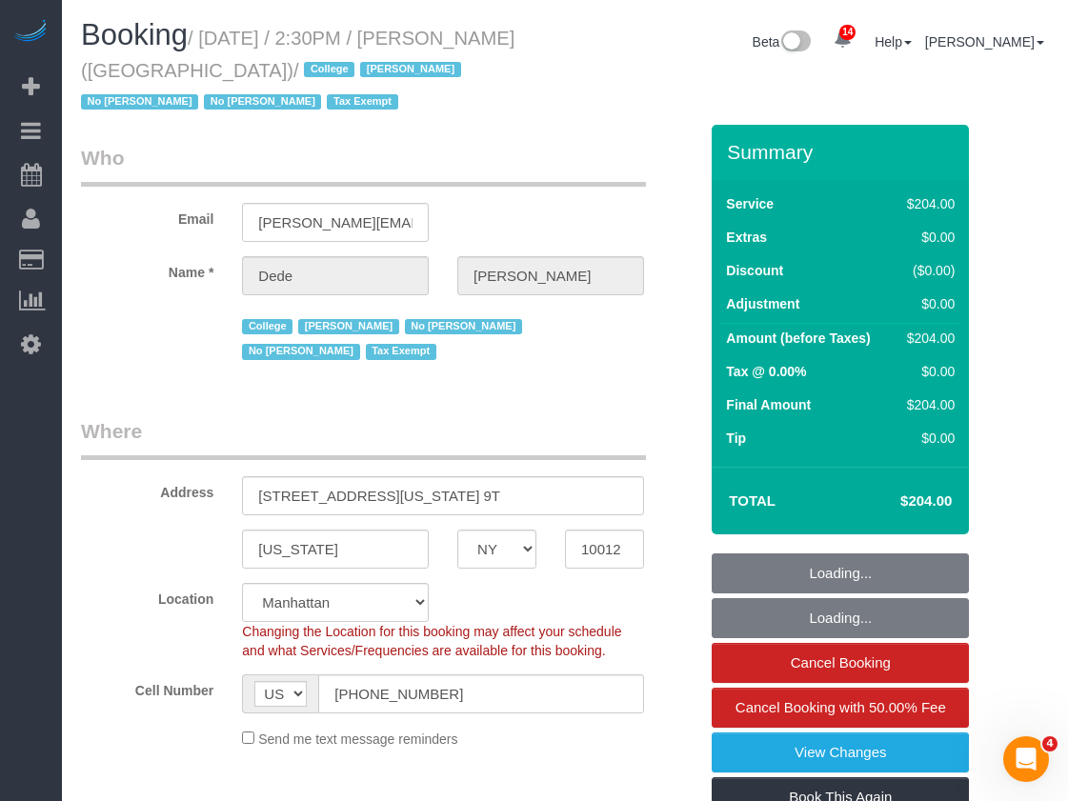
select select "object:1221"
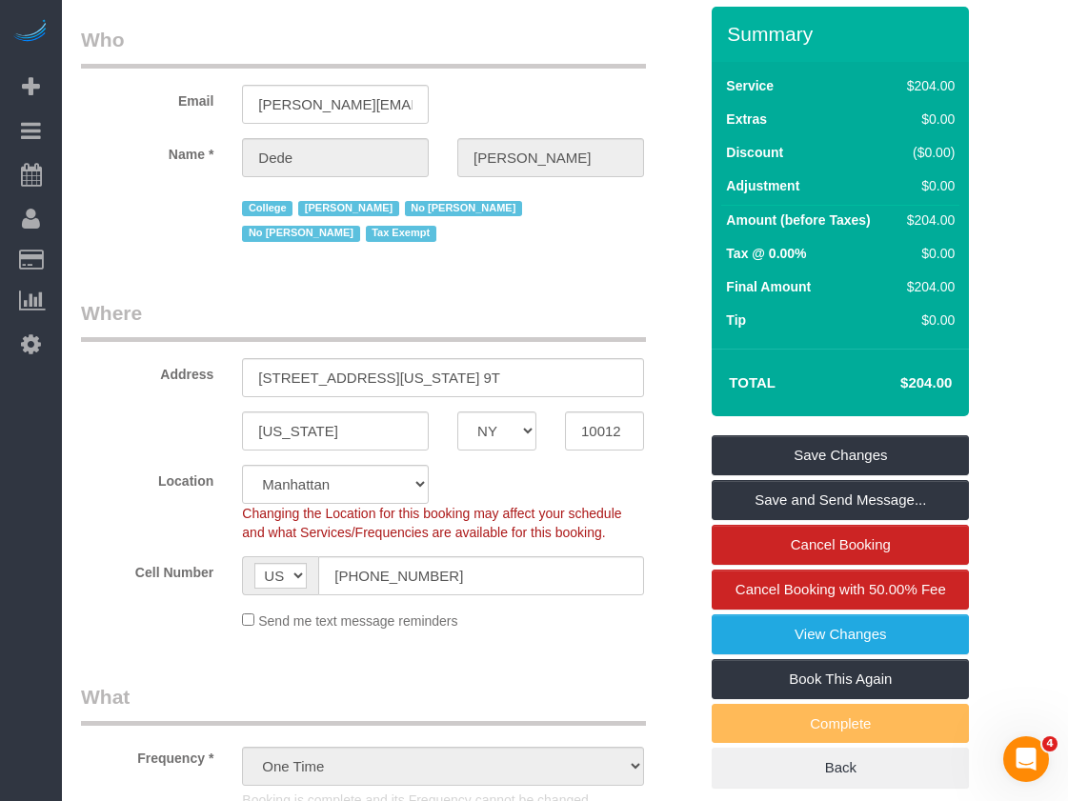
scroll to position [572, 0]
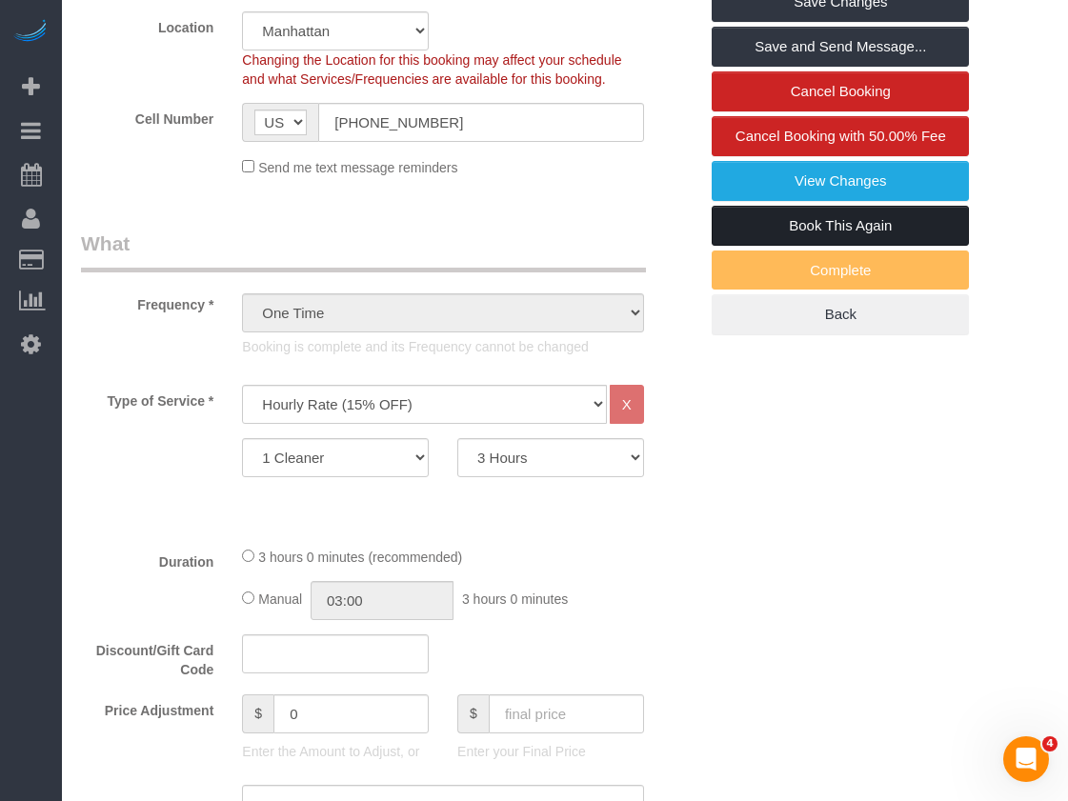
click at [823, 220] on link "Book This Again" at bounding box center [840, 226] width 257 height 40
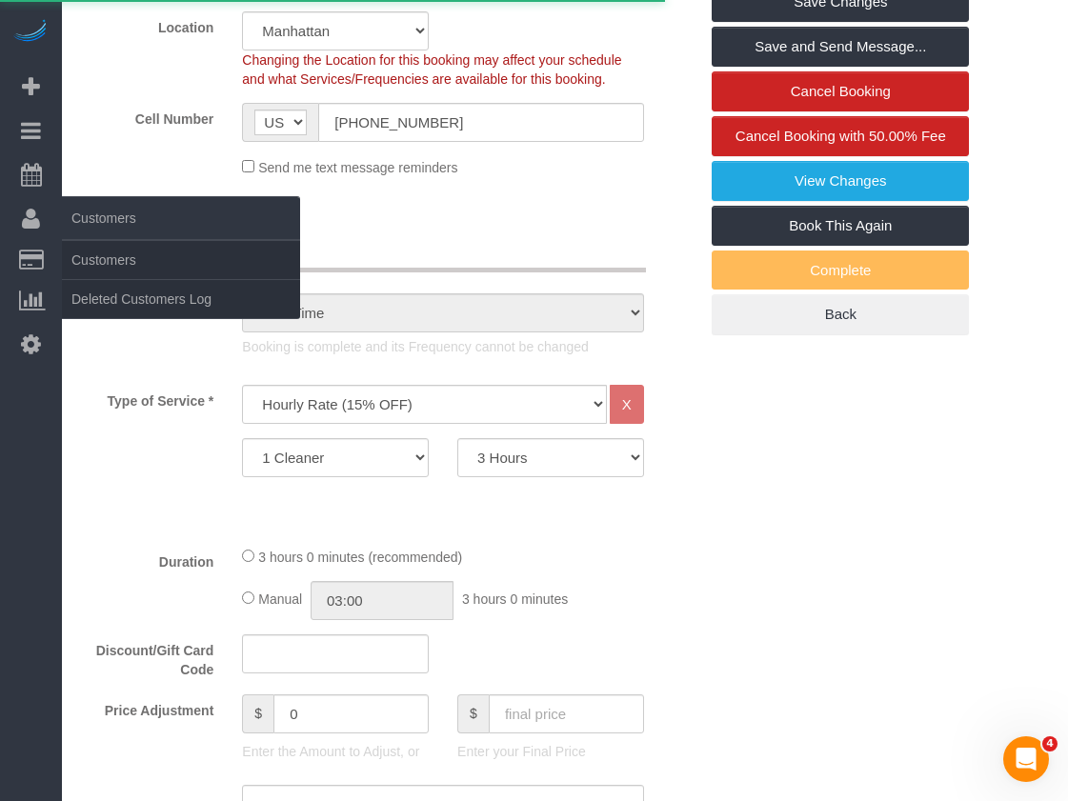
select select "NY"
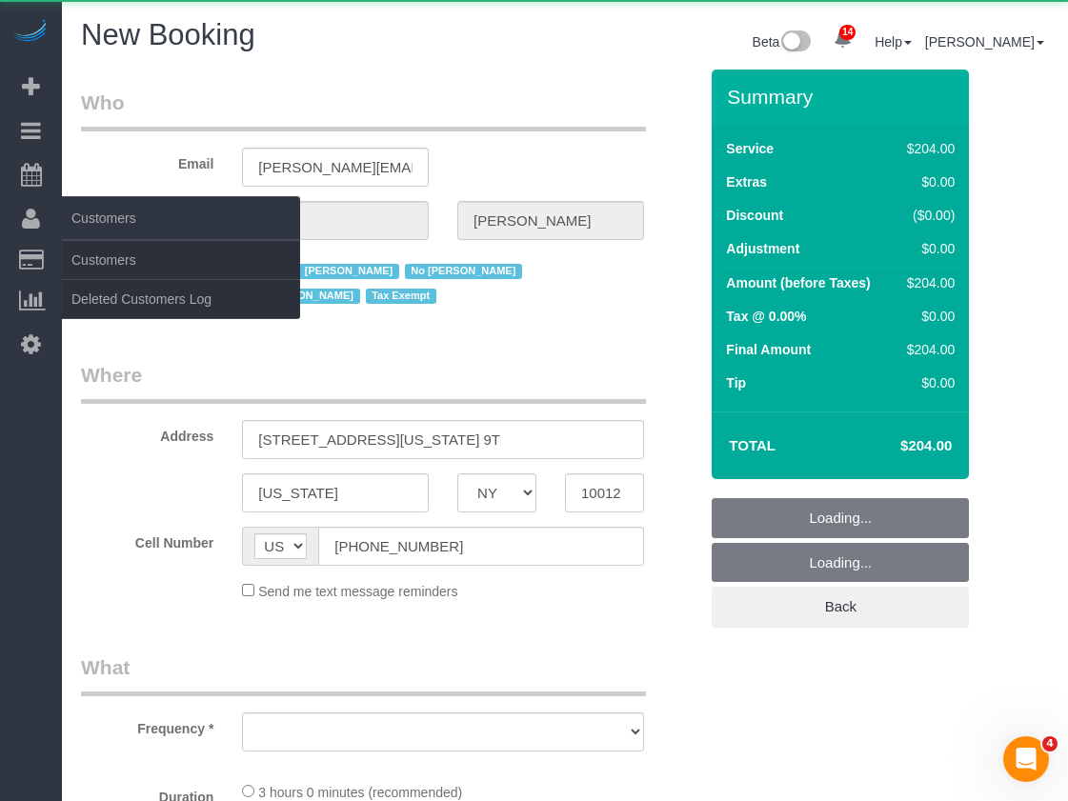
select select "string:stripe"
select select "180"
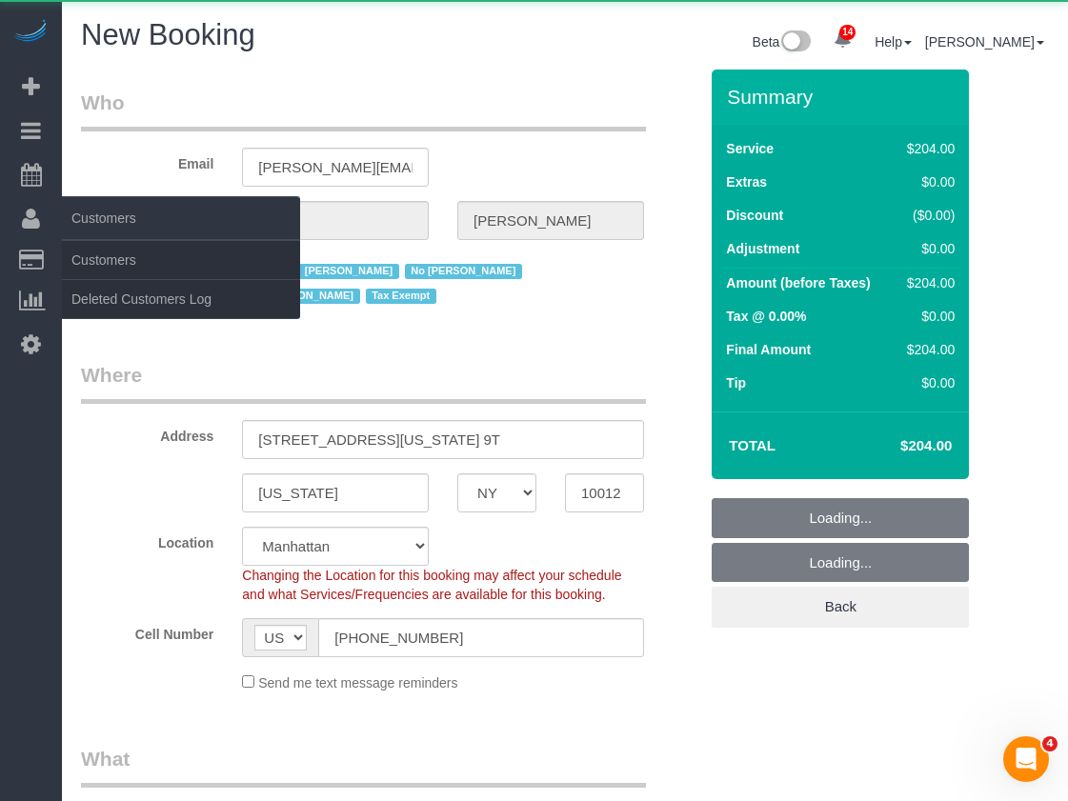
select select "object:2810"
select select "number:56"
select select "number:79"
select select "number:15"
select select "number:6"
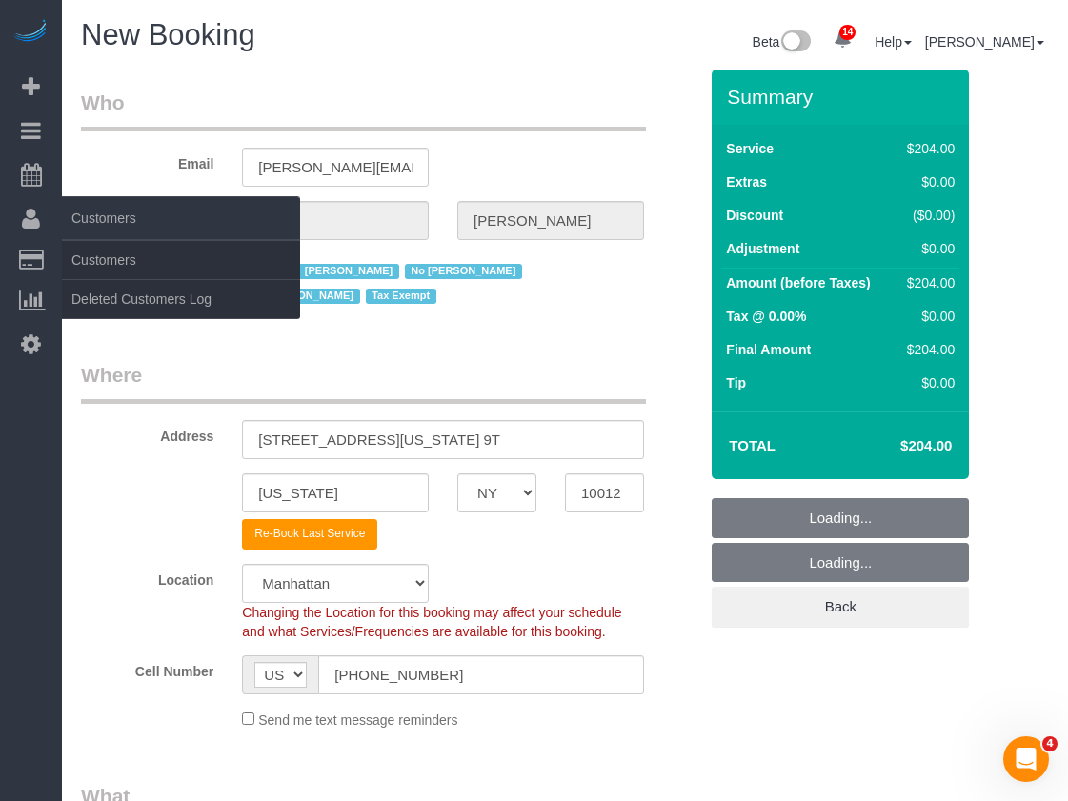
select select "object:3244"
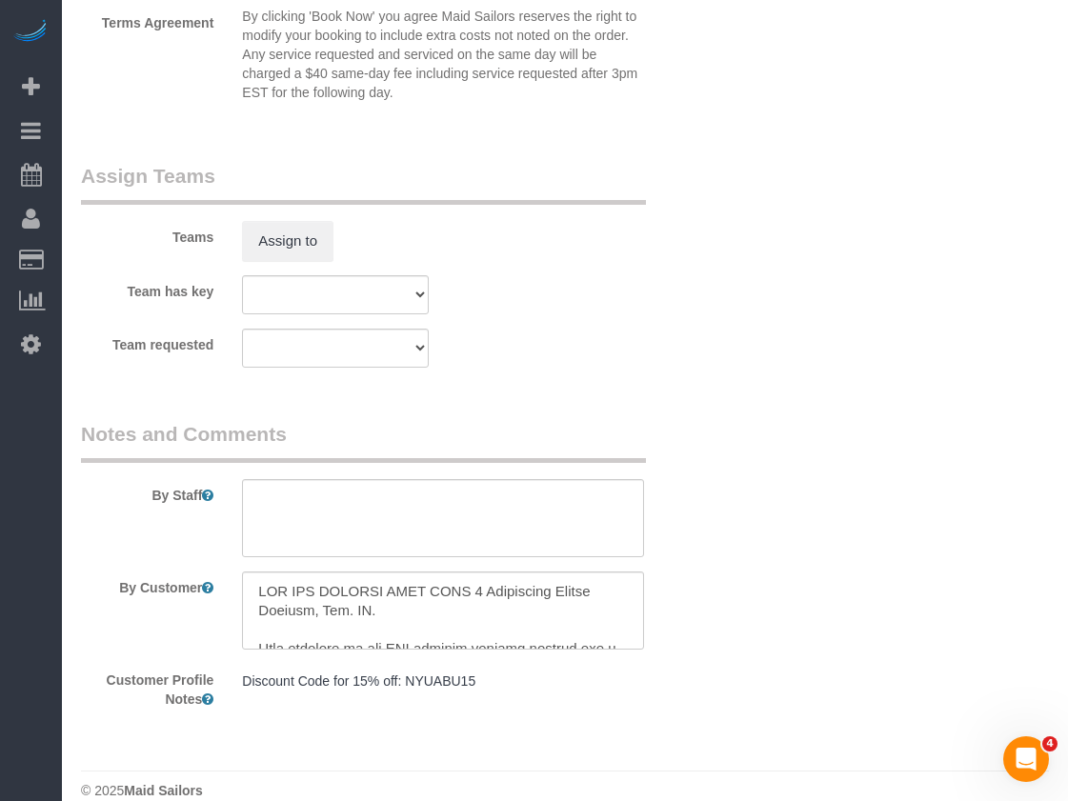
scroll to position [2190, 0]
click at [435, 586] on textarea at bounding box center [443, 609] width 402 height 78
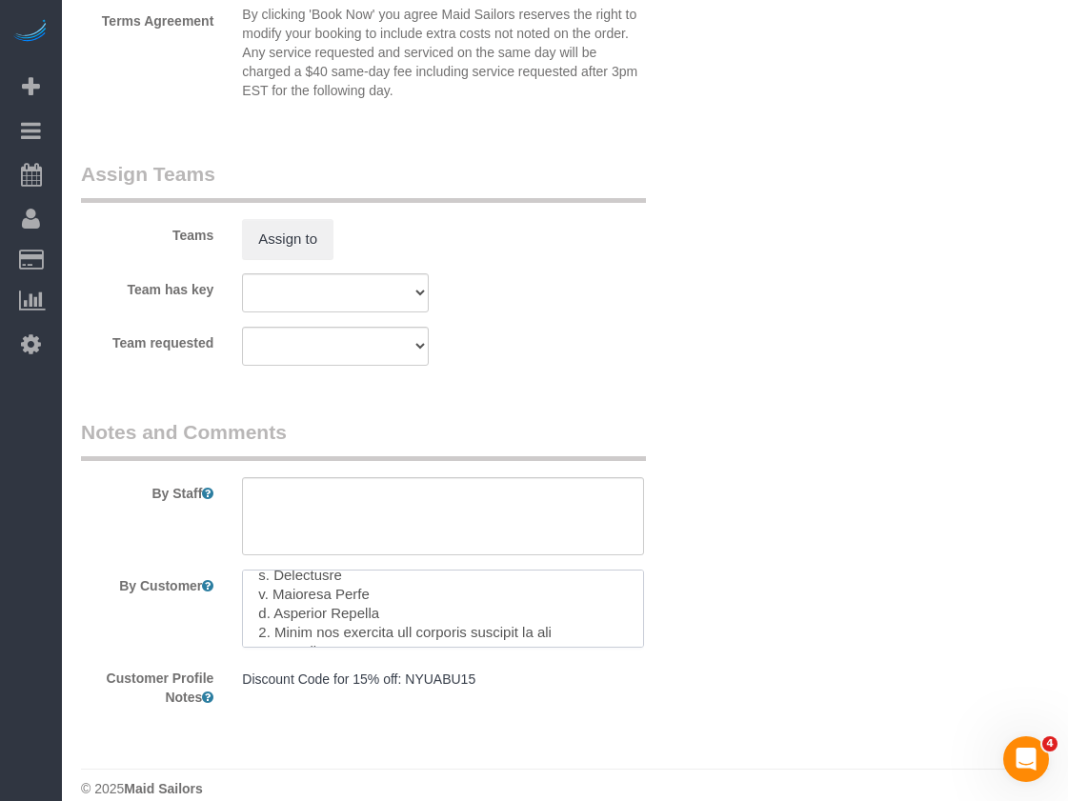
scroll to position [381, 0]
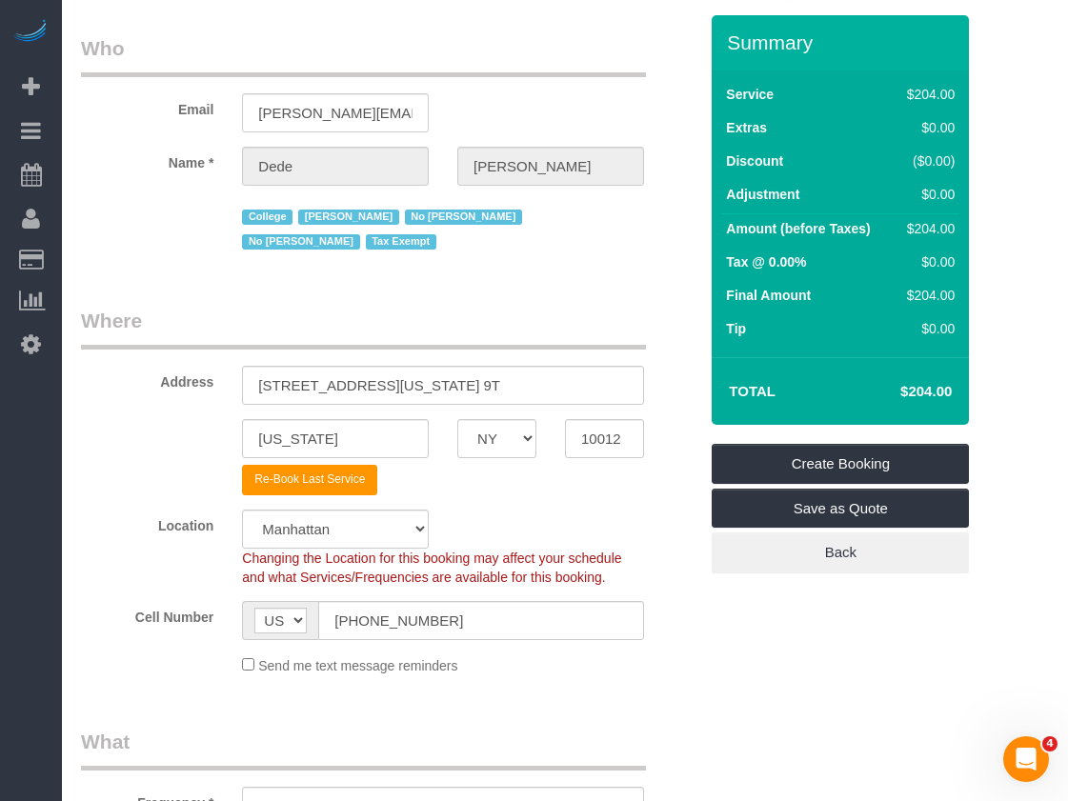
scroll to position [0, 0]
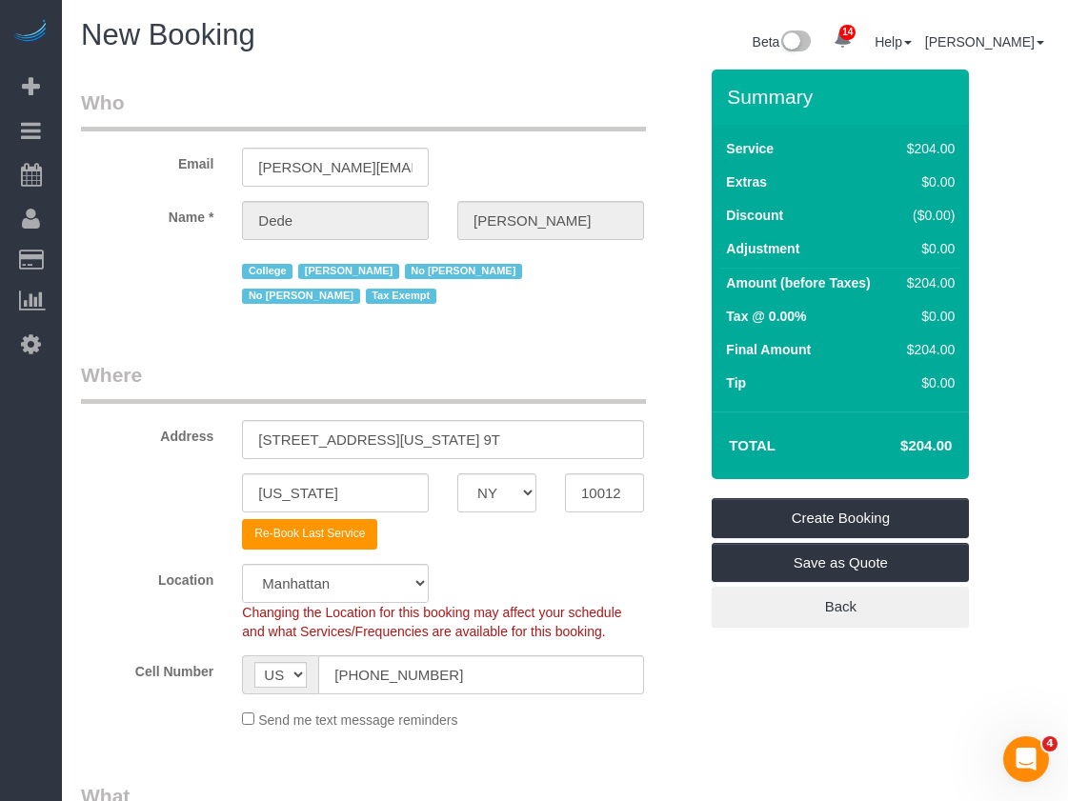
click at [488, 370] on legend "Where" at bounding box center [363, 382] width 565 height 43
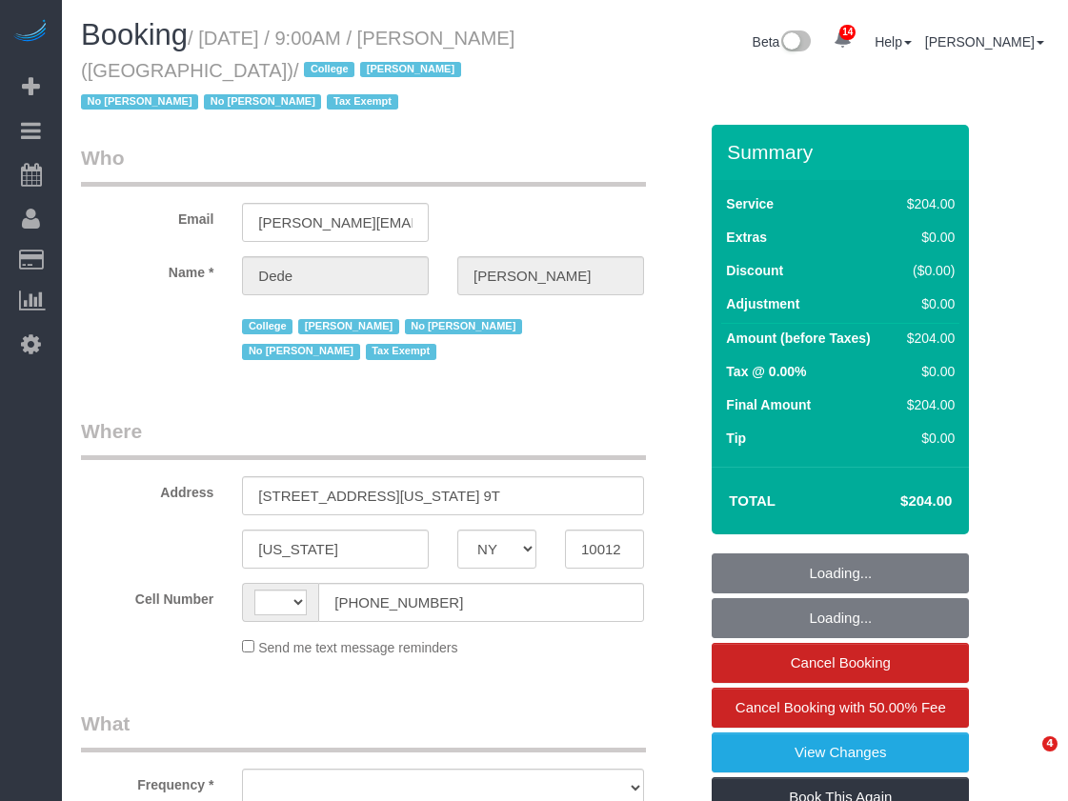
select select "NY"
select select "object:818"
select select "180"
select select "number:56"
select select "number:79"
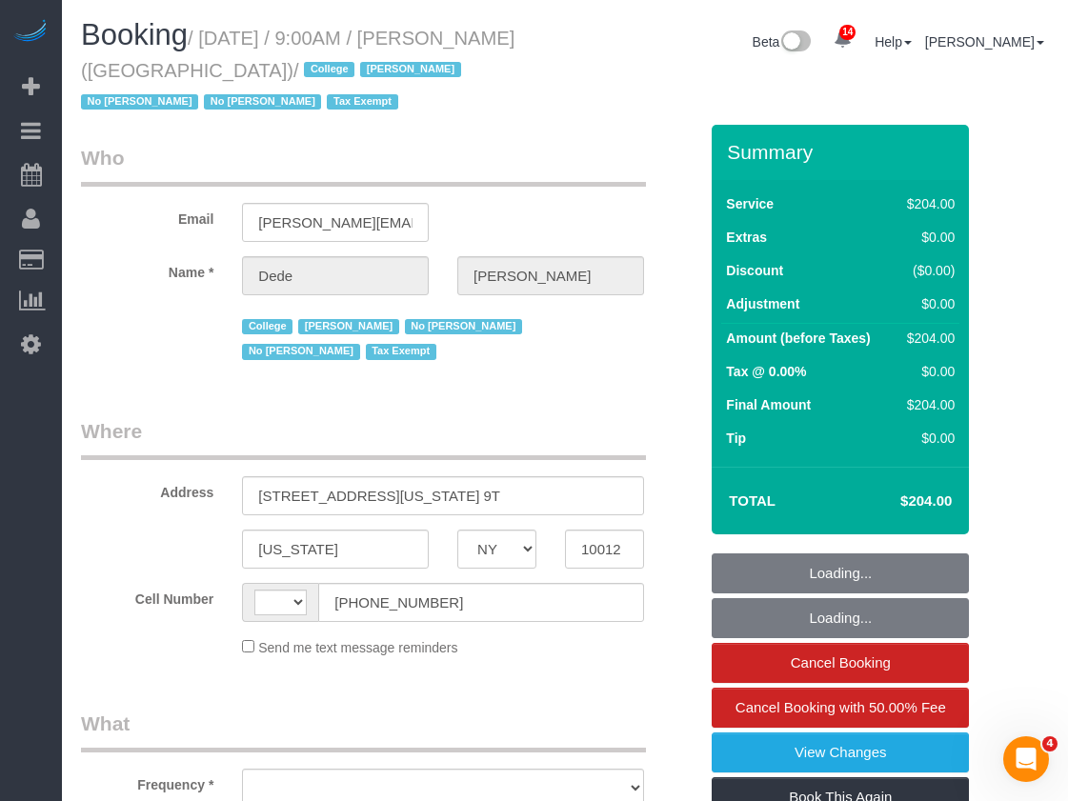
select select "number:15"
select select "number:6"
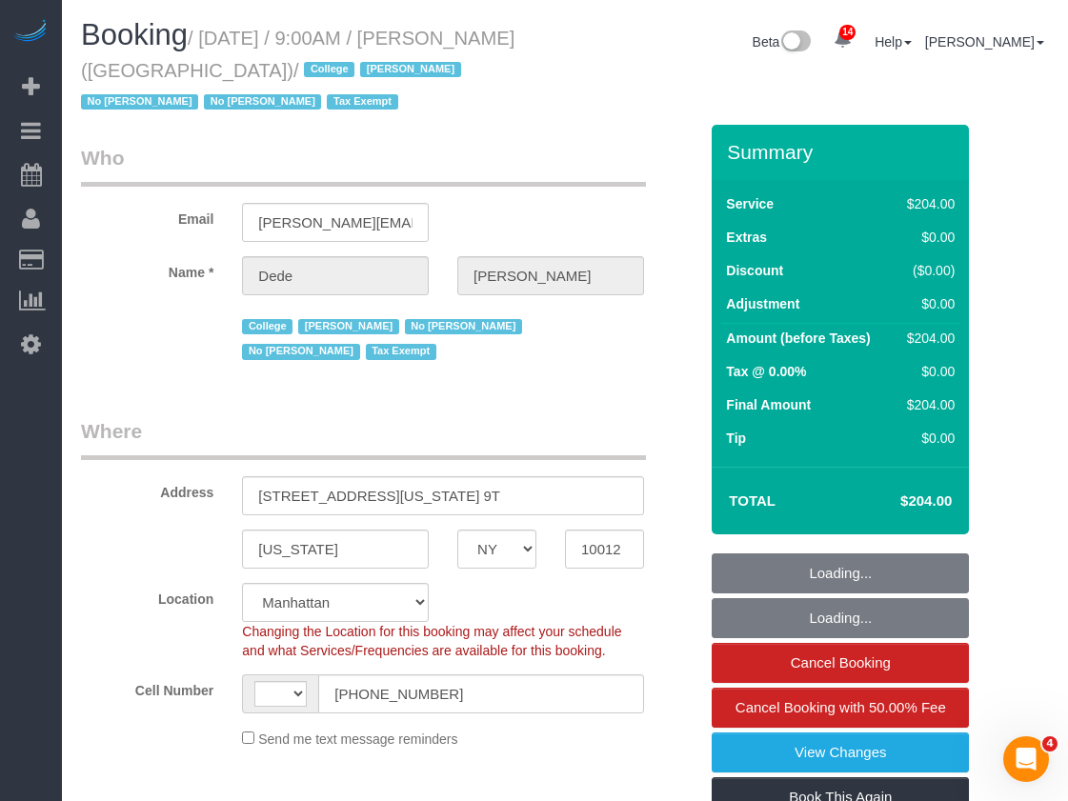
select select "object:1216"
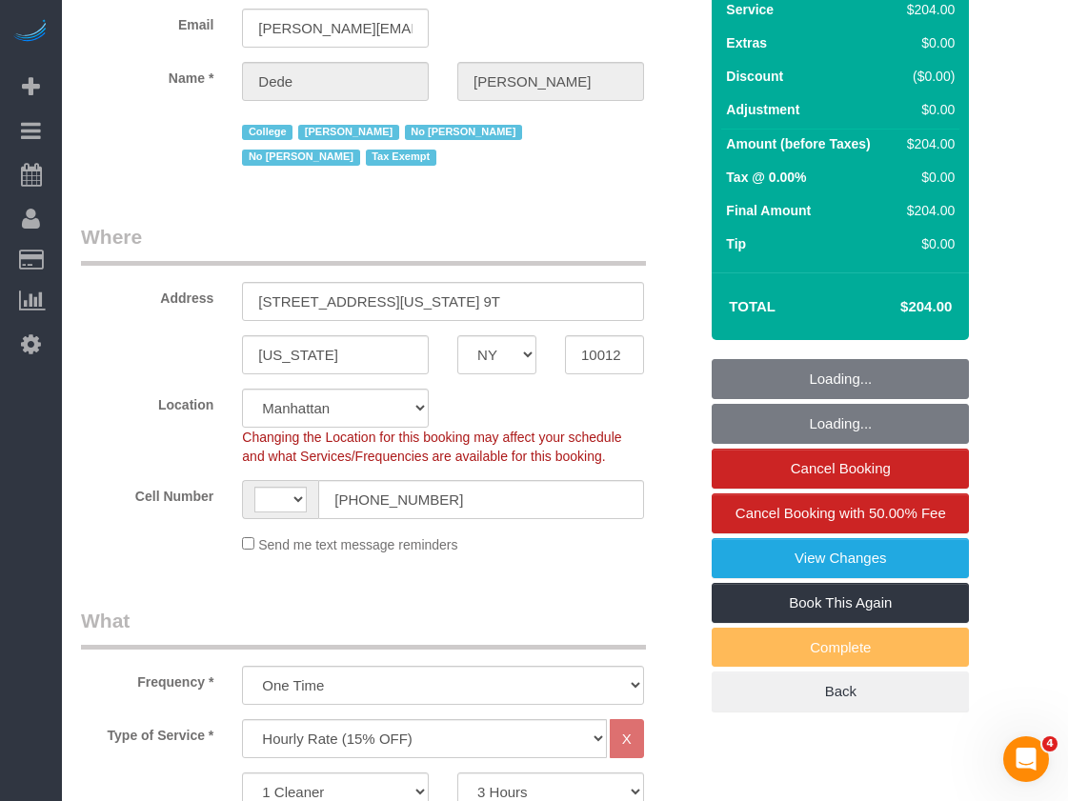
select select "string:[GEOGRAPHIC_DATA]"
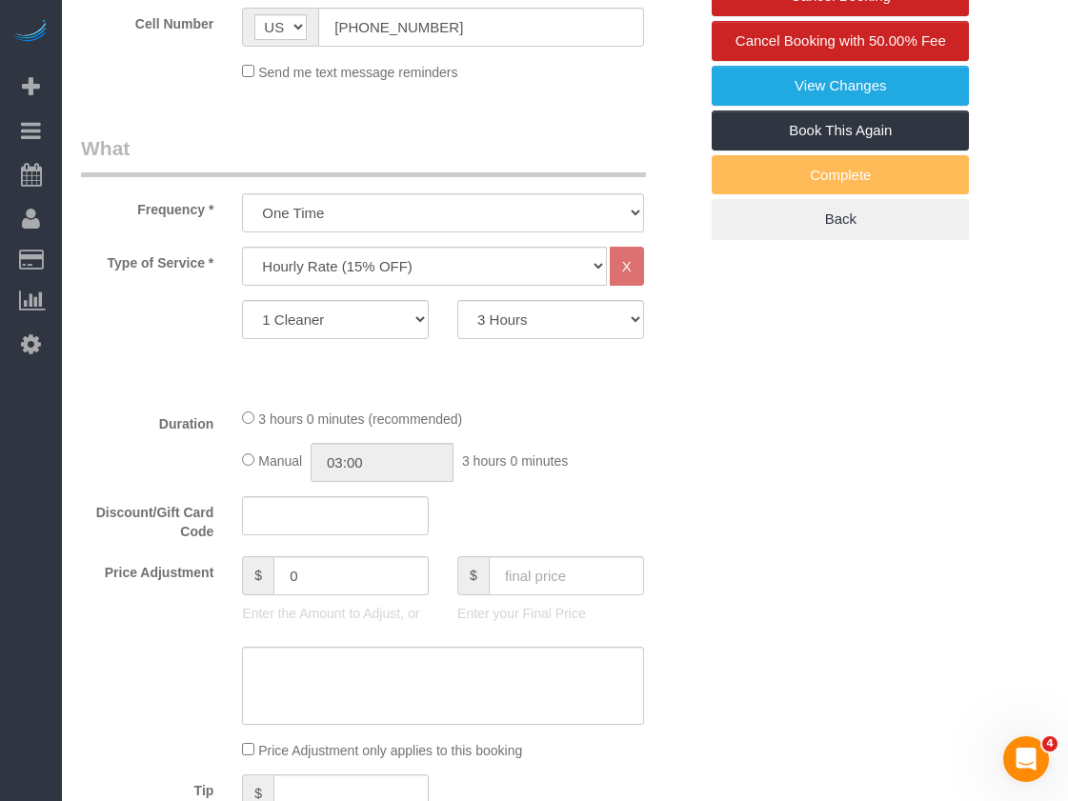
select select "spot1"
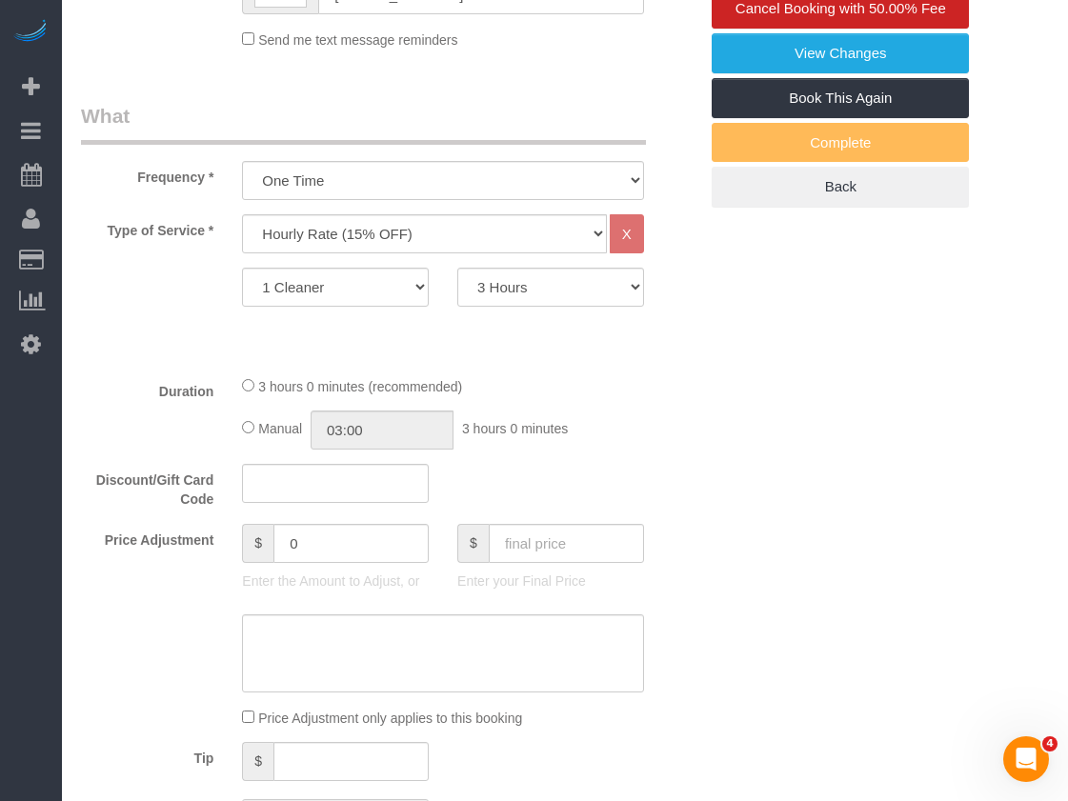
scroll to position [667, 0]
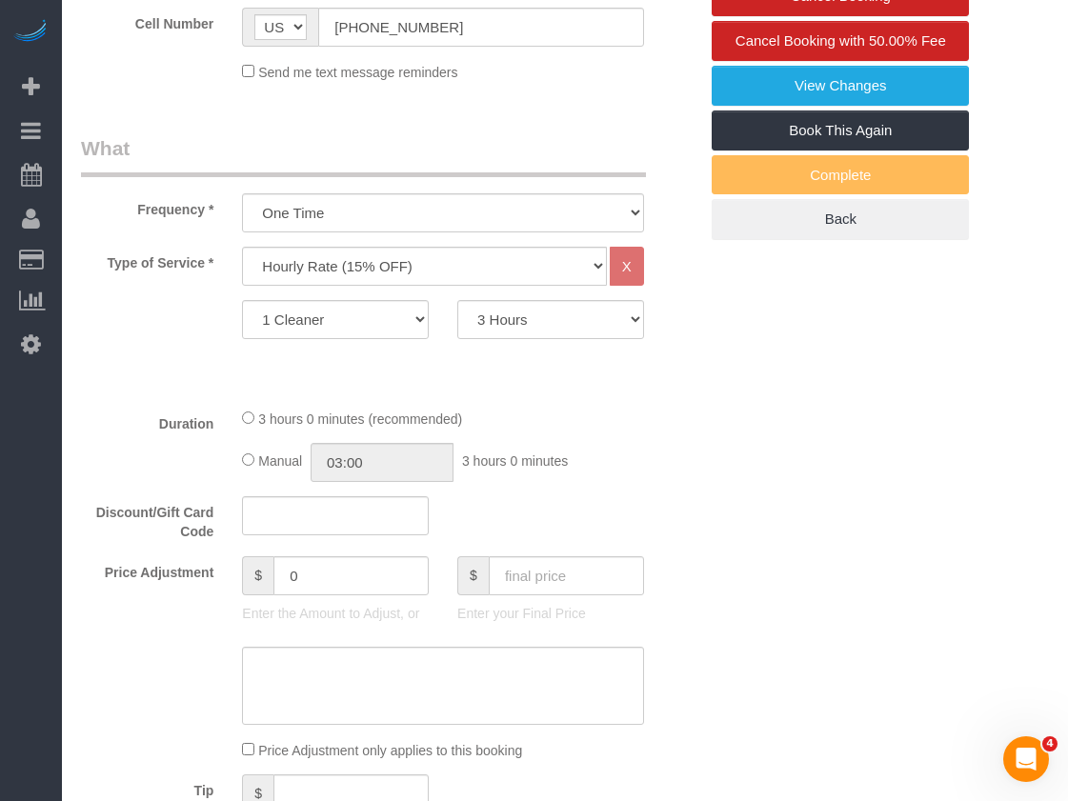
click at [444, 134] on legend "What" at bounding box center [363, 155] width 565 height 43
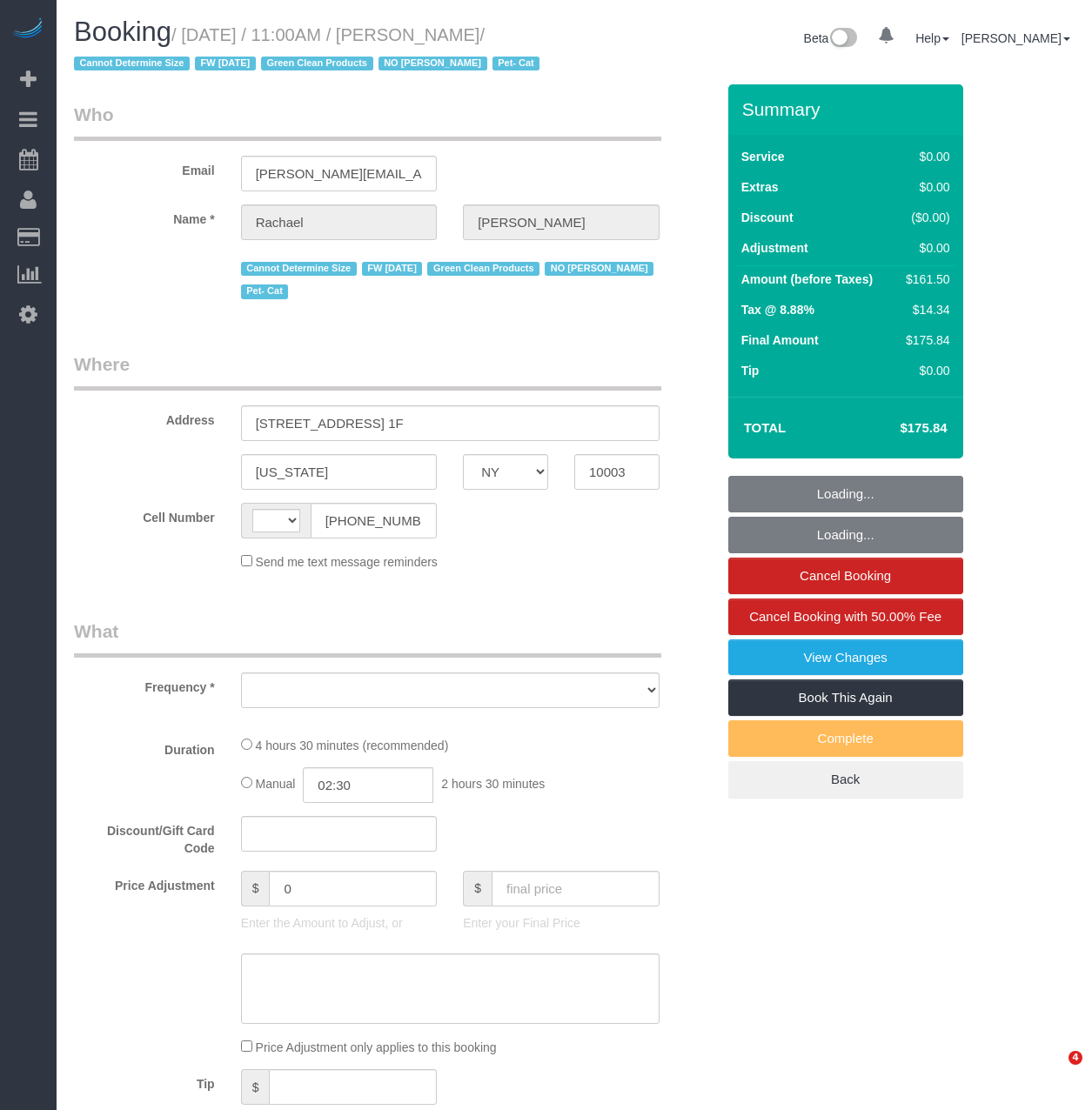
select select "NY"
select select "string:[GEOGRAPHIC_DATA]"
select select "object:724"
select select "string:stripe-pm_1NoShw4VGloSiKo7y0svge8q"
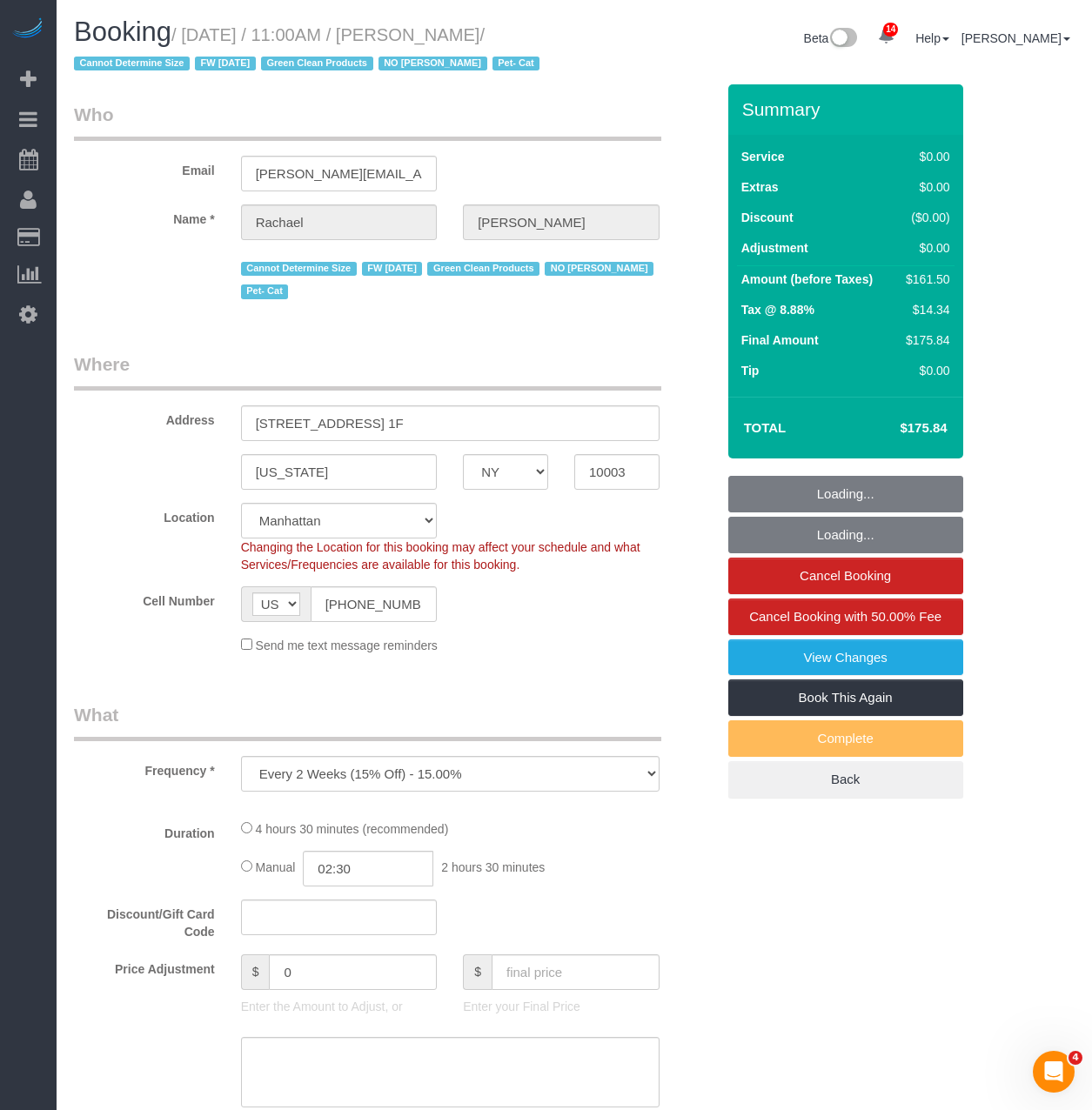
select select "2"
select select "spot1"
select select "number:89"
select select "number:90"
select select "number:14"
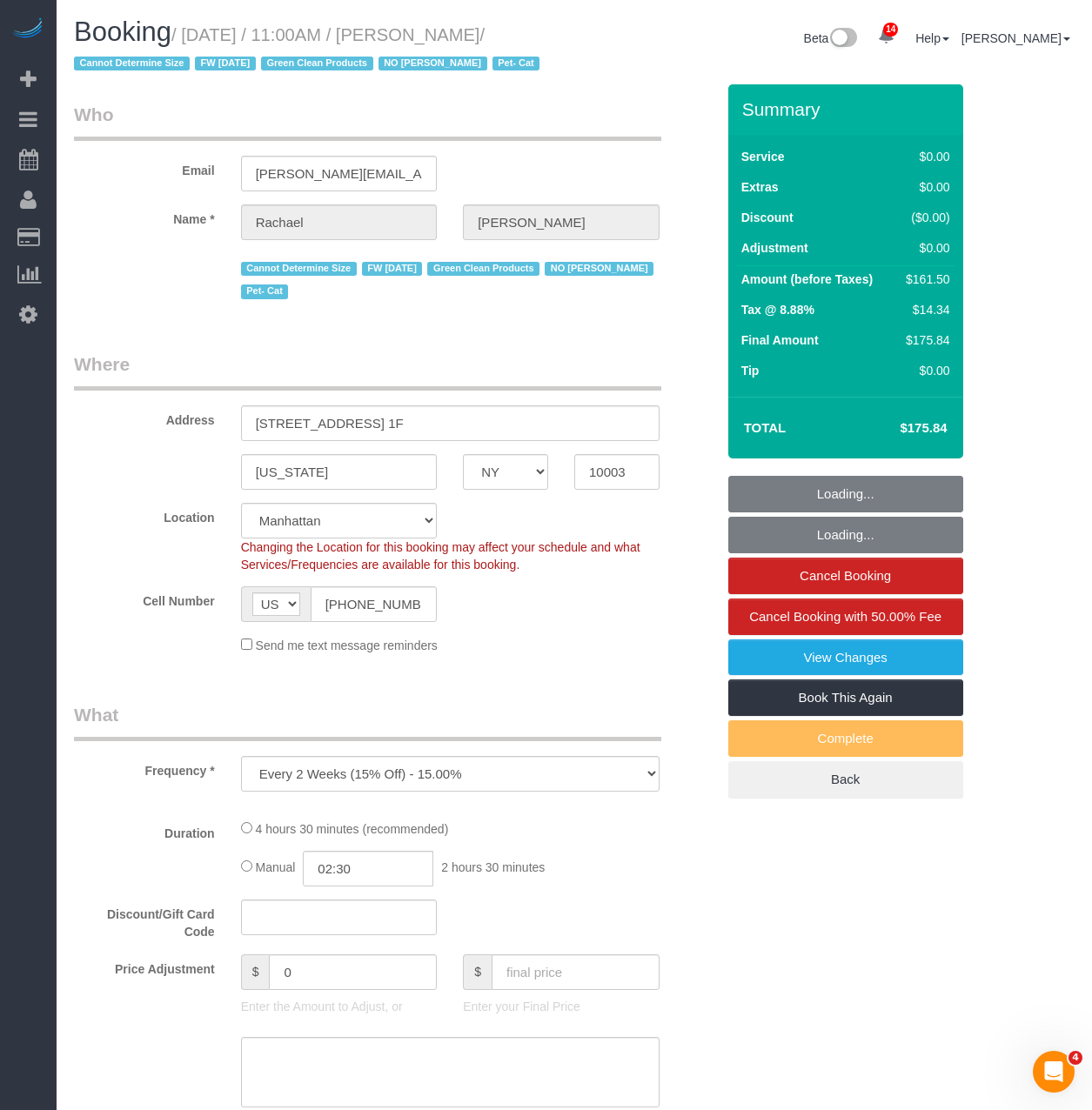
select select "number:5"
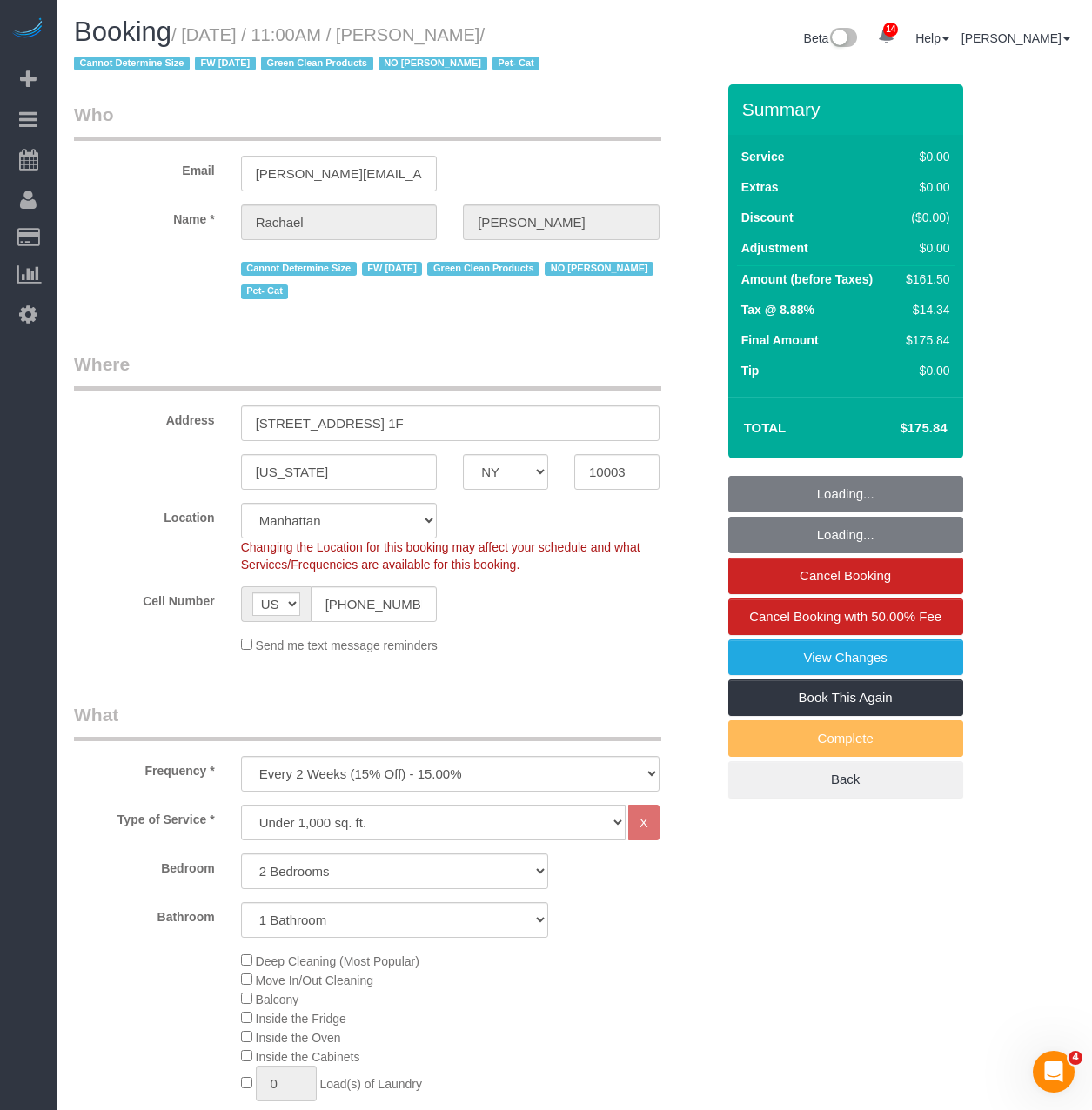
select select "object:1028"
select select "2"
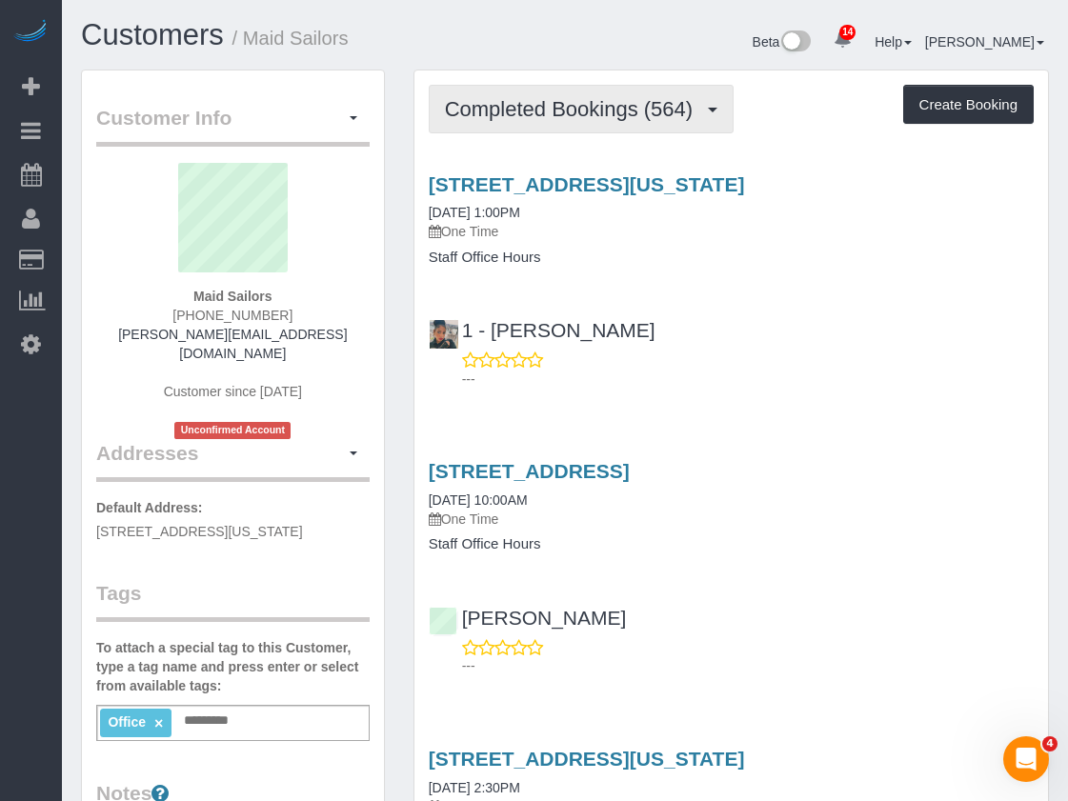
click at [629, 112] on span "Completed Bookings (564)" at bounding box center [573, 109] width 257 height 24
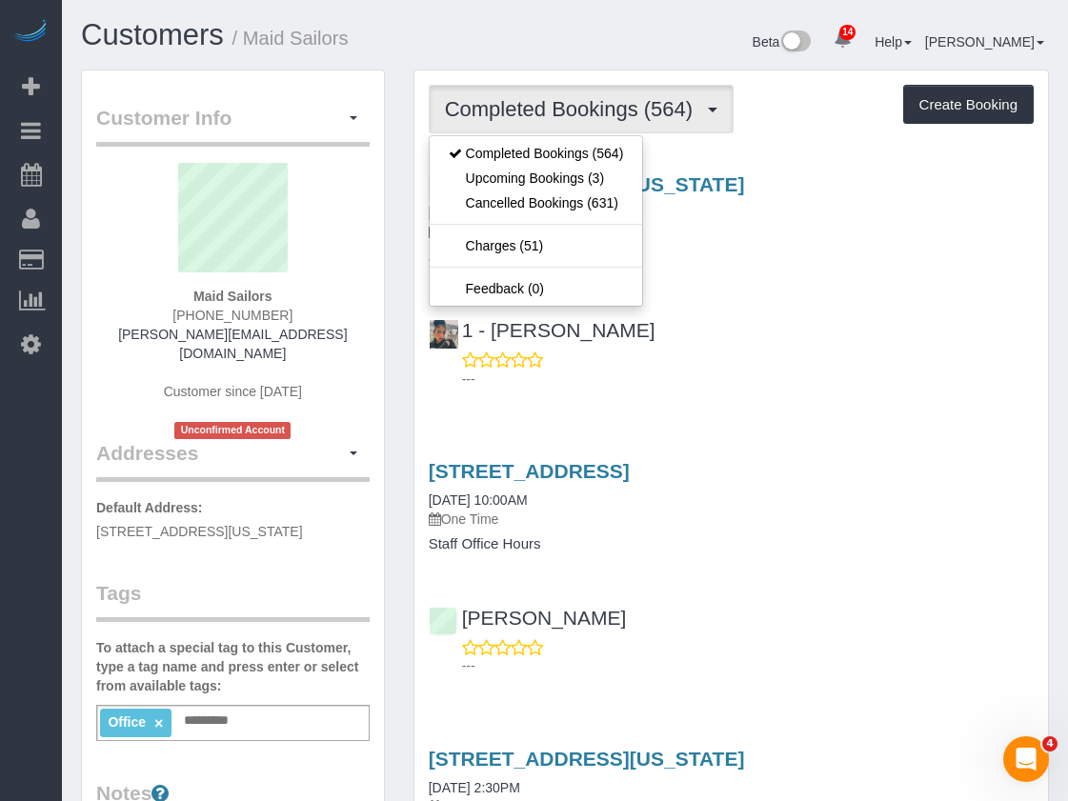
click at [960, 314] on div "1 - Marlenyn Robles ---" at bounding box center [732, 346] width 634 height 86
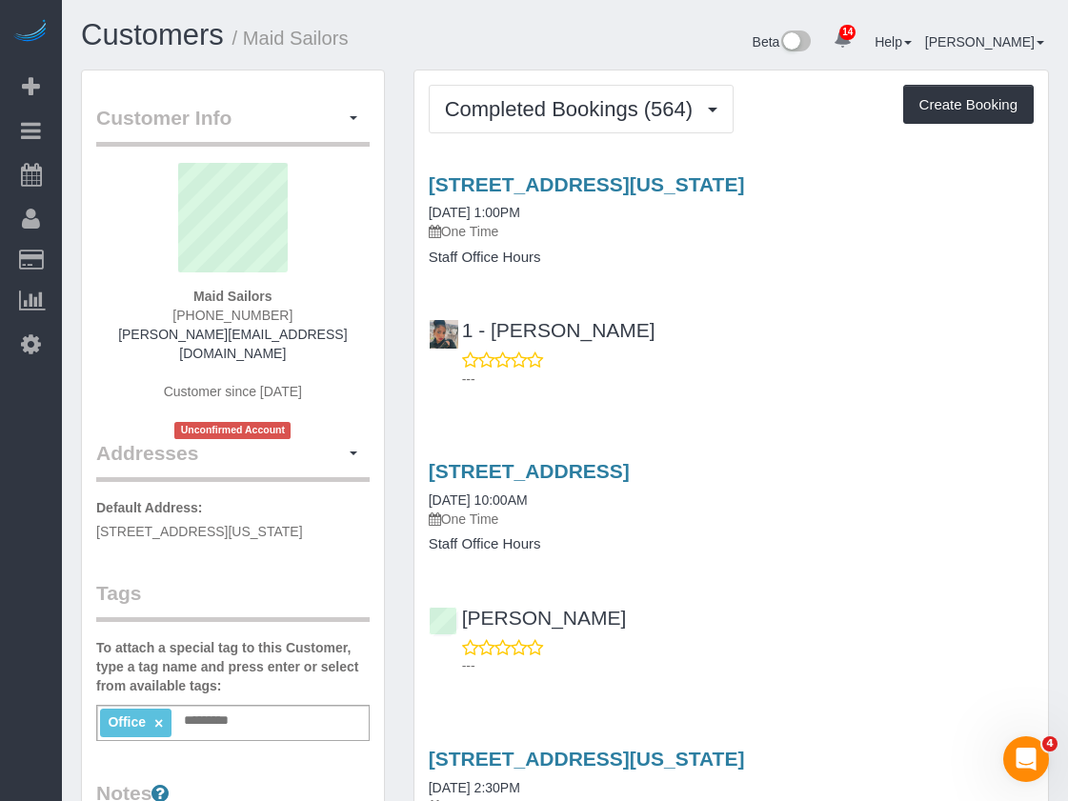
drag, startPoint x: 852, startPoint y: 334, endPoint x: 840, endPoint y: 324, distance: 16.2
click at [852, 334] on div "1 - Marlenyn Robles ---" at bounding box center [732, 346] width 634 height 86
click at [594, 191] on link "333 West 39th Street, Suite. 405, New York, NY 10018" at bounding box center [587, 184] width 316 height 22
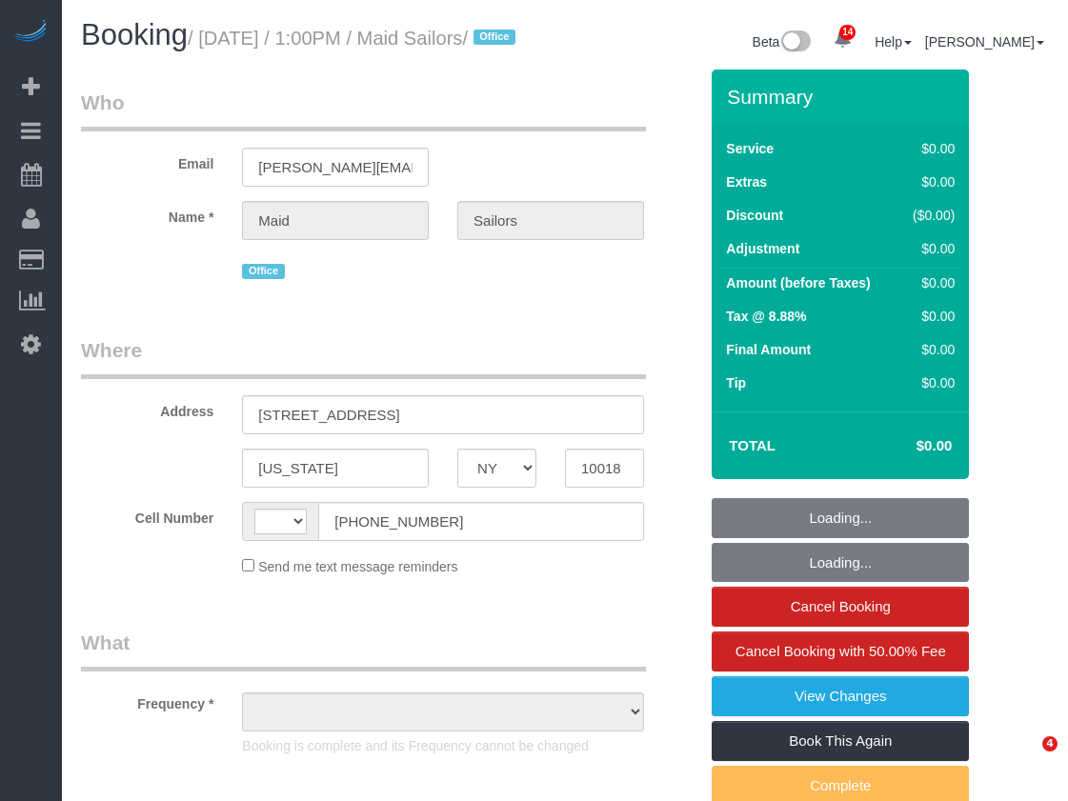
select select "NY"
select select "object:450"
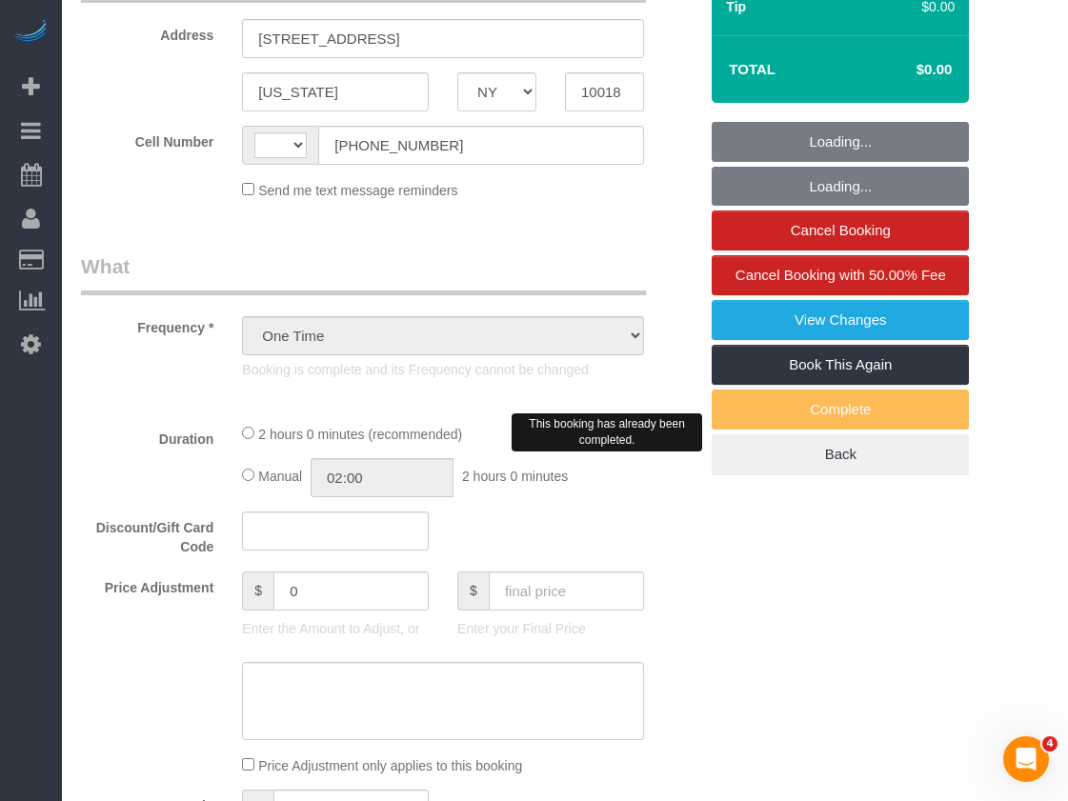
scroll to position [381, 0]
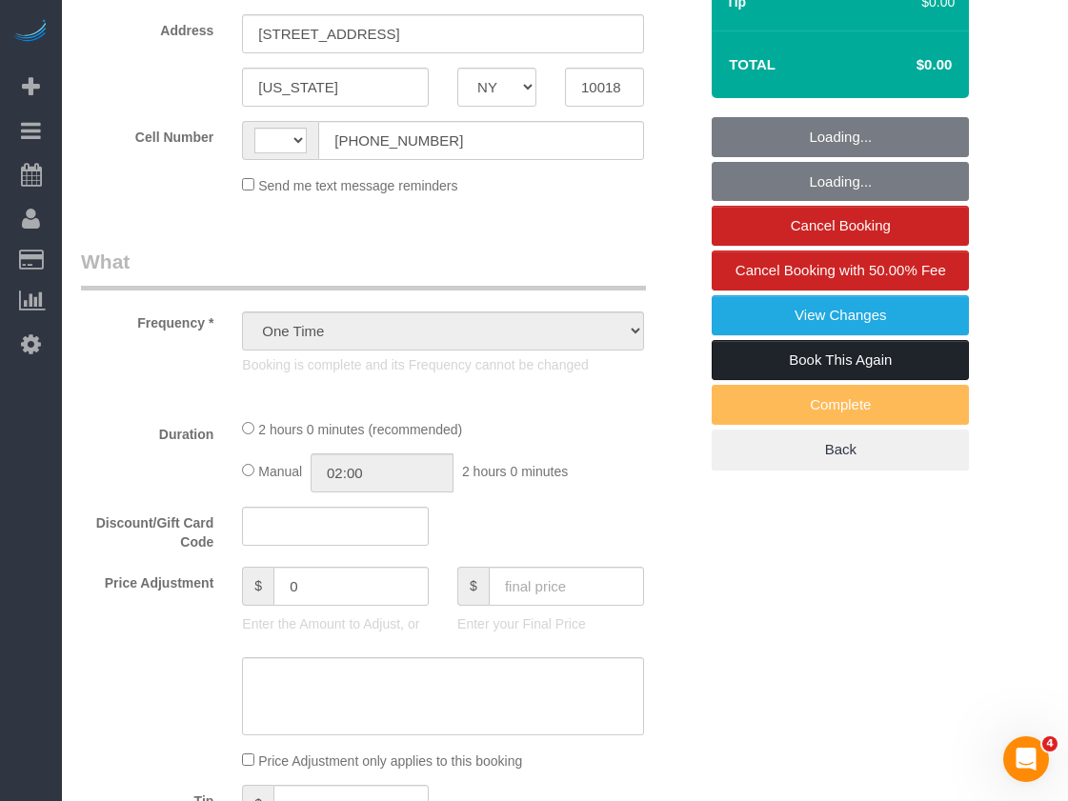
select select "string:[GEOGRAPHIC_DATA]"
select select "120"
select select "spot1"
select select "number:89"
select select "number:90"
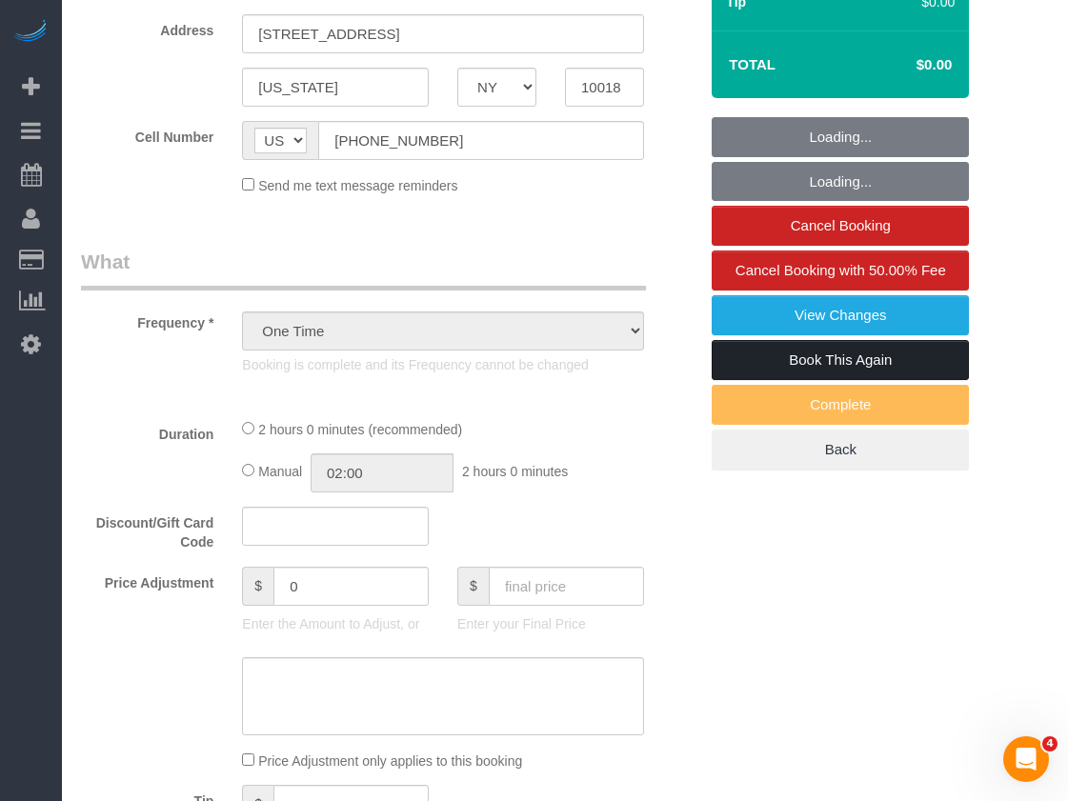
select select "number:15"
select select "number:5"
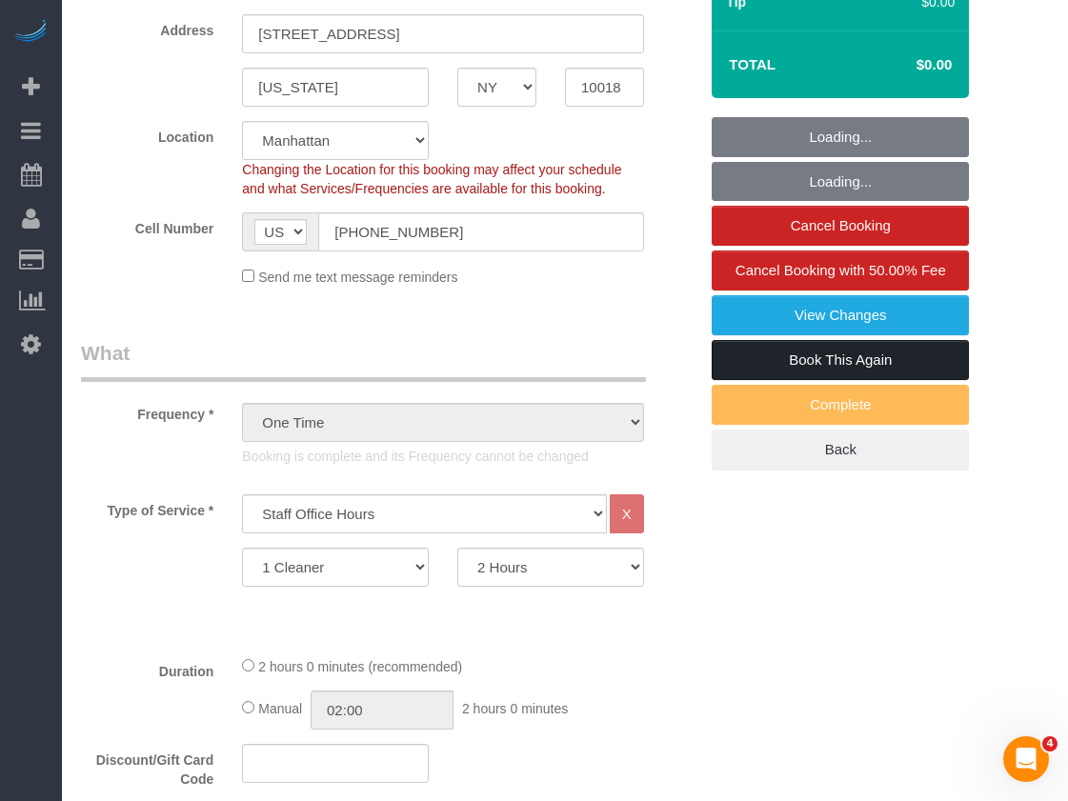
select select "object:1463"
click at [766, 373] on link "Book This Again" at bounding box center [840, 360] width 257 height 40
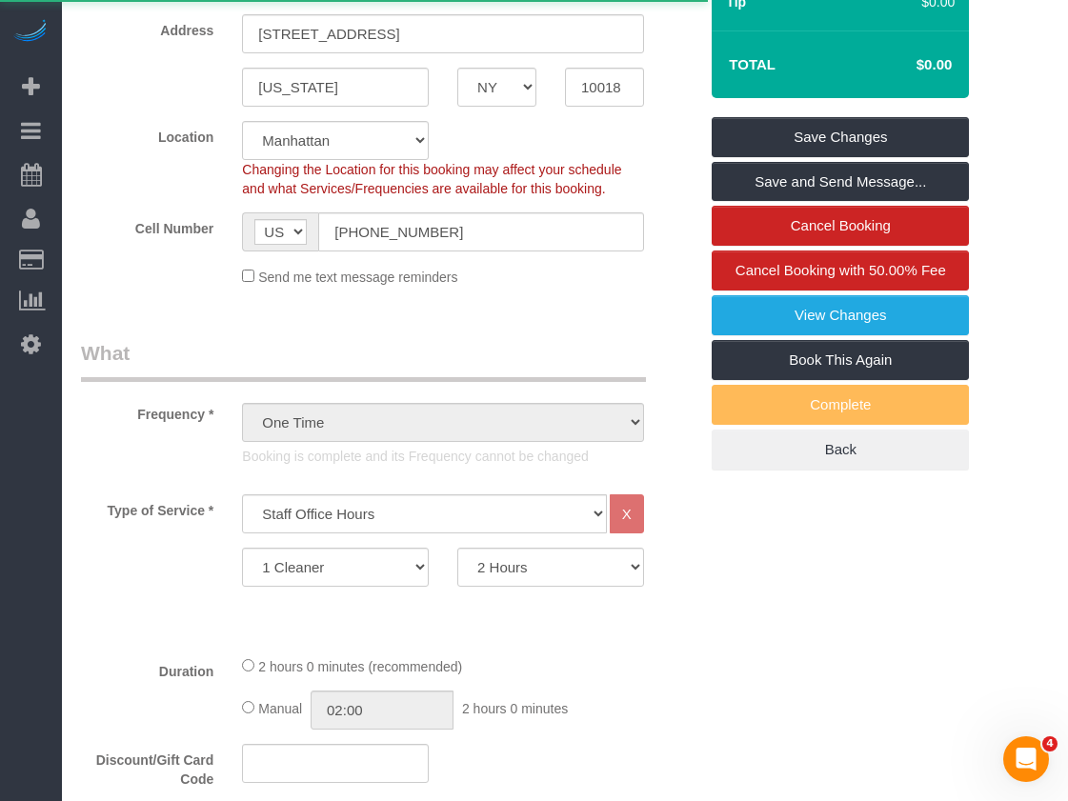
select select "NY"
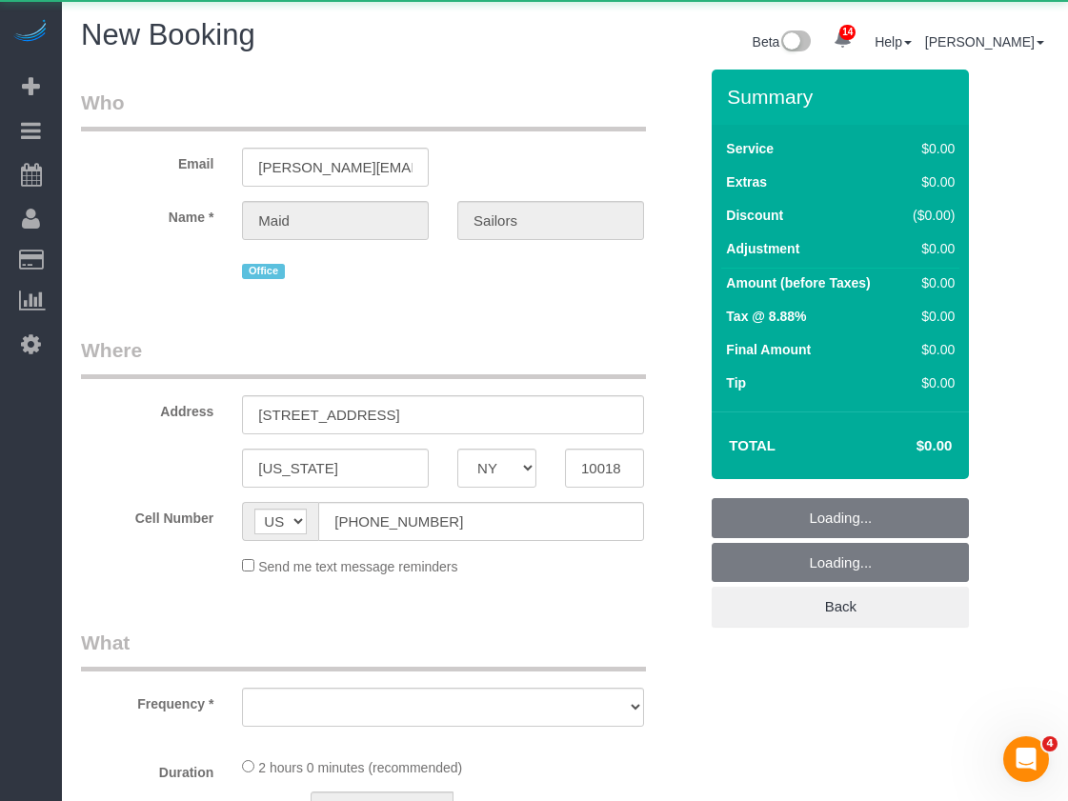
select select "object:1859"
select select "number:89"
select select "number:90"
select select "number:15"
select select "number:5"
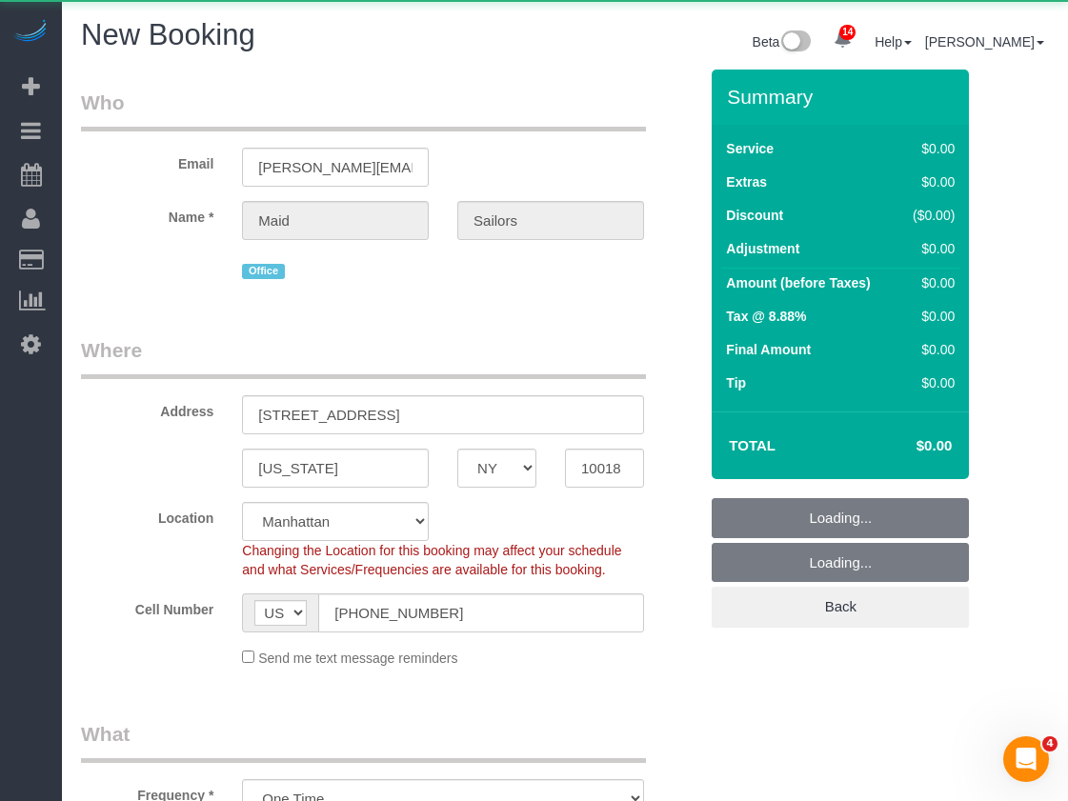
select select "string:stripe"
select select "object:2018"
select select "120"
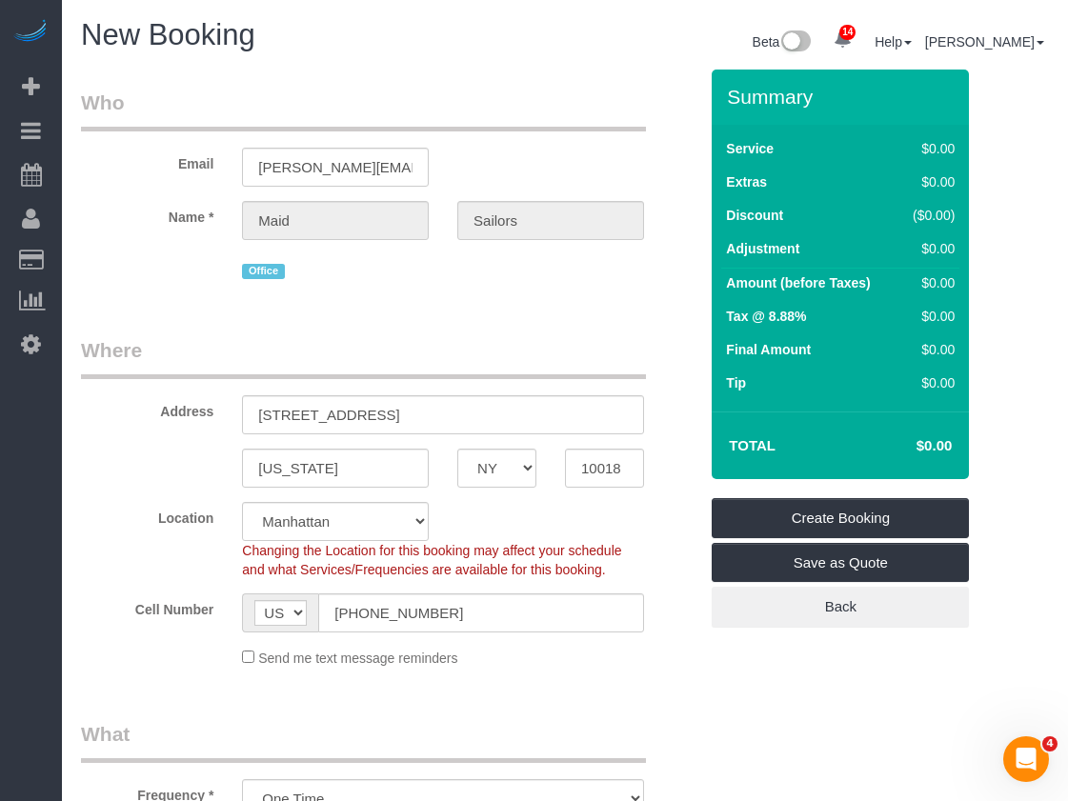
select select "object:2443"
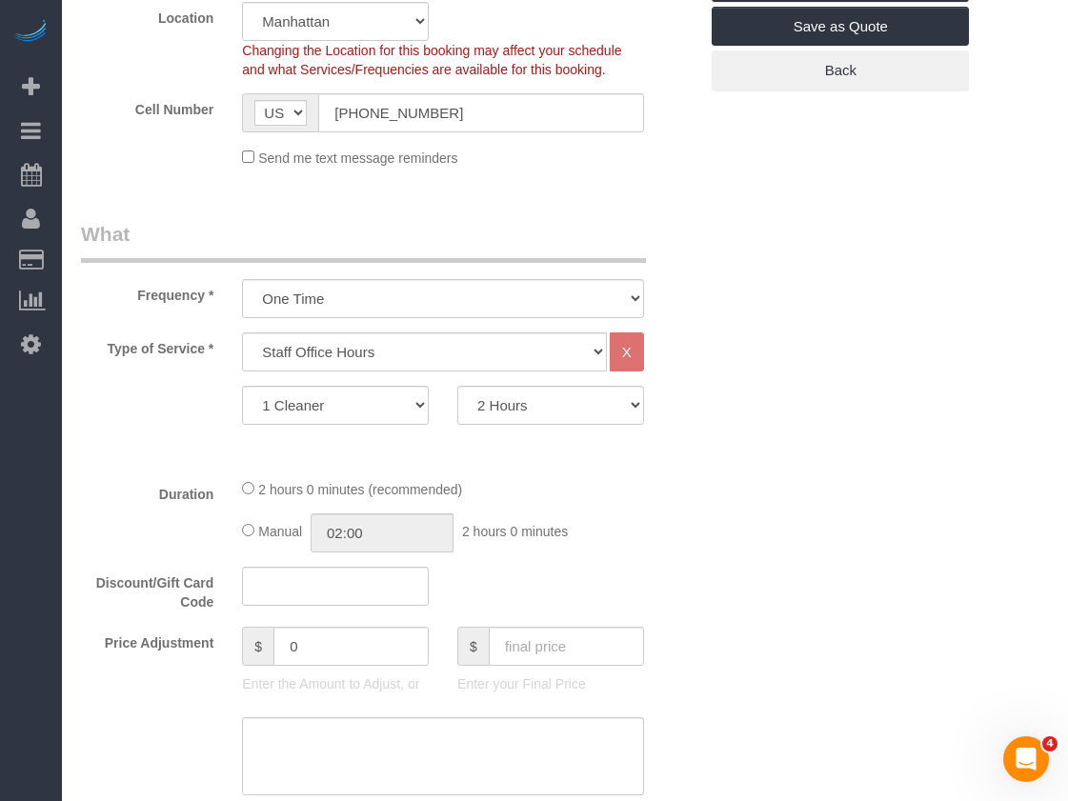
scroll to position [572, 0]
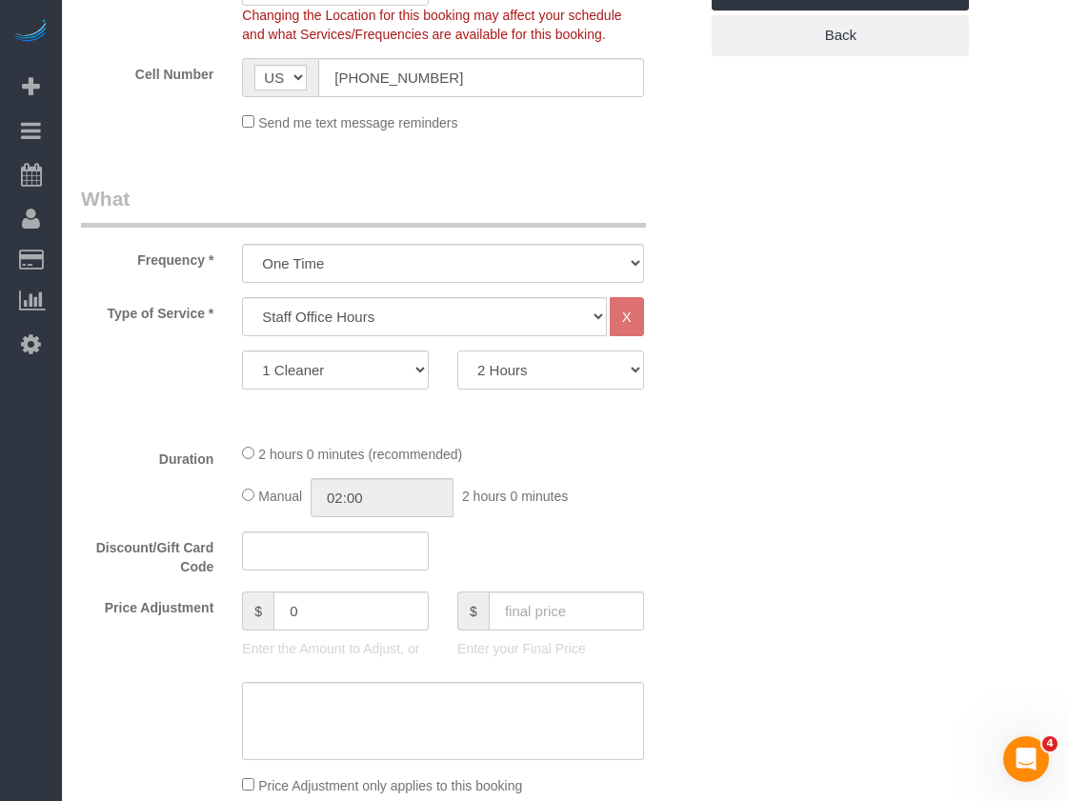
click at [481, 374] on select "0.5 Hours 1 Hour 1.5 Hour 2 Hours 2.5 Hours 3 Hours 3.5 Hours 4 Hours 4.5 Hours…" at bounding box center [550, 370] width 187 height 39
select select "30"
click at [457, 351] on select "0.5 Hours 1 Hour 1.5 Hour 2 Hours 2.5 Hours 3 Hours 3.5 Hours 4 Hours 4.5 Hours…" at bounding box center [550, 370] width 187 height 39
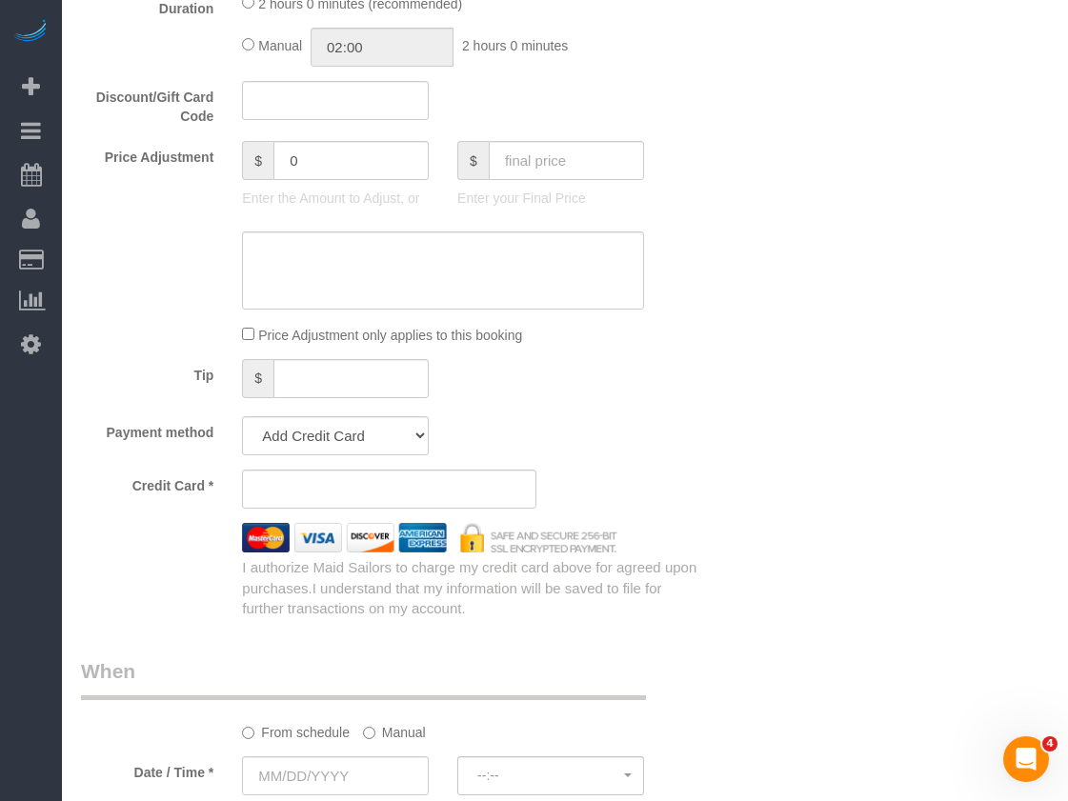
scroll to position [1239, 0]
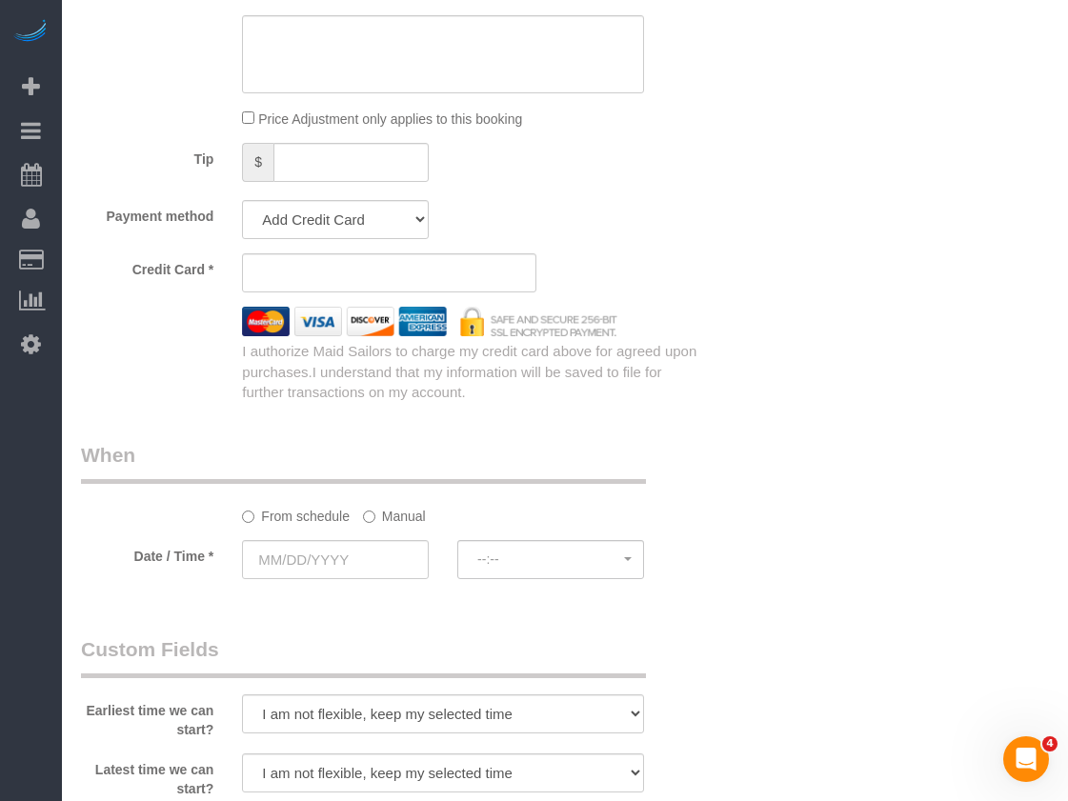
click at [588, 219] on div "Payment method Add Credit Card Cash Check Paypal" at bounding box center [389, 219] width 645 height 39
click at [417, 221] on select "Add Credit Card Cash Check Paypal" at bounding box center [335, 219] width 187 height 39
select select "string:cash"
click at [242, 200] on select "Add Credit Card Cash Check Paypal" at bounding box center [335, 219] width 187 height 39
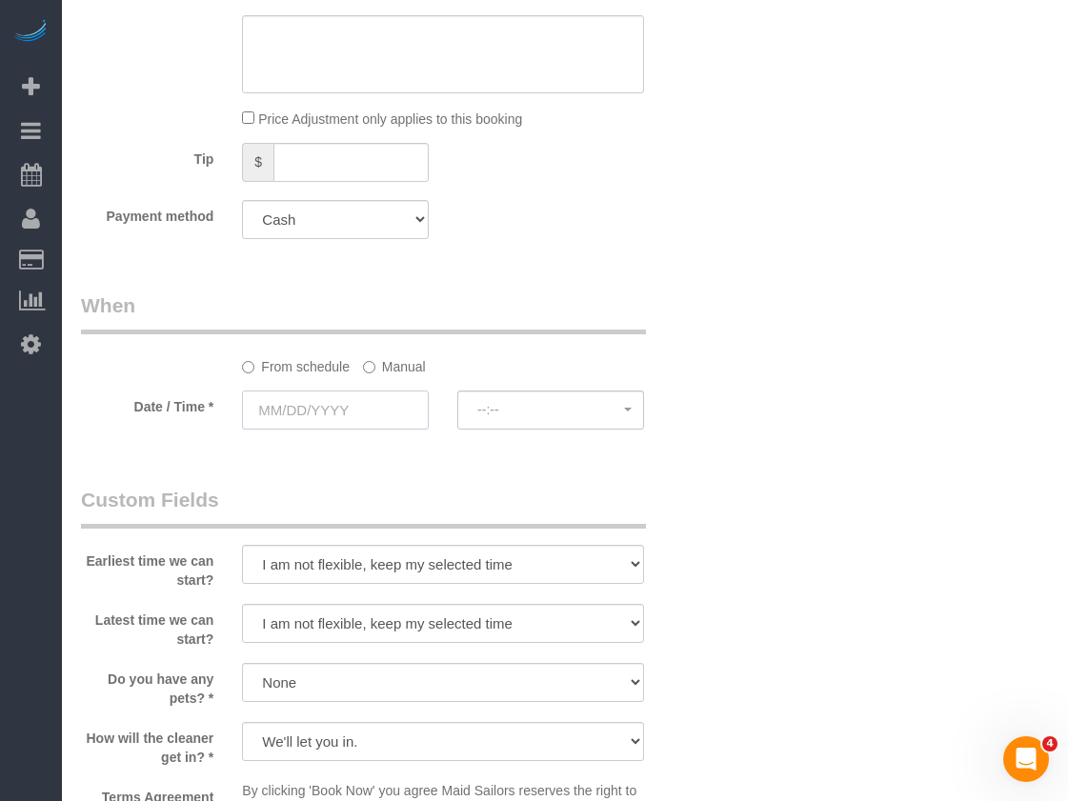
click at [318, 406] on input "text" at bounding box center [335, 410] width 187 height 39
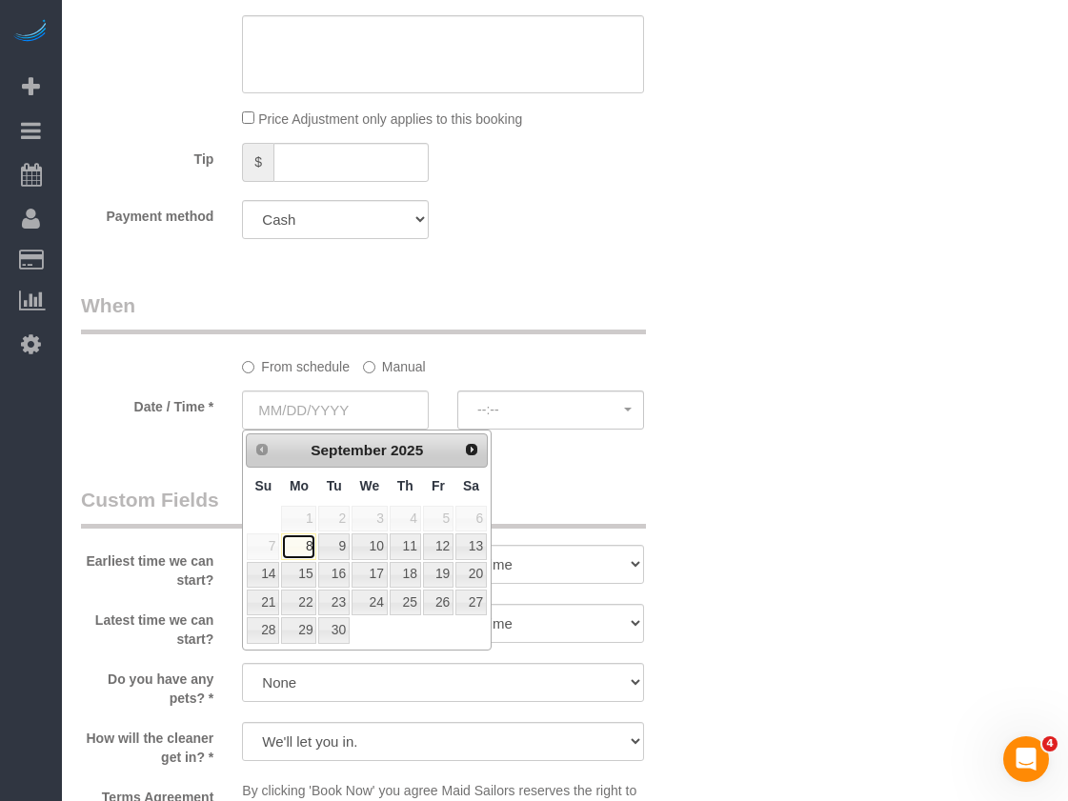
click at [292, 544] on link "8" at bounding box center [298, 547] width 35 height 26
type input "[DATE]"
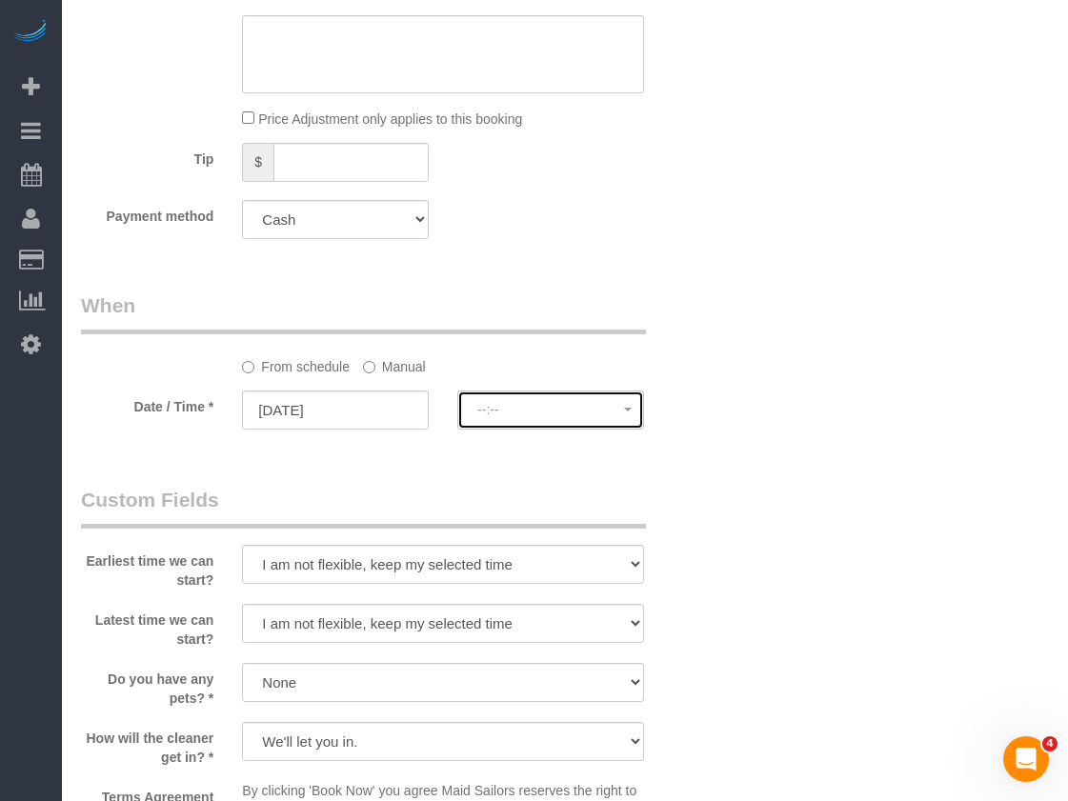
click at [560, 425] on button "--:--" at bounding box center [550, 410] width 187 height 39
select select "spot27"
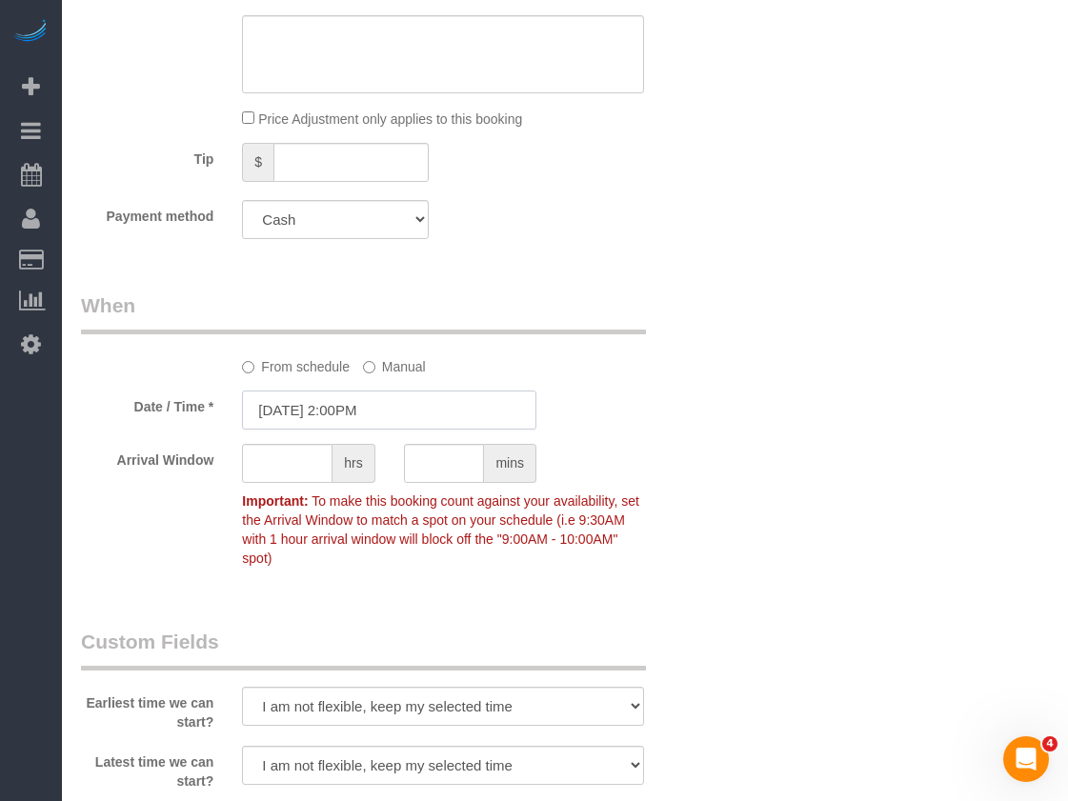
click at [415, 406] on input "09/08/2025 2:00PM" at bounding box center [389, 410] width 294 height 39
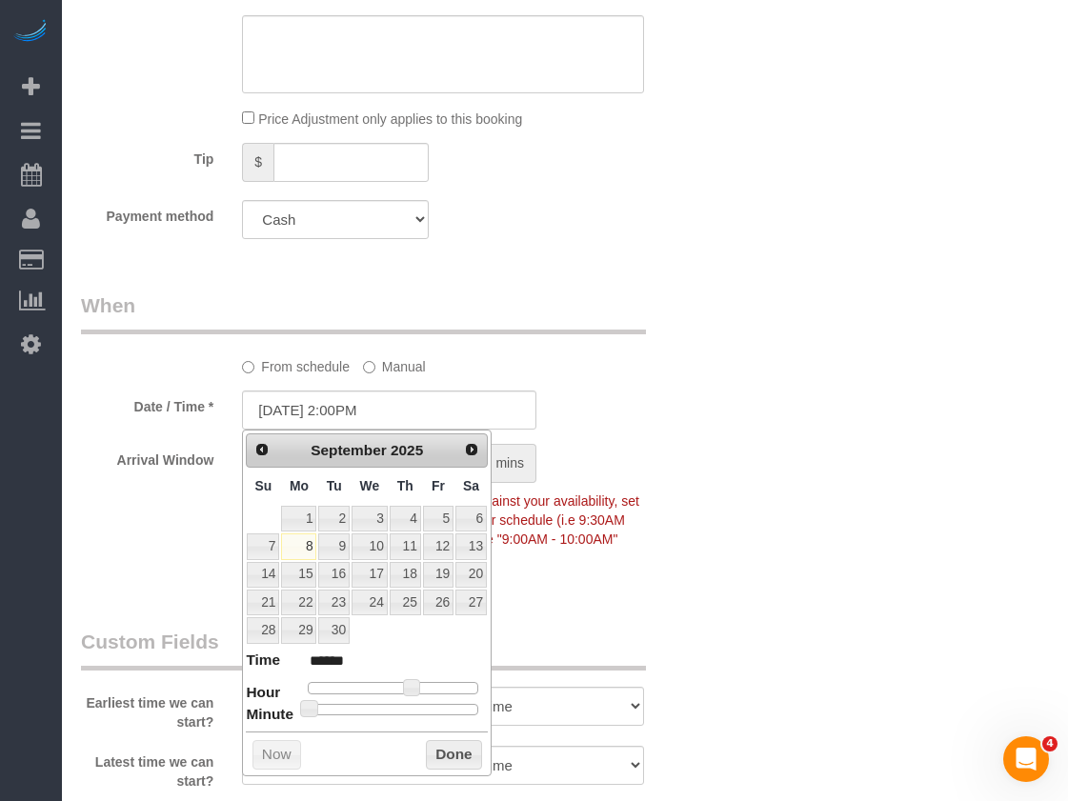
type input "09/08/2025 10:00AM"
type input "*******"
type input "09/08/2025 11:00AM"
type input "*******"
click at [391, 684] on div at bounding box center [393, 687] width 171 height 11
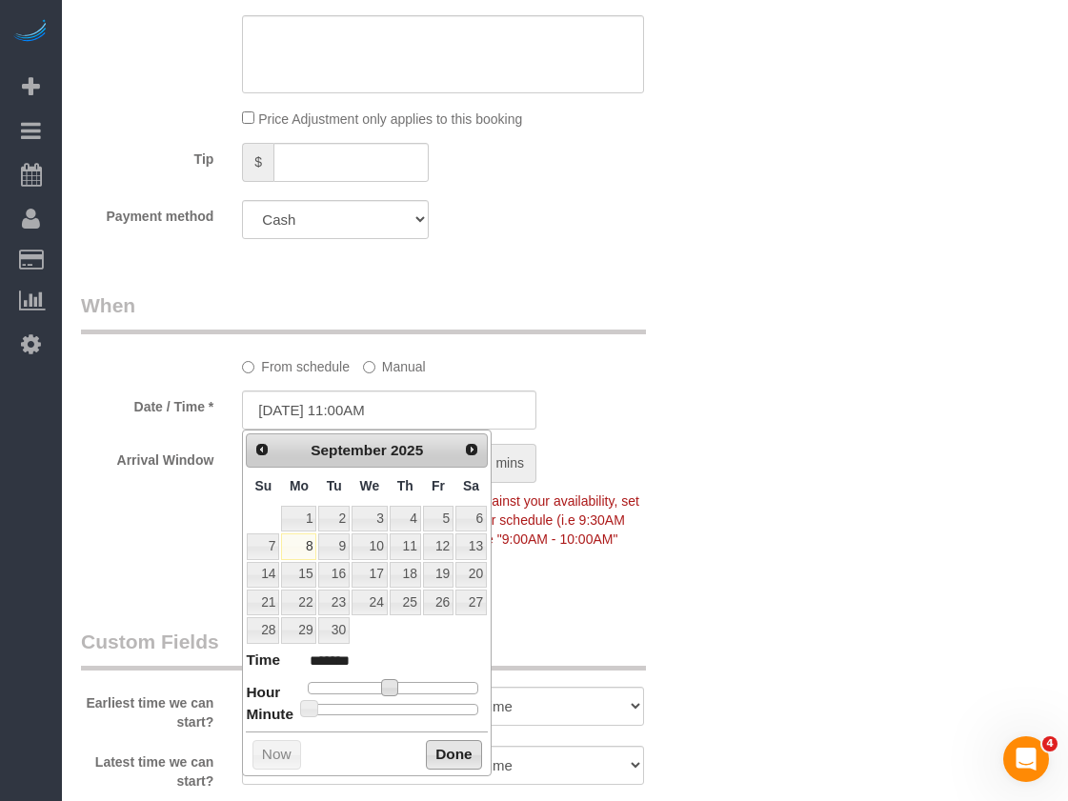
click at [441, 758] on button "Done" at bounding box center [454, 755] width 56 height 30
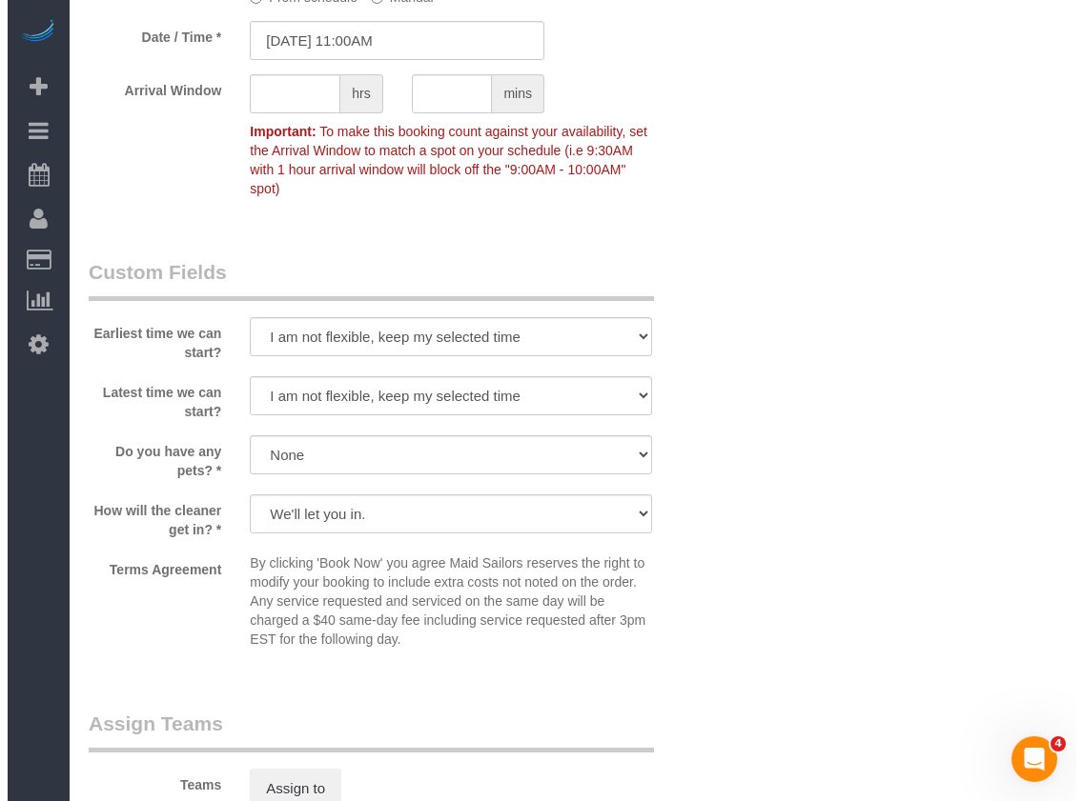
scroll to position [1715, 0]
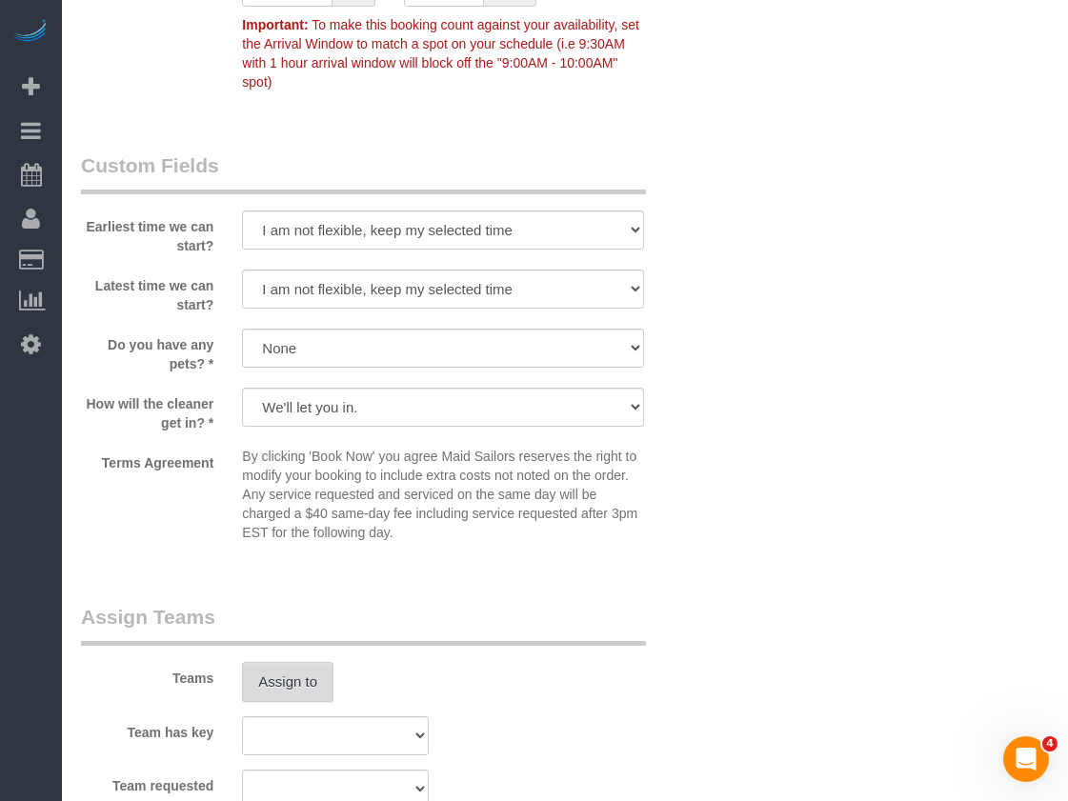
click at [310, 664] on button "Assign to" at bounding box center [287, 682] width 91 height 40
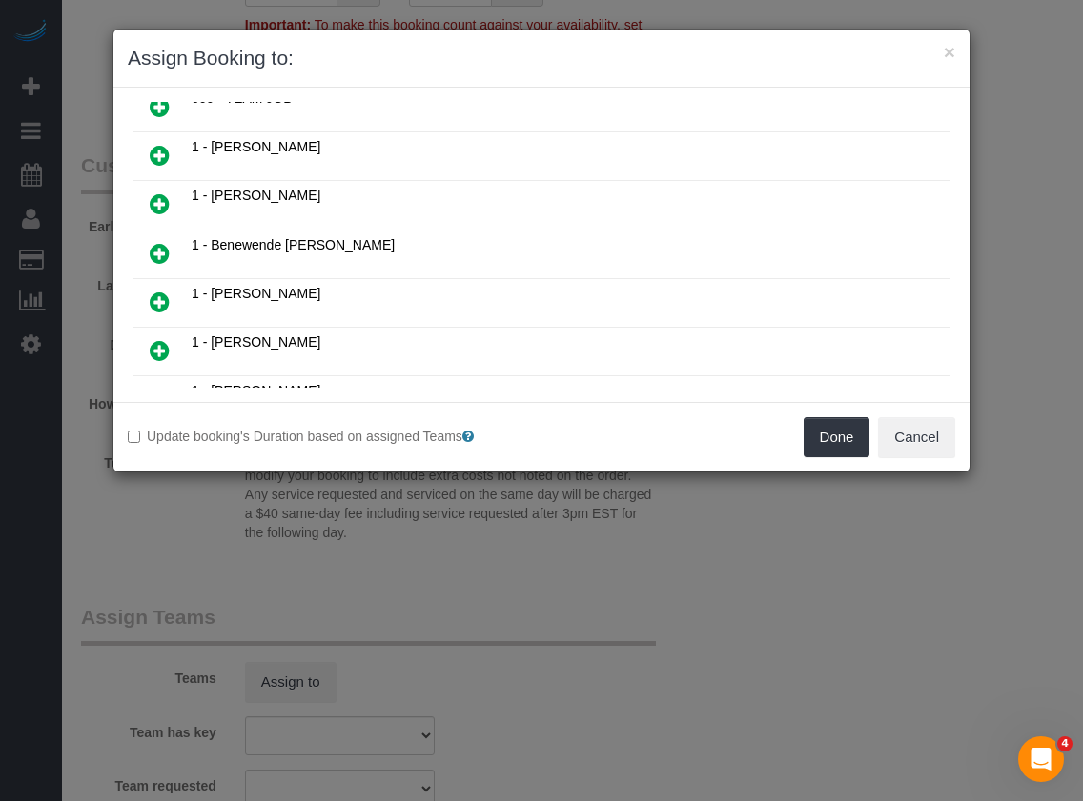
scroll to position [3755, 0]
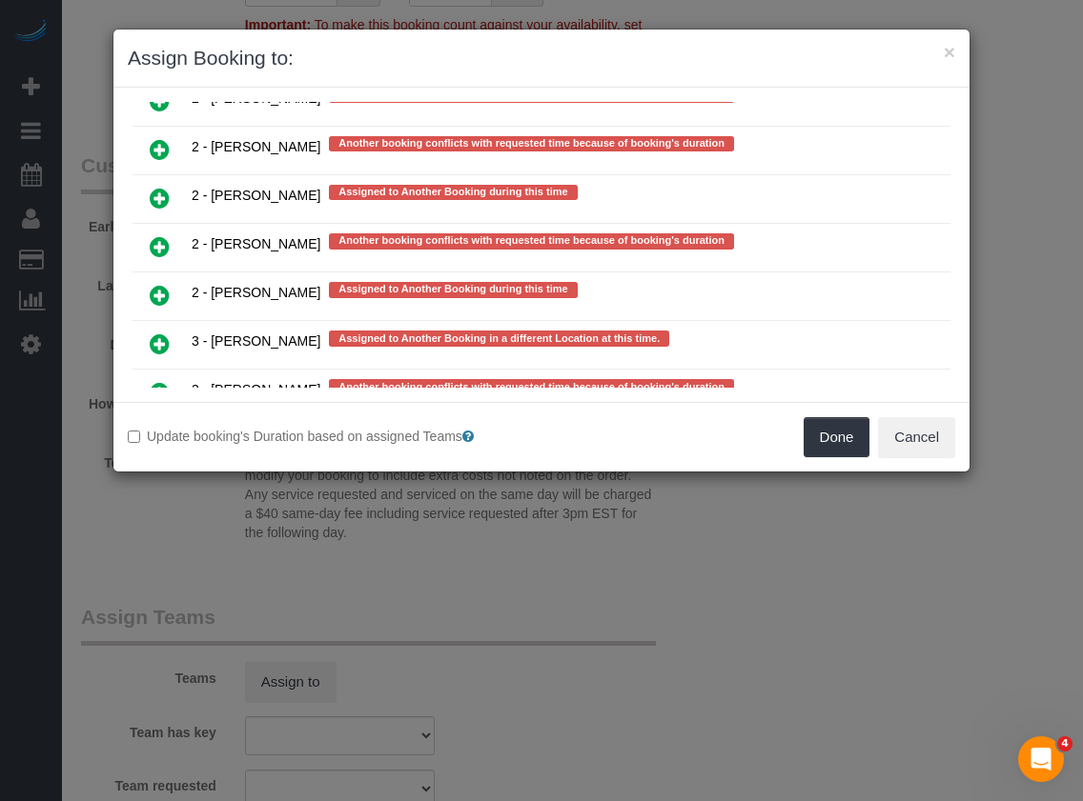
click at [147, 253] on link at bounding box center [159, 248] width 45 height 38
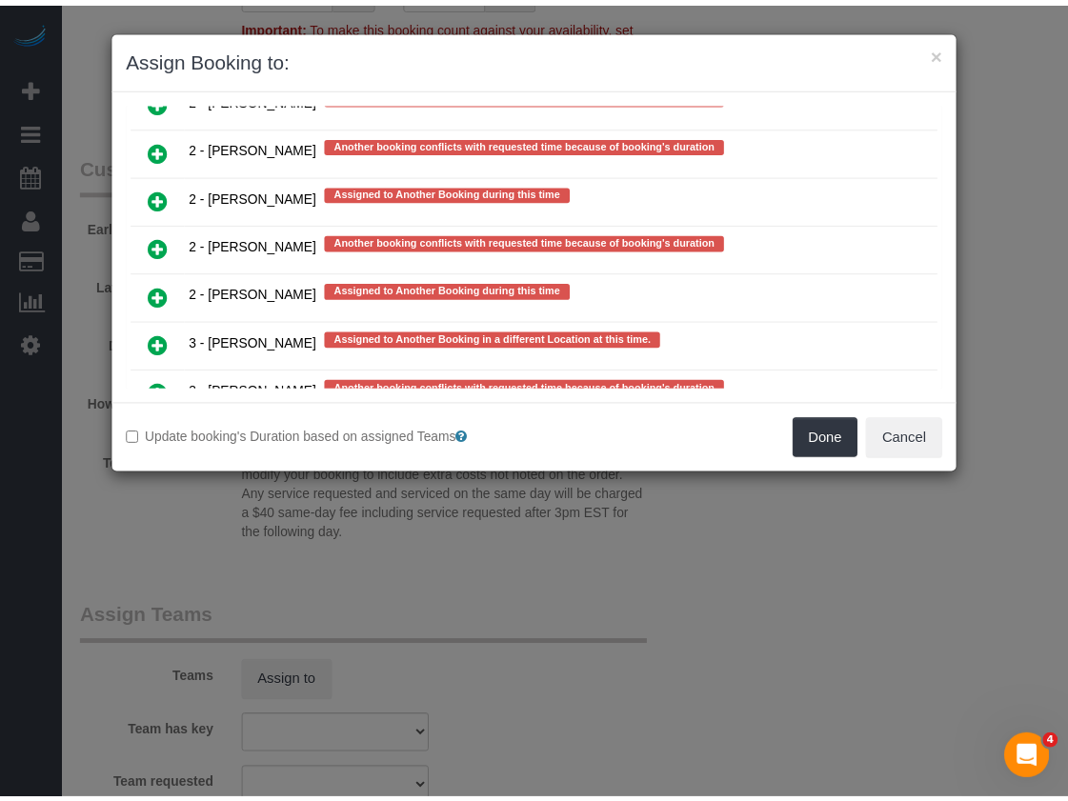
scroll to position [3807, 0]
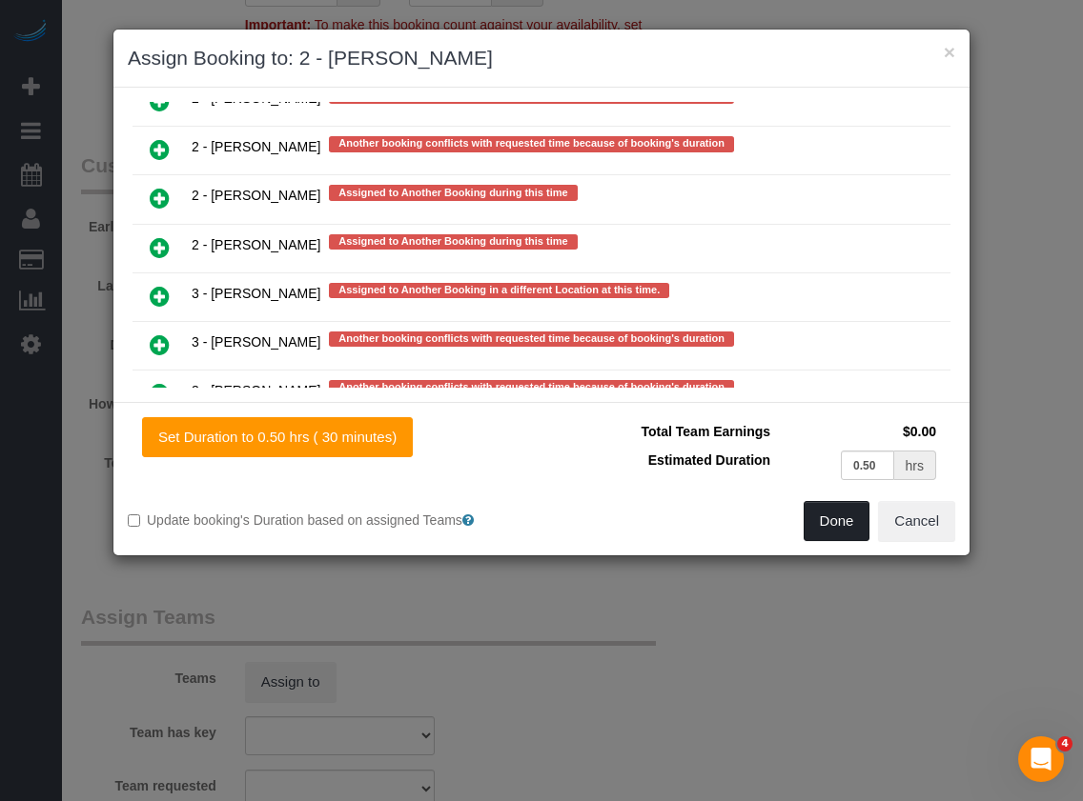
click at [811, 525] on button "Done" at bounding box center [836, 521] width 67 height 40
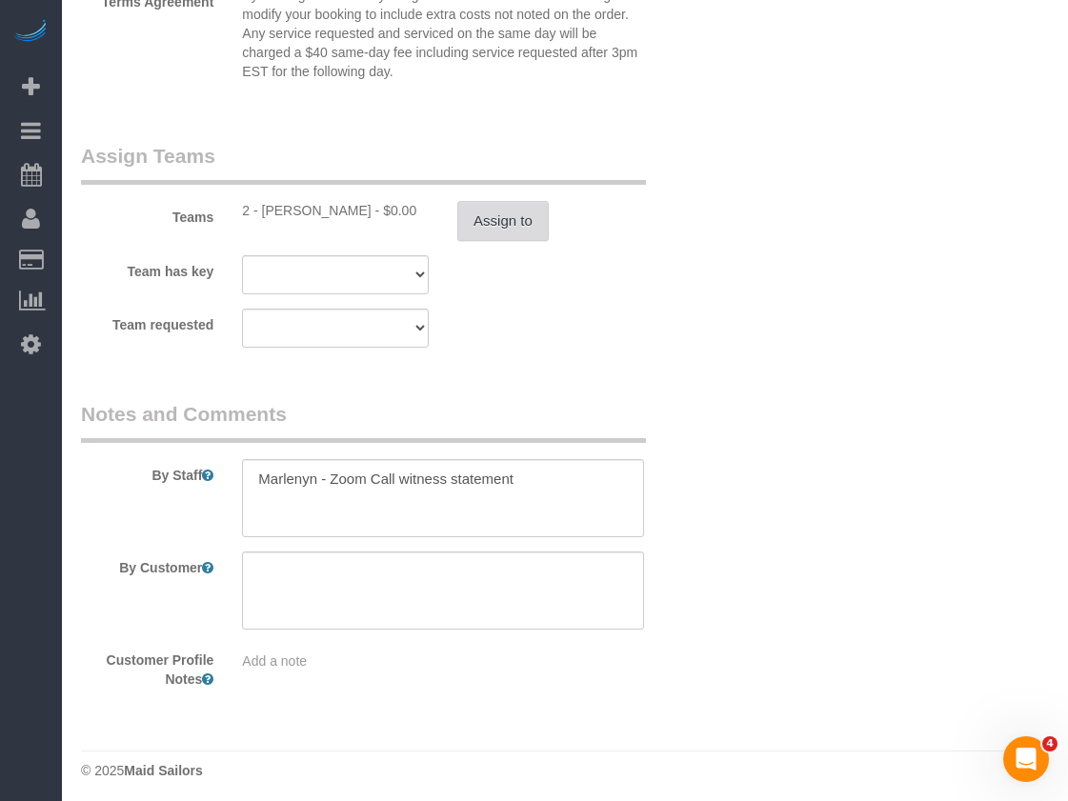
scroll to position [2183, 0]
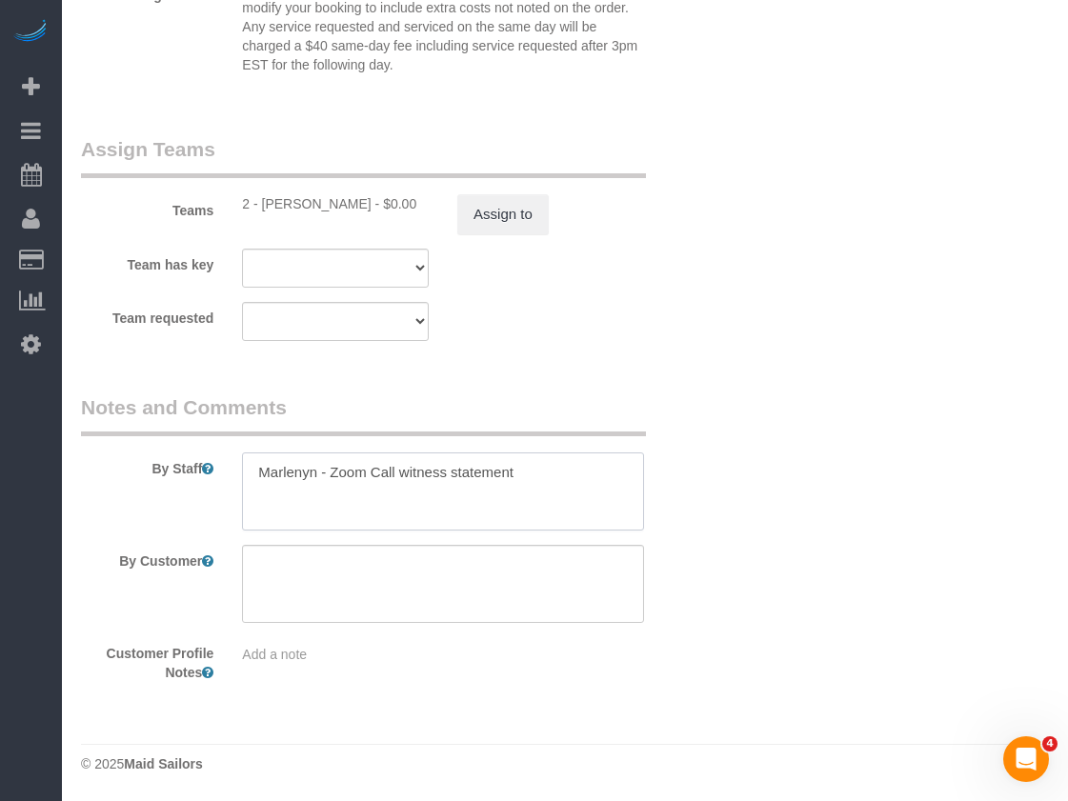
drag, startPoint x: 512, startPoint y: 467, endPoint x: -330, endPoint y: 431, distance: 842.2
click at [346, 577] on textarea at bounding box center [443, 584] width 402 height 78
type textarea "Office stop to pickup supplies"
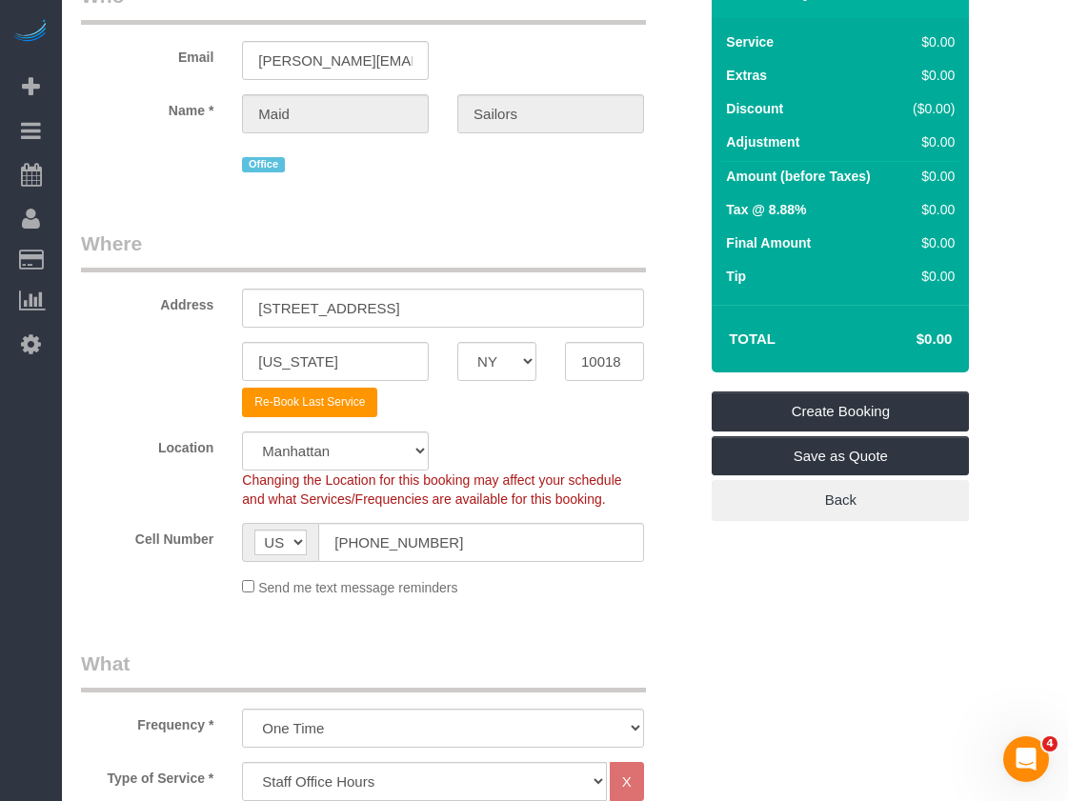
scroll to position [87, 0]
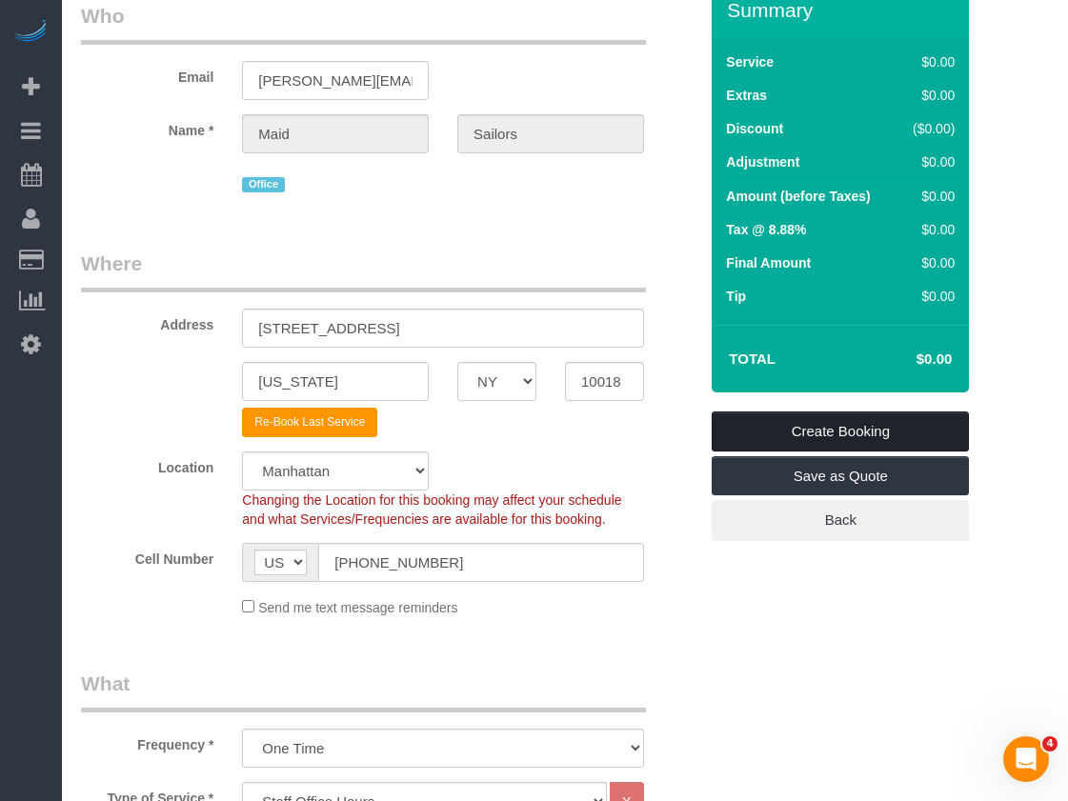
click at [839, 419] on link "Create Booking" at bounding box center [840, 432] width 257 height 40
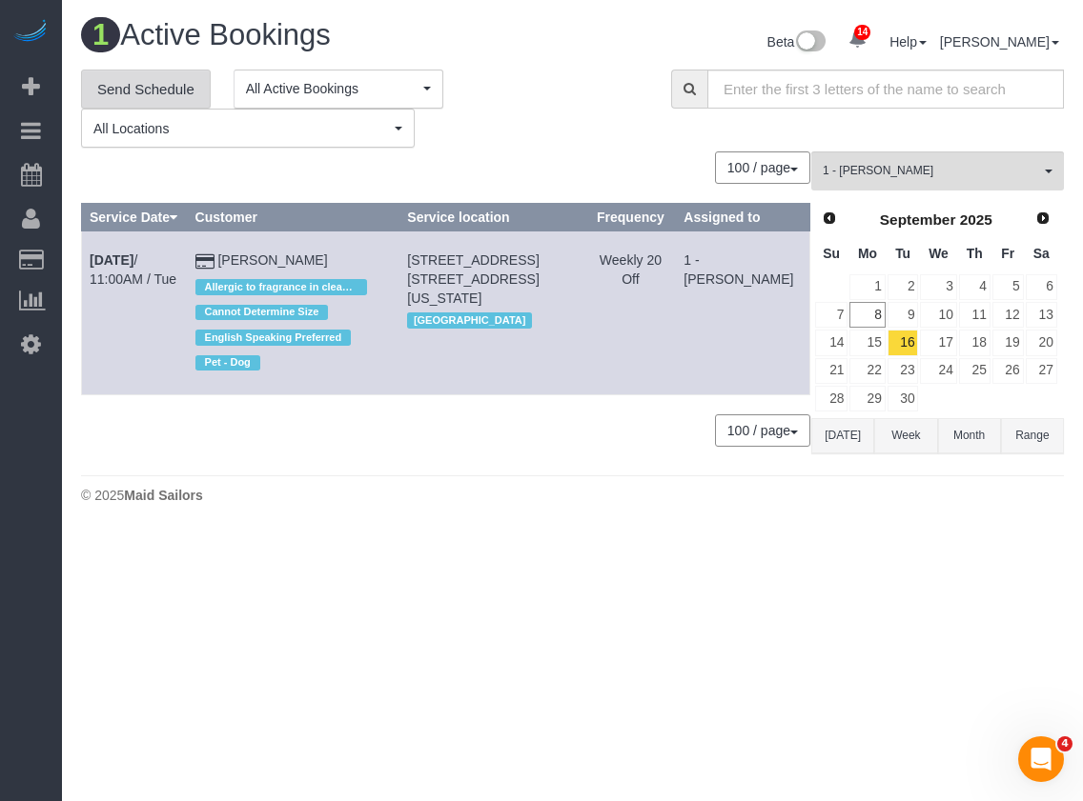
click at [107, 85] on link "Send Schedule" at bounding box center [146, 90] width 130 height 40
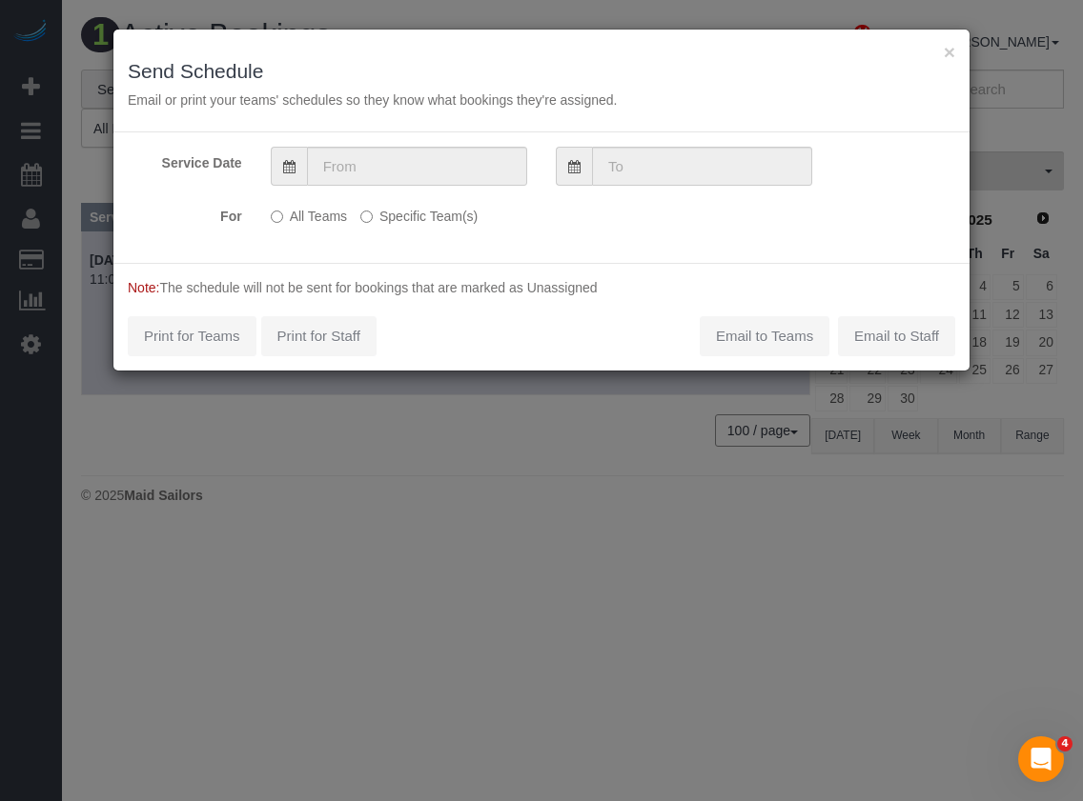
click at [380, 187] on div "Service Date For All Teams Specific Team(s) 1 - Berdina Philistin Choose Team(s…" at bounding box center [541, 197] width 856 height 131
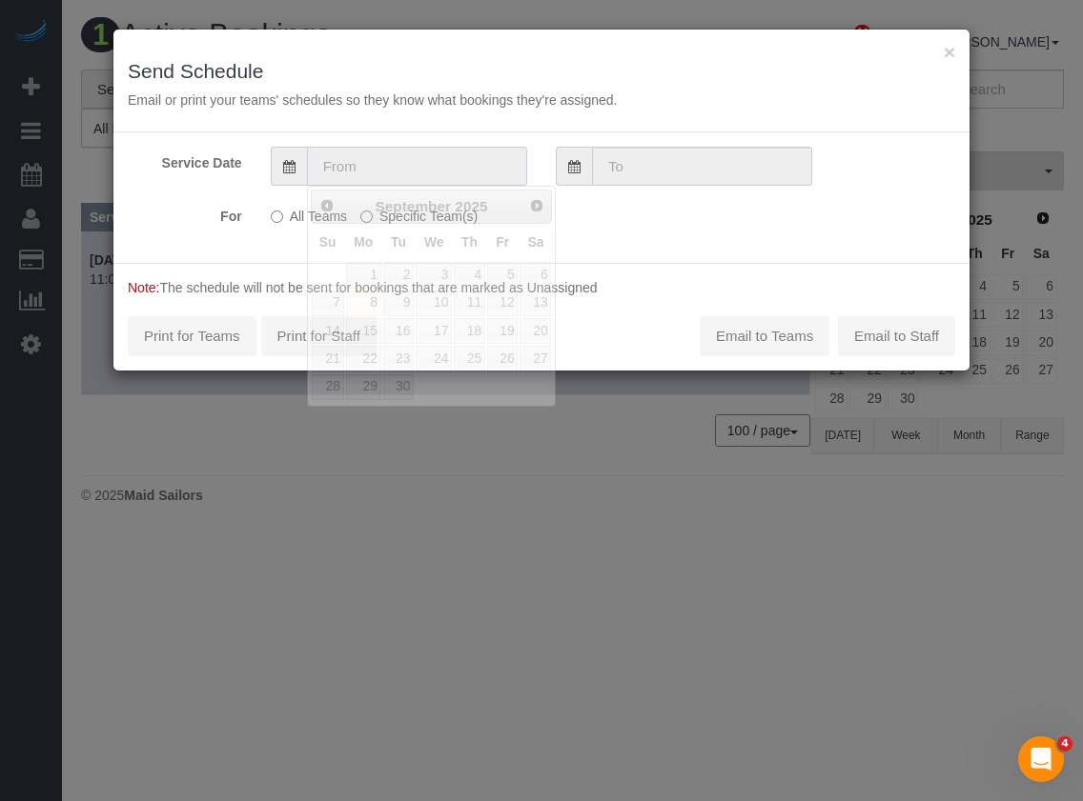
click at [382, 172] on input "text" at bounding box center [417, 166] width 220 height 39
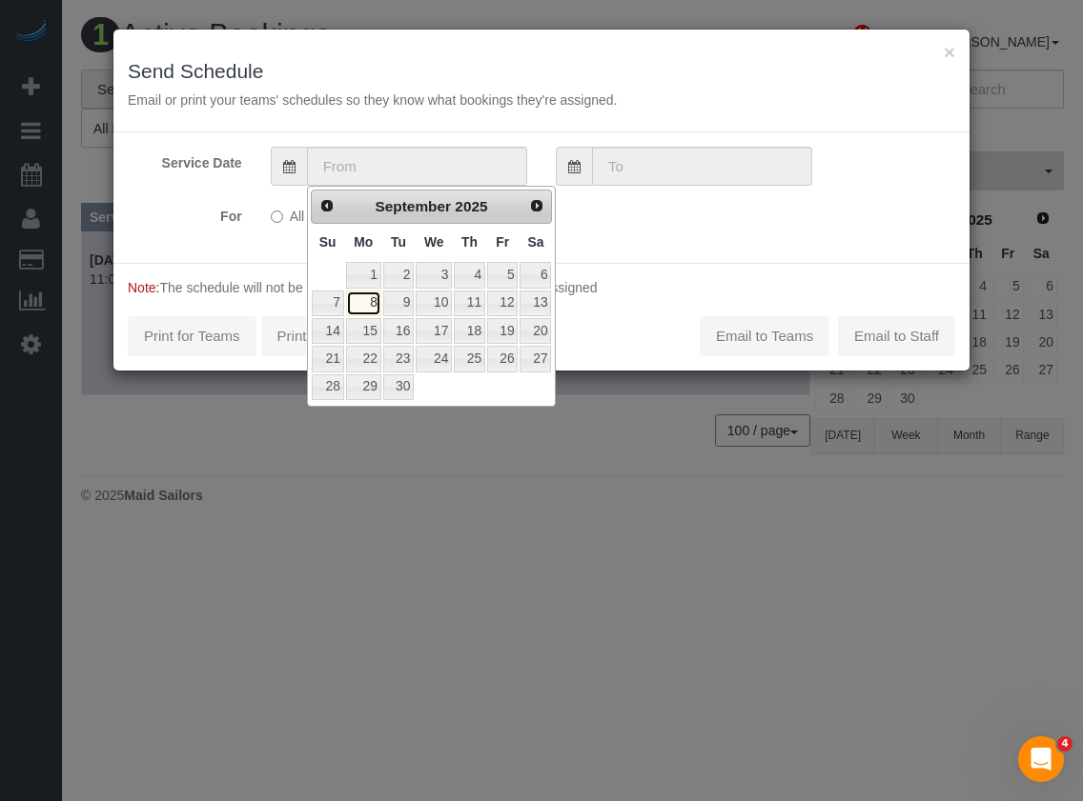
click at [374, 296] on link "8" at bounding box center [363, 304] width 35 height 26
type input "[DATE]"
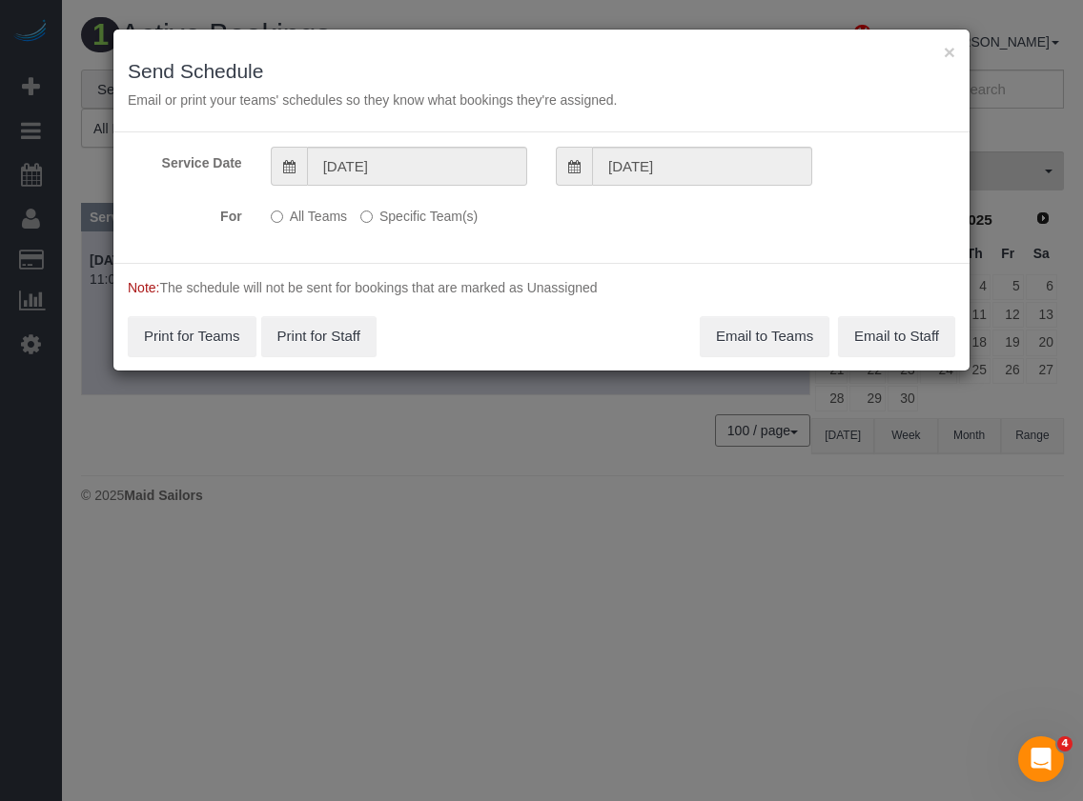
click at [376, 216] on label "Specific Team(s)" at bounding box center [418, 213] width 117 height 26
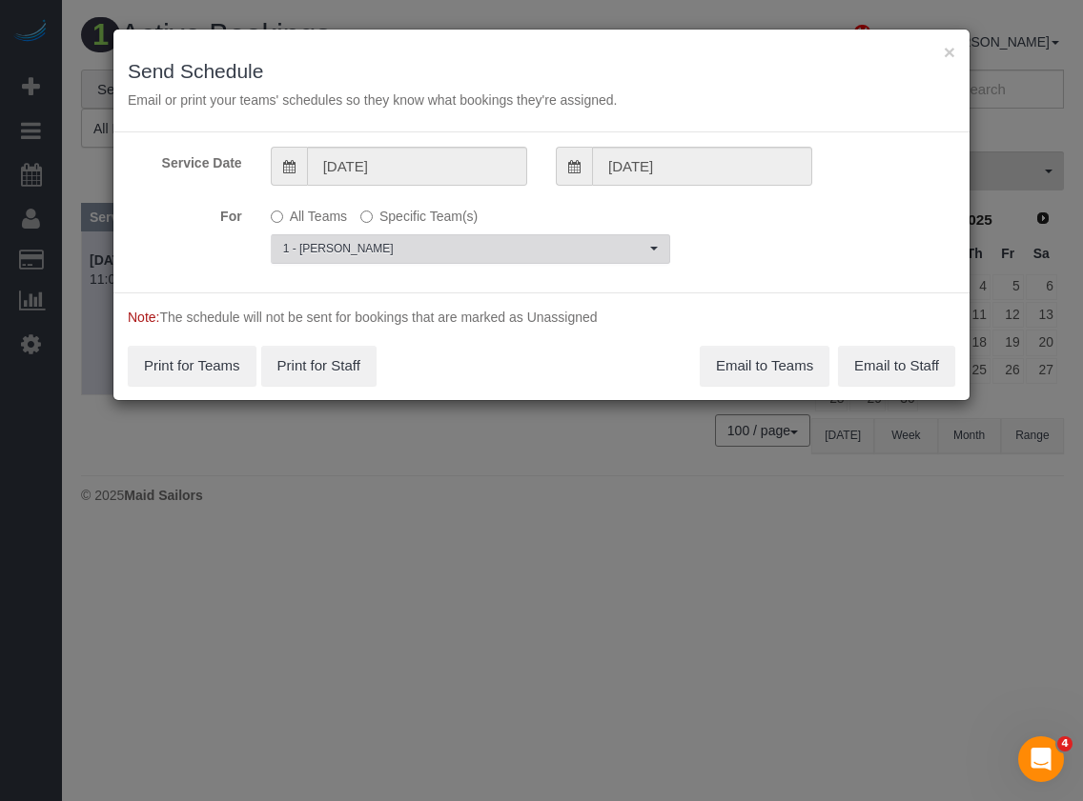
click at [368, 250] on span "1 - [PERSON_NAME]" at bounding box center [464, 249] width 362 height 16
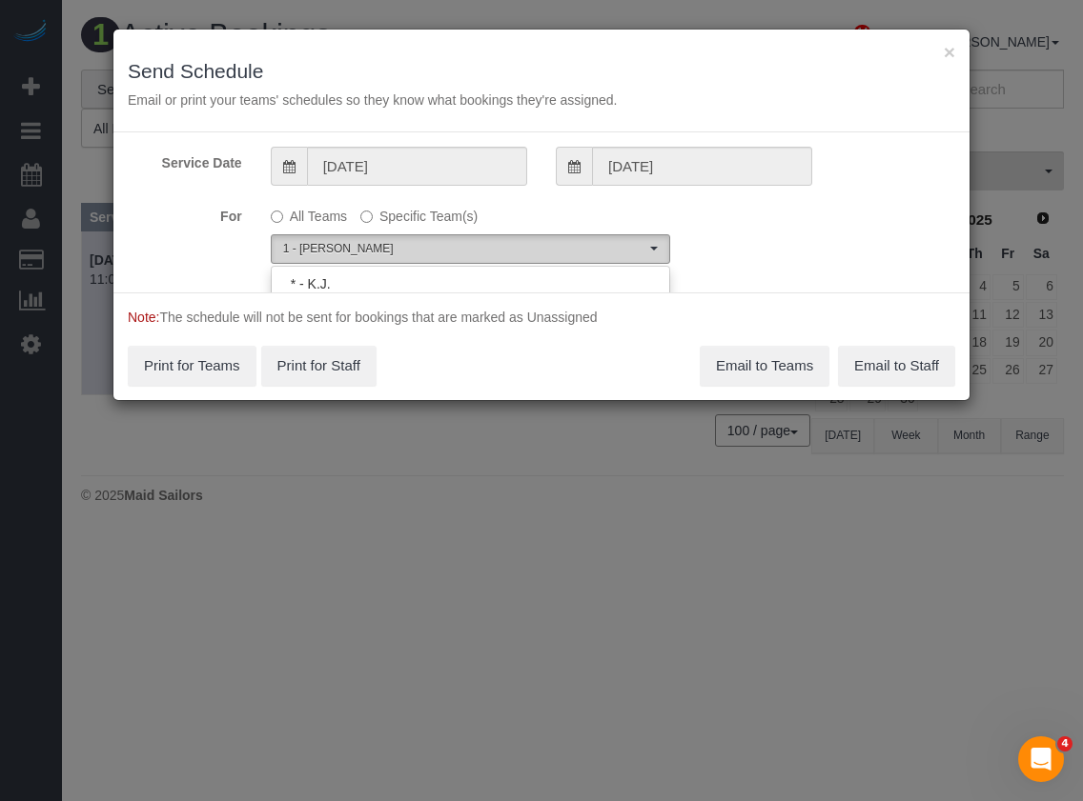
scroll to position [418, 0]
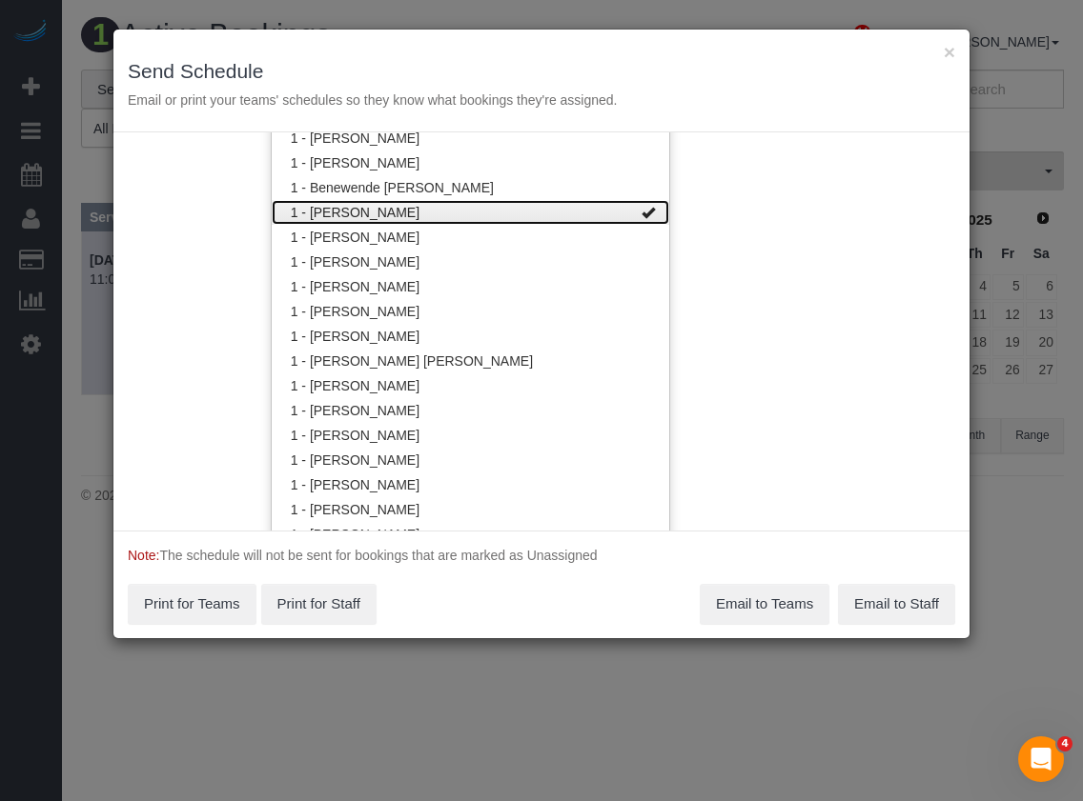
click at [376, 215] on link "1 - [PERSON_NAME]" at bounding box center [470, 212] width 397 height 25
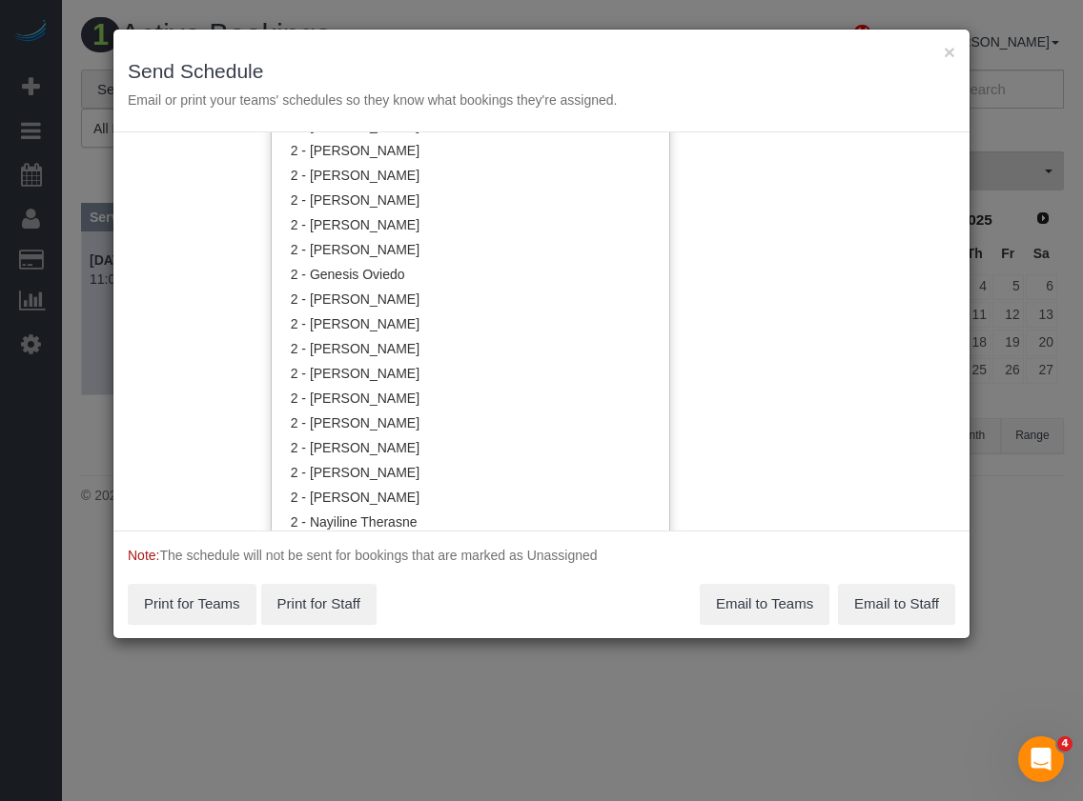
scroll to position [1181, 0]
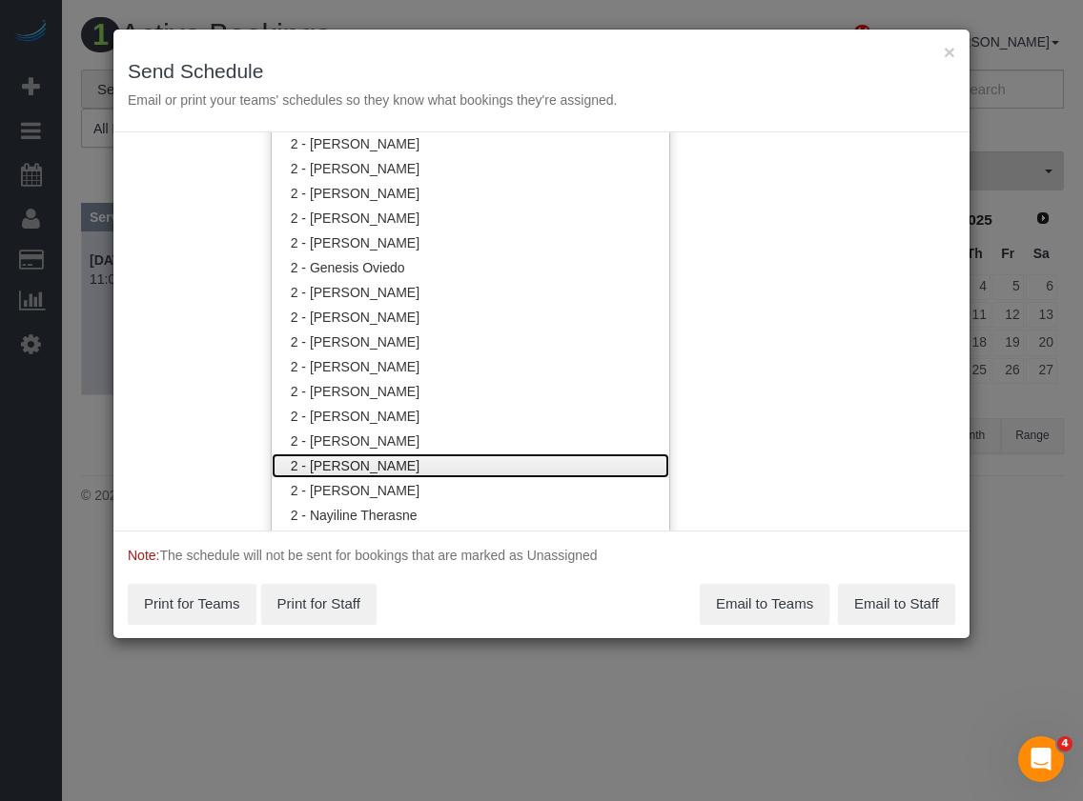
click at [386, 467] on link "2 - [PERSON_NAME]" at bounding box center [470, 466] width 397 height 25
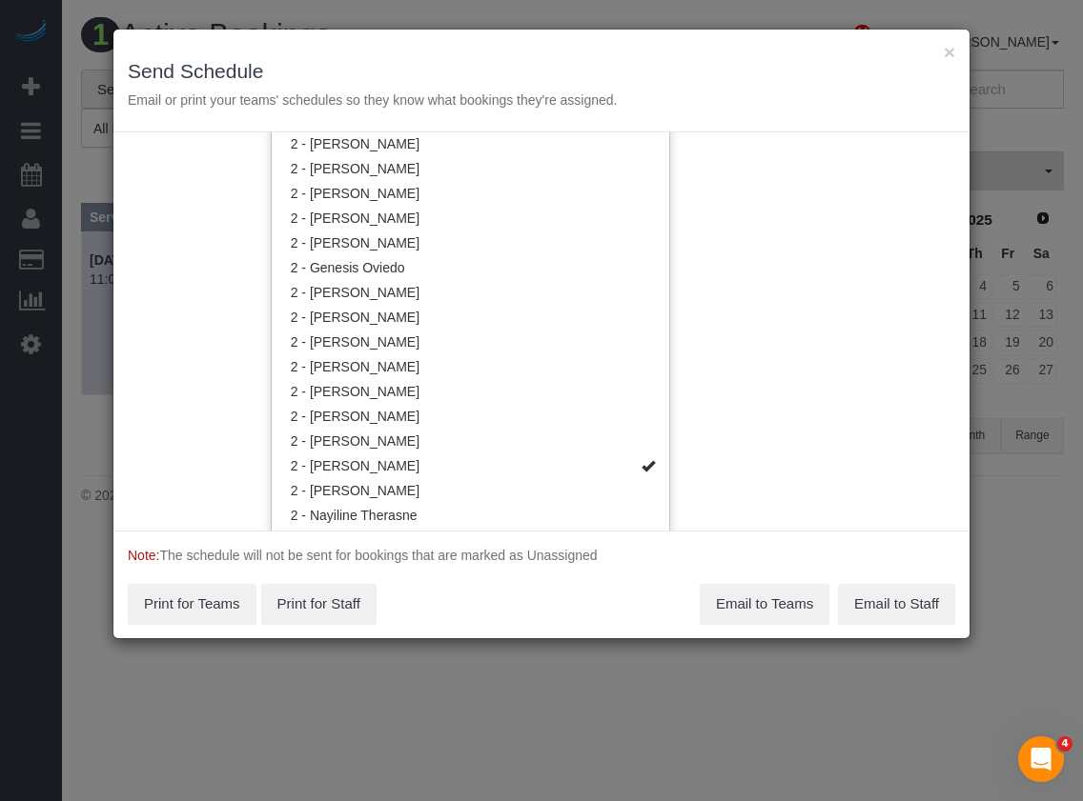
click at [430, 557] on p "Note: The schedule will not be sent for bookings that are marked as Unassigned" at bounding box center [541, 555] width 827 height 19
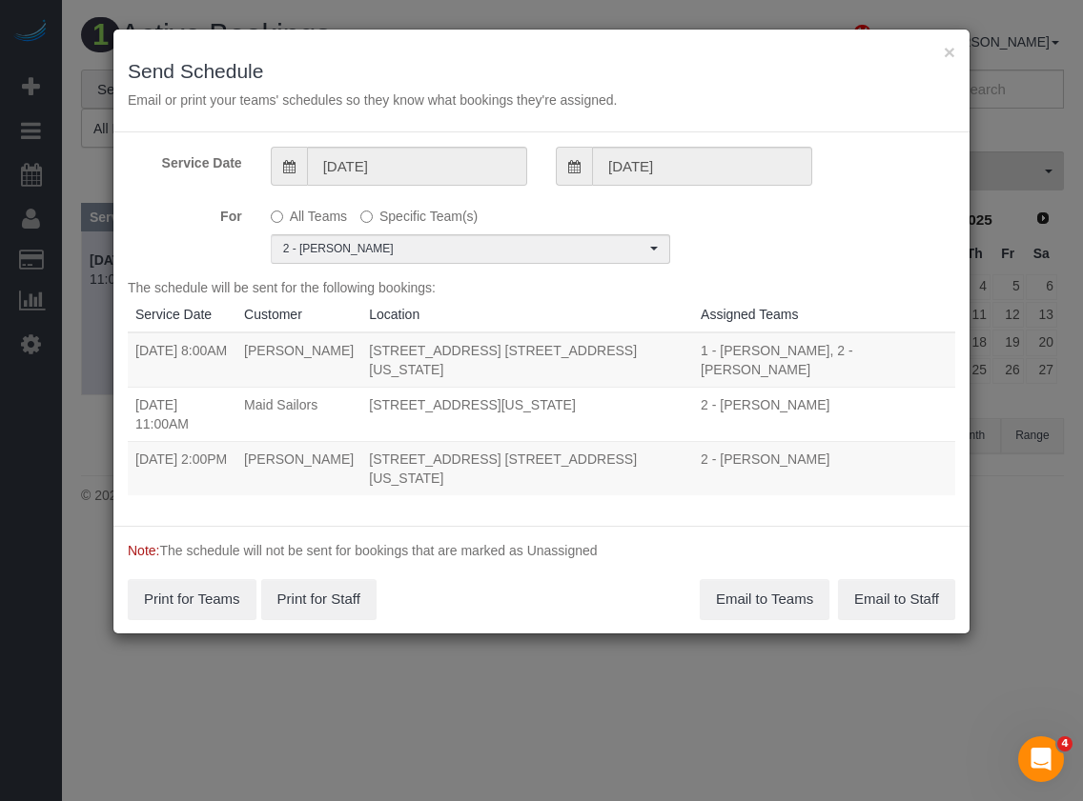
click at [506, 744] on div "× Send Schedule Email or print your teams' schedules so they know what bookings…" at bounding box center [541, 400] width 1083 height 801
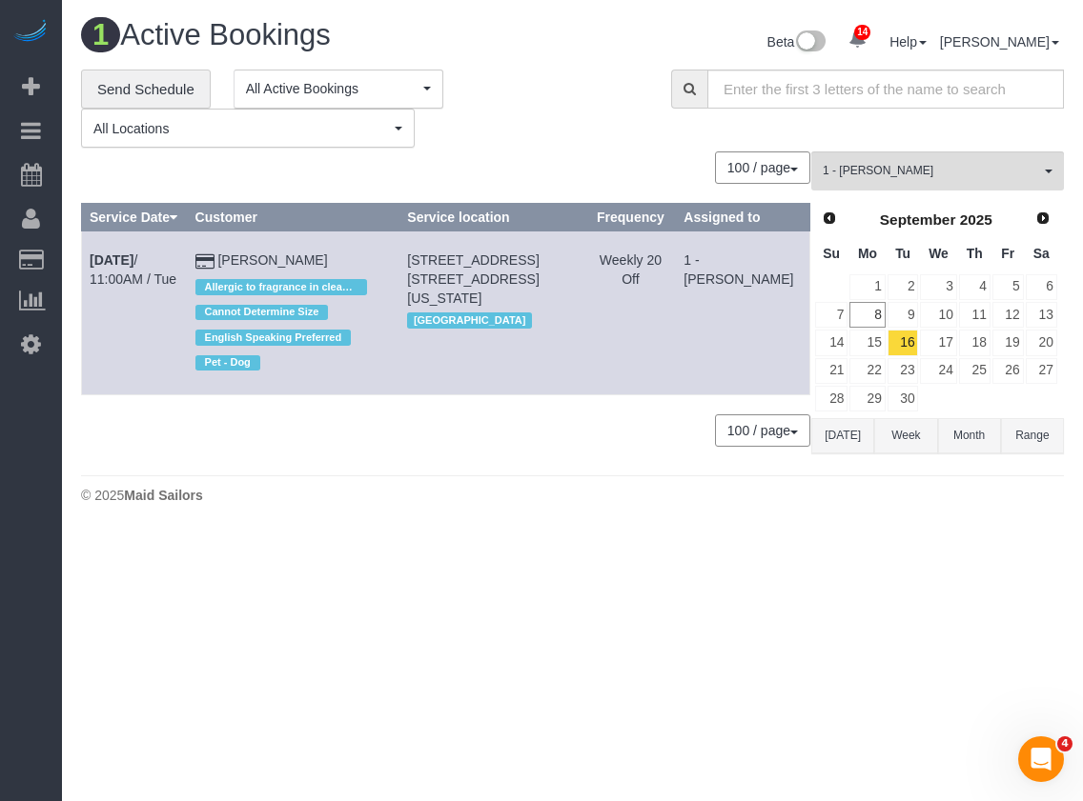
click at [512, 367] on td "7 East 85th Street, Apt. 6d, New York, NY 10028 Manhattan" at bounding box center [492, 314] width 186 height 164
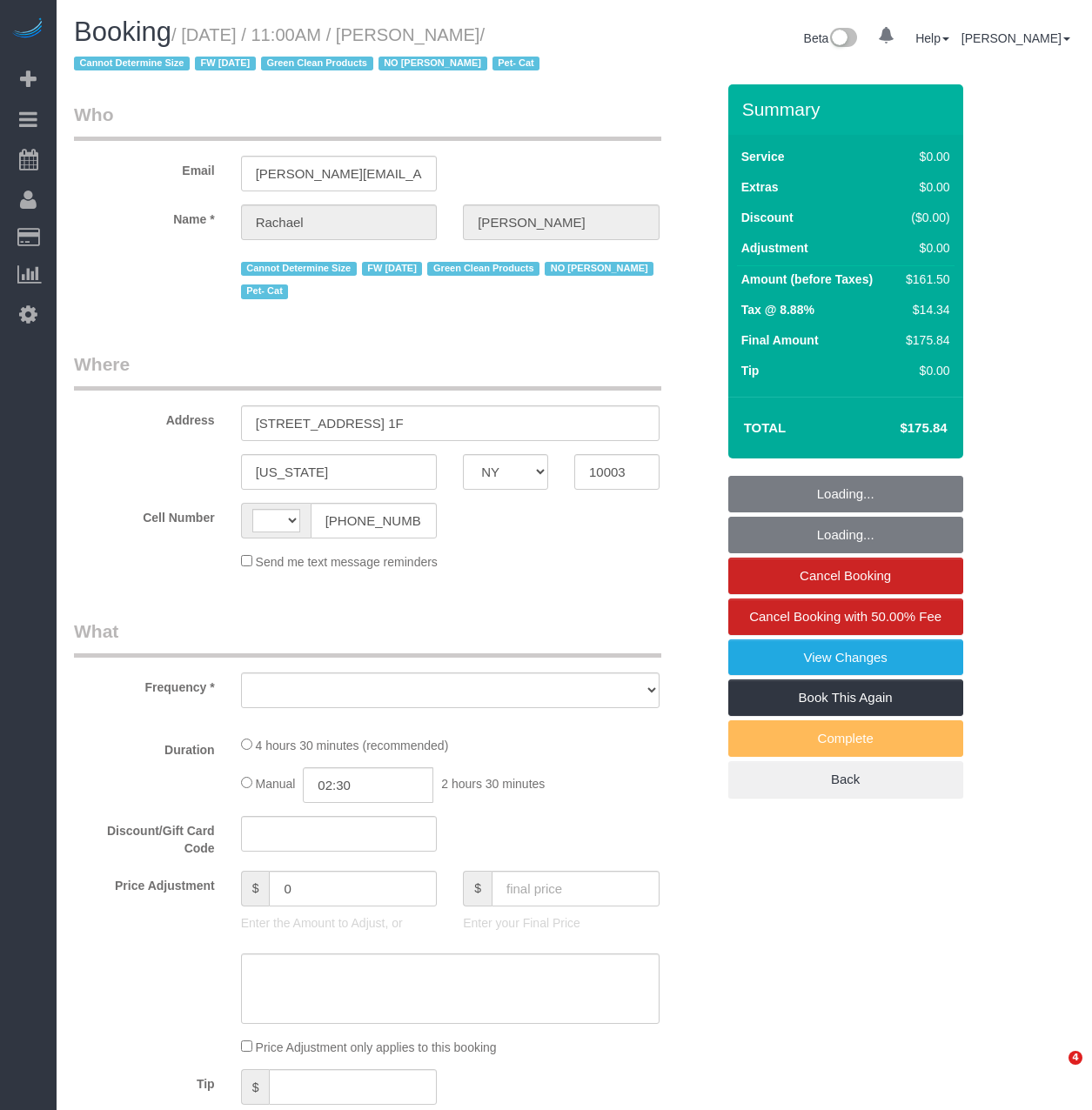
select select "NY"
select select "string:[GEOGRAPHIC_DATA]"
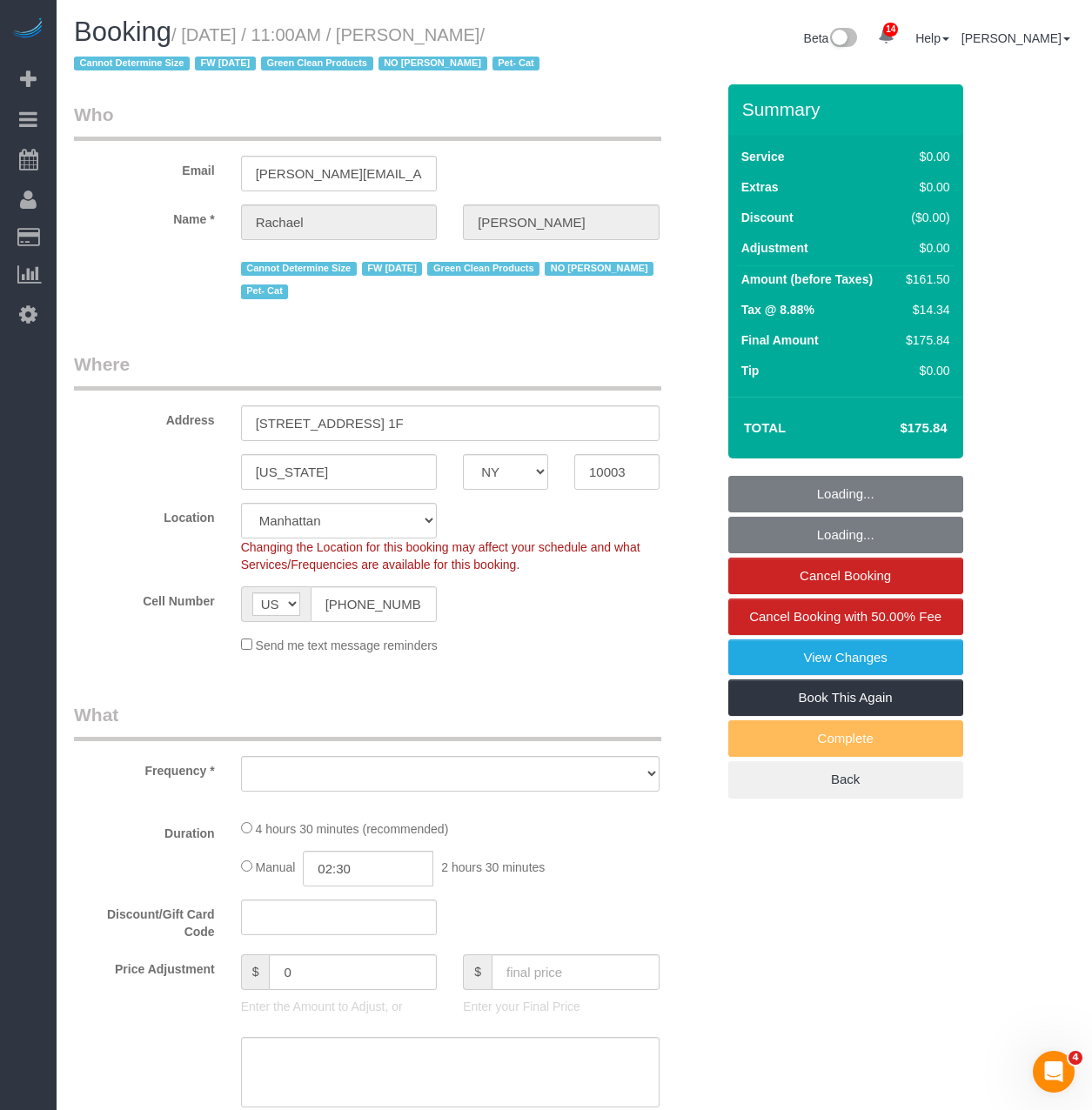
select select "string:stripe-pm_1NoShw4VGloSiKo7y0svge8q"
select select "2"
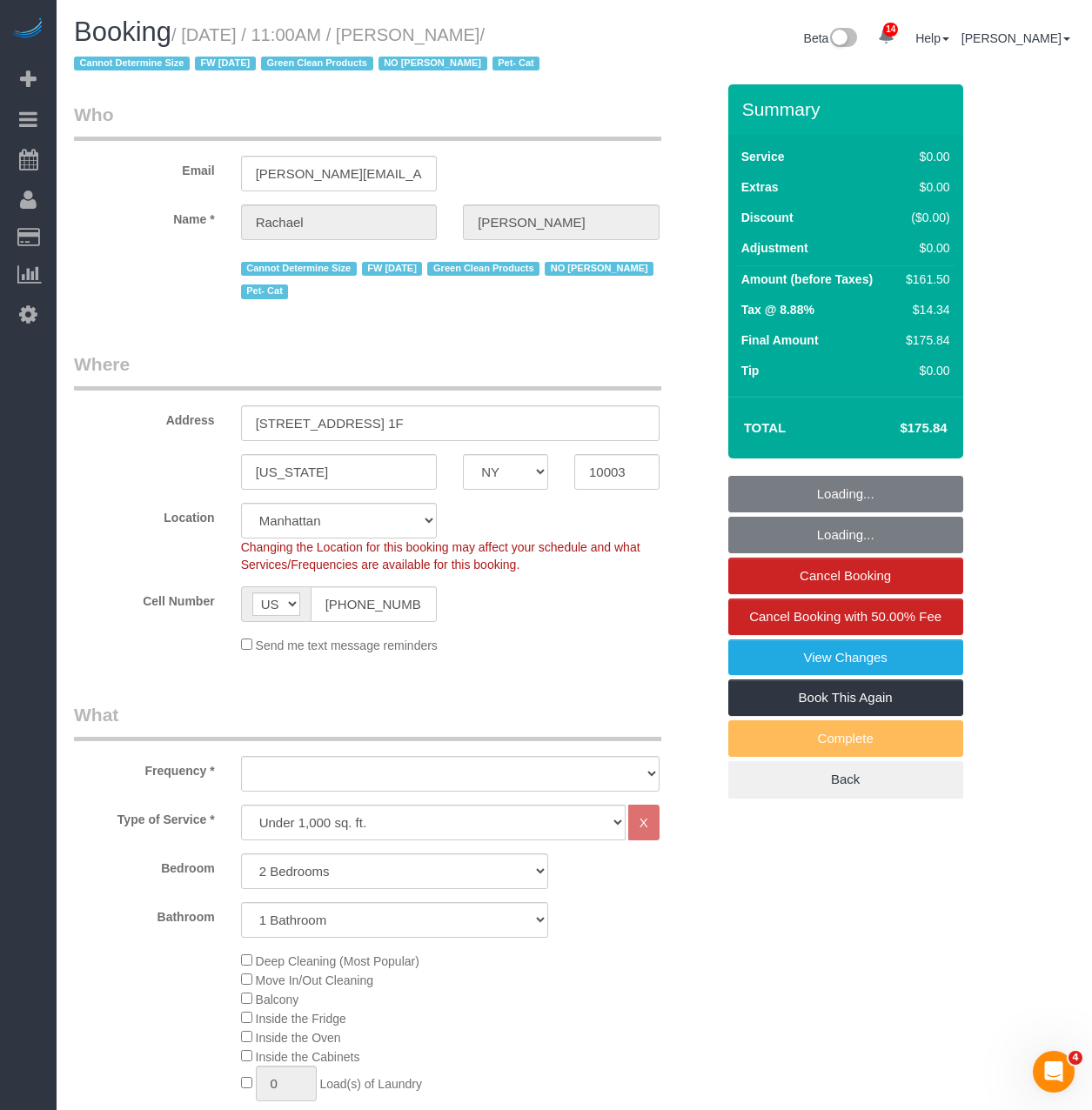
select select "object:875"
select select "2"
select select "spot1"
select select "number:89"
select select "number:90"
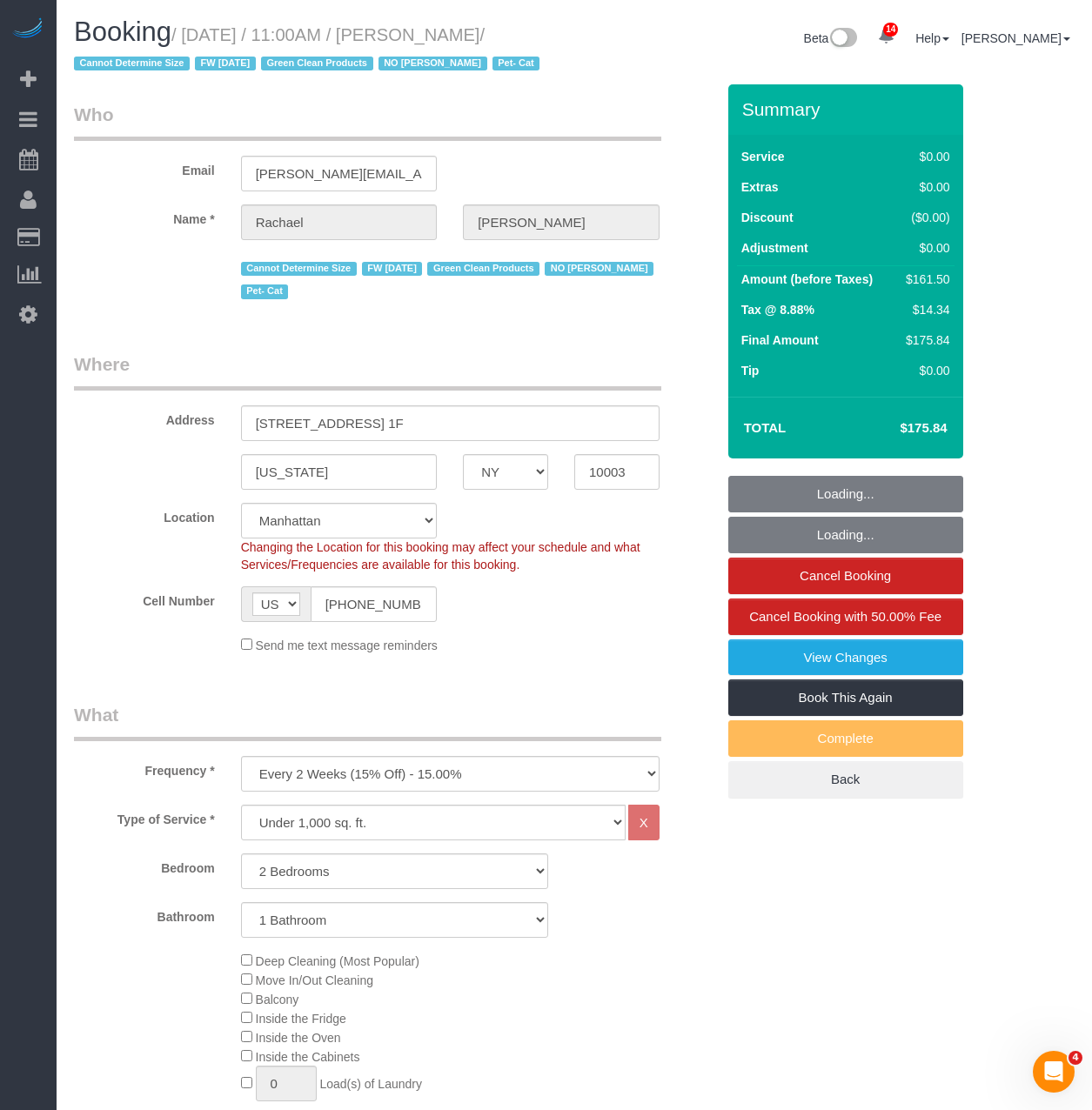
select select "number:14"
select select "number:5"
select select "object:1487"
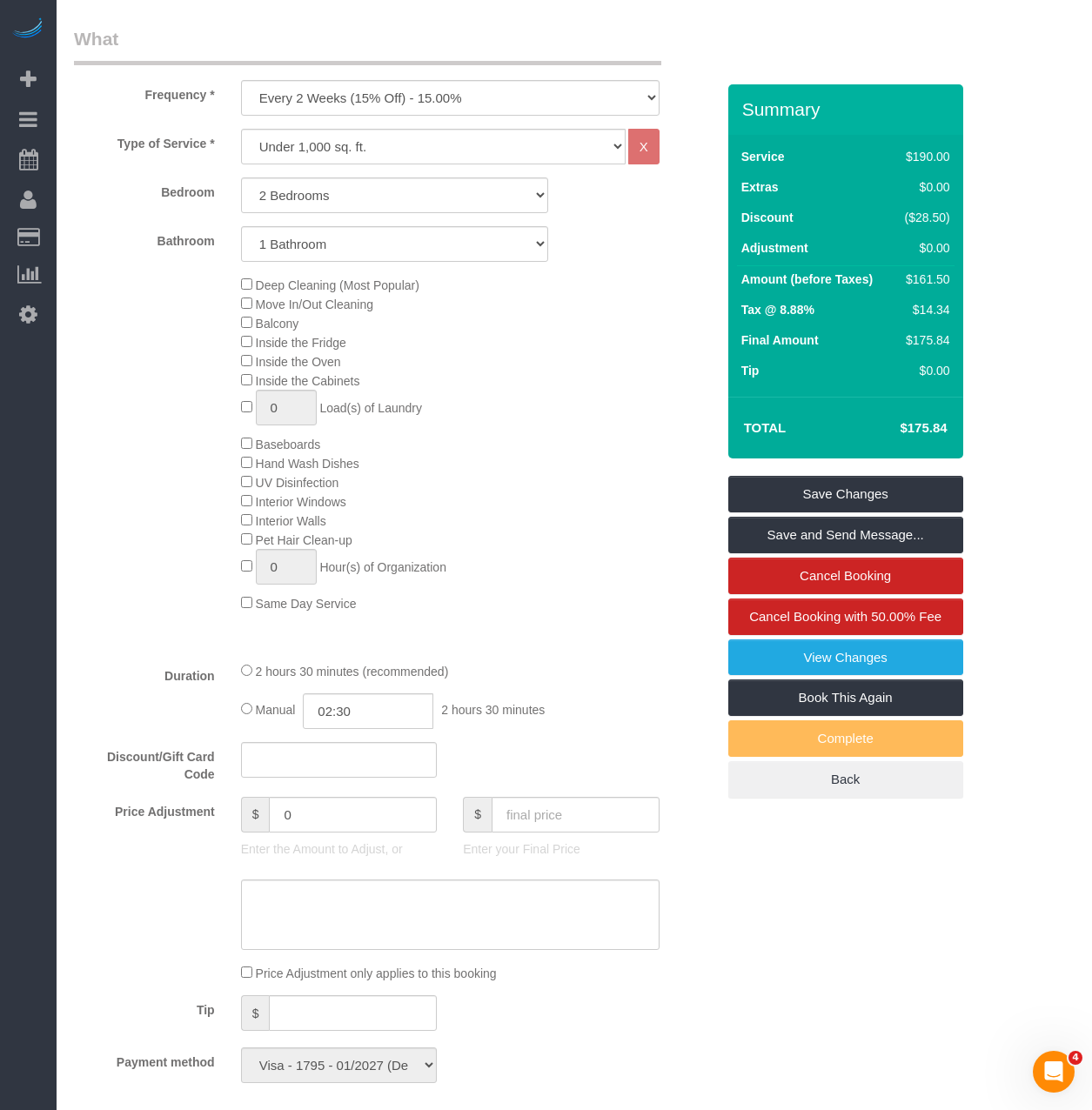
scroll to position [1043, 0]
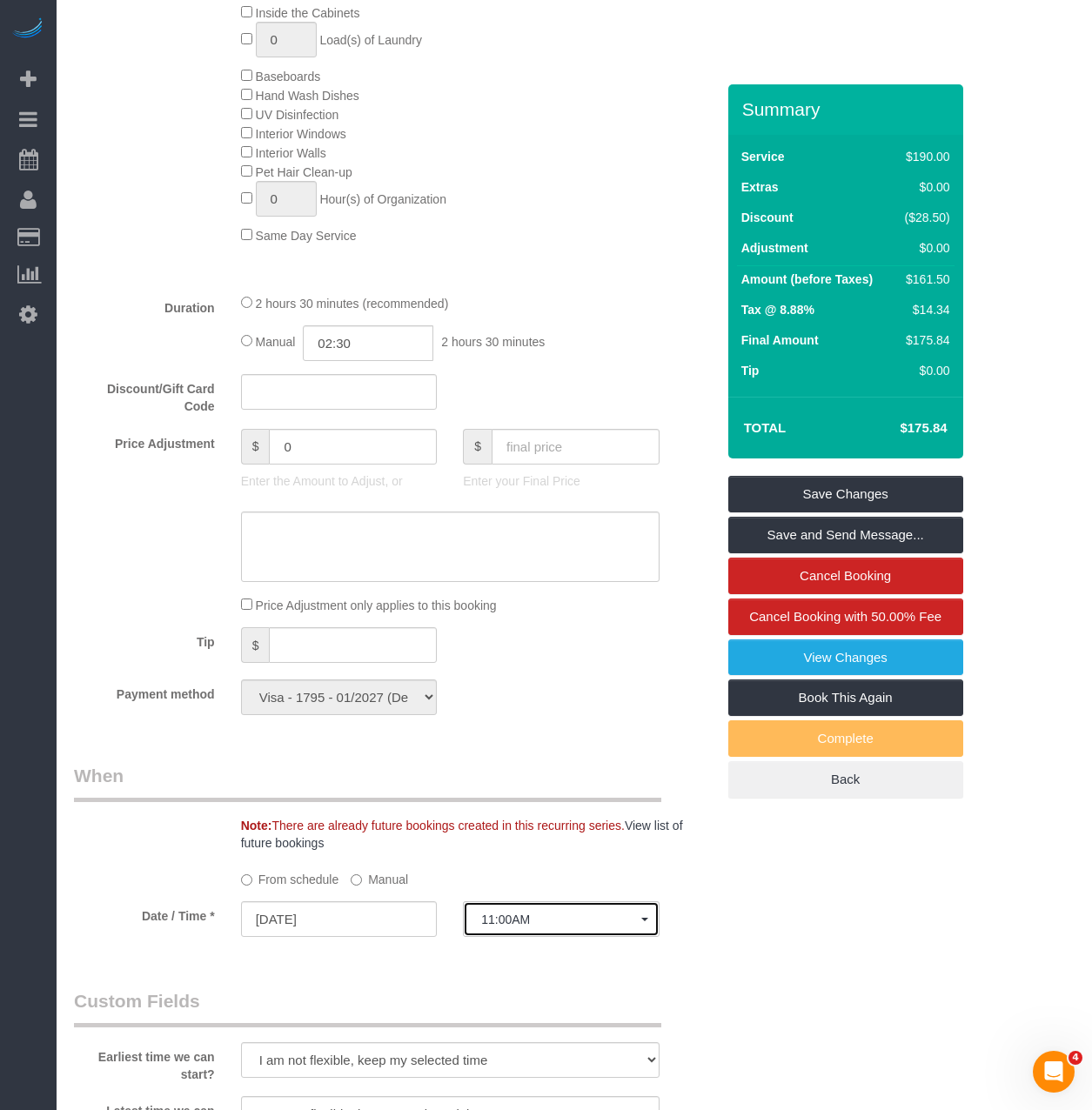
click at [517, 927] on span "11:00AM" at bounding box center [561, 919] width 160 height 14
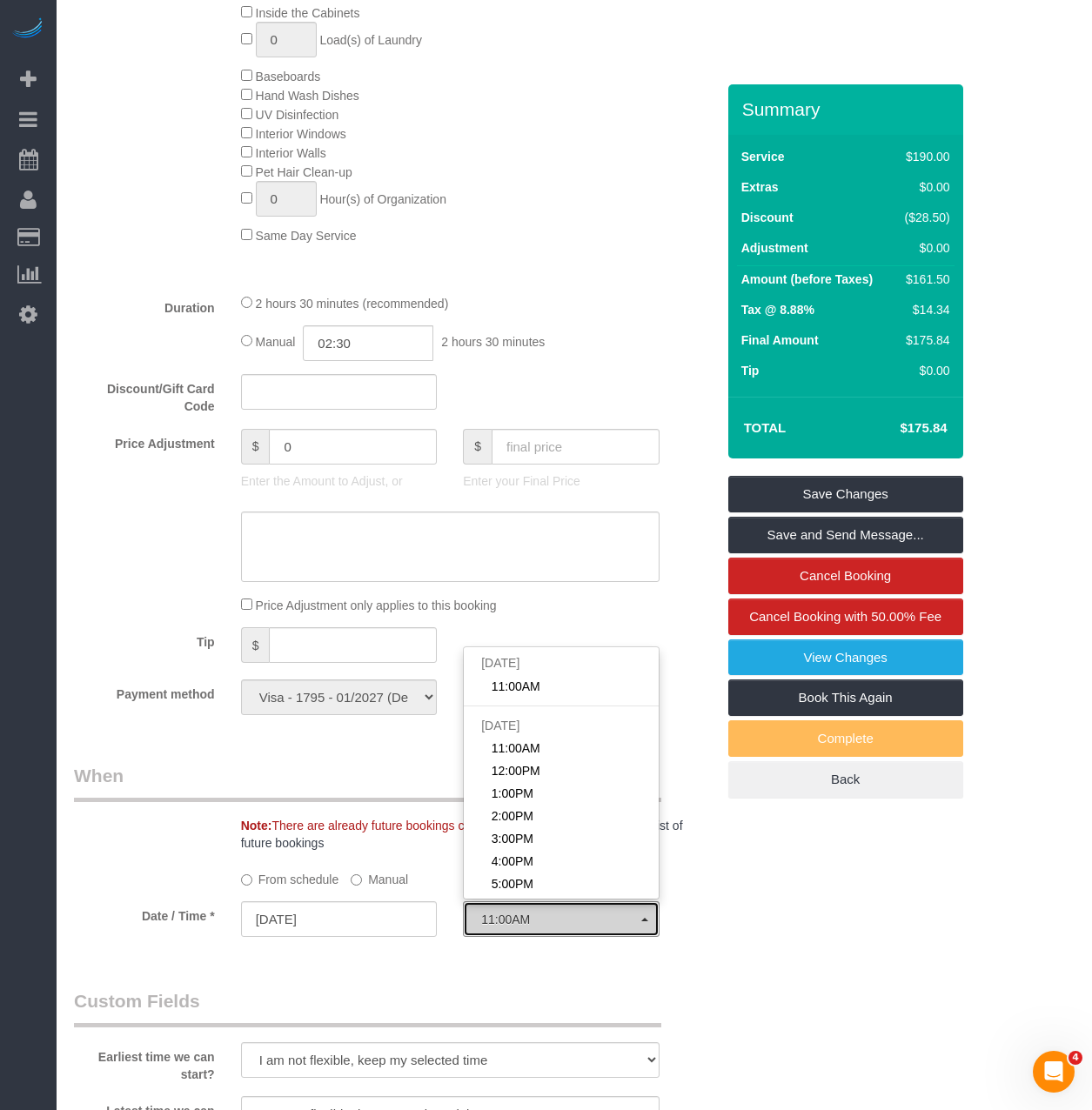
click at [517, 927] on span "11:00AM" at bounding box center [561, 919] width 160 height 14
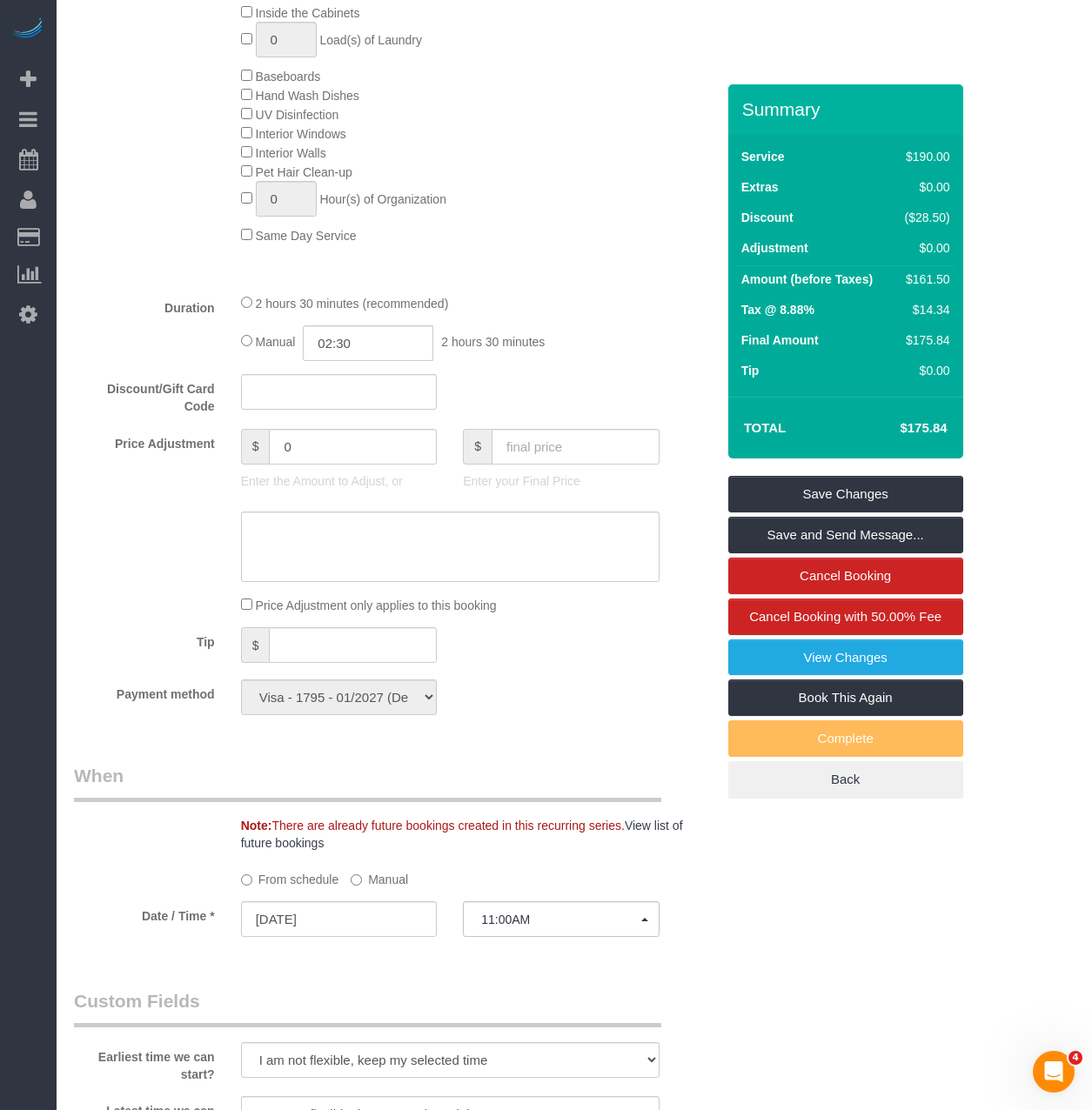
click at [366, 888] on label "Manual" at bounding box center [379, 876] width 58 height 24
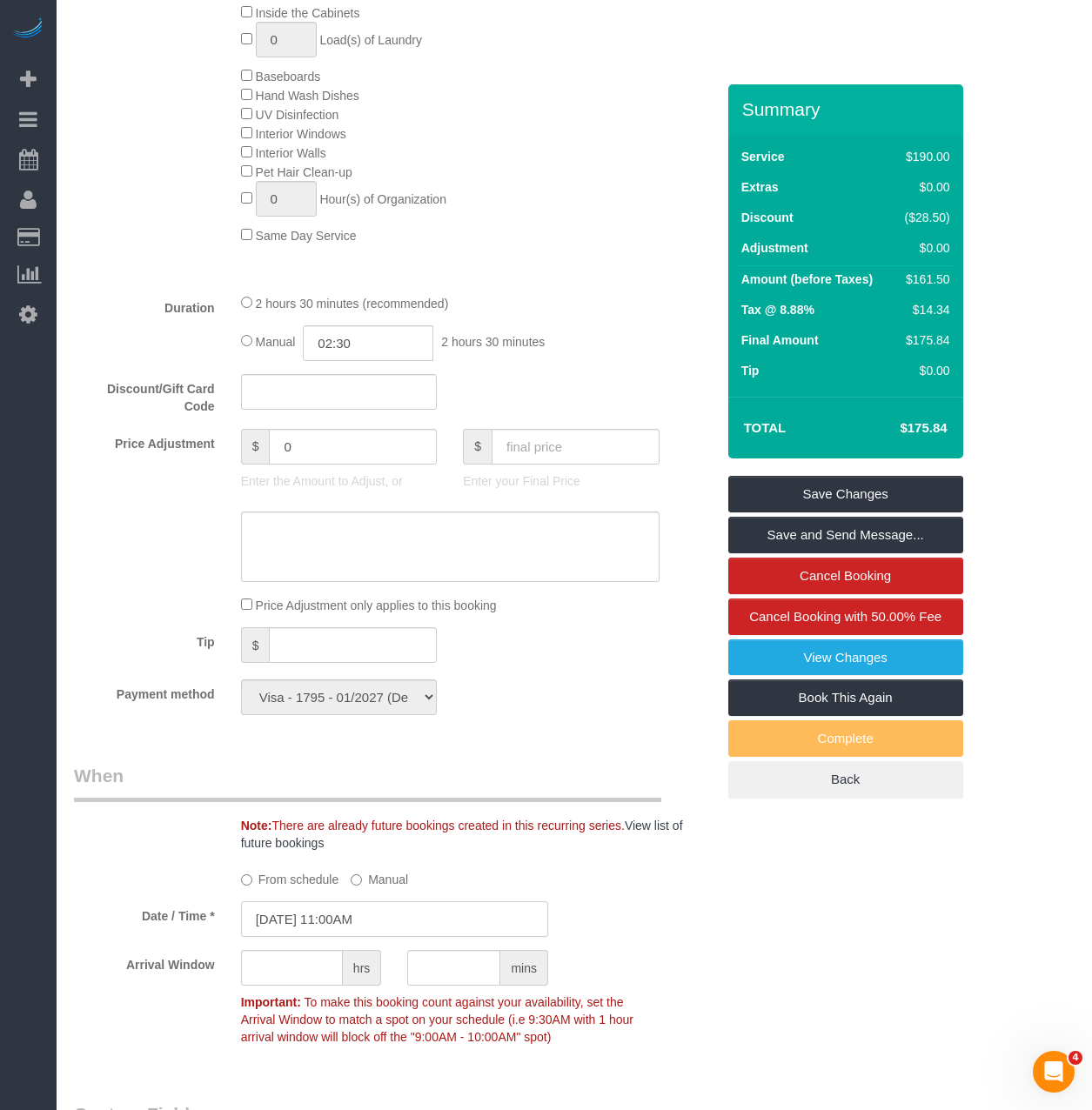
click at [440, 937] on input "09/08/2025 11:00AM" at bounding box center [394, 918] width 307 height 36
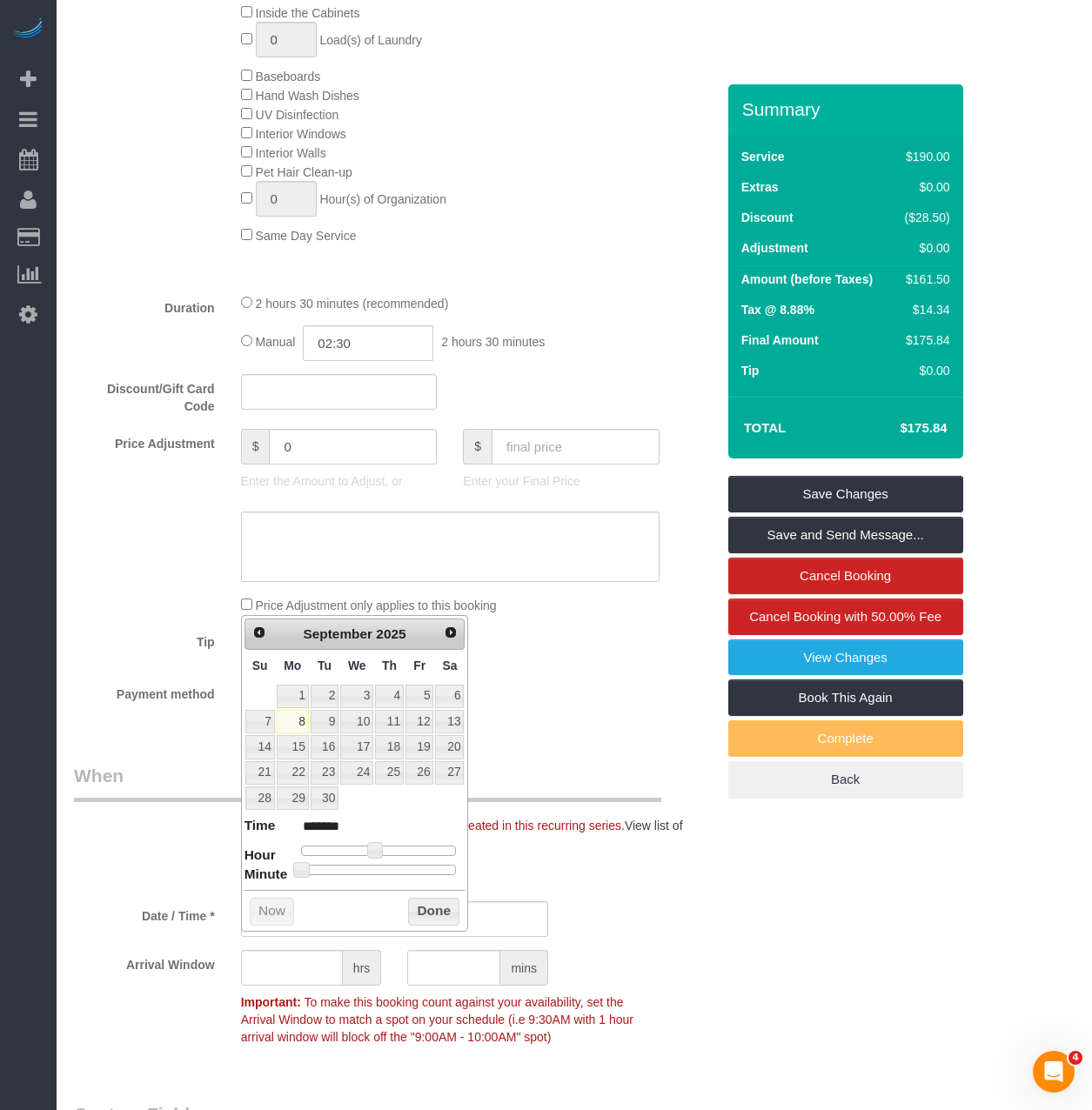
type input "09/08/2025 11:30AM"
type input "*******"
click at [392, 866] on div at bounding box center [379, 869] width 156 height 10
type input "09/08/2025 12:30PM"
type input "*******"
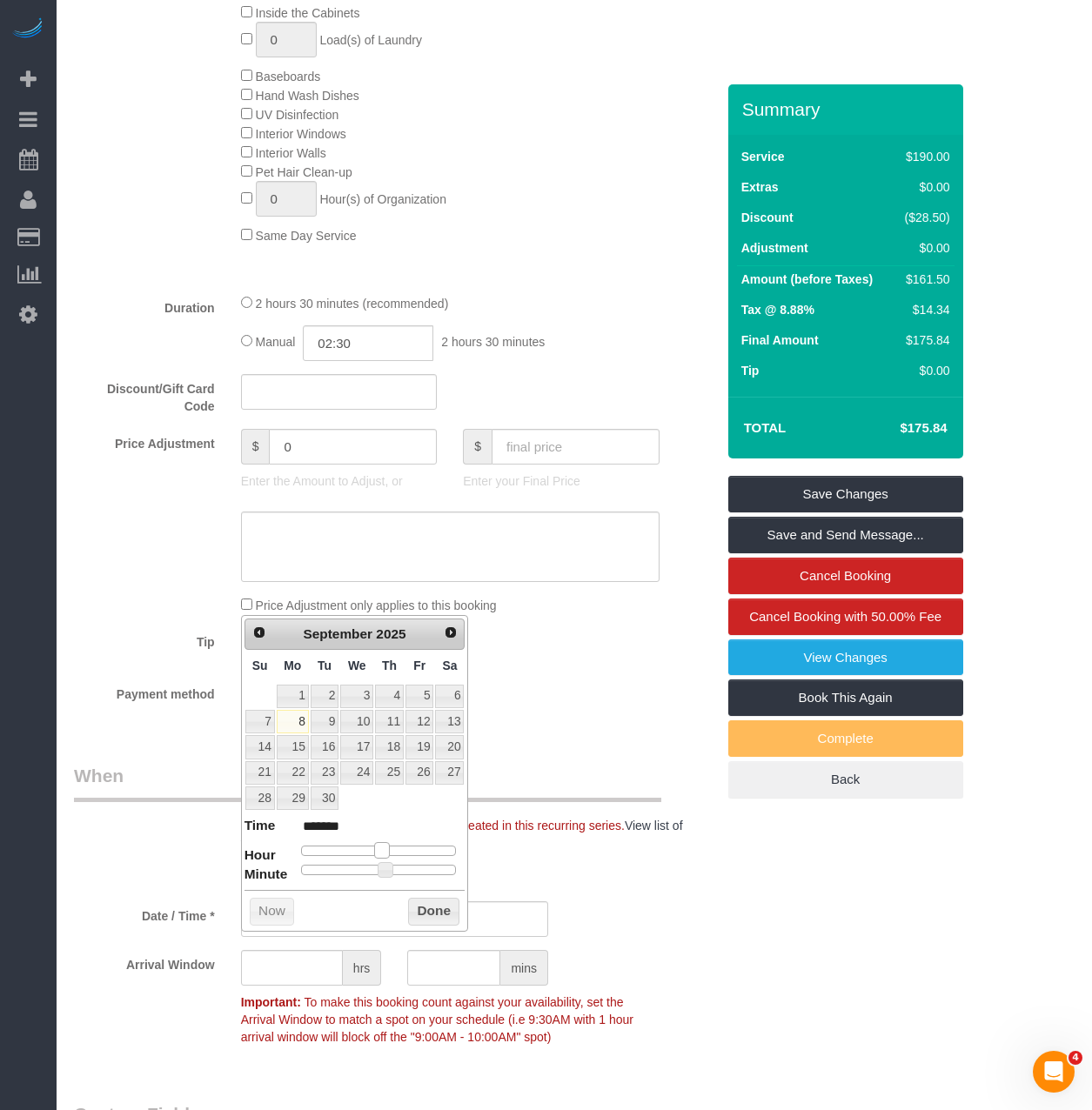
click at [382, 853] on span at bounding box center [382, 849] width 16 height 16
type input "09/08/2025 12:25PM"
type input "*******"
type input "09/08/2025 12:20PM"
type input "*******"
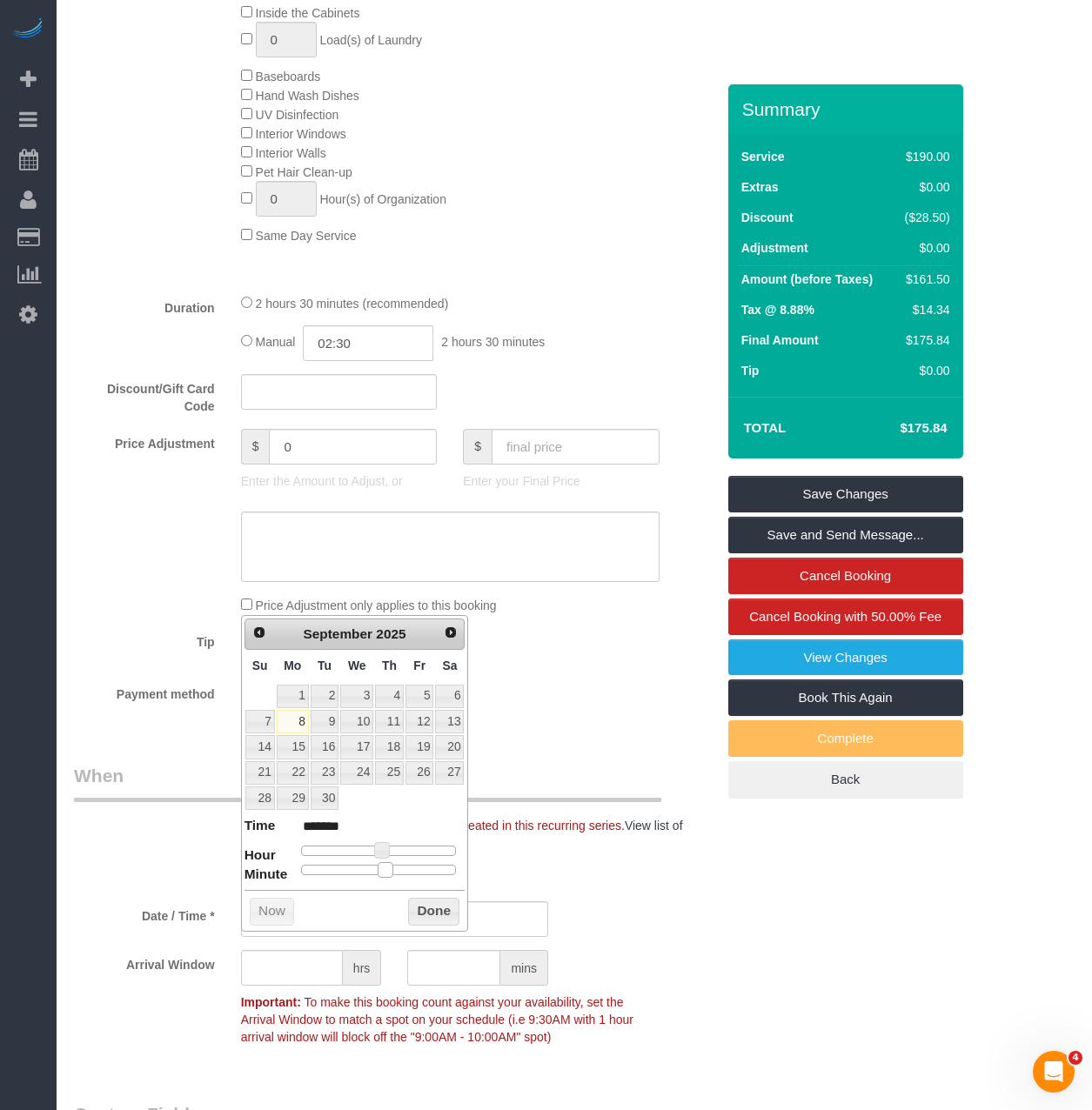
type input "09/08/2025 12:15PM"
type input "*******"
type input "09/08/2025 12:10PM"
type input "*******"
type input "09/08/2025 12:05PM"
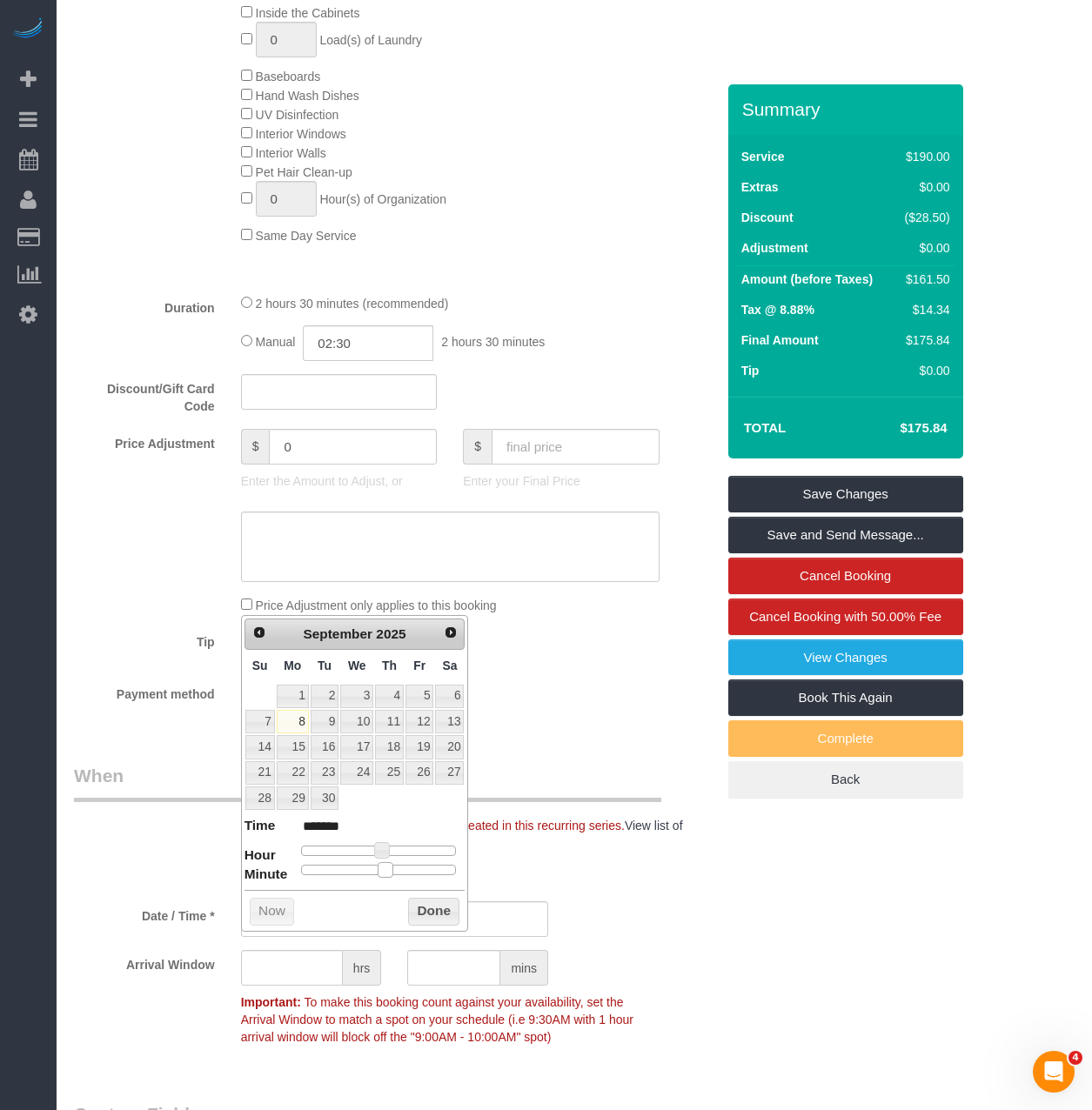
type input "*******"
type input "09/08/2025 12:00PM"
type input "*******"
drag, startPoint x: 380, startPoint y: 870, endPoint x: 266, endPoint y: 877, distance: 114.2
click at [266, 876] on dl "Time ******* Hour Minute Second Millisecond Microsecond Time Zone ***** ***** *…" at bounding box center [355, 846] width 221 height 60
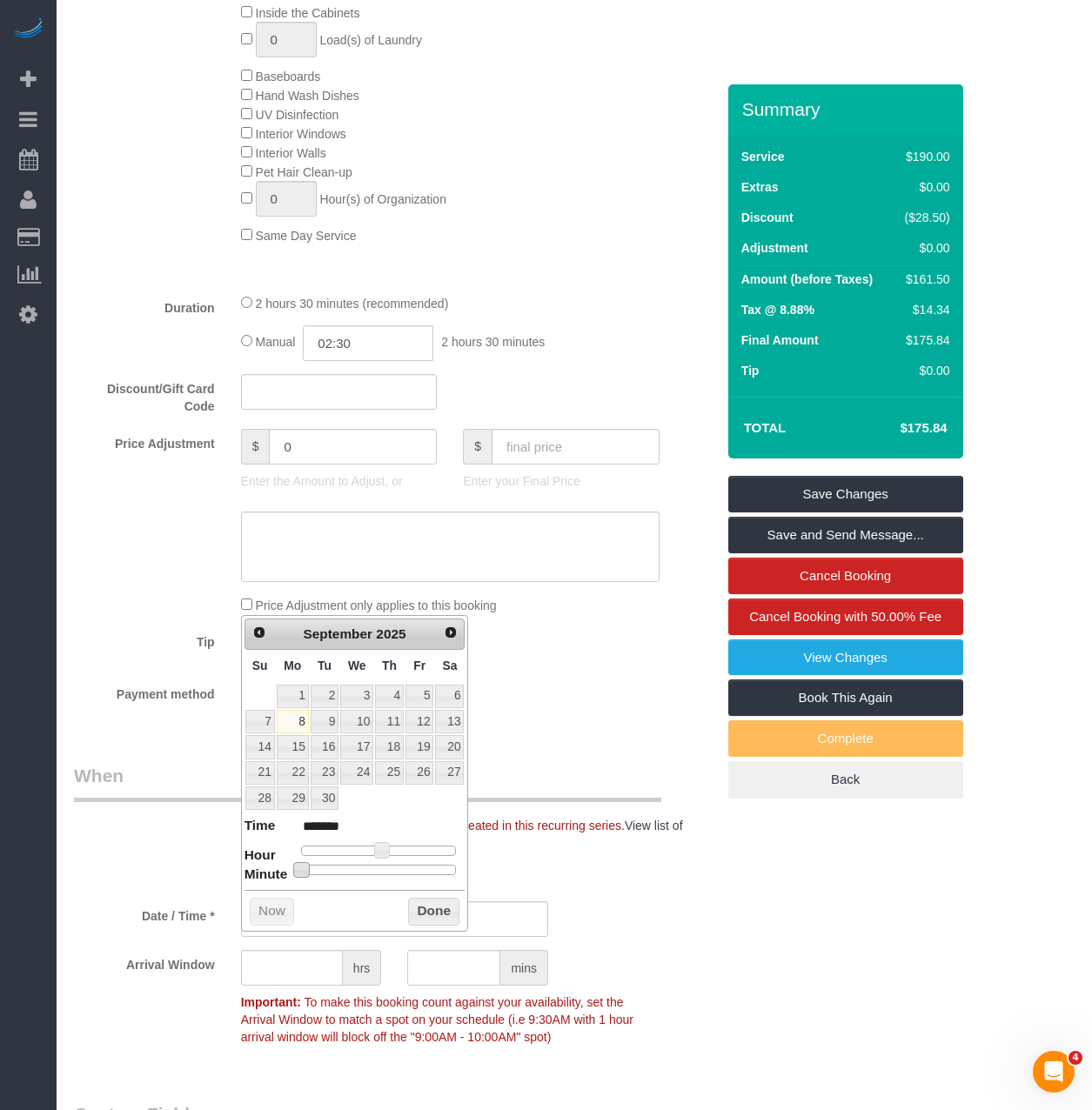
click at [428, 906] on button "Done" at bounding box center [434, 911] width 51 height 27
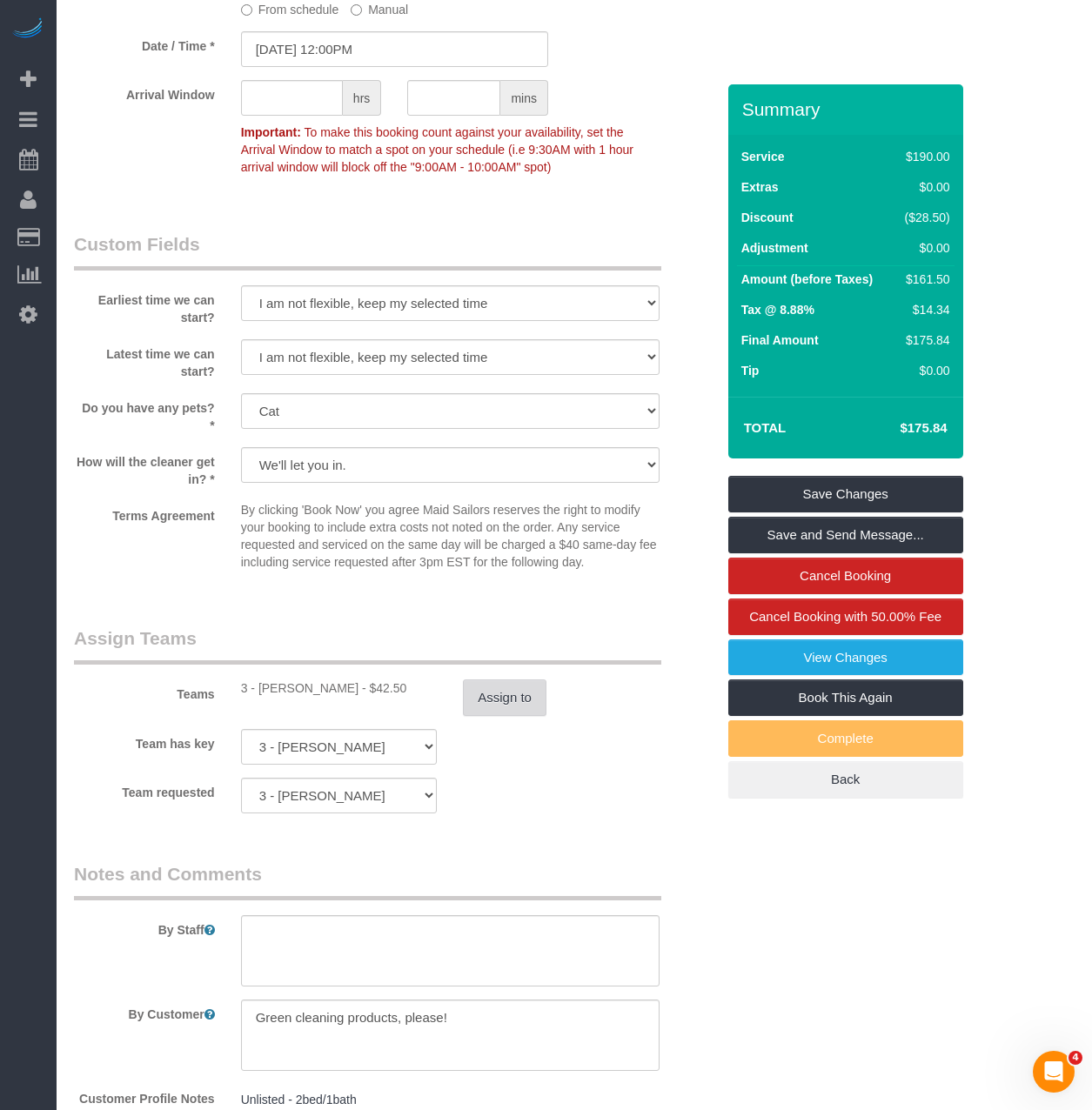
click at [493, 714] on button "Assign to" at bounding box center [504, 697] width 83 height 37
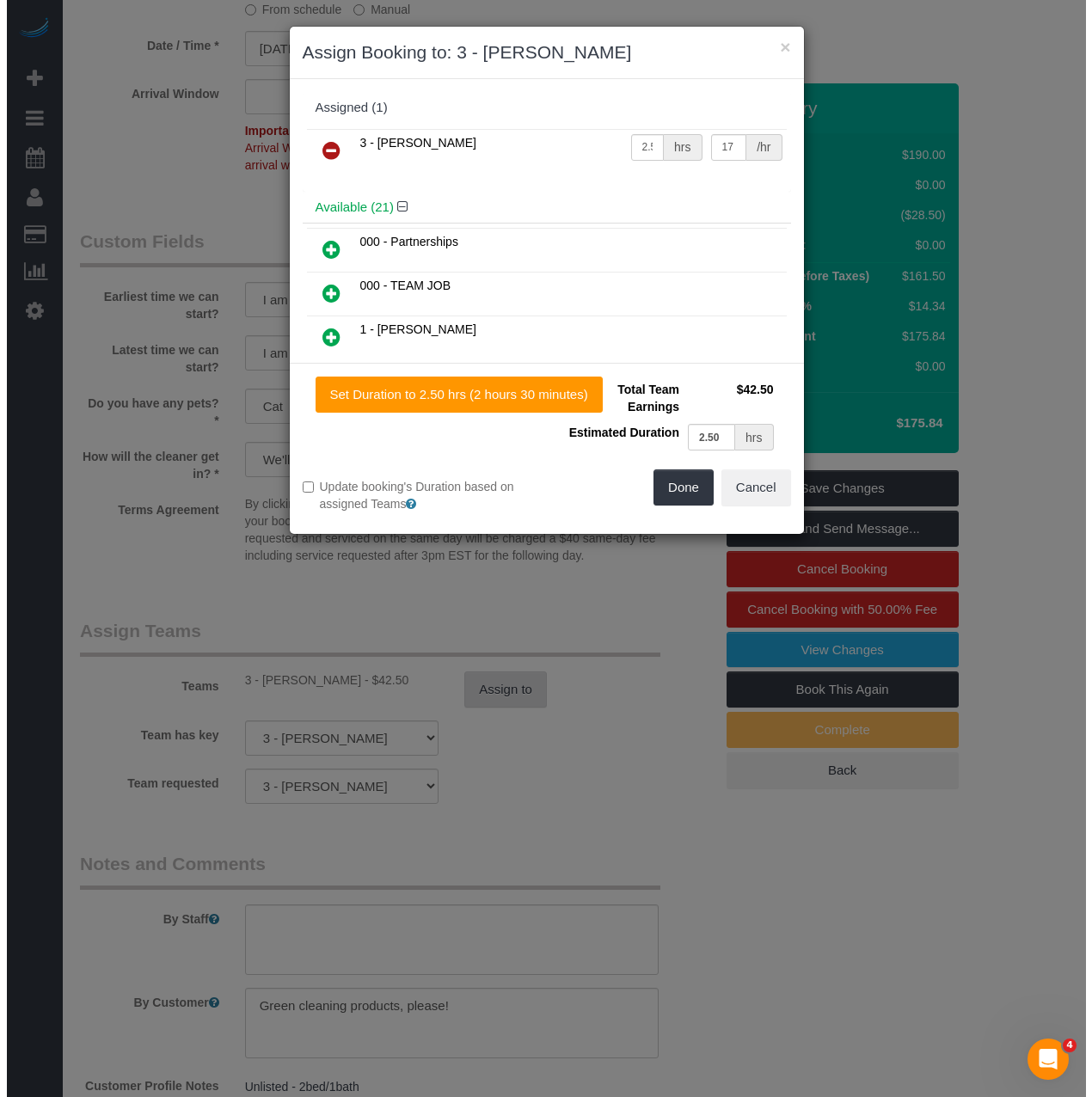
scroll to position [1856, 0]
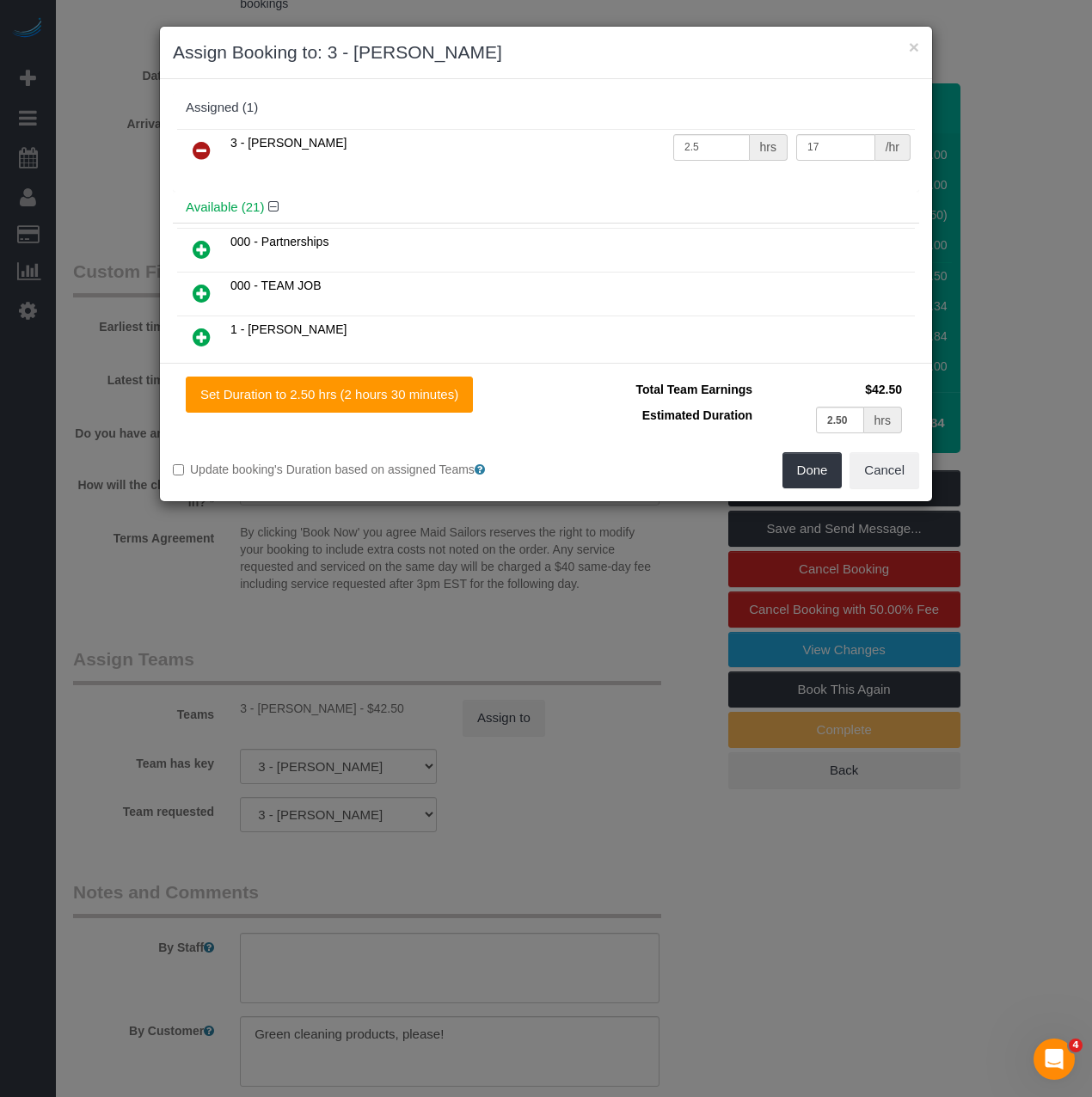
click at [201, 141] on icon at bounding box center [201, 150] width 18 height 21
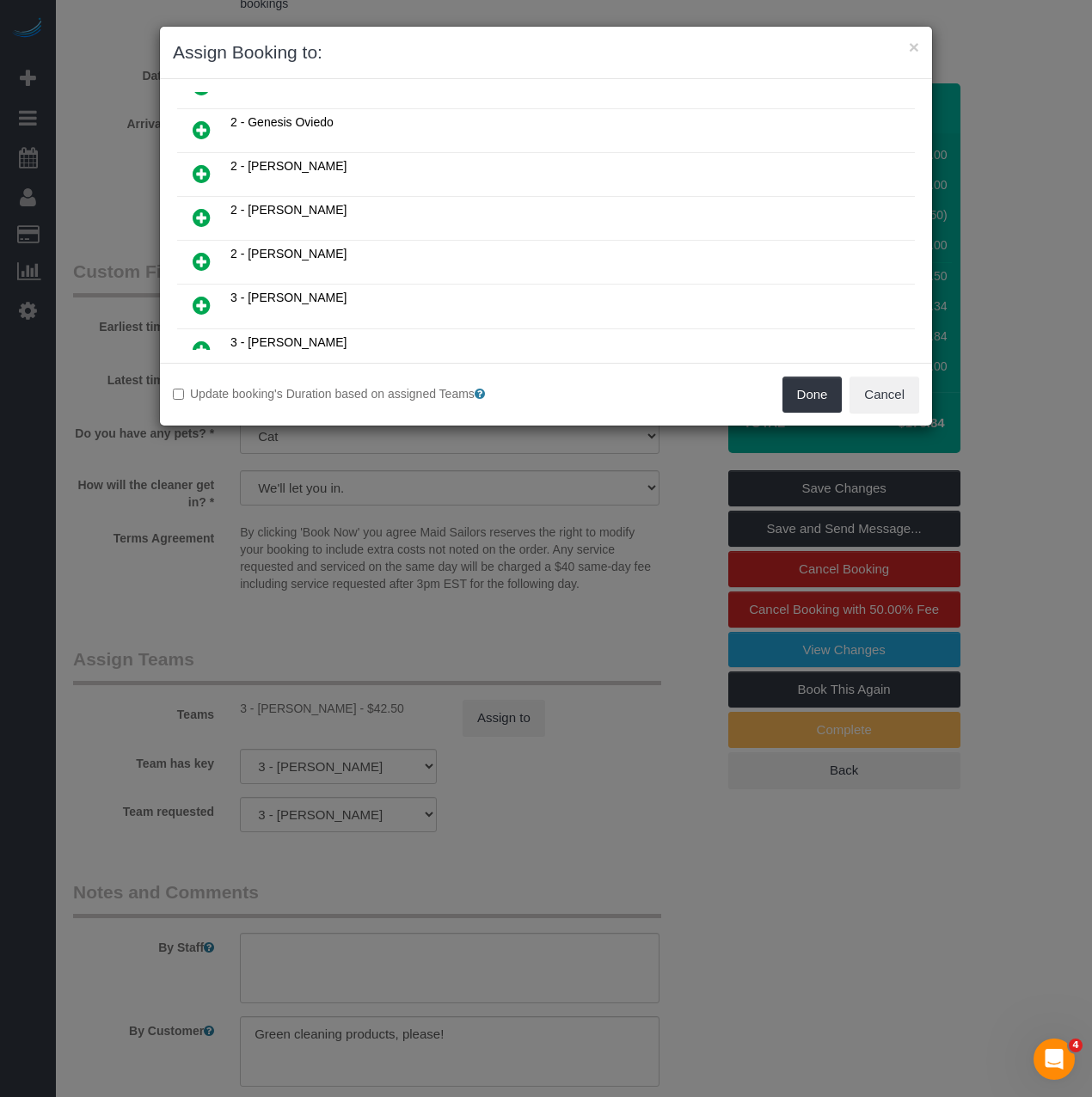
scroll to position [687, 0]
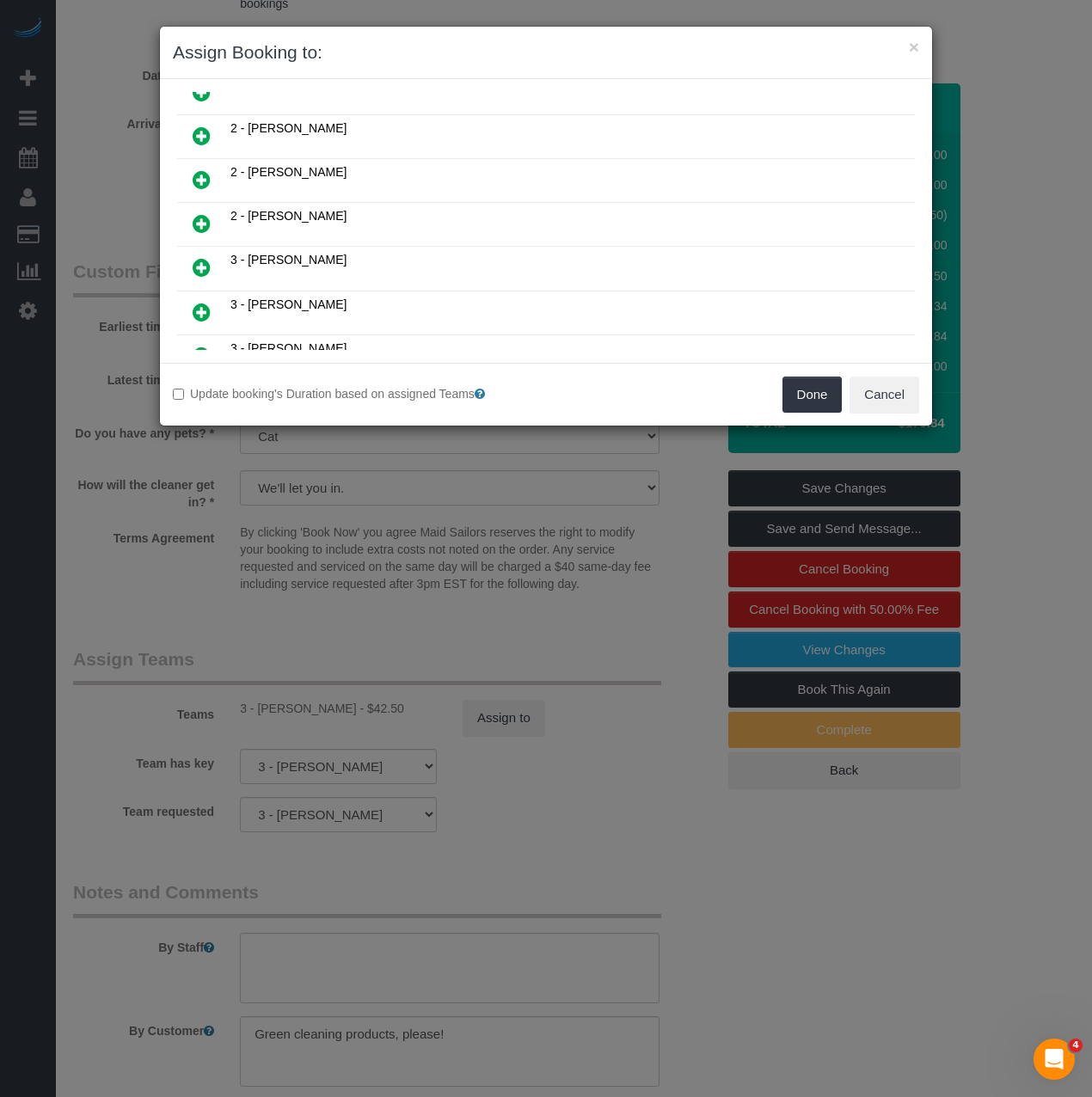
click at [200, 225] on icon at bounding box center [201, 223] width 18 height 21
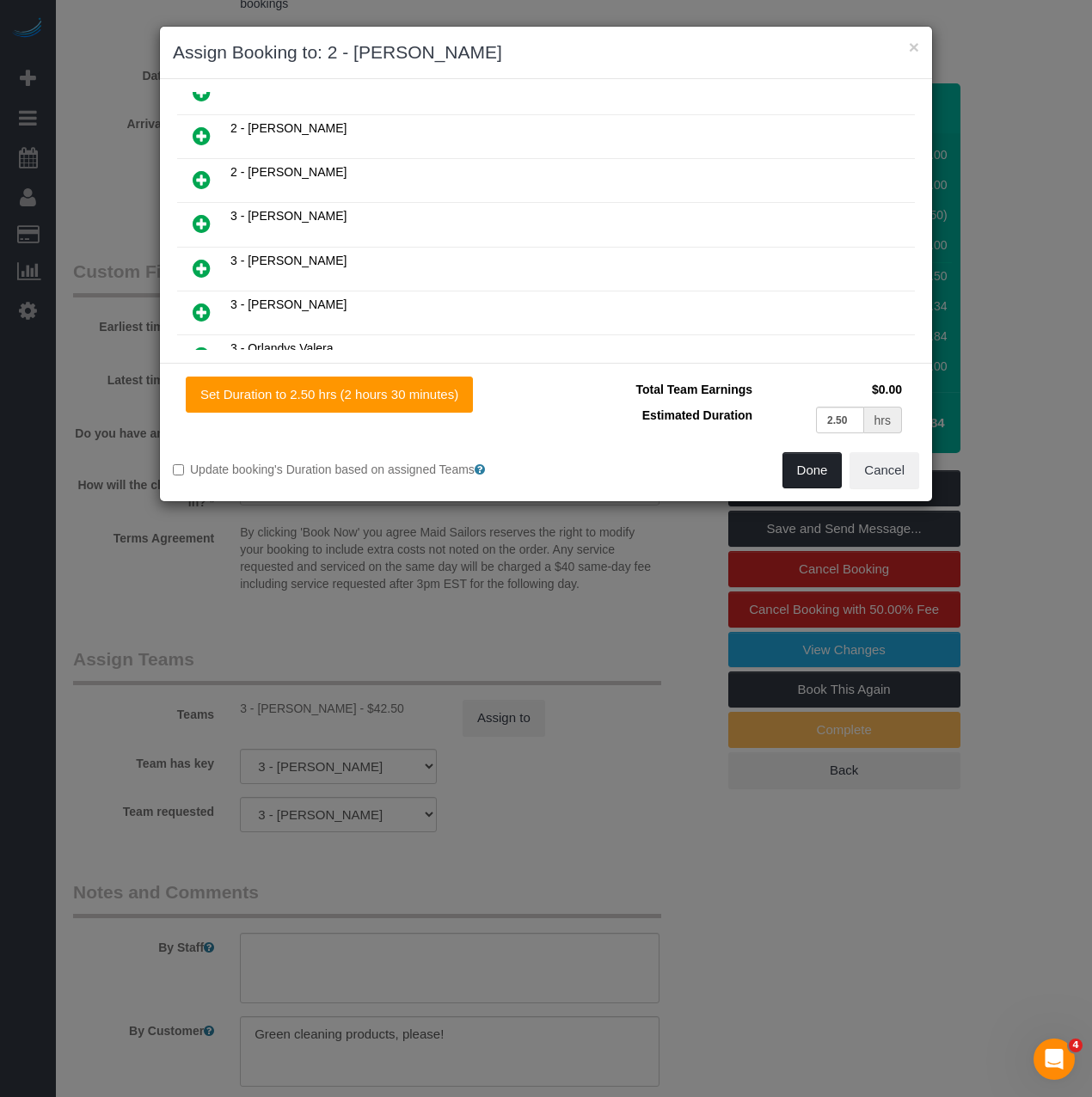
click at [819, 463] on button "Done" at bounding box center [812, 470] width 60 height 36
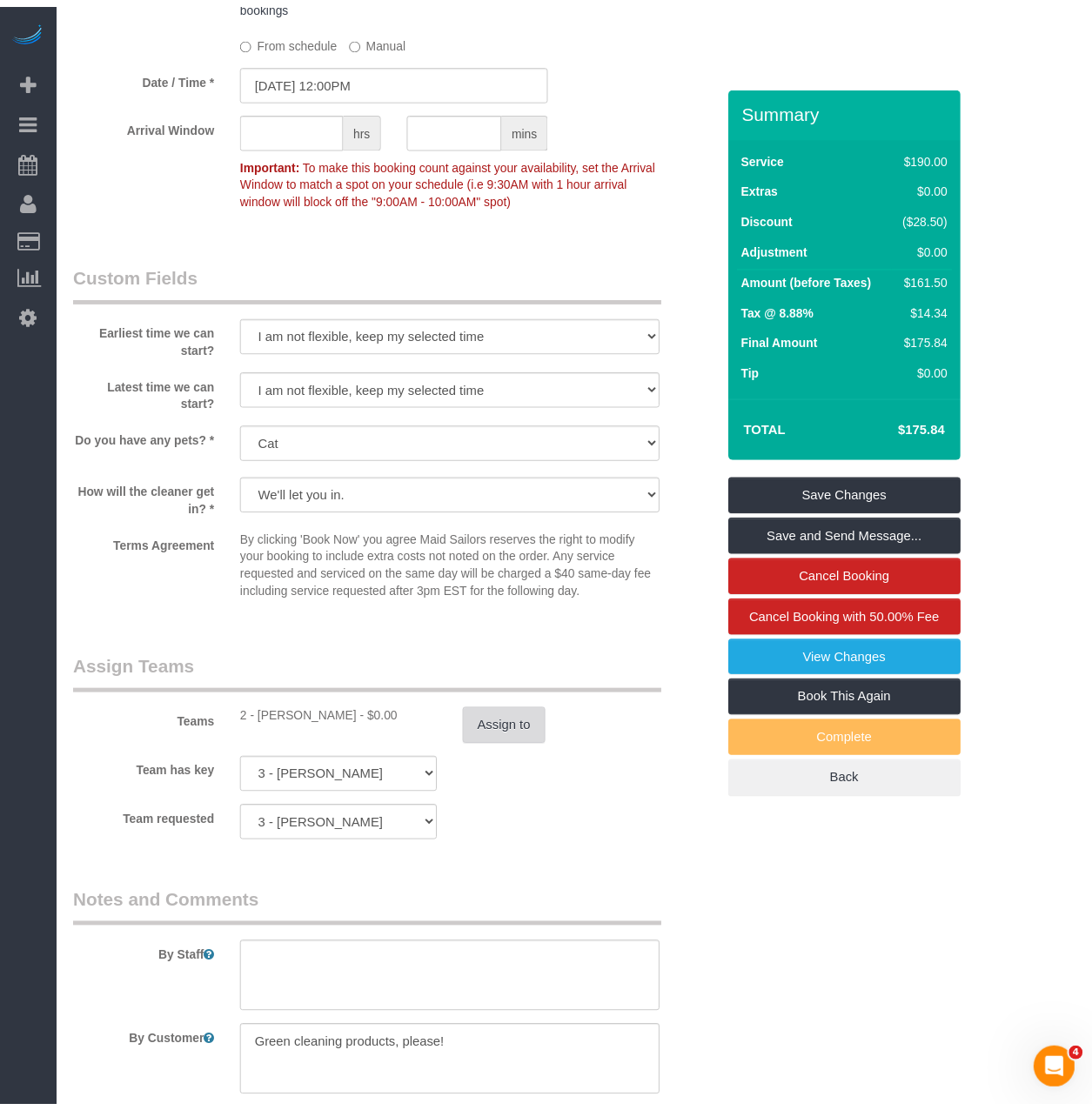
scroll to position [1913, 0]
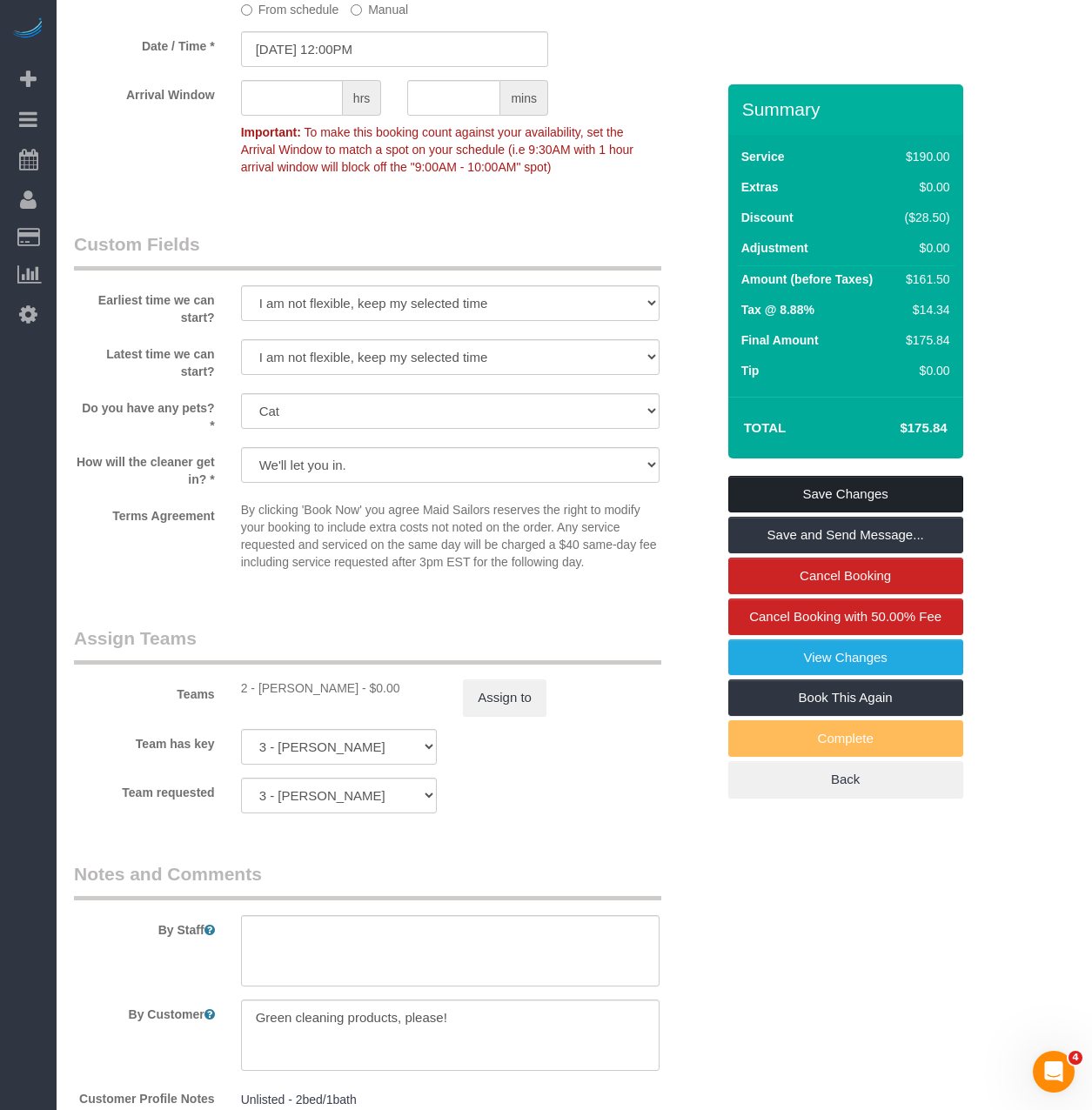
click at [753, 512] on link "Save Changes" at bounding box center [845, 494] width 235 height 37
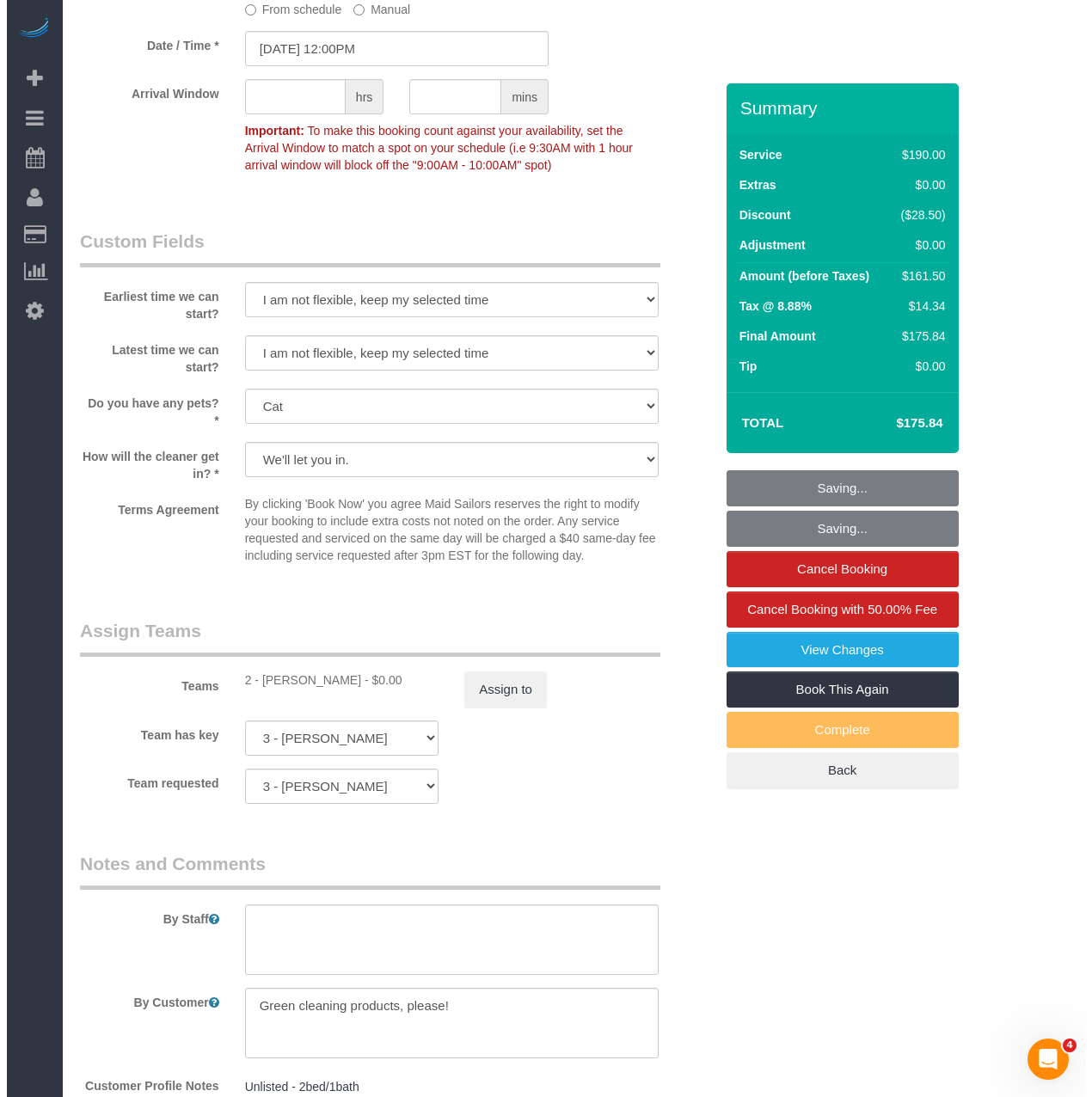
scroll to position [1856, 0]
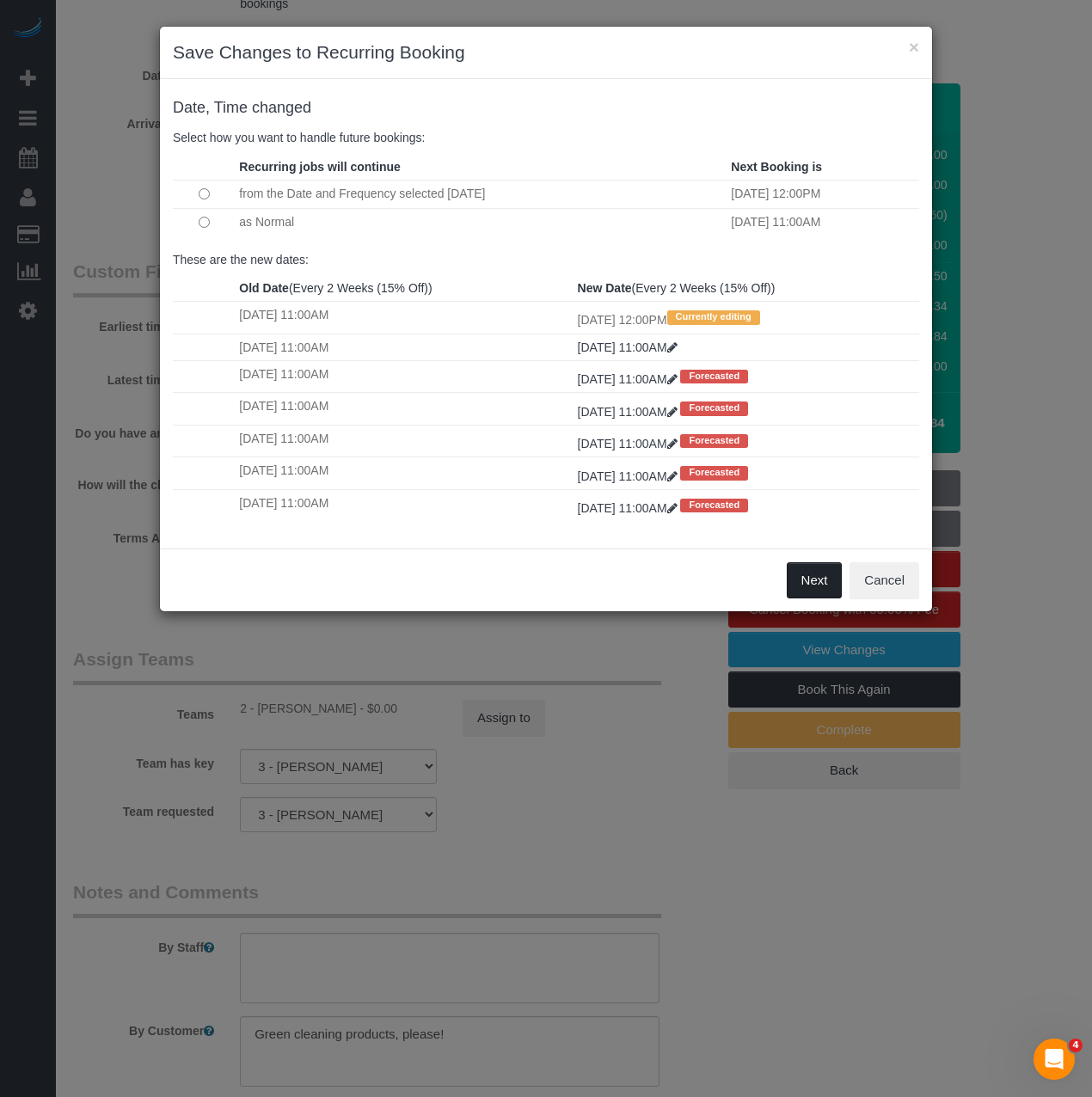
click at [821, 581] on button "Next" at bounding box center [815, 580] width 56 height 36
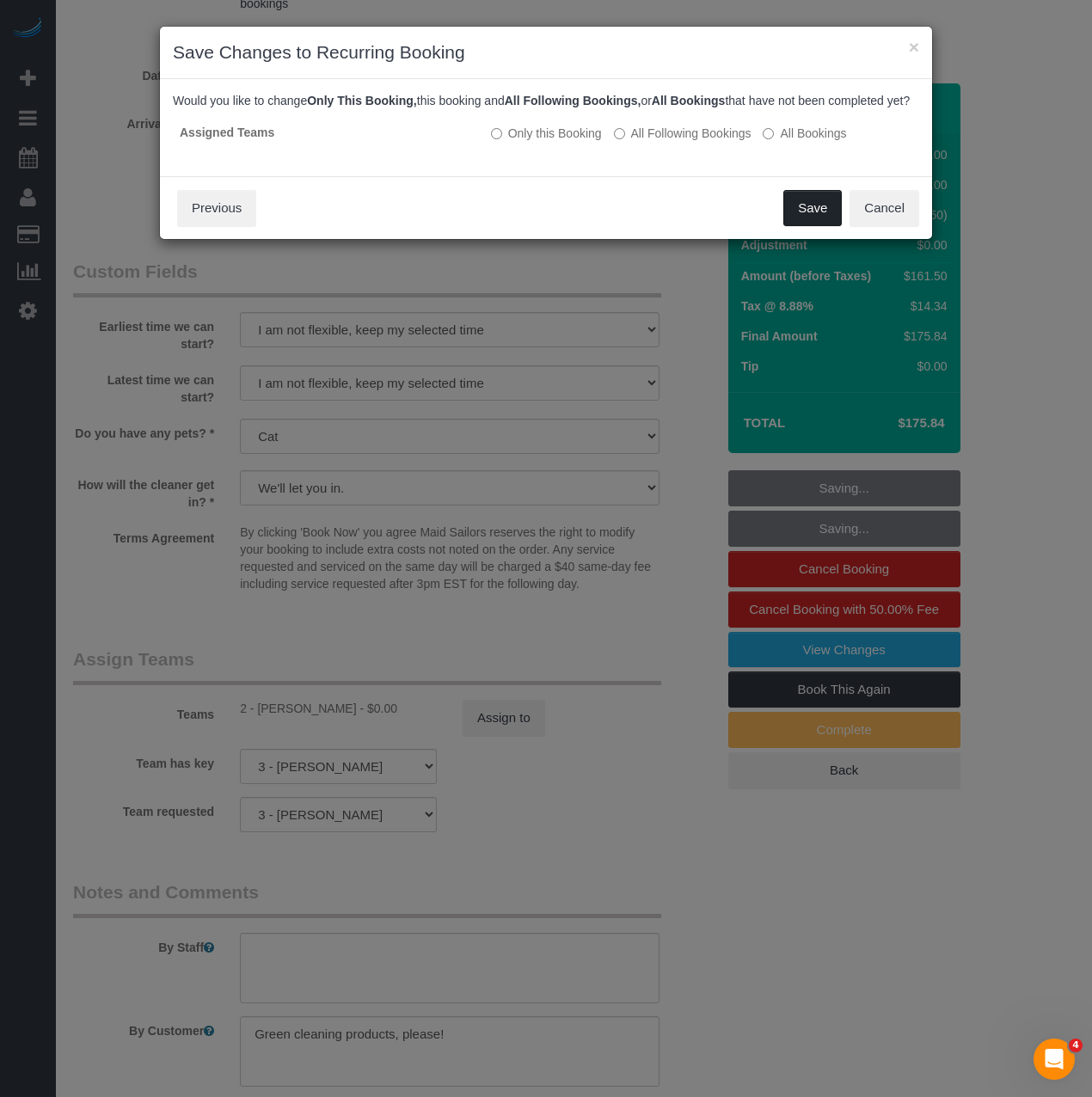
click at [823, 226] on button "Save" at bounding box center [812, 208] width 59 height 36
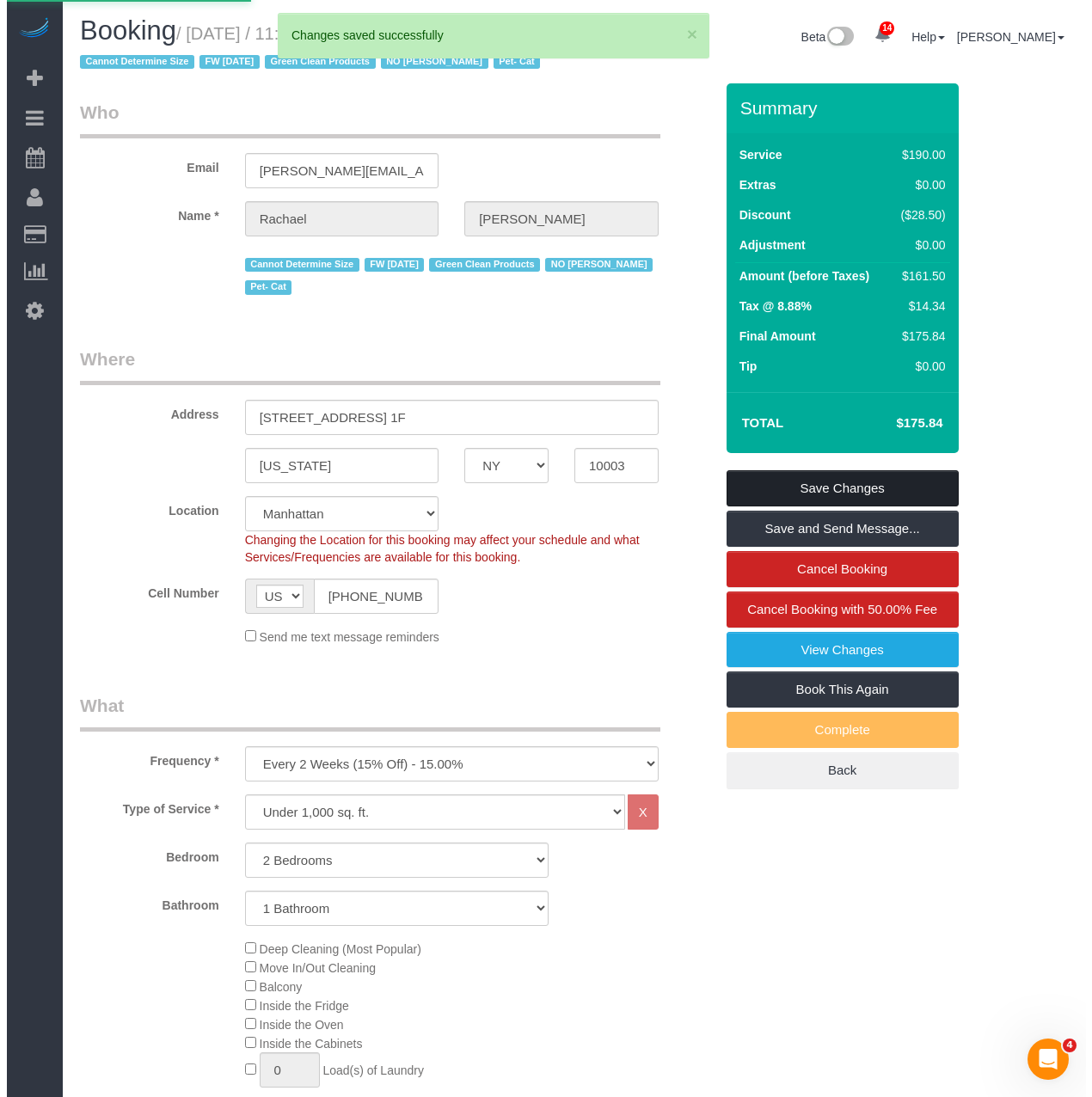
scroll to position [0, 0]
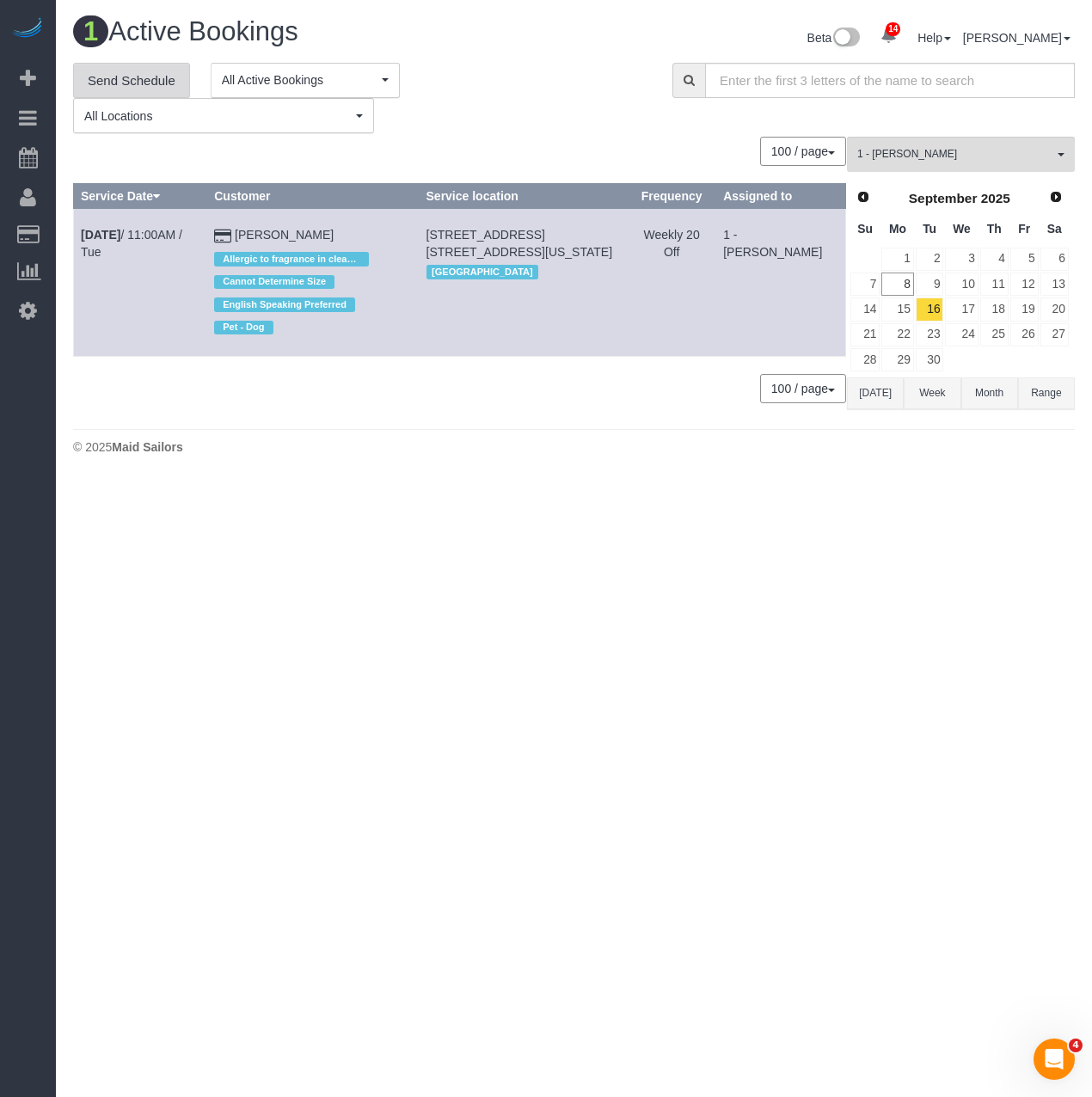
click at [163, 82] on link "Send Schedule" at bounding box center [132, 81] width 117 height 36
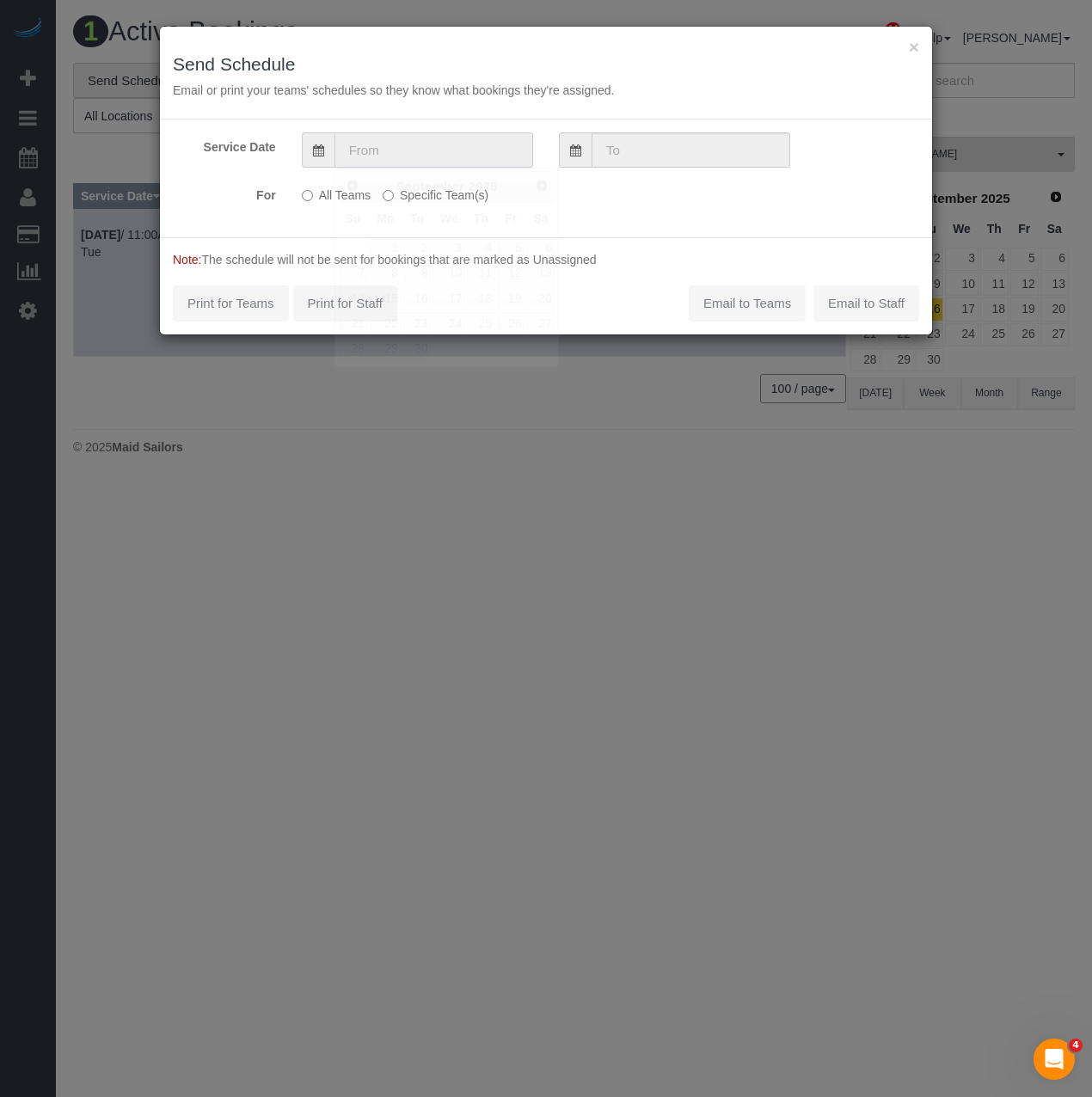
click at [358, 165] on input "text" at bounding box center [434, 150] width 199 height 35
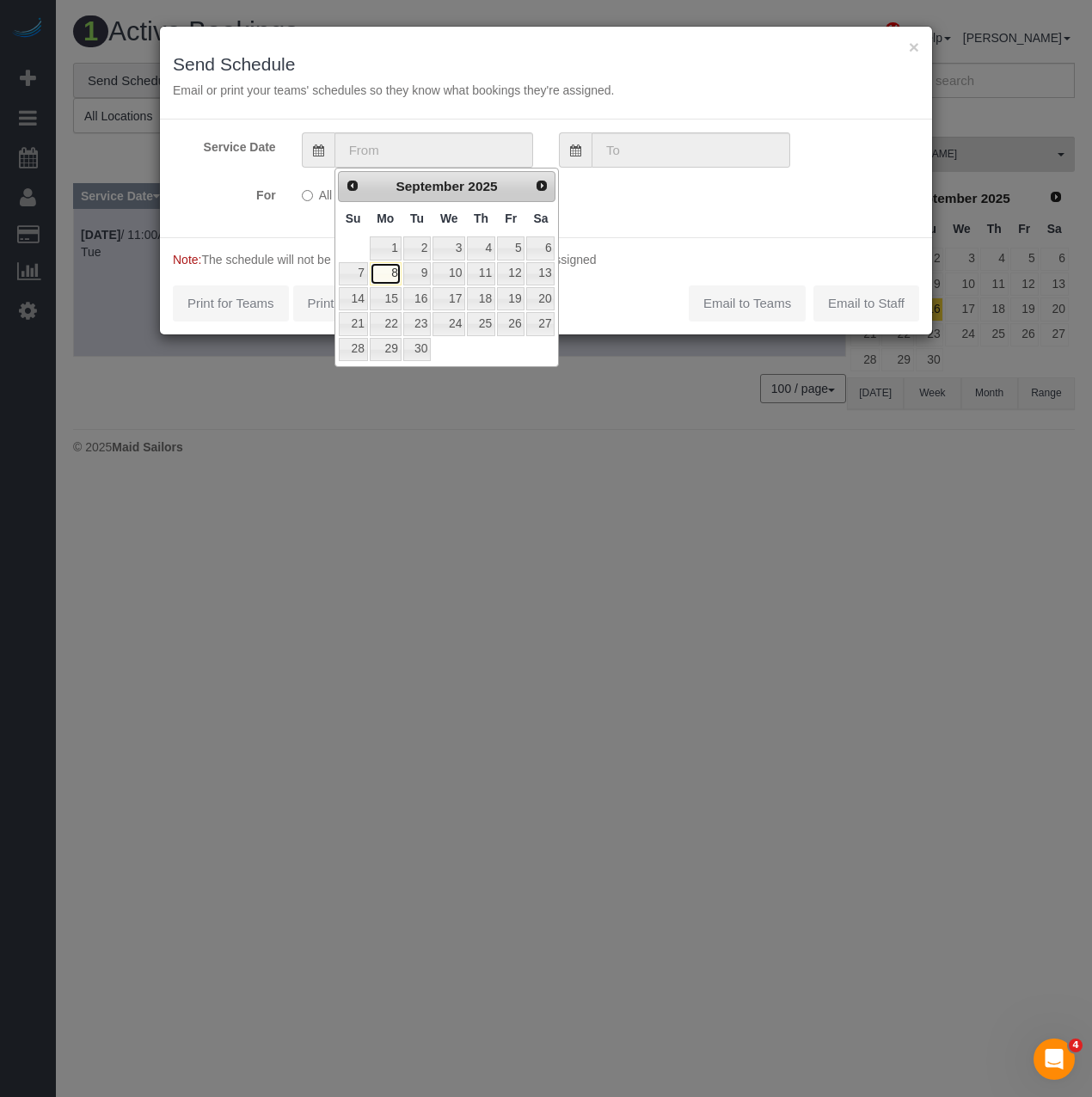
click at [393, 271] on link "8" at bounding box center [385, 274] width 32 height 23
type input "[DATE]"
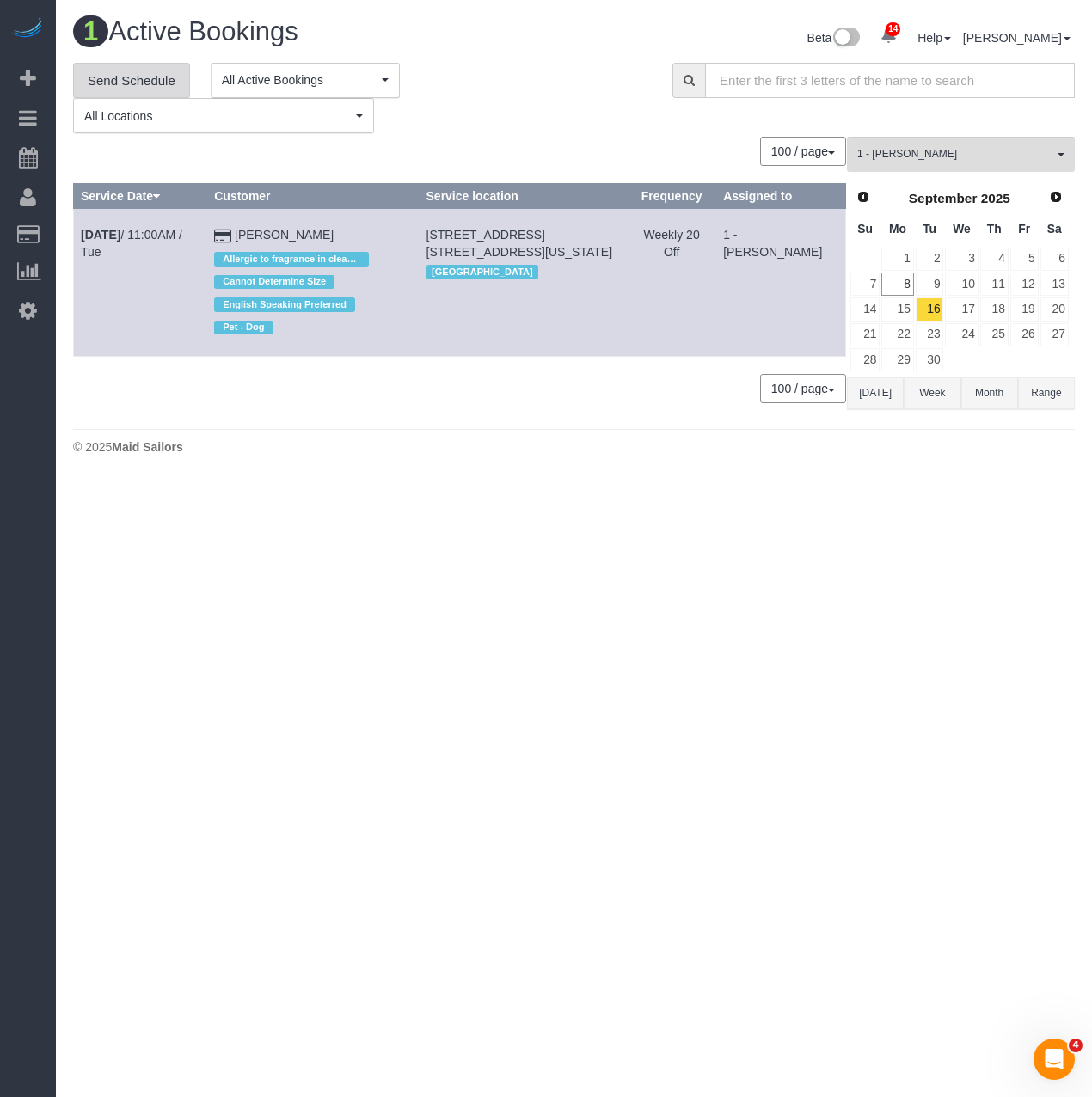
click at [155, 78] on link "Send Schedule" at bounding box center [132, 81] width 117 height 36
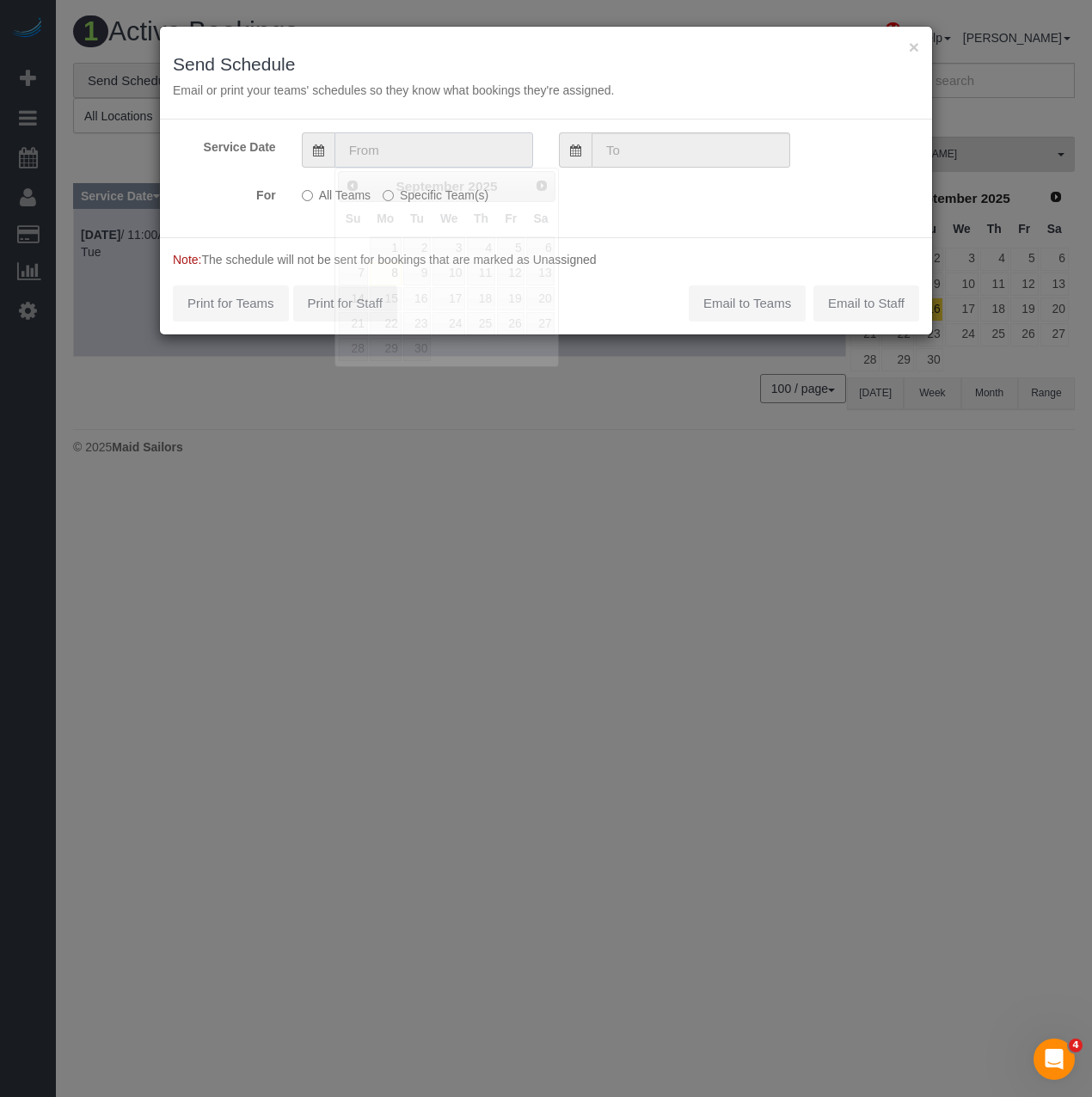
click at [392, 166] on input "text" at bounding box center [434, 150] width 199 height 35
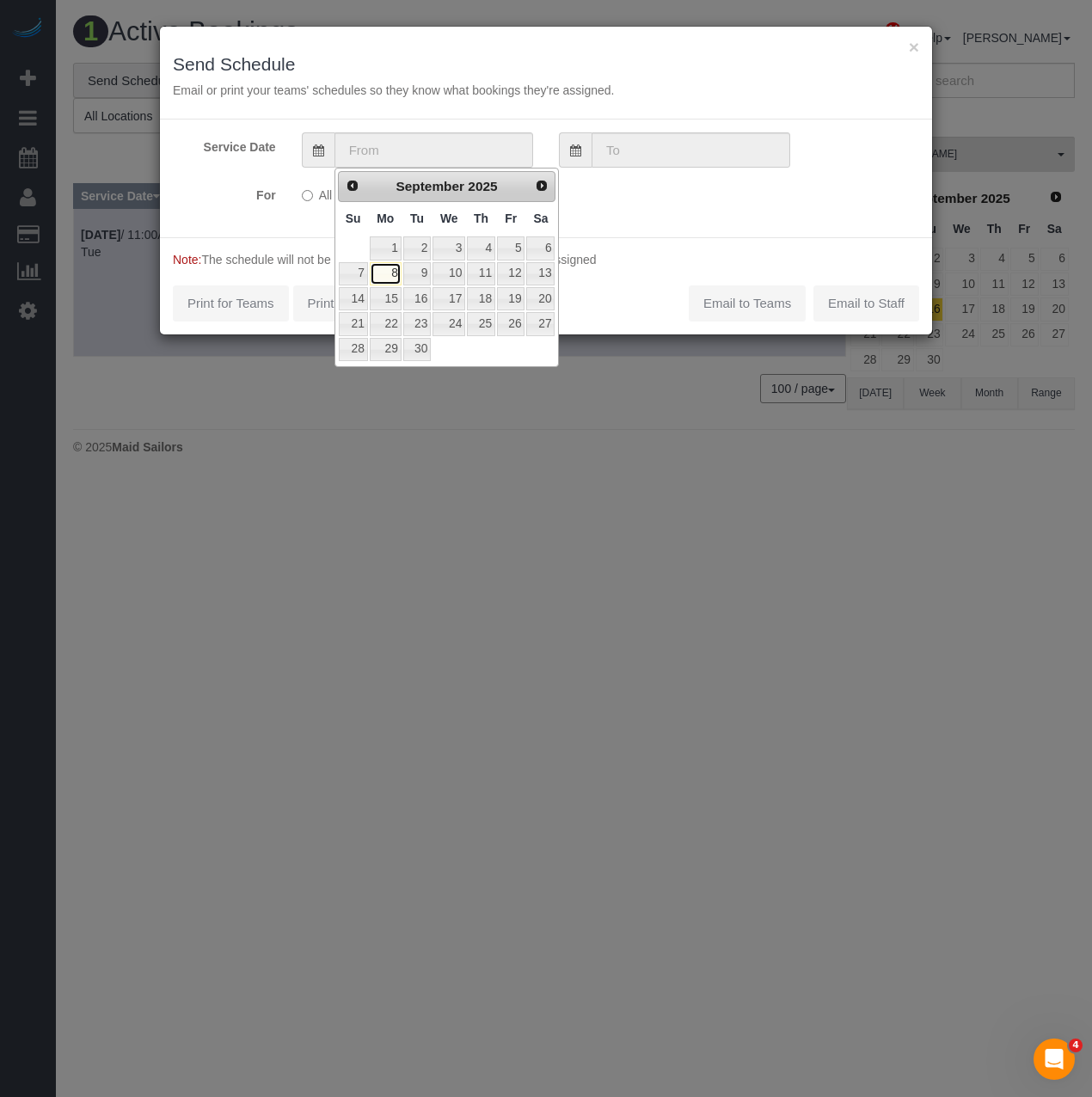
click at [398, 266] on link "8" at bounding box center [385, 274] width 32 height 23
type input "[DATE]"
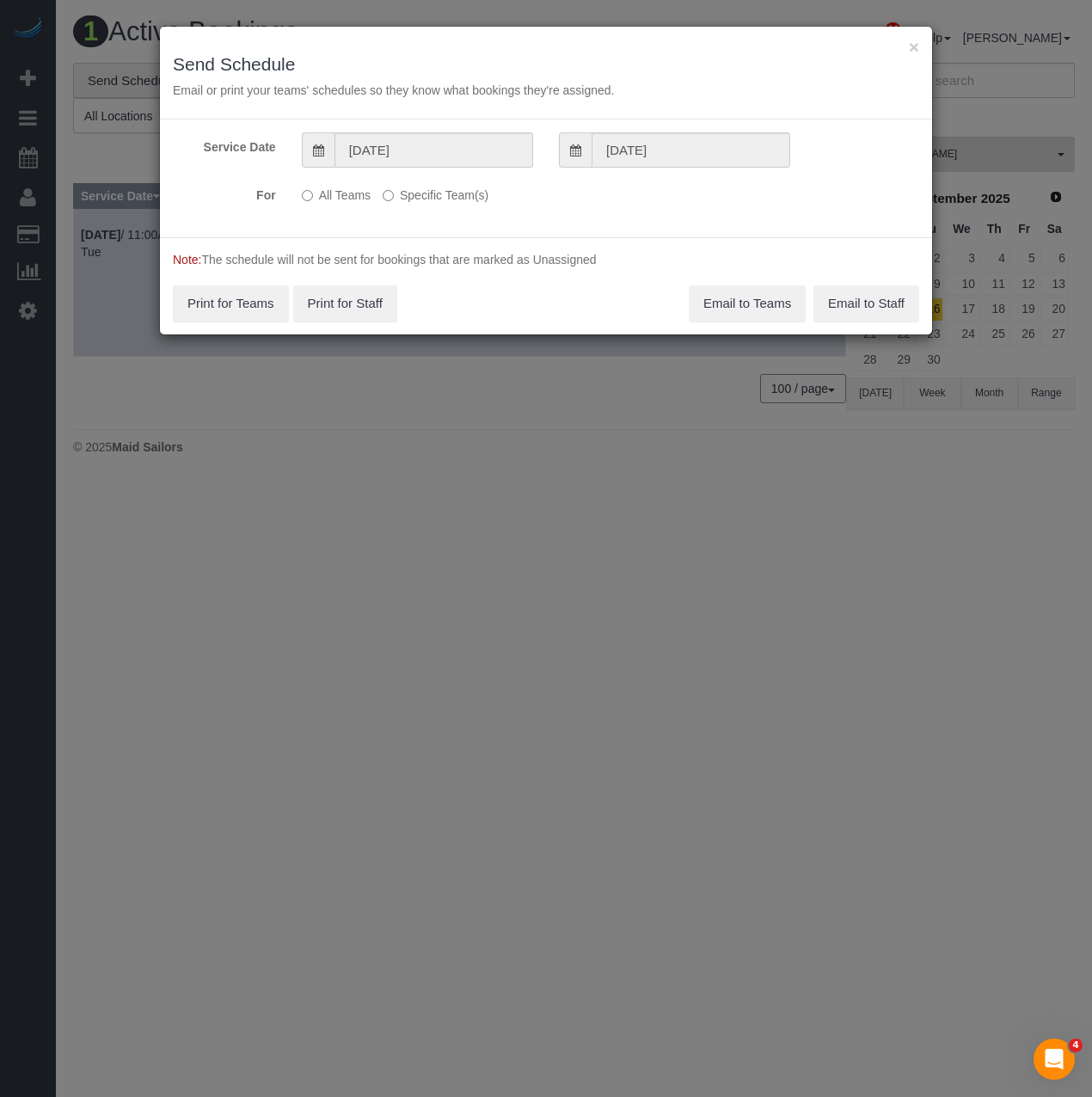
click at [399, 200] on label "Specific Team(s)" at bounding box center [435, 192] width 106 height 23
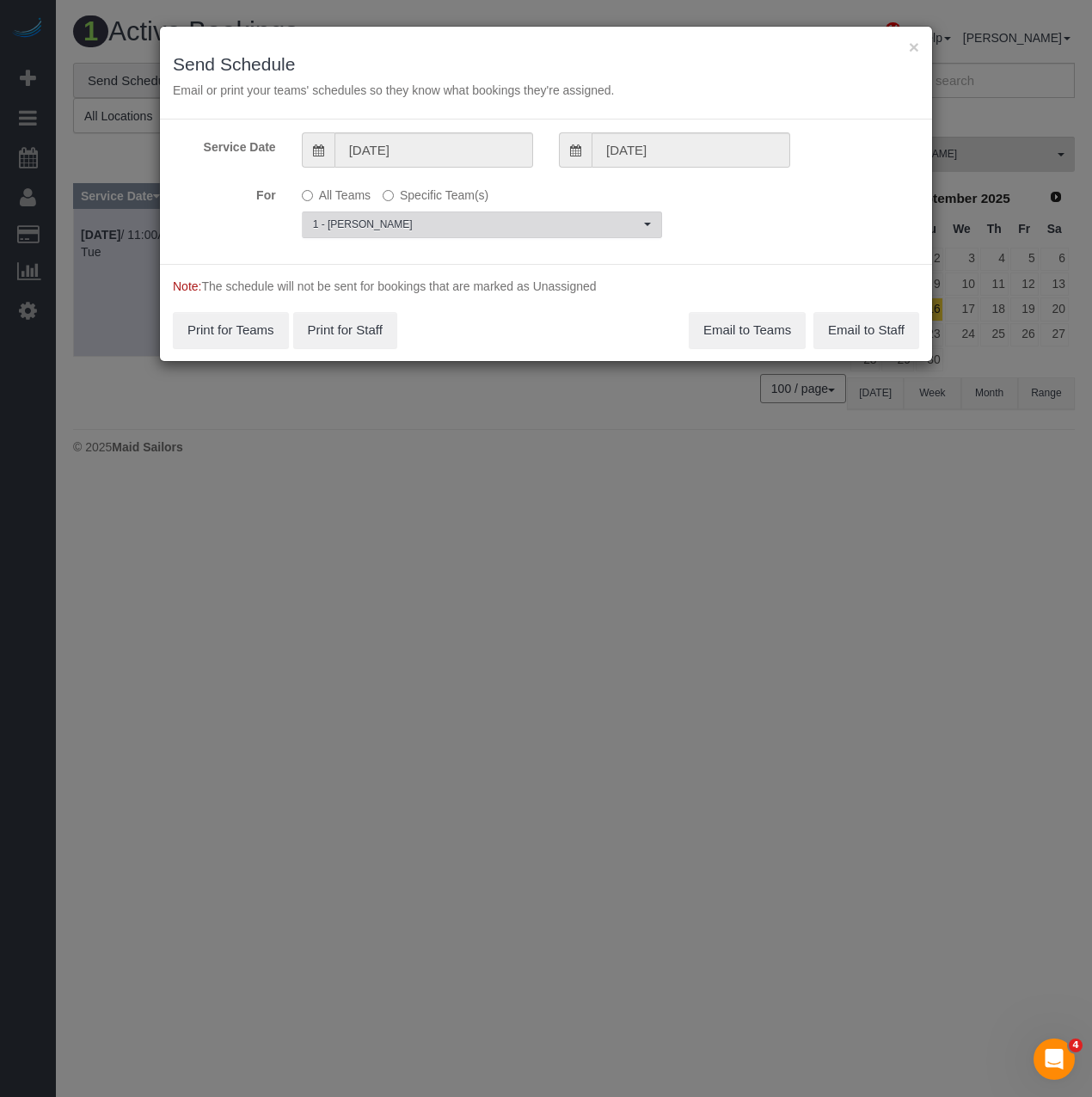
click at [391, 225] on span "1 - [PERSON_NAME]" at bounding box center [477, 225] width 327 height 14
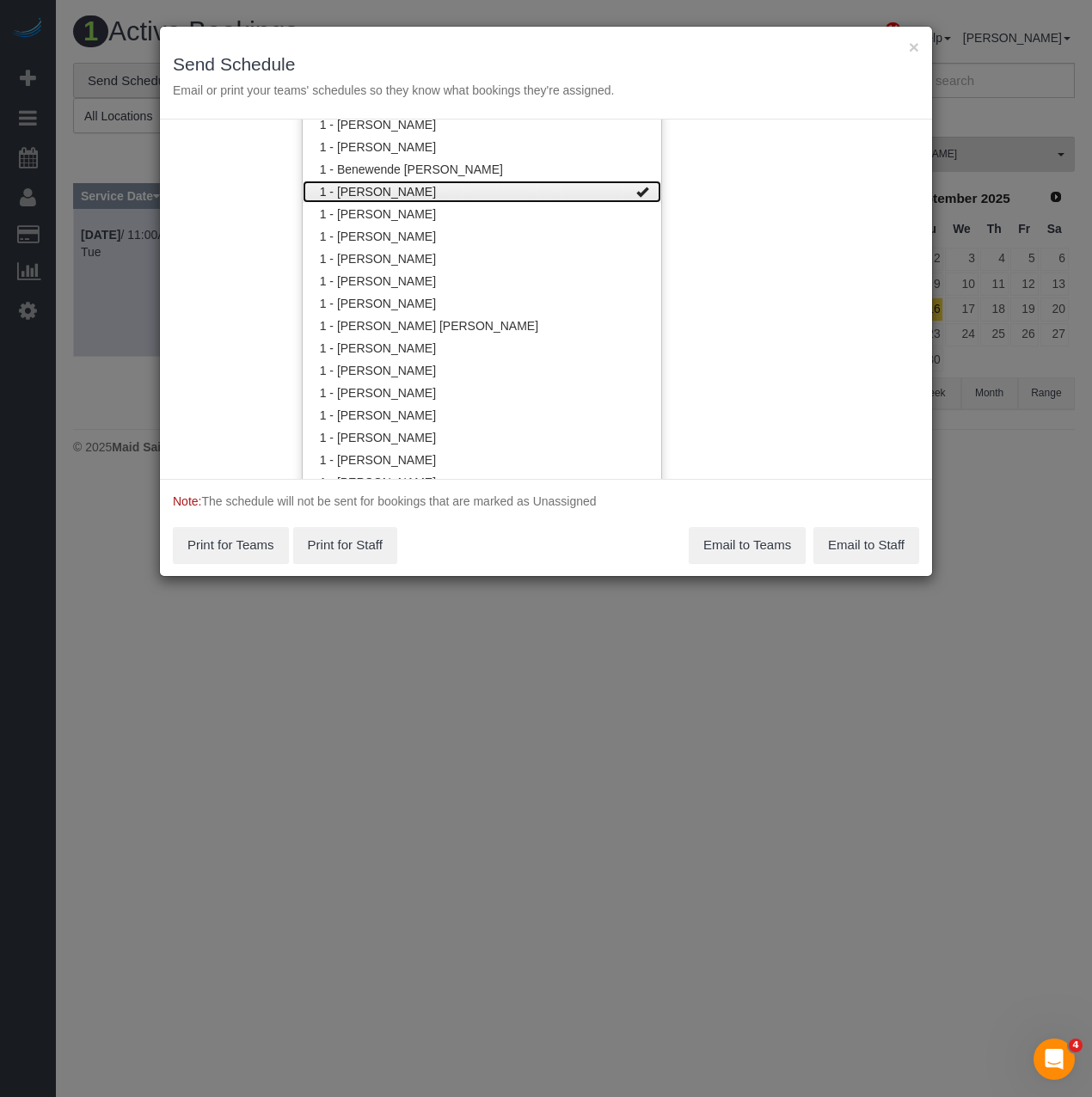
click at [391, 188] on link "1 - [PERSON_NAME]" at bounding box center [481, 191] width 358 height 23
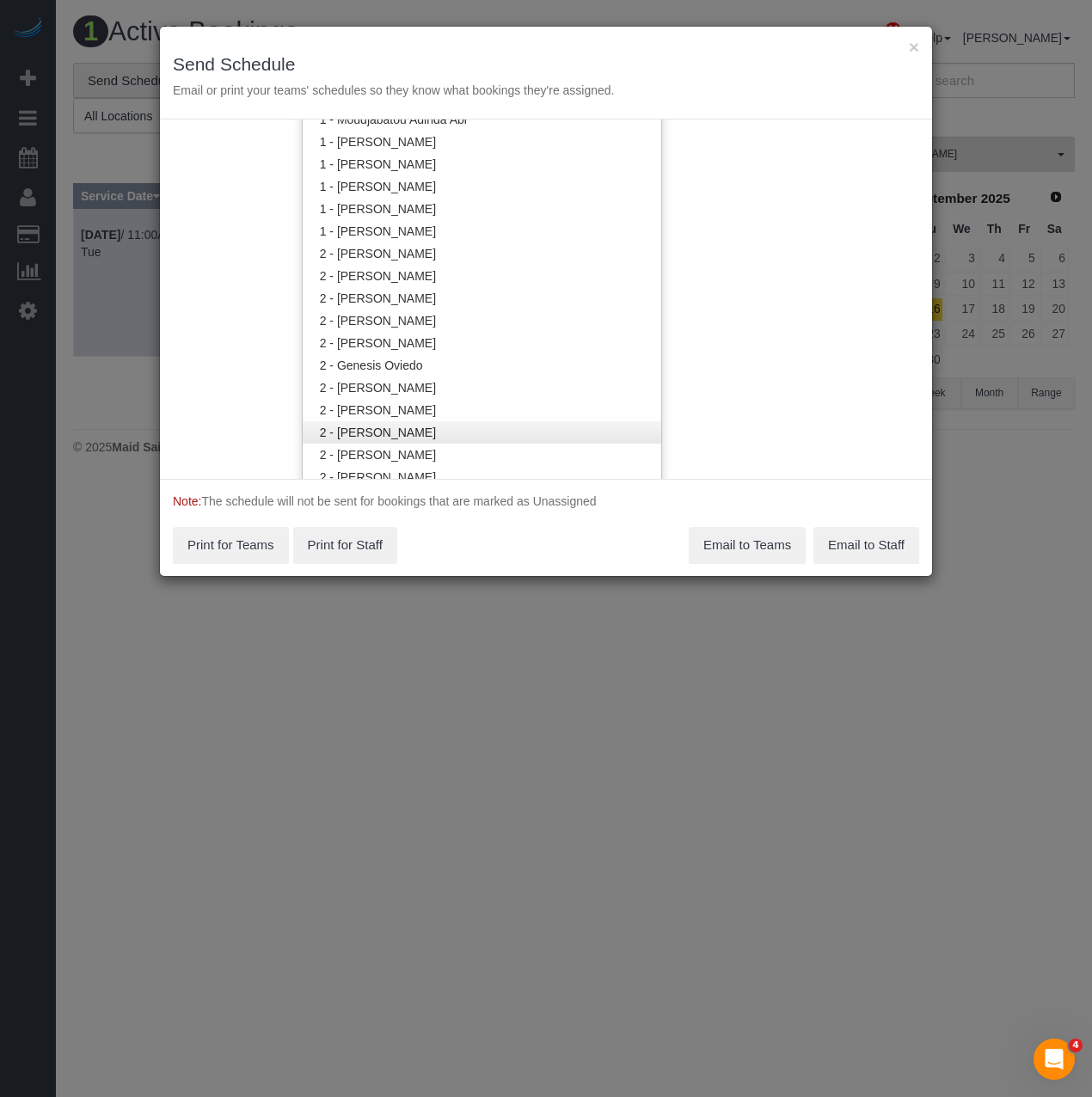
scroll to position [1065, 0]
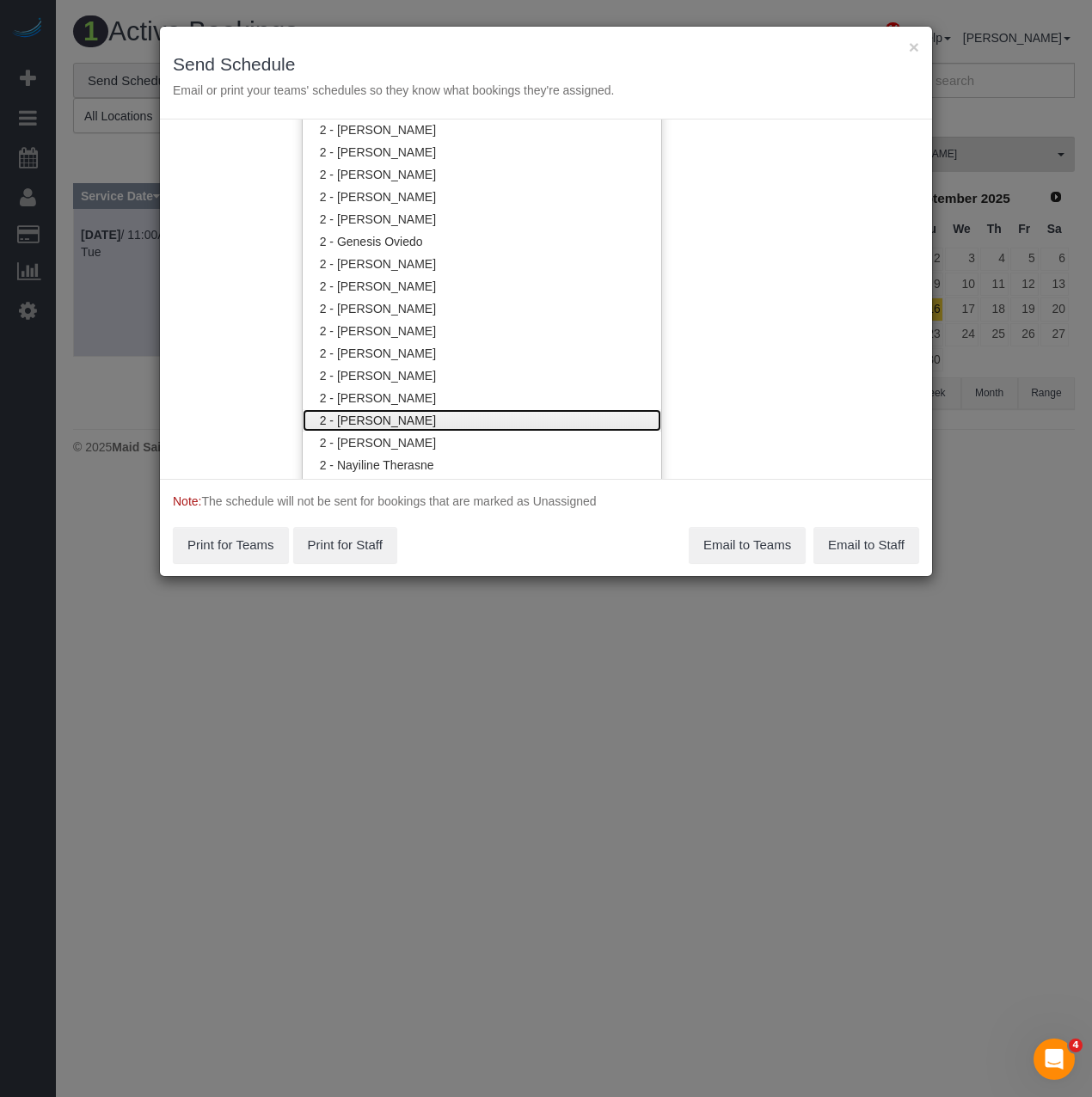
click at [379, 416] on link "2 - [PERSON_NAME]" at bounding box center [481, 420] width 358 height 23
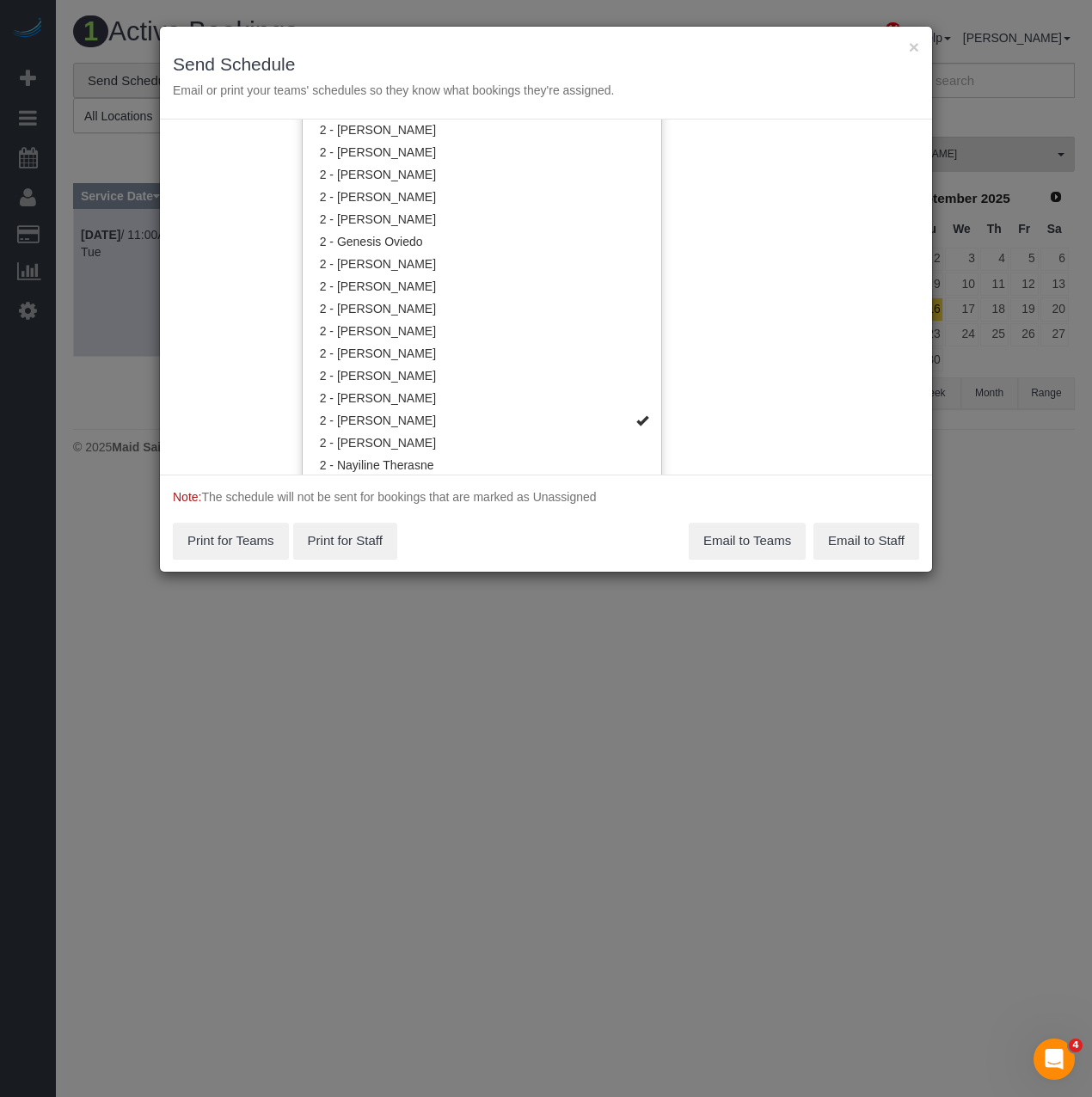
click at [460, 534] on div "Note: The schedule will not be sent for bookings that are marked as Unassigned …" at bounding box center [546, 523] width 773 height 97
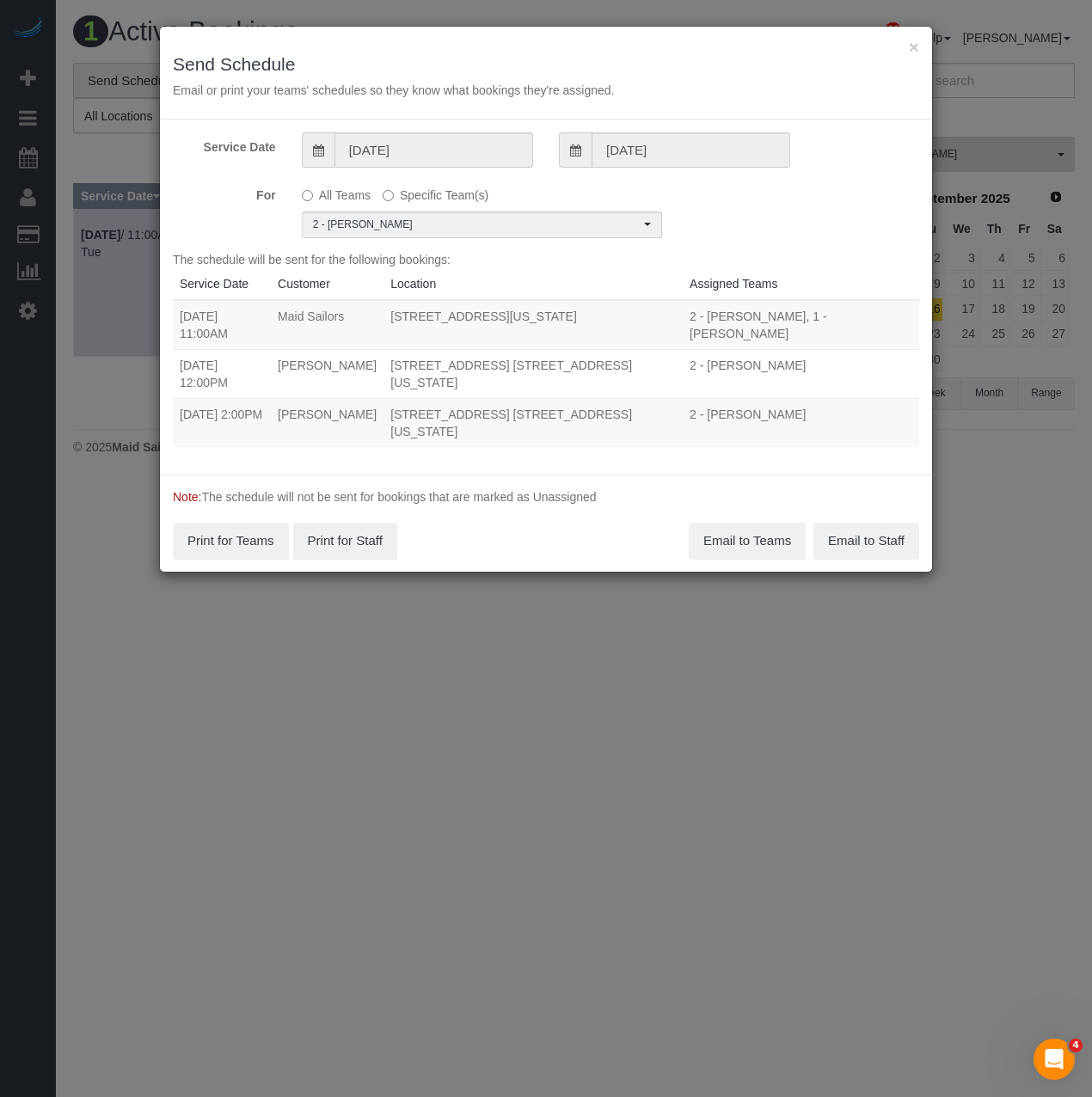
drag, startPoint x: 178, startPoint y: 313, endPoint x: 465, endPoint y: 336, distance: 287.9
click at [465, 336] on tr "09/08/2025 11:00AM Maid Sailors 333 West 39th Street, Suite. 405, New York, NY …" at bounding box center [546, 325] width 746 height 50
copy tr "09/08/2025 11:00AM Maid Sailors 333 West 39th Street, Suite. 405, New York, NY …"
drag, startPoint x: 179, startPoint y: 364, endPoint x: 699, endPoint y: 377, distance: 520.2
click at [699, 377] on tr "09/08/2025 12:00PM Rachael Hobbs 101 East 16th Street, Apt. 1f, New York, NY 10…" at bounding box center [546, 373] width 746 height 49
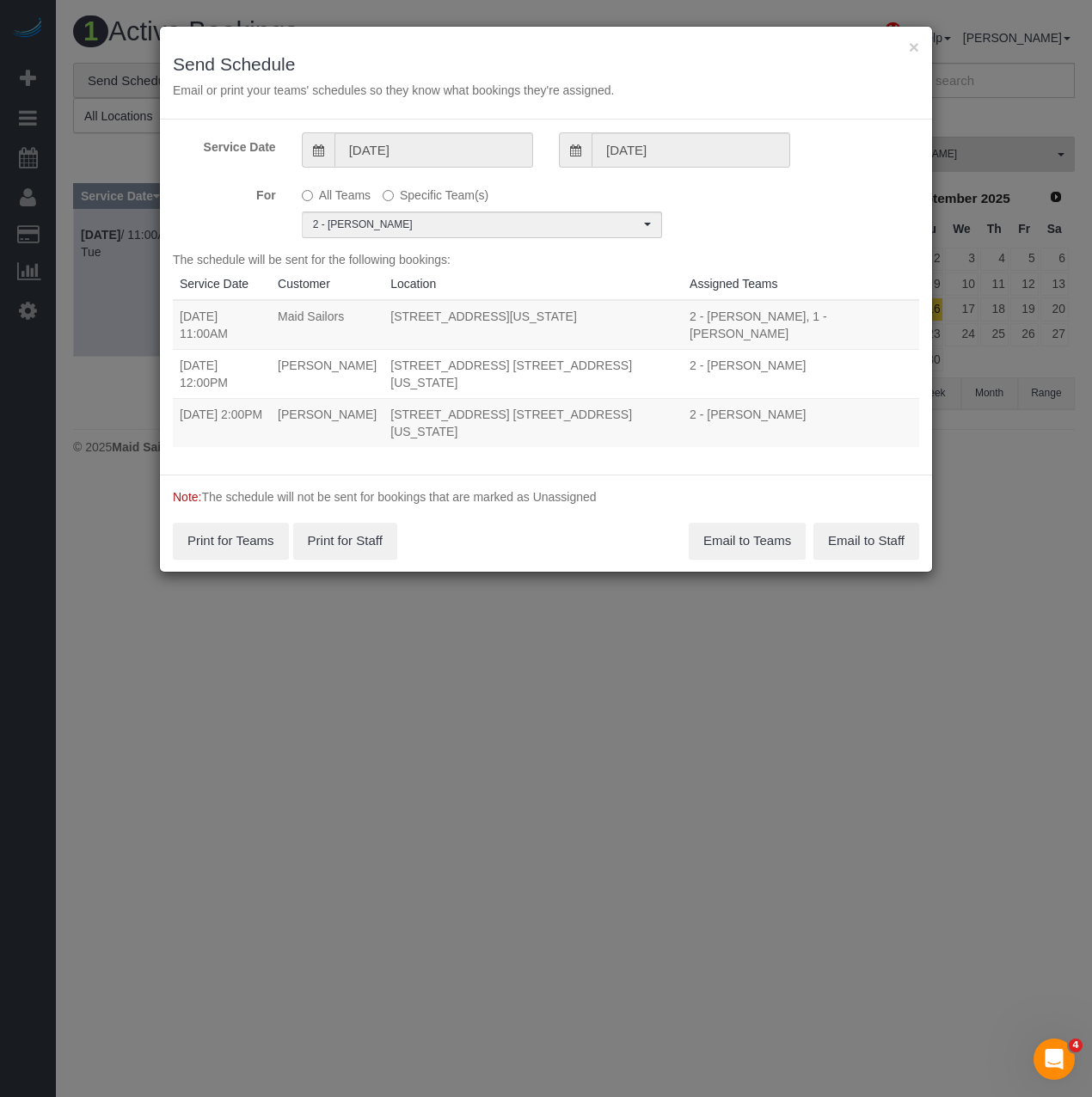
copy tr "09/08/2025 12:00PM Rachael Hobbs 101 East 16th Street, Apt. 1f, New York, NY 10…"
click at [714, 551] on button "Email to Teams" at bounding box center [747, 540] width 117 height 36
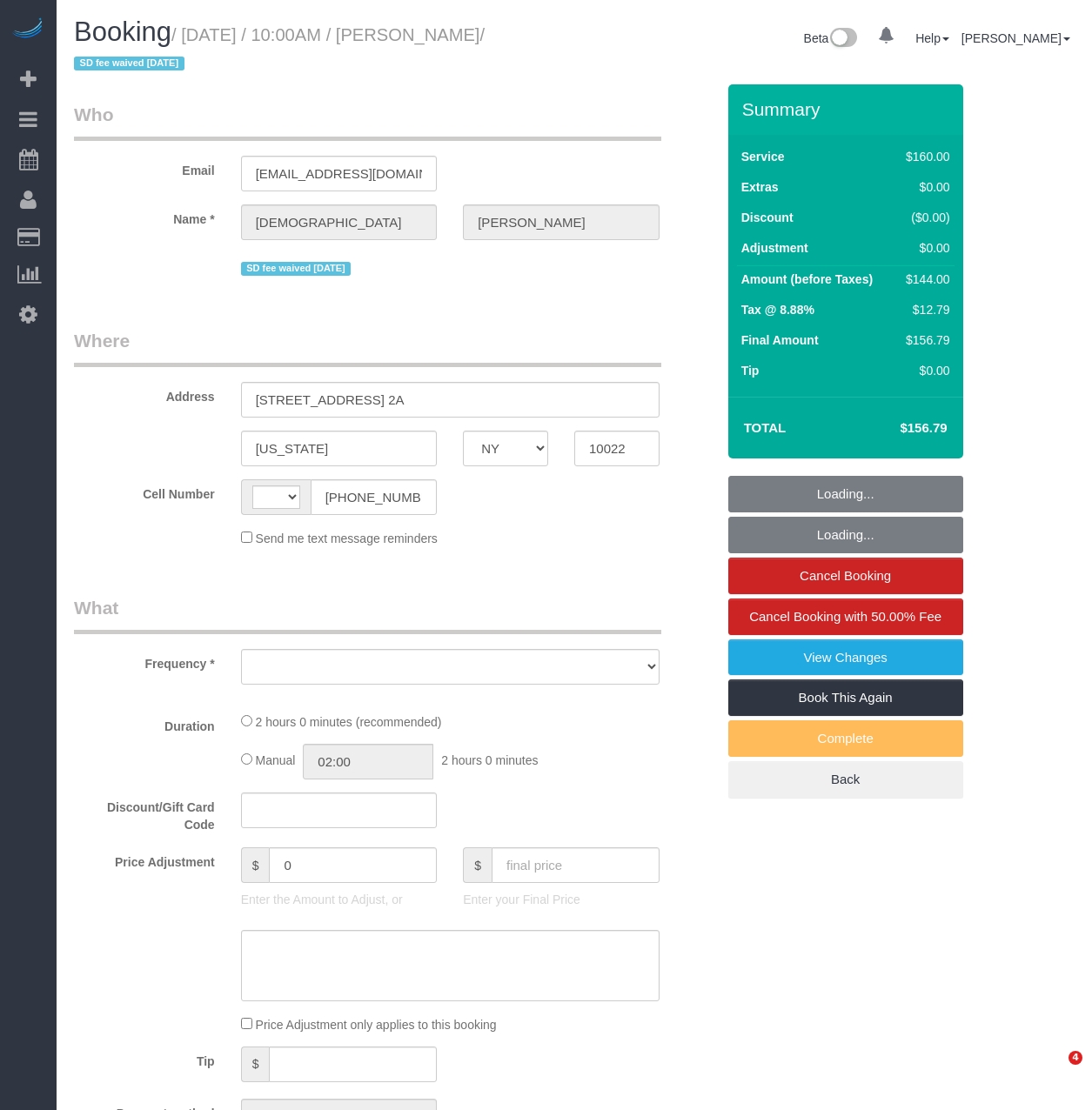
select select "NY"
select select "string:[GEOGRAPHIC_DATA]"
select select "string:stripe-pm_1RYpe84VGloSiKo7FmGxFEgH"
select select "number:58"
select select "number:75"
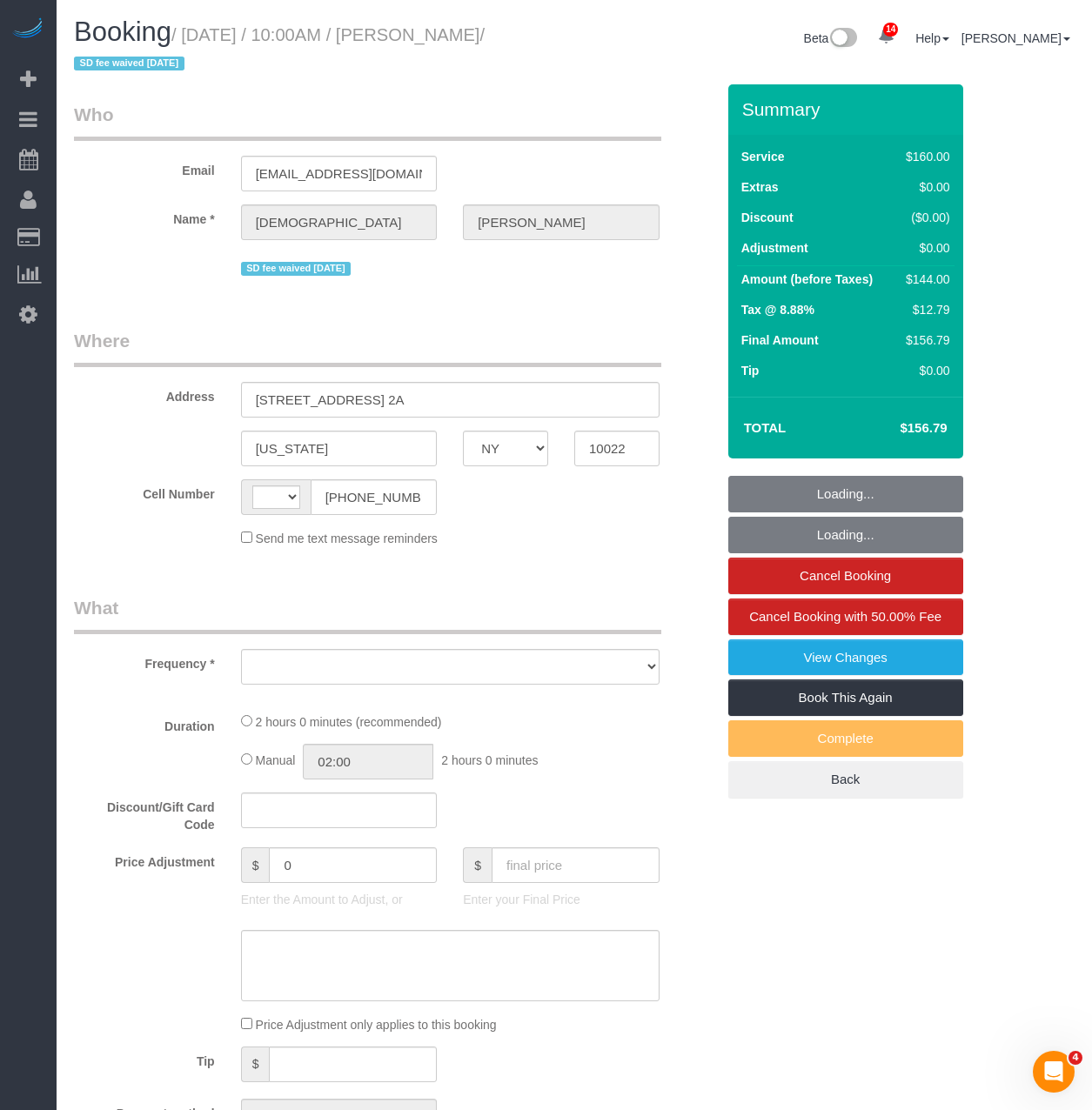
select select "number:15"
select select "number:5"
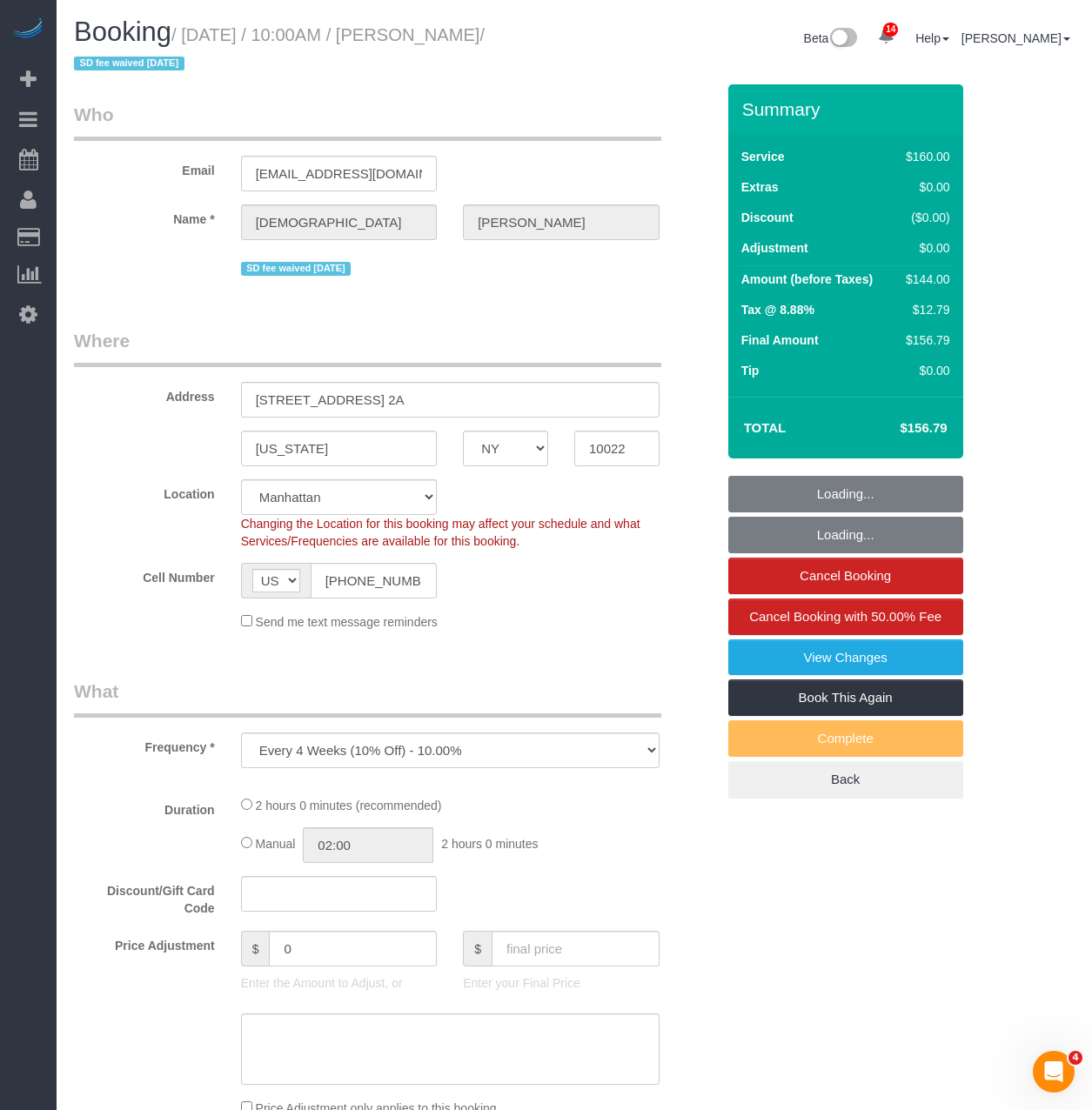
select select "object:1038"
select select "spot1"
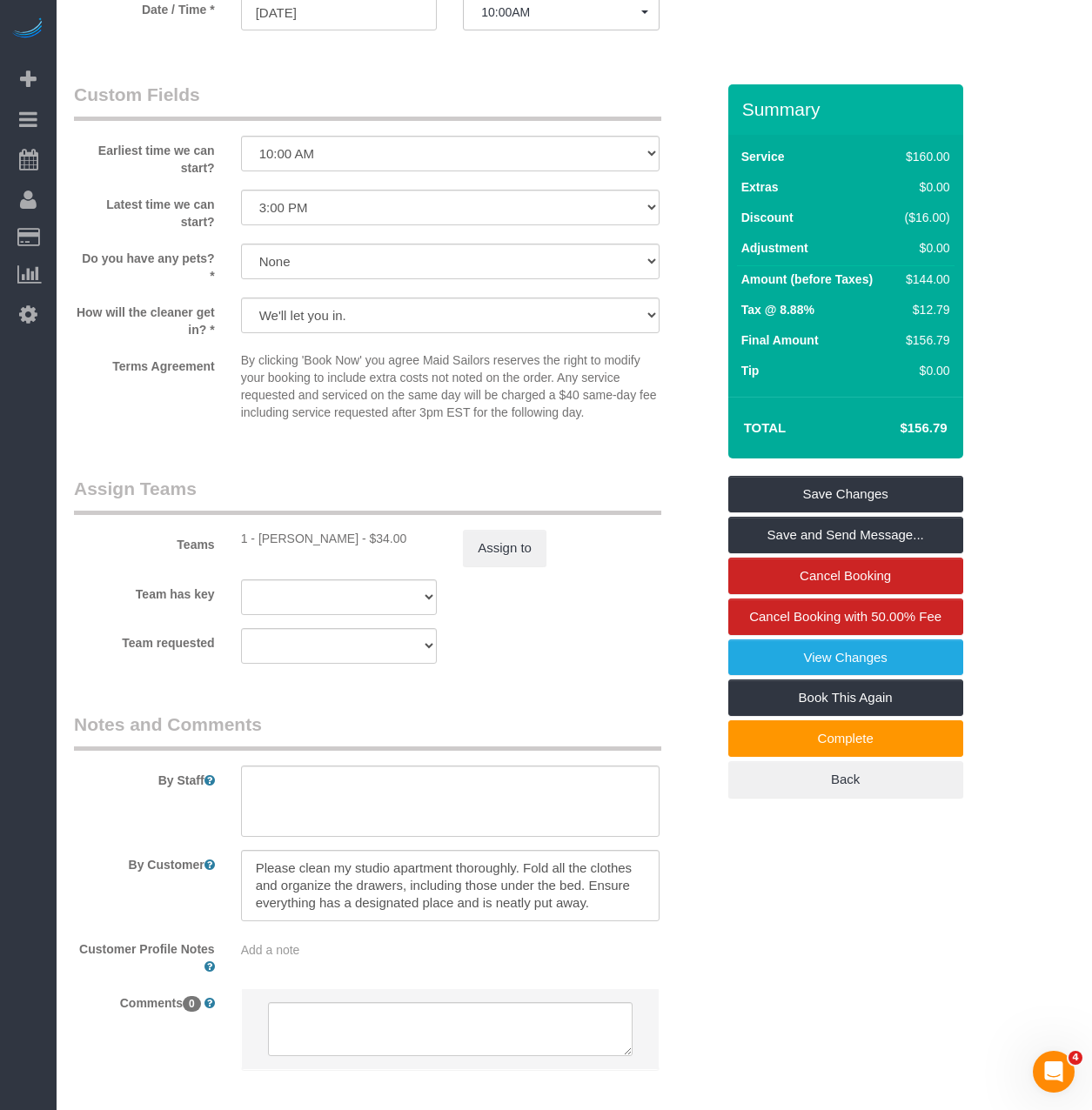
scroll to position [1579, 0]
click at [397, 320] on select "We'll let you in. Doorman/Front Desk has the key. Other (Provide details)" at bounding box center [450, 316] width 418 height 36
select select "number:7"
click at [241, 298] on select "We'll let you in. Doorman/Front Desk has the key. Other (Provide details)" at bounding box center [450, 316] width 418 height 36
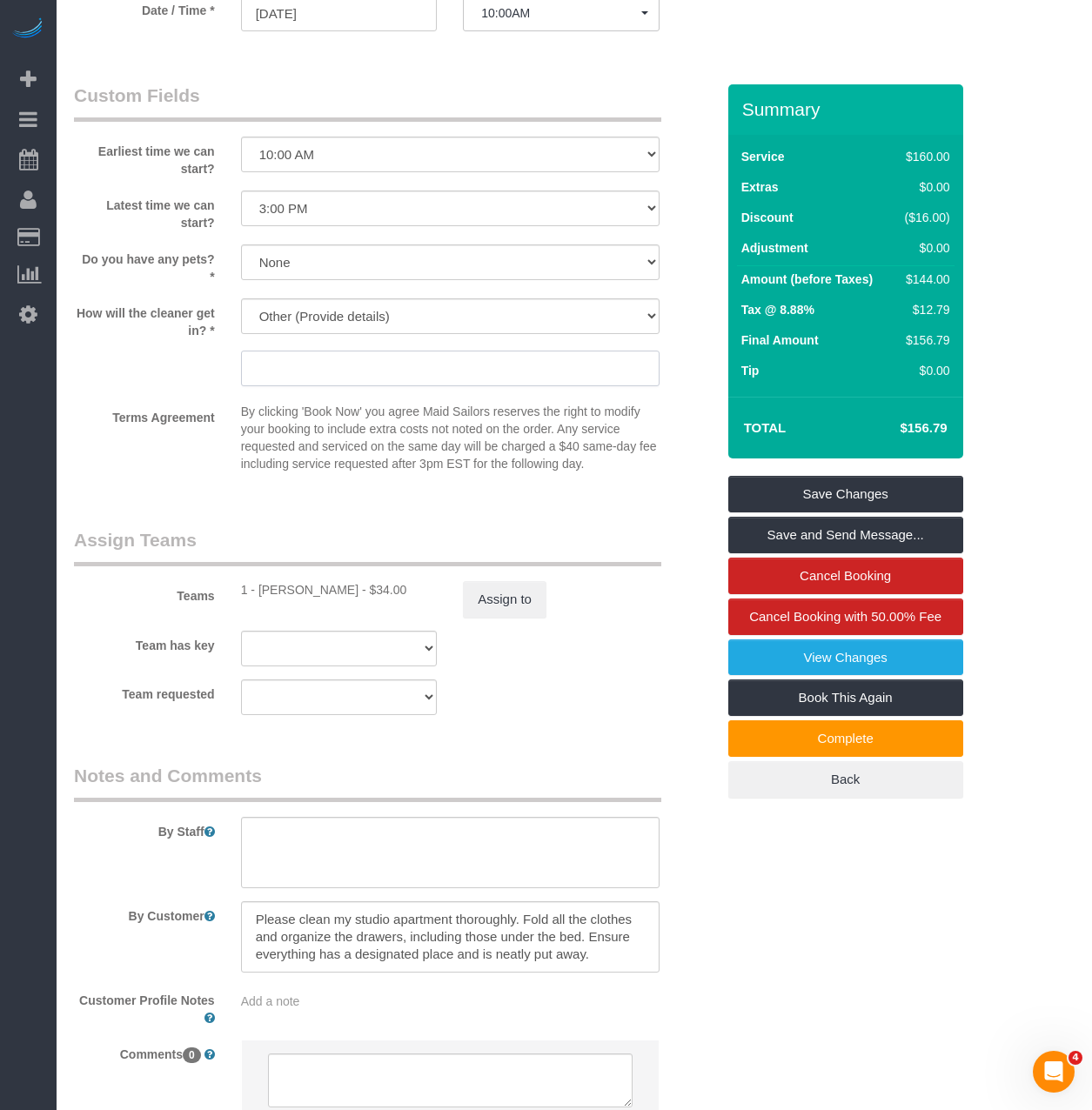
click at [373, 369] on input "text" at bounding box center [450, 368] width 418 height 36
paste input "262626"
type input "262626"
paste input "262626"
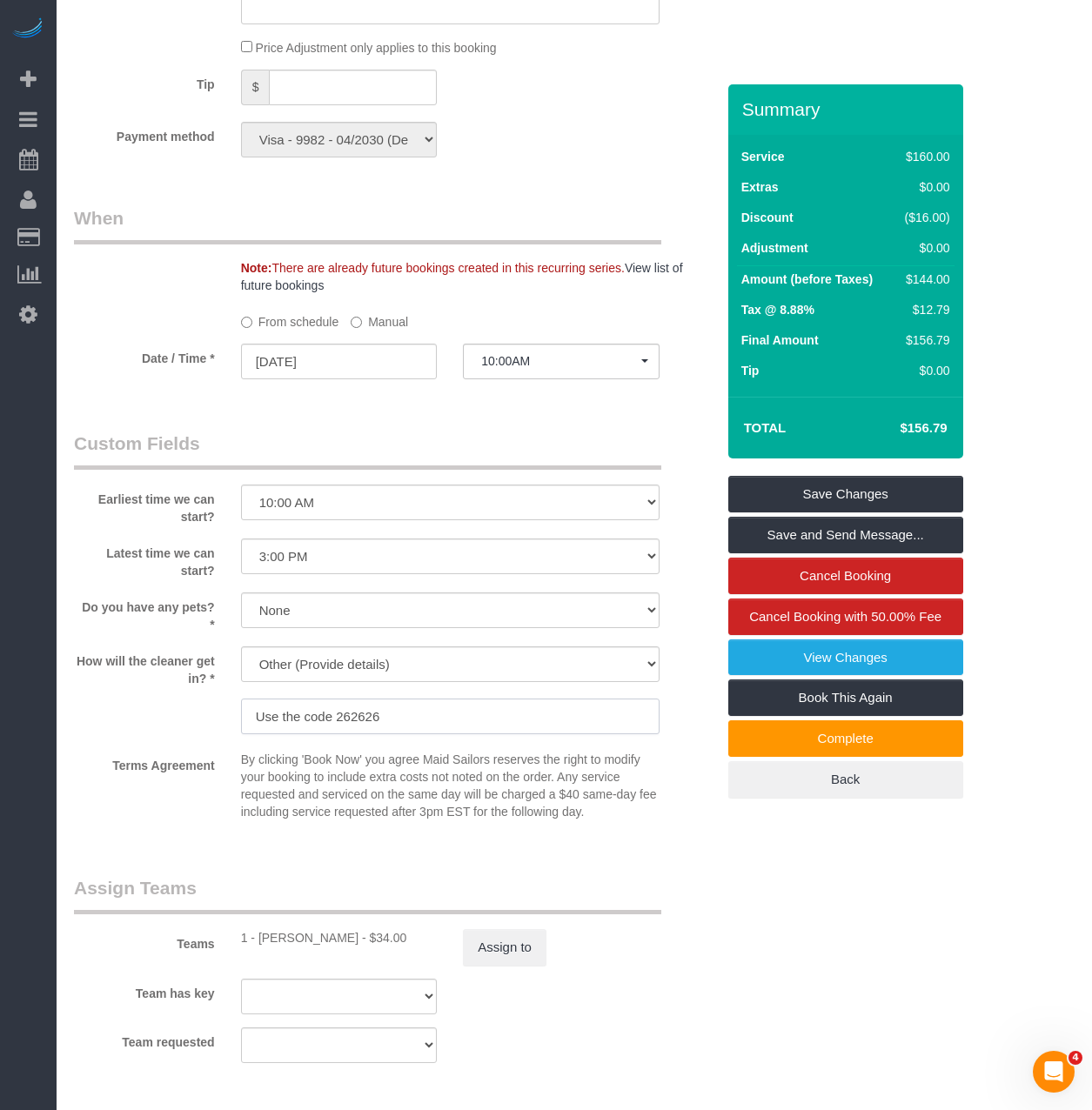
click at [411, 716] on input "Use the code 262626" at bounding box center [450, 716] width 418 height 36
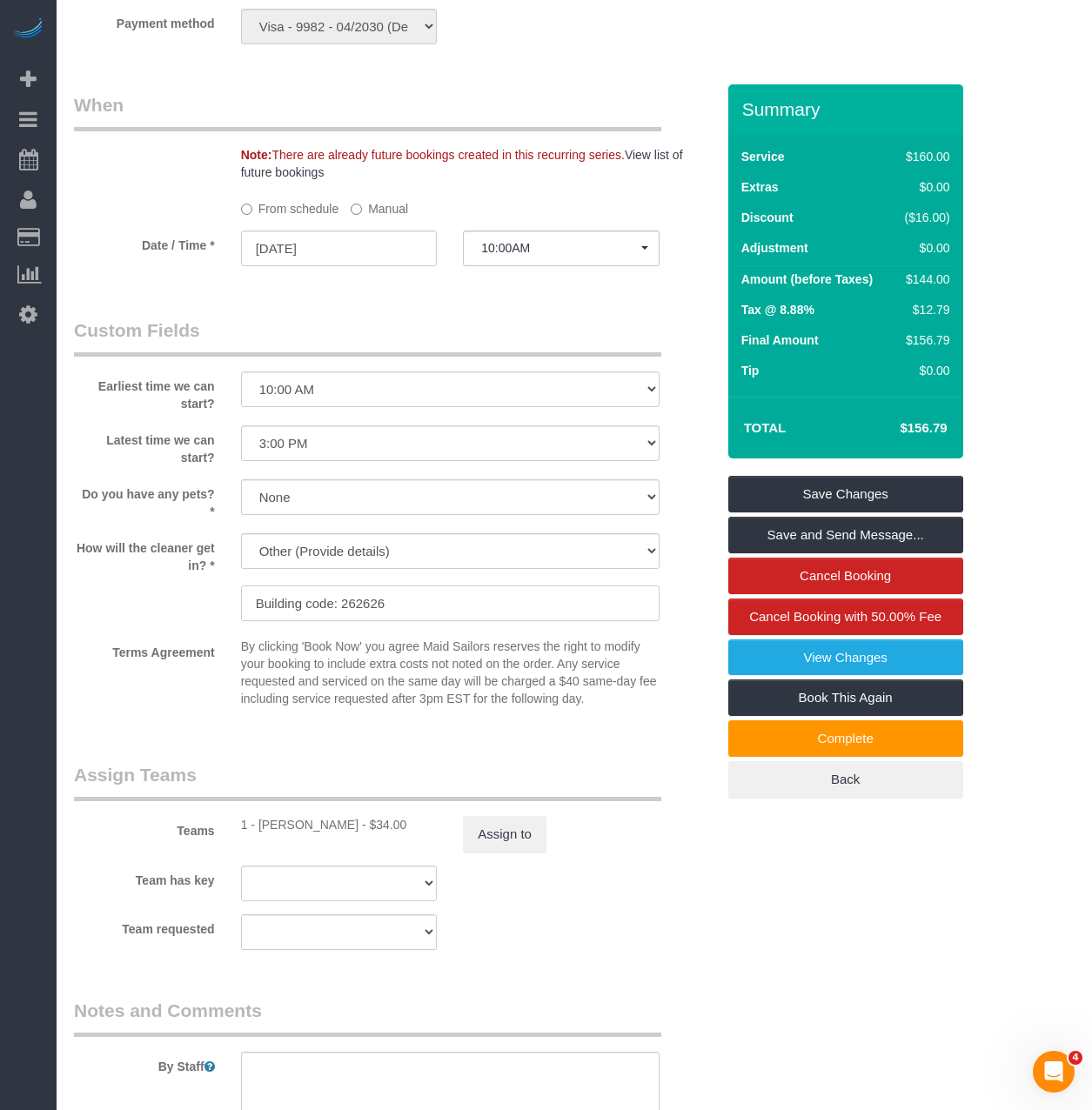
scroll to position [1492, 0]
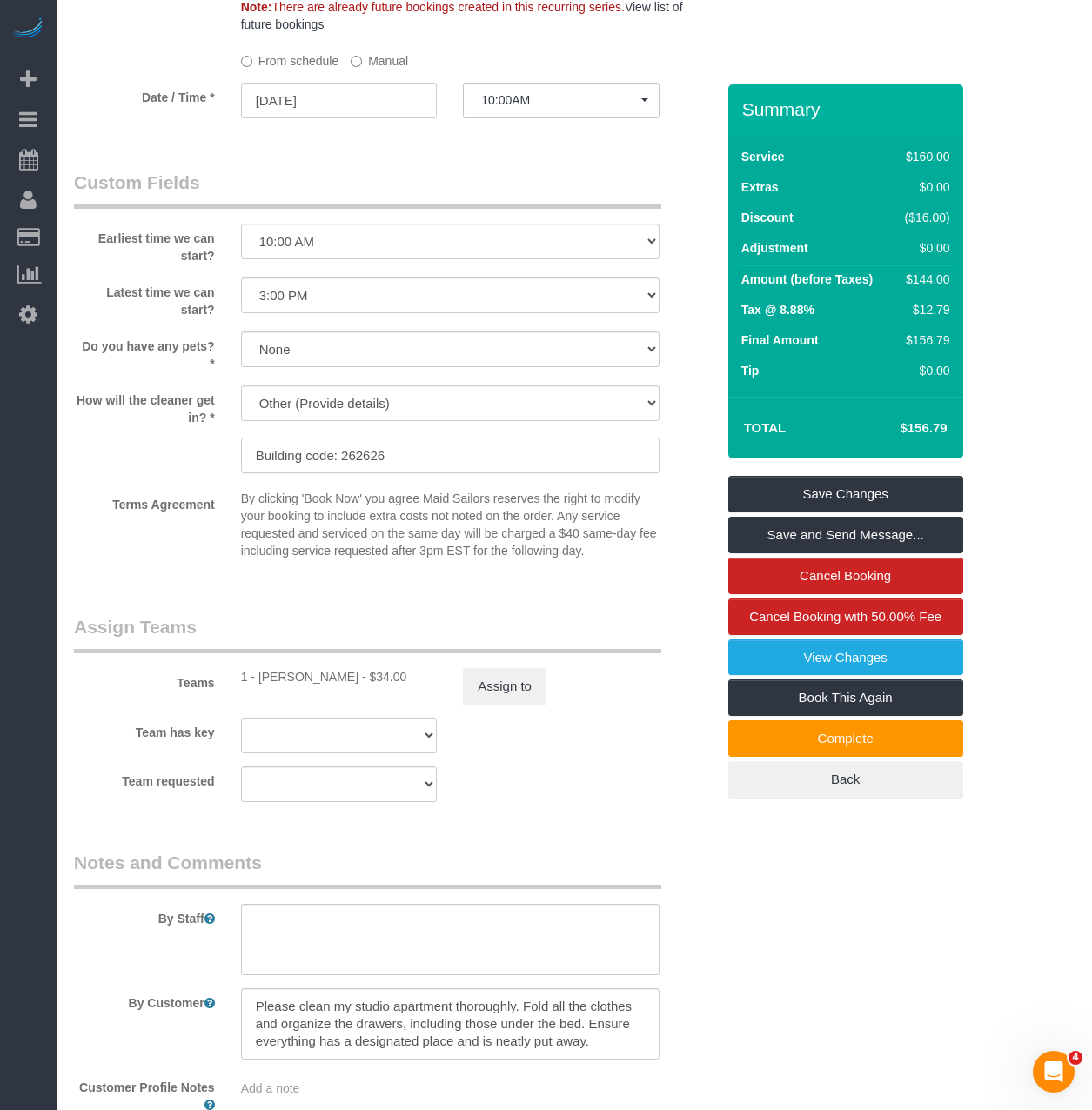
type input "Building code: 262626"
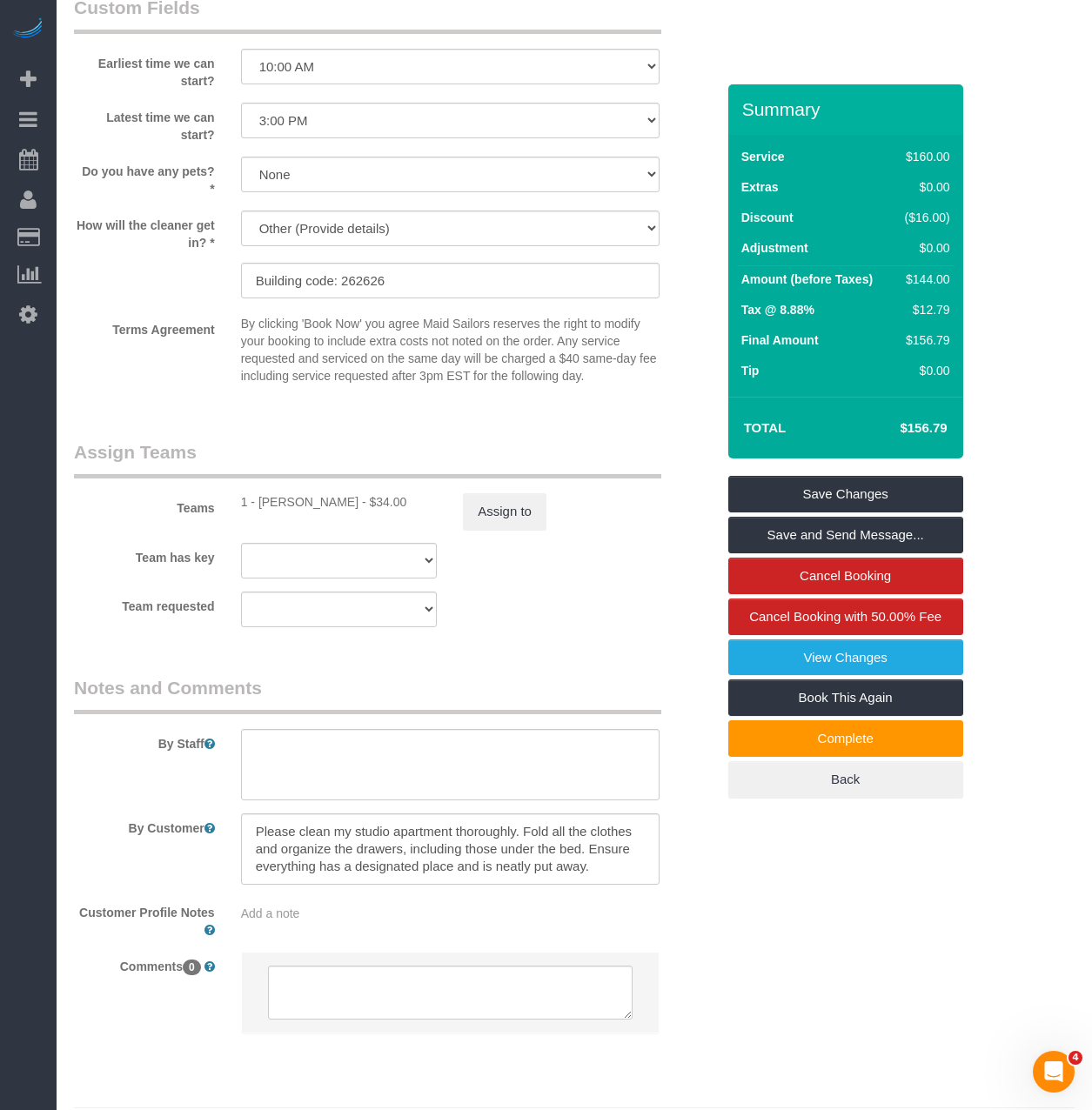
scroll to position [1716, 0]
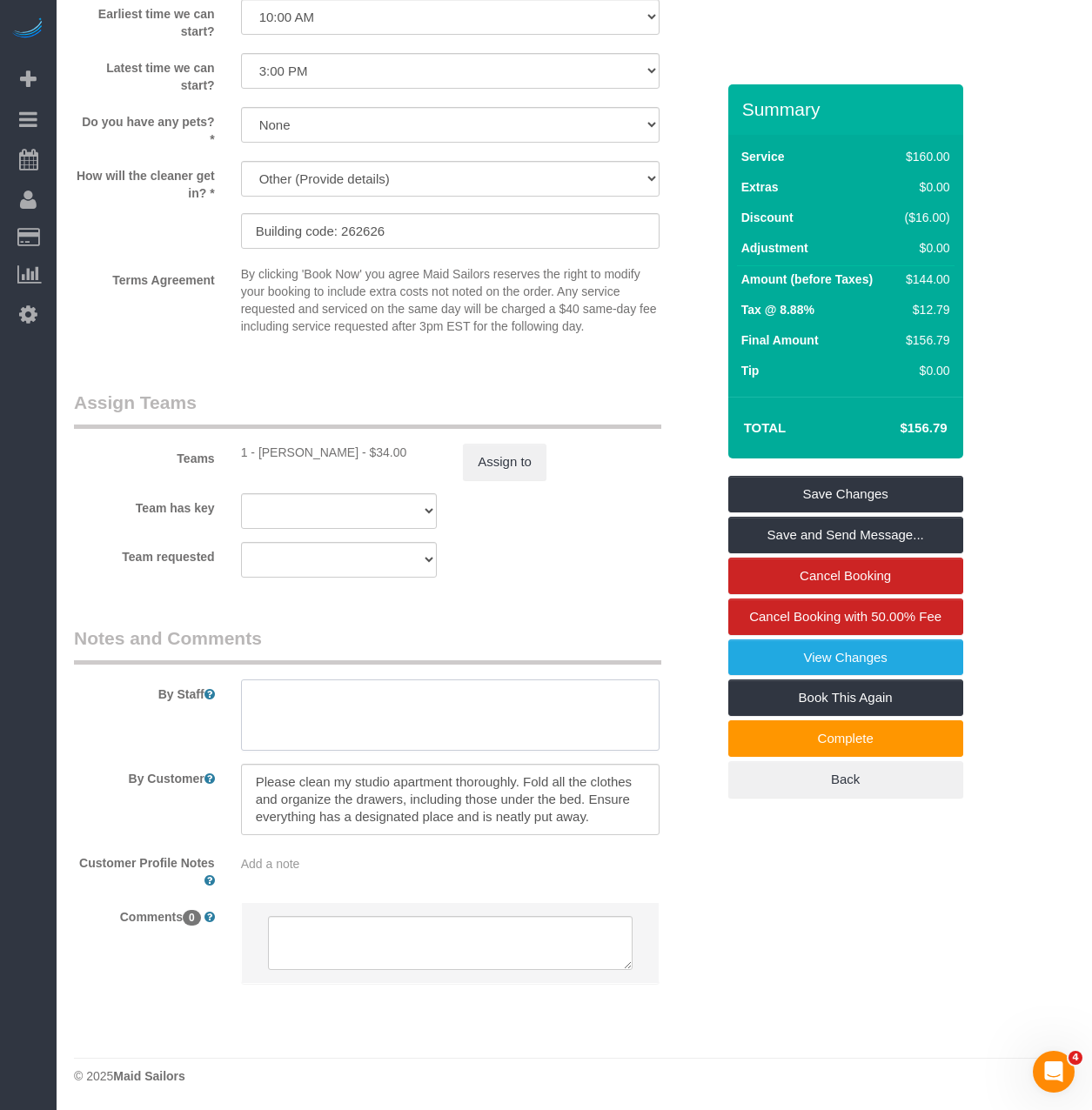
click at [353, 711] on textarea at bounding box center [450, 715] width 418 height 71
paste textarea "6468605079"
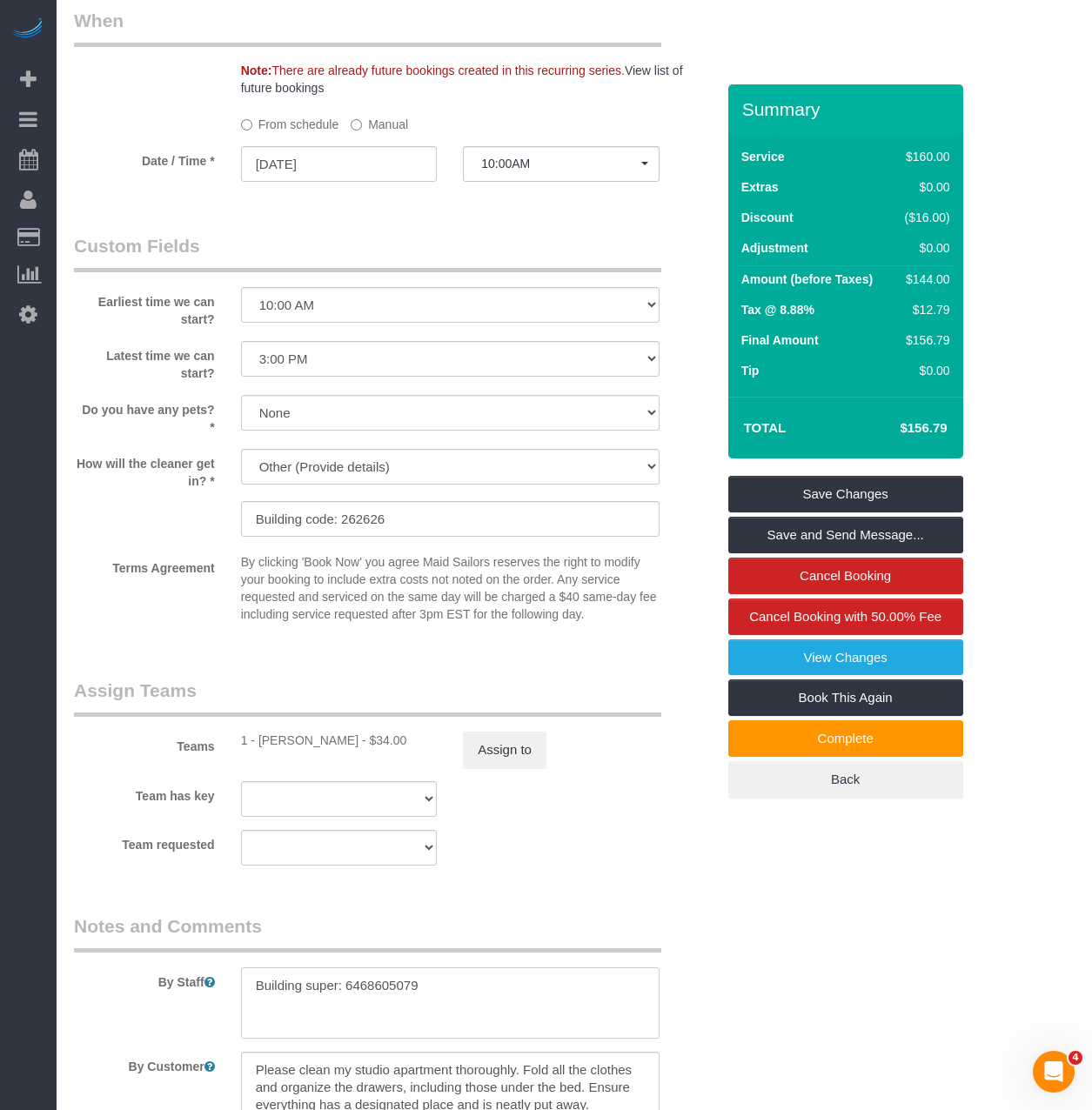
scroll to position [1368, 0]
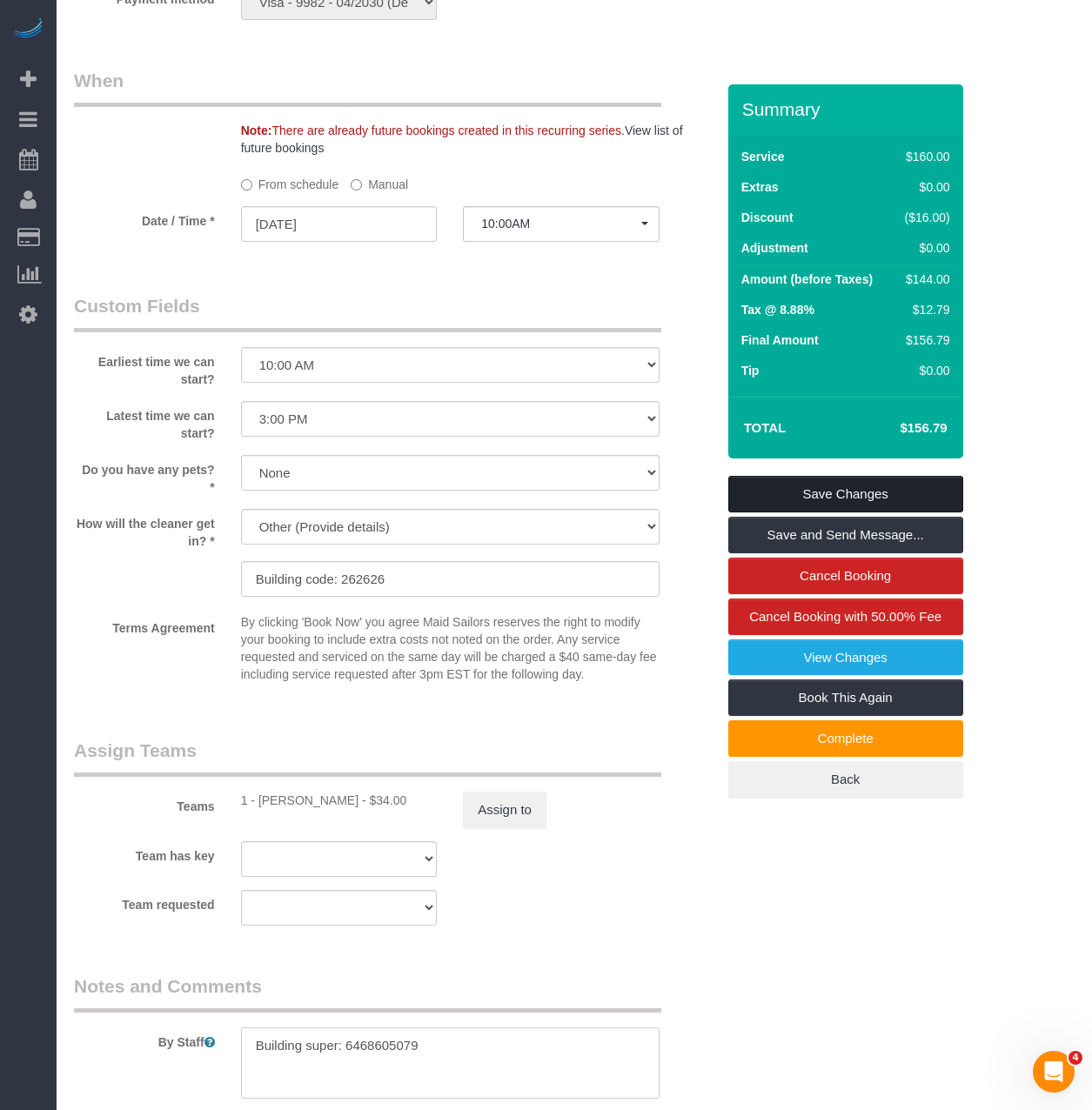
type textarea "Building super: 6468605079"
click at [774, 489] on link "Save Changes" at bounding box center [845, 494] width 235 height 37
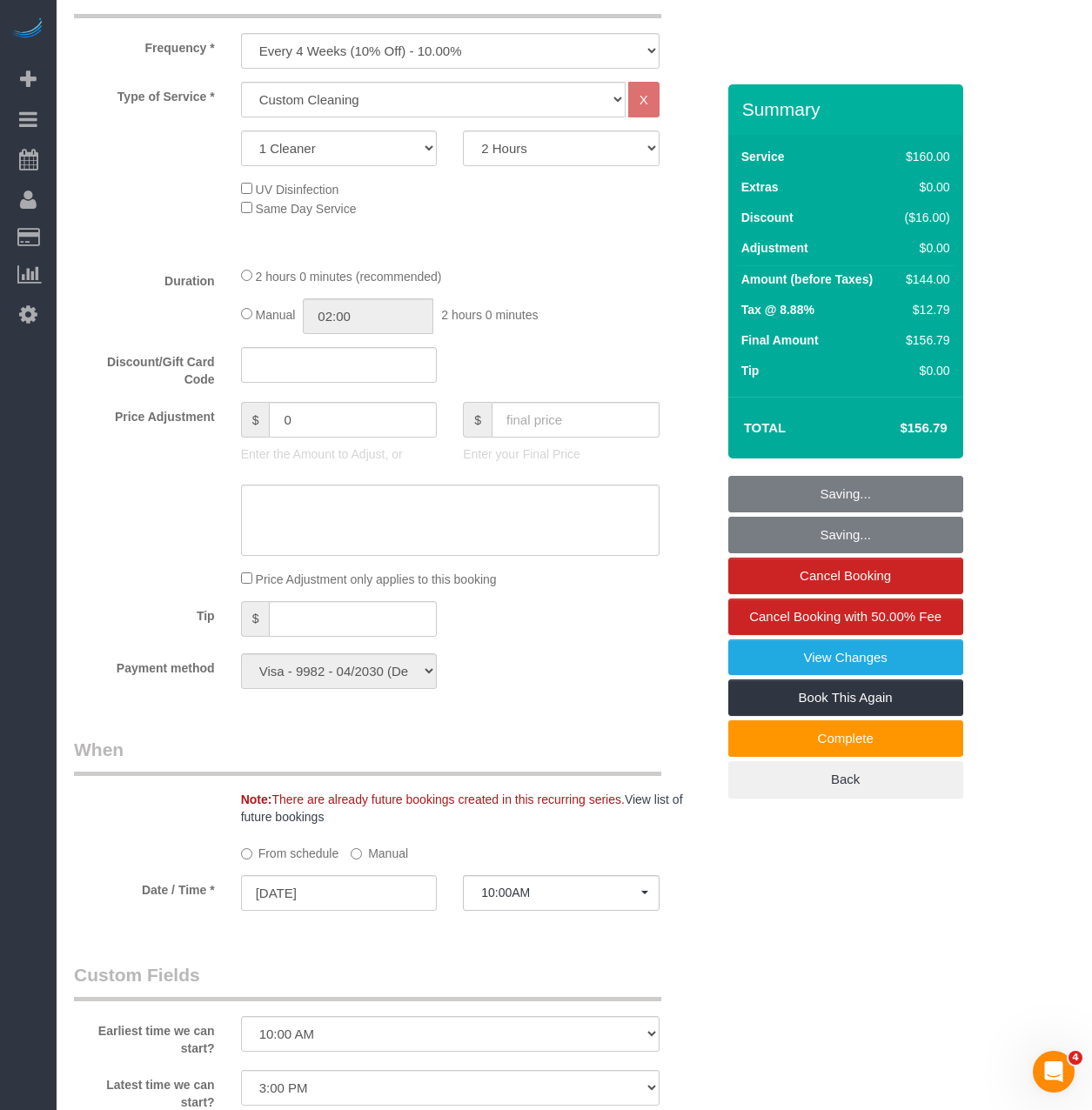
scroll to position [673, 0]
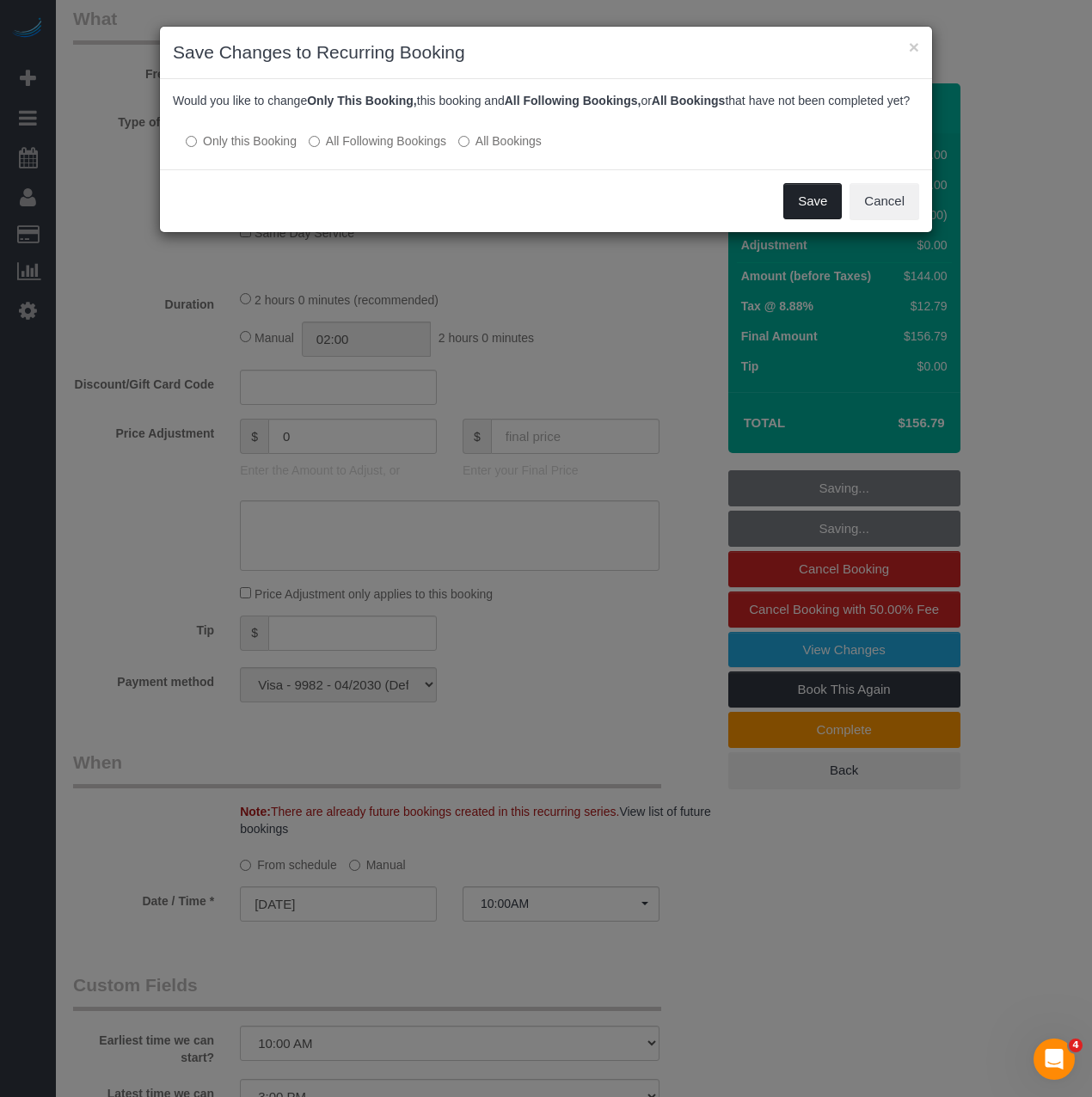
drag, startPoint x: 808, startPoint y: 219, endPoint x: 802, endPoint y: 209, distance: 11.7
click at [807, 217] on button "Save" at bounding box center [812, 201] width 59 height 36
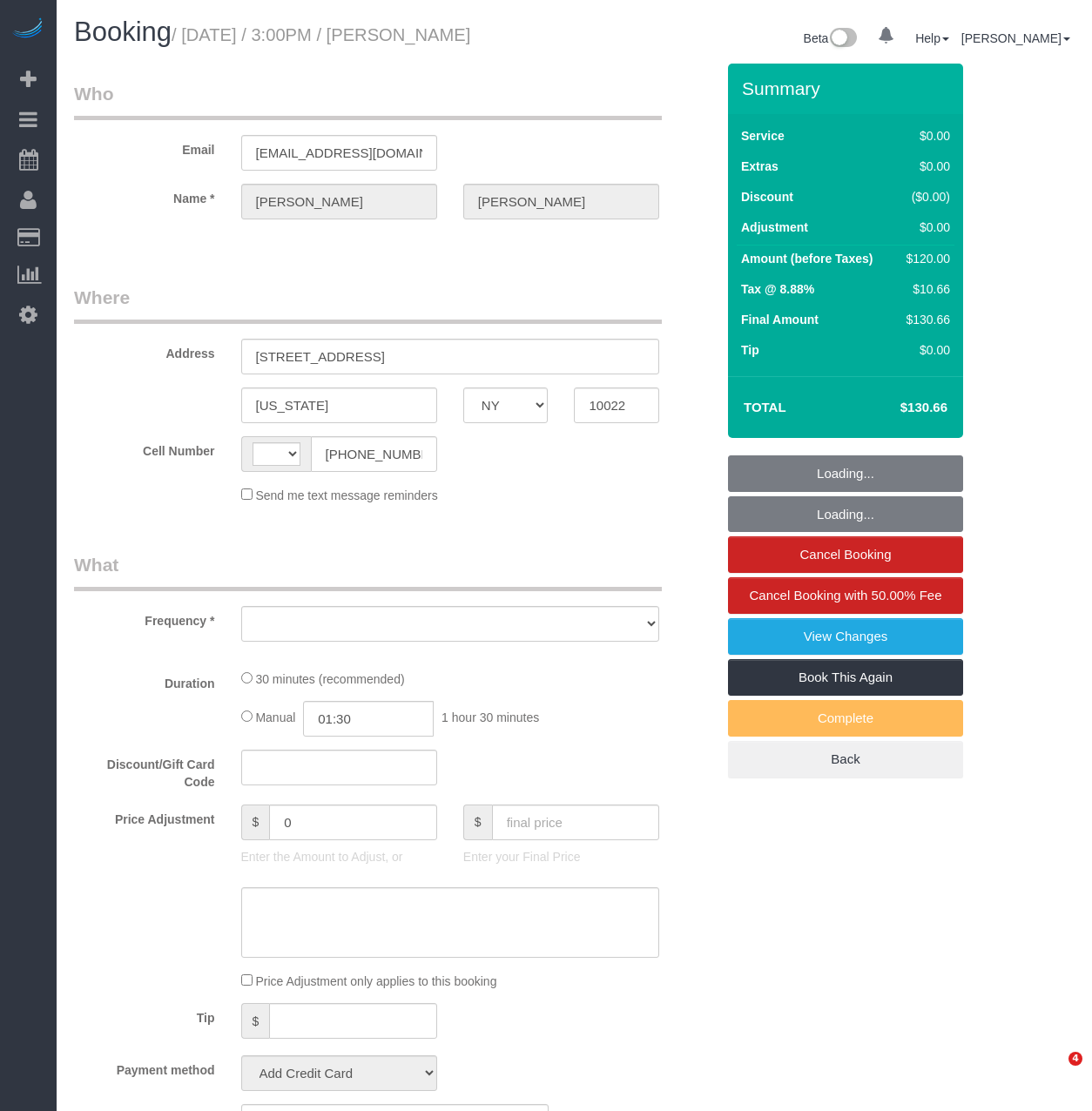
select select "NY"
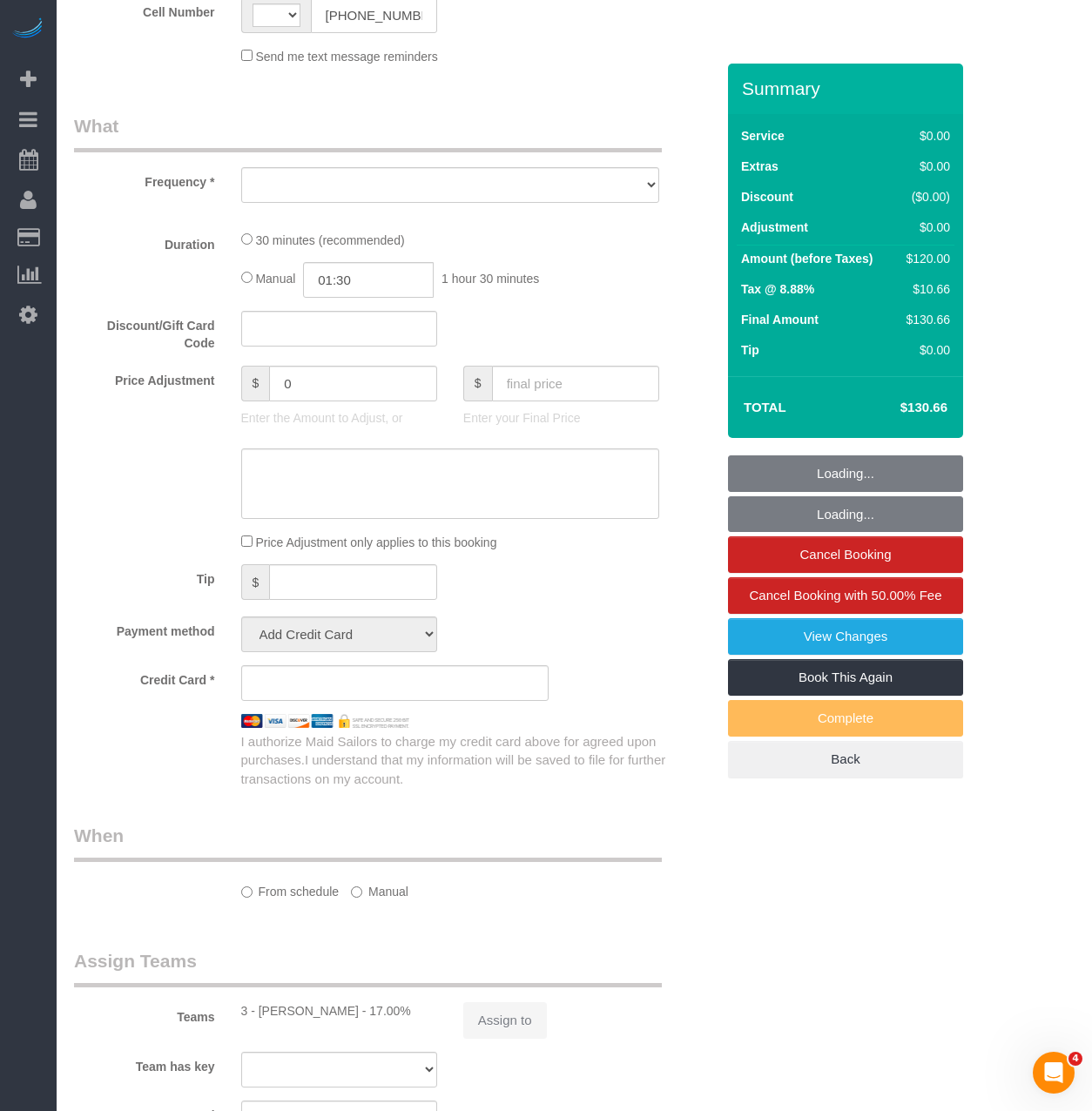
select select "string:[GEOGRAPHIC_DATA]"
select select "object:743"
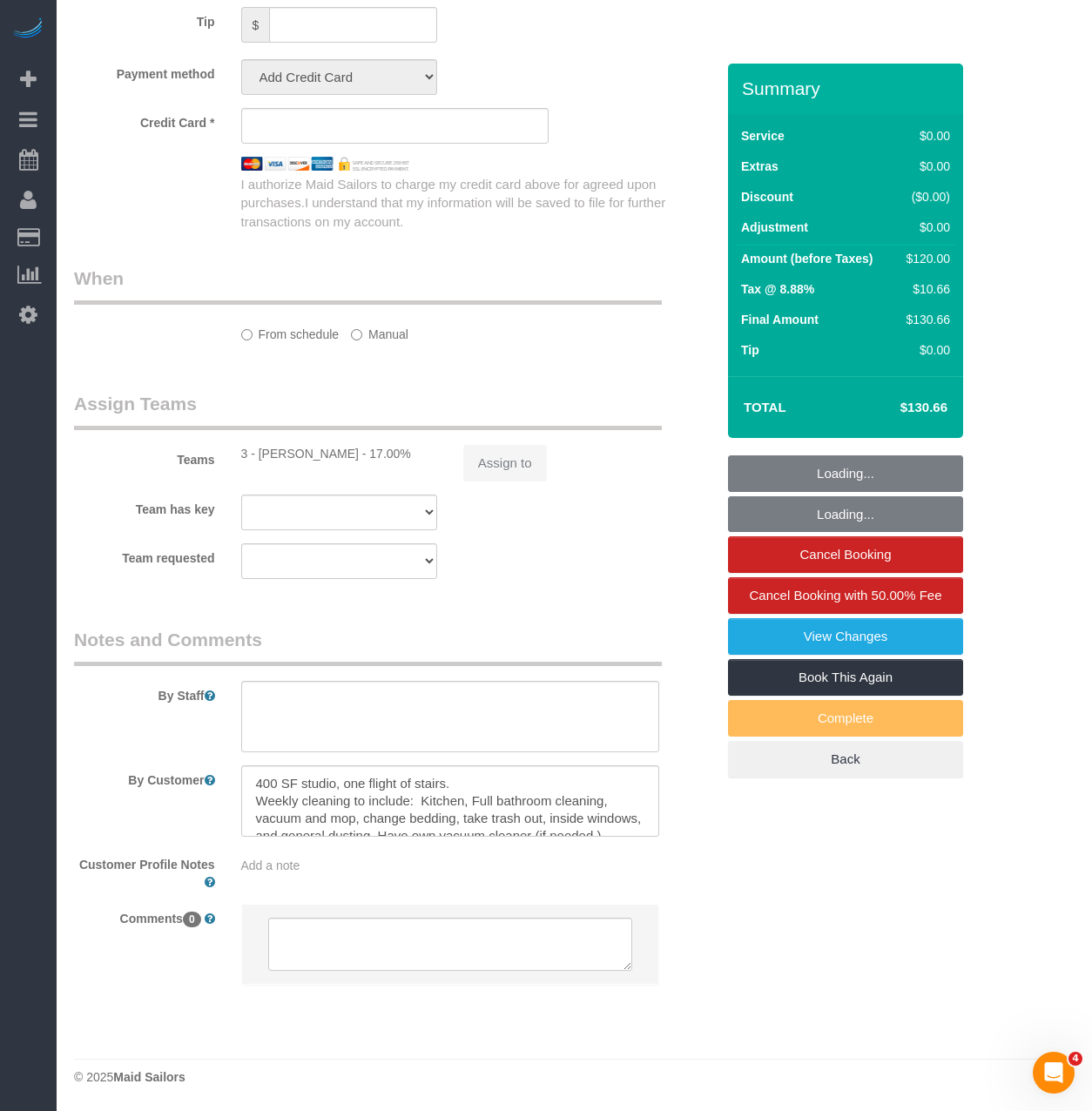
select select "spot1"
select select "number:58"
select select "number:75"
select select "number:15"
select select "number:5"
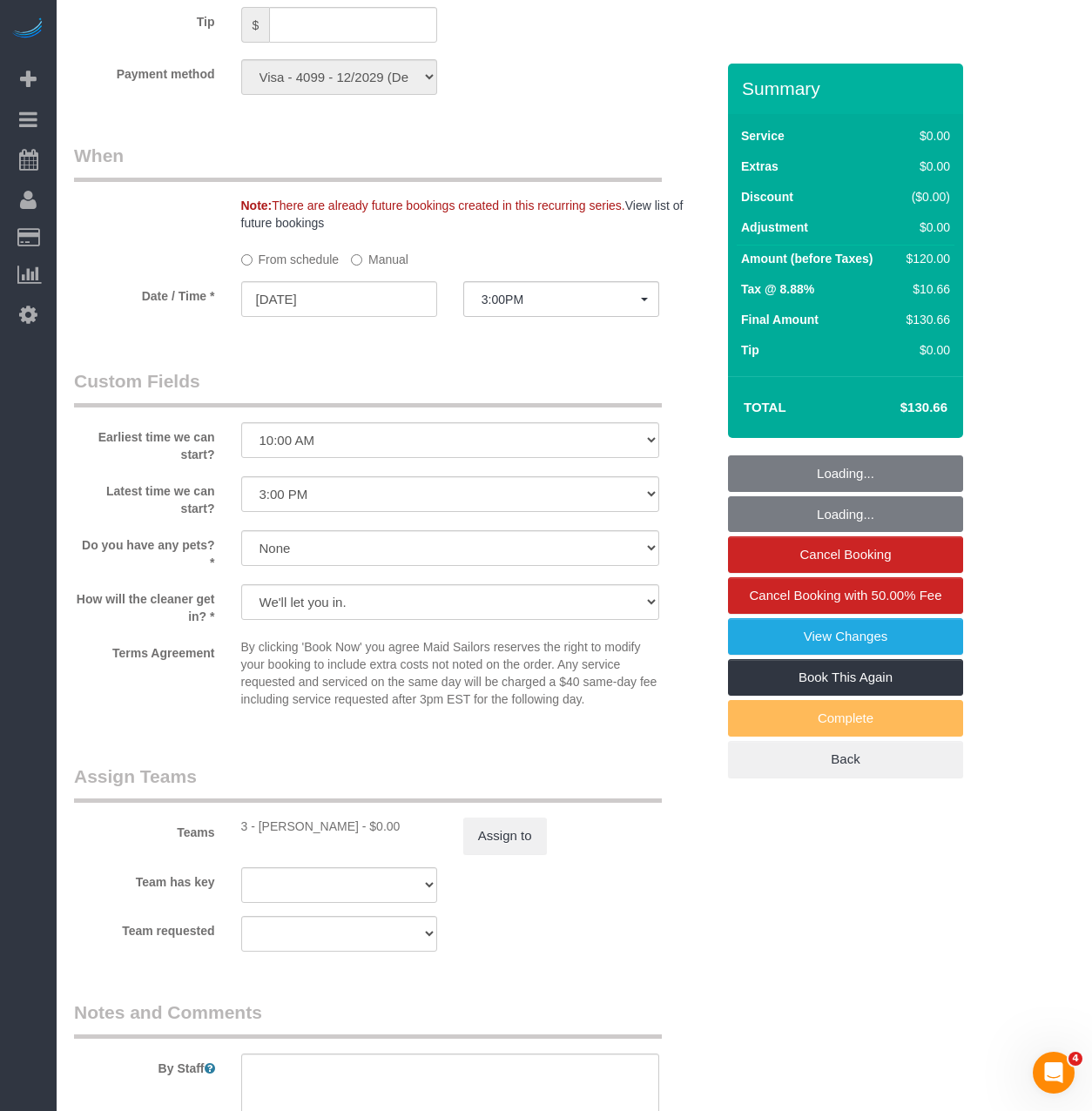
select select "string:stripe-pm_1RXRrg4VGloSiKo7FM9HbDbq"
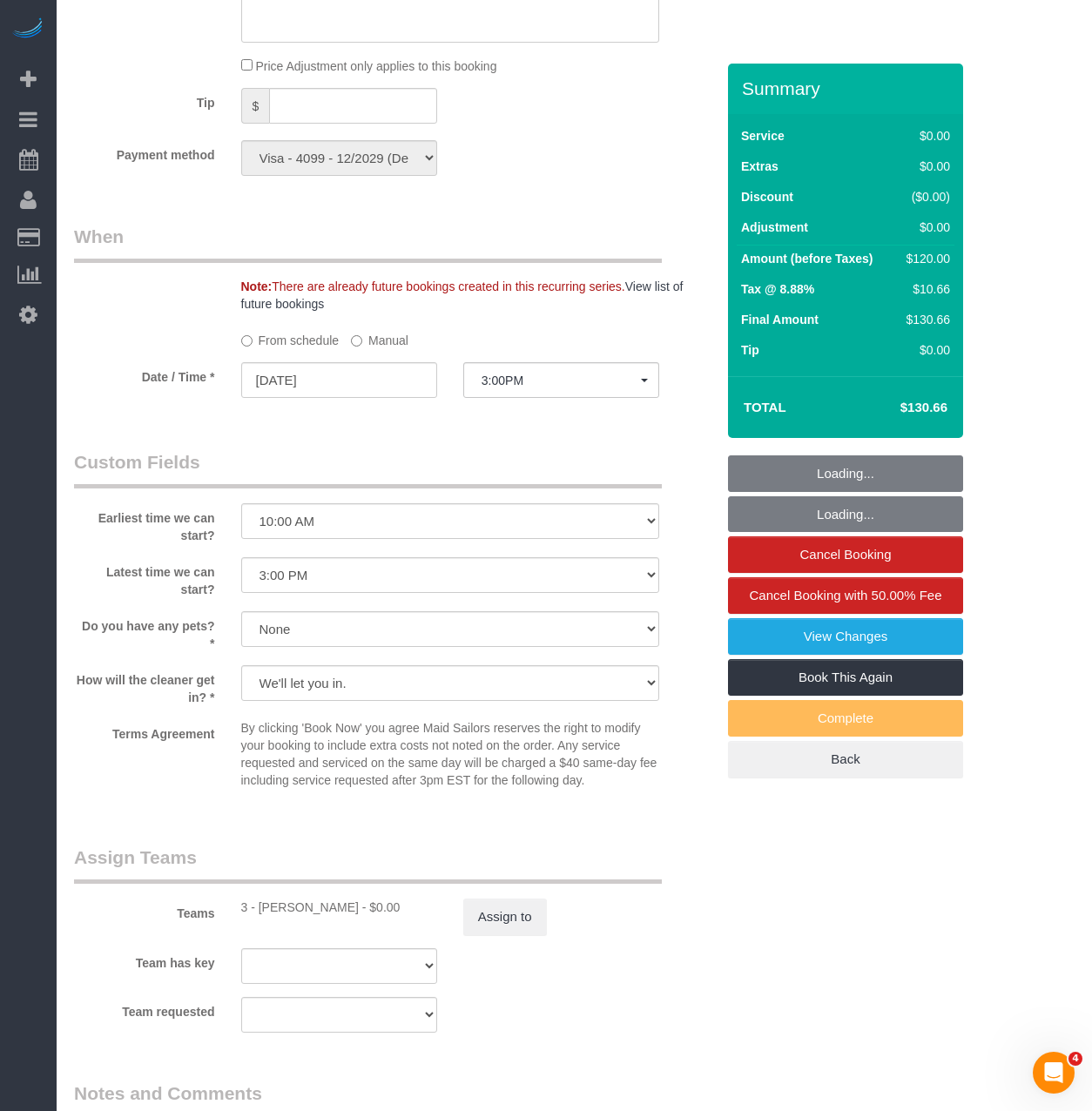
scroll to position [1449, 0]
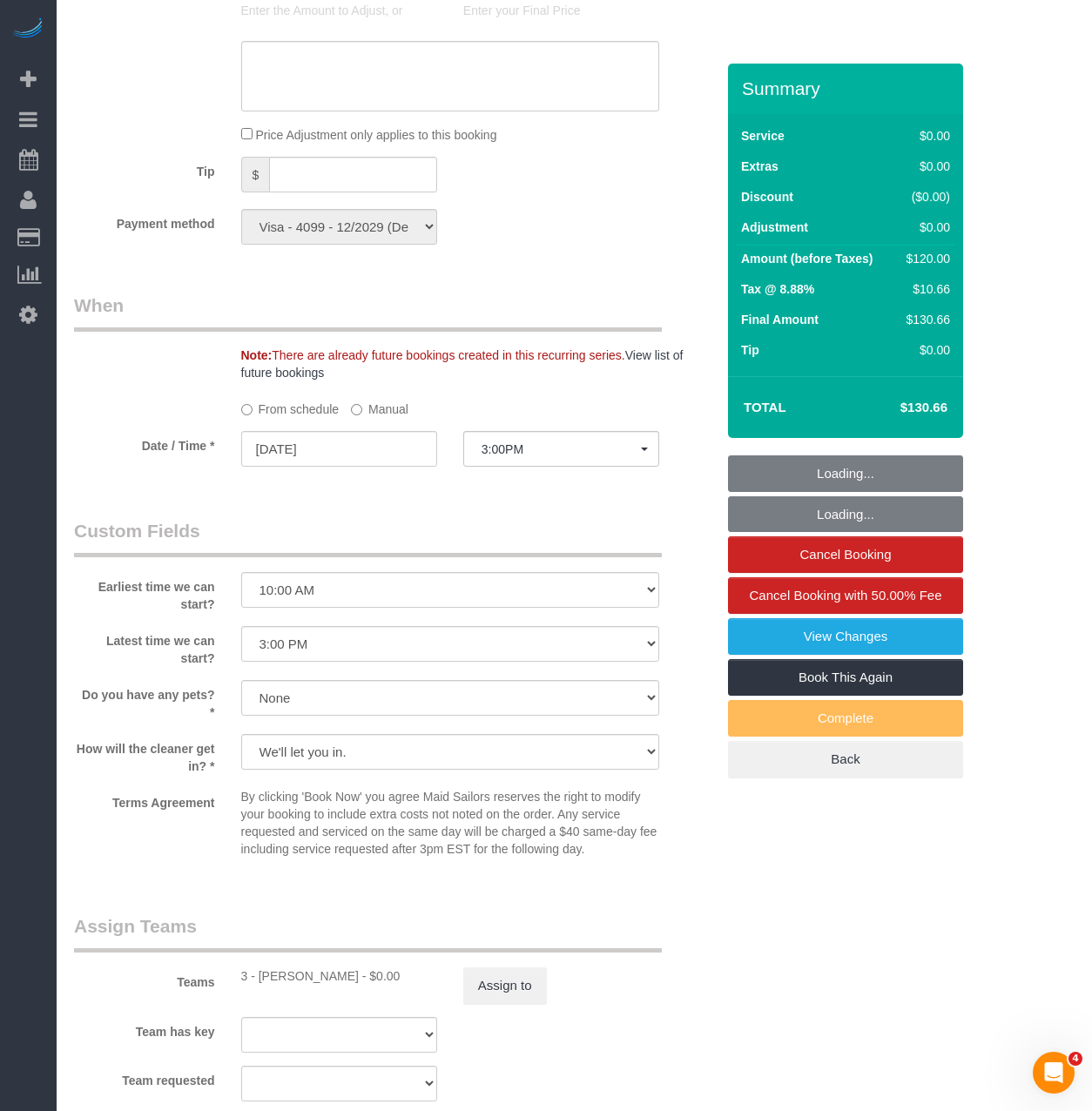
select select "object:1462"
